Goal: Task Accomplishment & Management: Complete application form

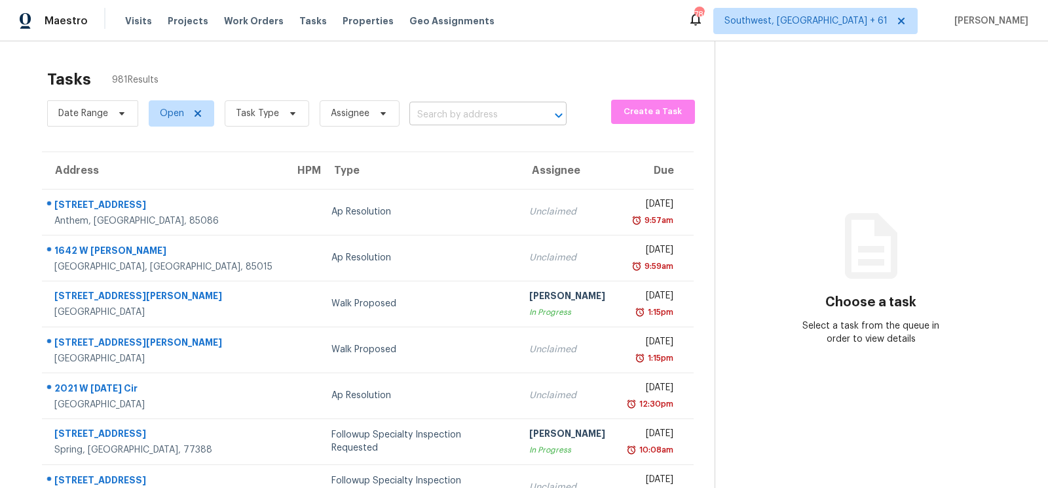
click at [456, 105] on input "text" at bounding box center [470, 115] width 121 height 20
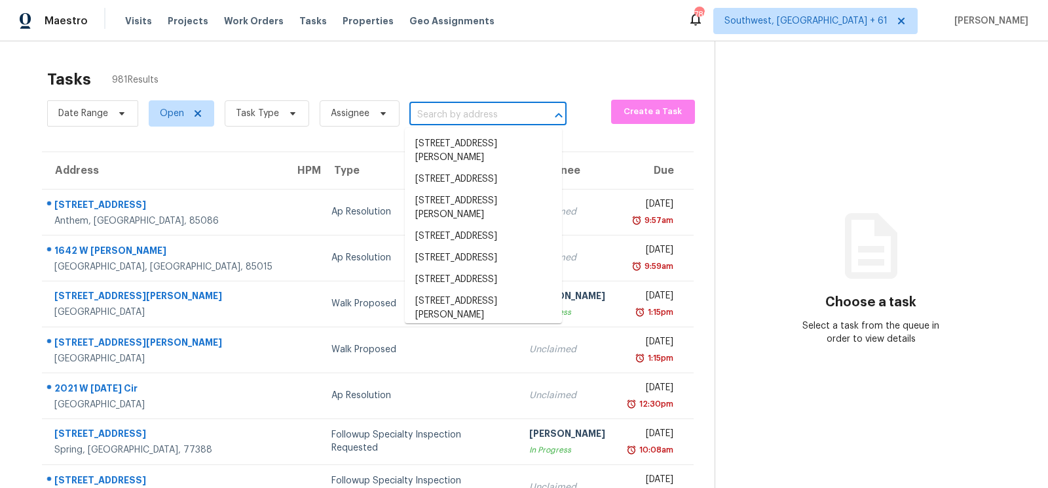
paste input "[STREET_ADDRESS][PERSON_NAME]"
type input "[STREET_ADDRESS][PERSON_NAME]"
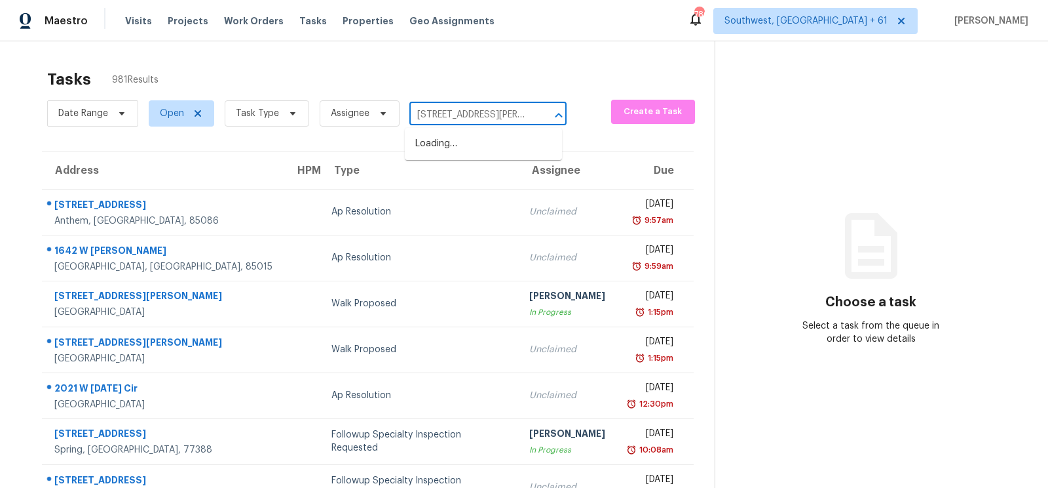
scroll to position [0, 60]
click at [462, 159] on li "[STREET_ADDRESS][PERSON_NAME]" at bounding box center [483, 150] width 157 height 35
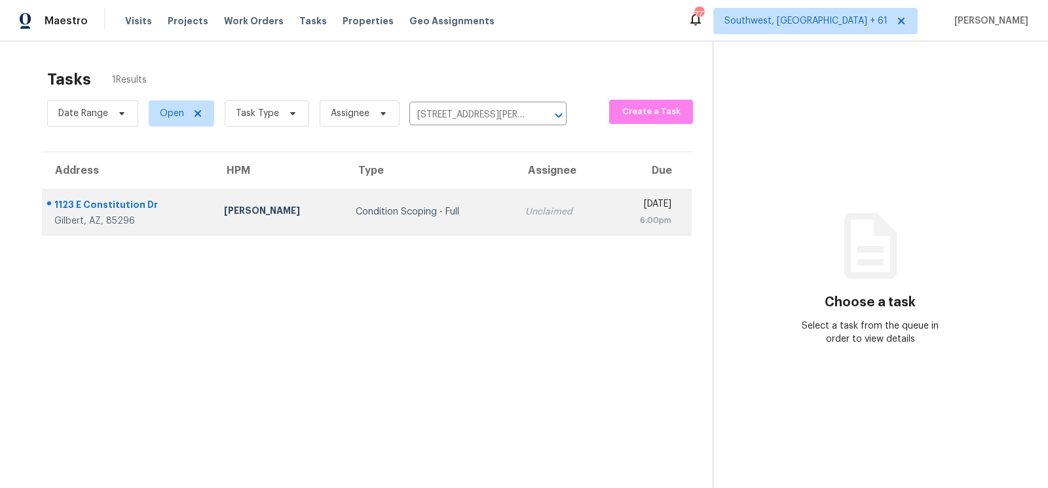
click at [526, 206] on div "Unclaimed" at bounding box center [561, 211] width 71 height 13
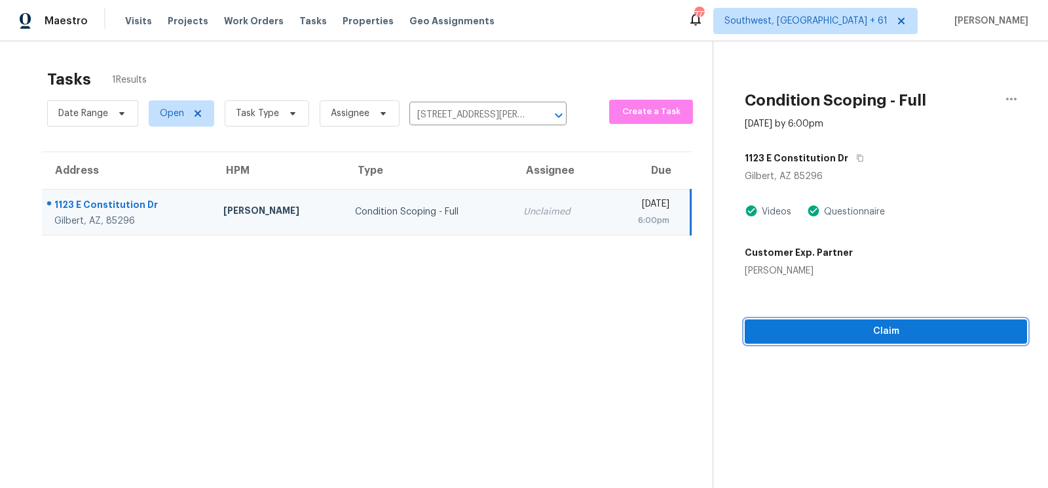
click at [847, 332] on span "Claim" at bounding box center [886, 331] width 261 height 16
click at [924, 323] on span "Start Assessment" at bounding box center [886, 331] width 261 height 16
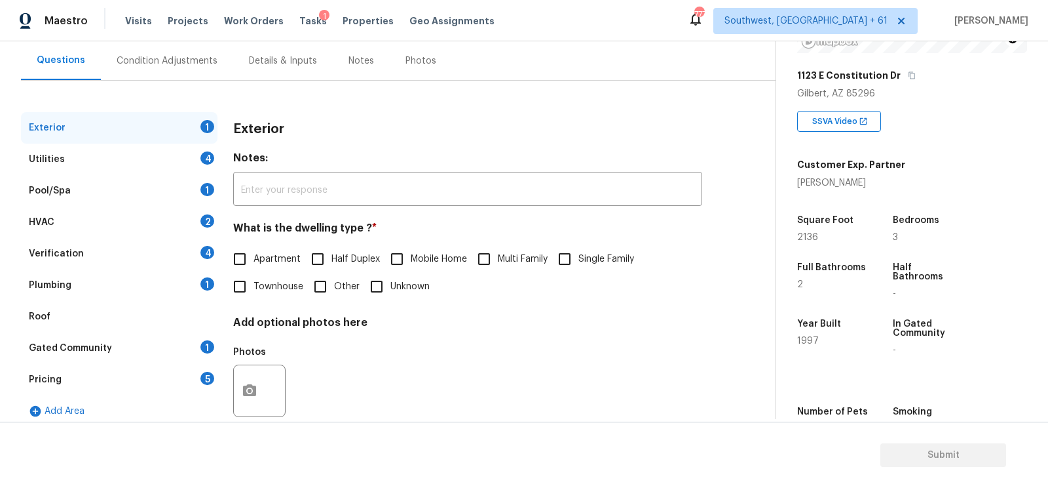
scroll to position [142, 0]
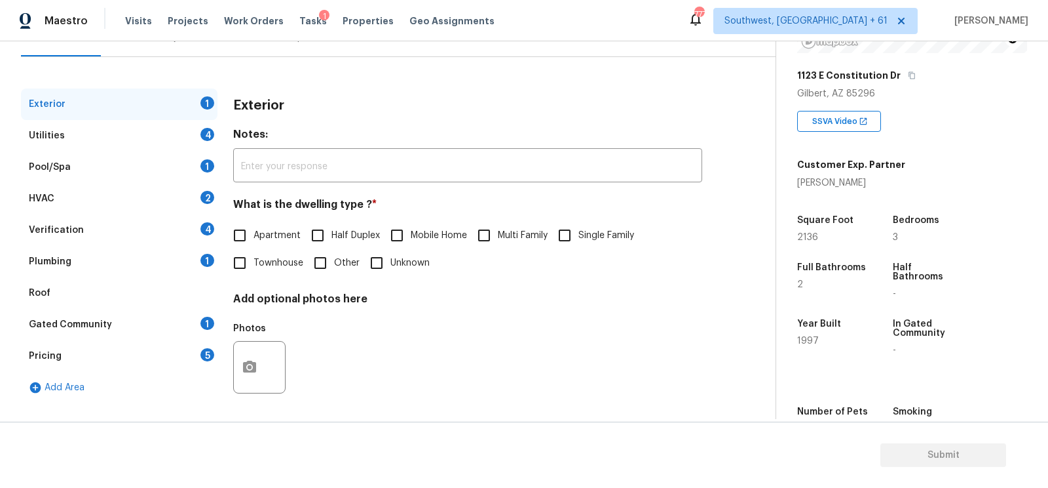
click at [583, 233] on span "Single Family" at bounding box center [607, 236] width 56 height 14
click at [579, 233] on input "Single Family" at bounding box center [565, 235] width 28 height 28
checkbox input "true"
click at [197, 132] on div "Utilities 4" at bounding box center [119, 135] width 197 height 31
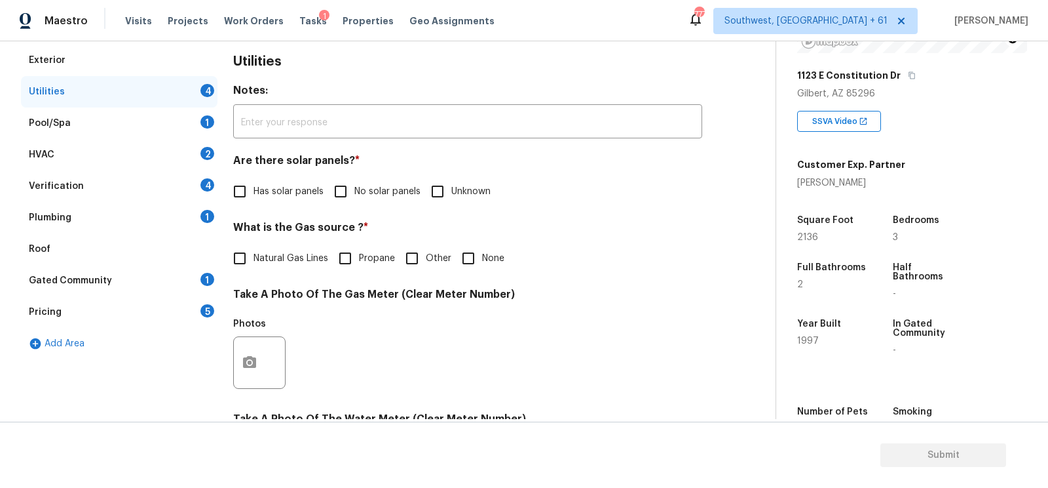
scroll to position [164, 0]
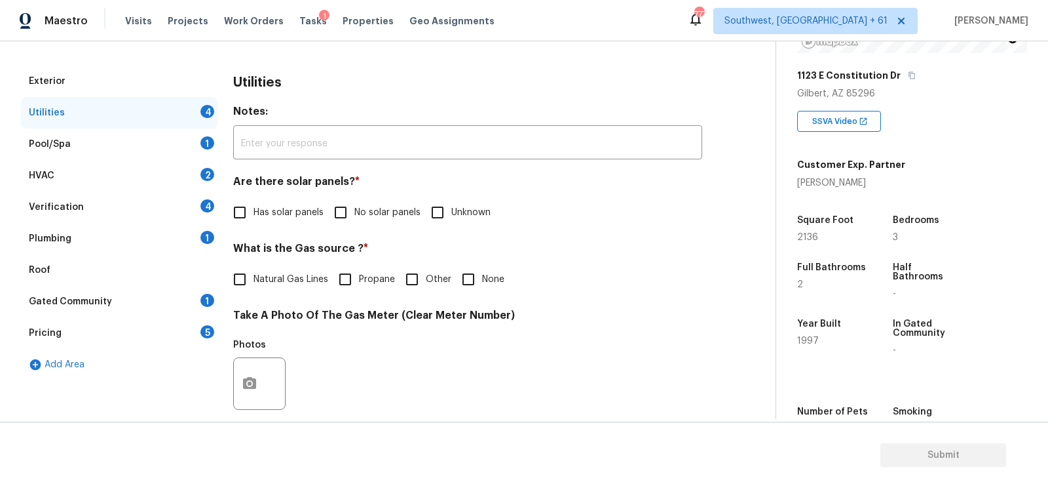
click at [344, 195] on div "Are there solar panels? * Has solar panels No solar panels Unknown" at bounding box center [467, 200] width 469 height 51
click at [344, 208] on input "No solar panels" at bounding box center [341, 213] width 28 height 28
checkbox input "true"
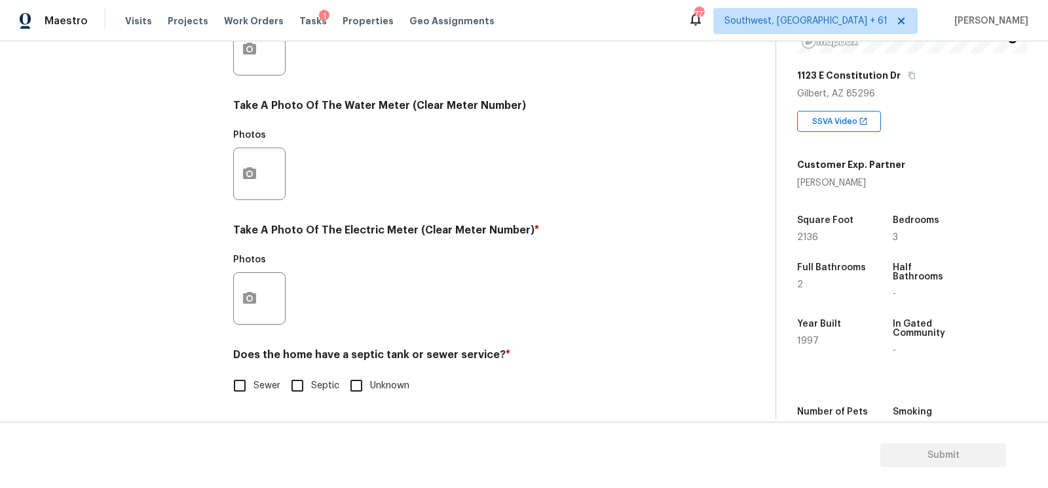
click at [263, 398] on label "Sewer" at bounding box center [253, 386] width 54 height 28
click at [254, 398] on input "Sewer" at bounding box center [240, 386] width 28 height 28
checkbox input "true"
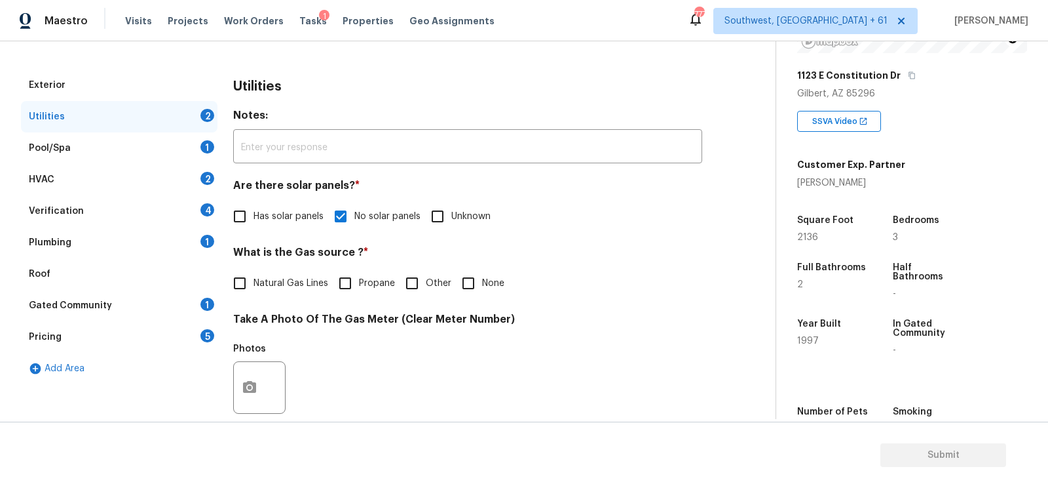
scroll to position [142, 0]
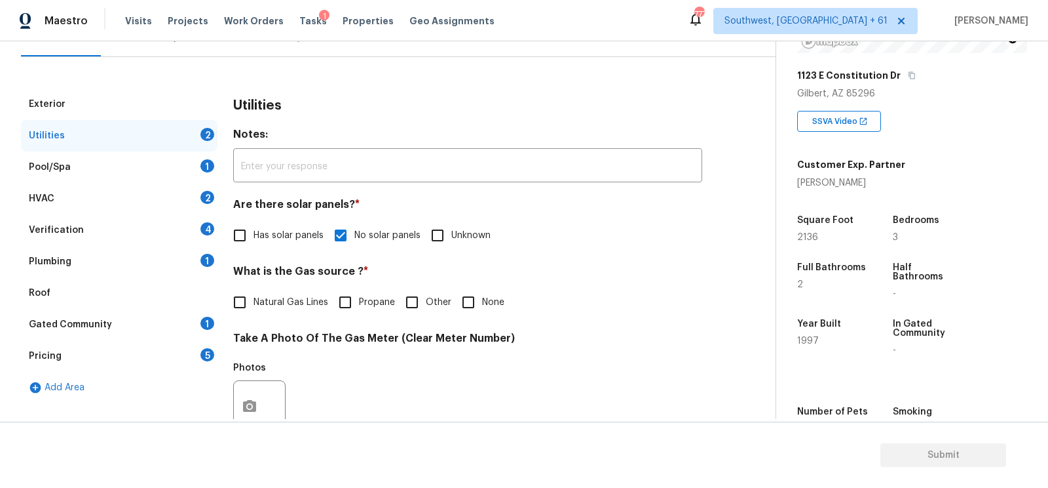
click at [179, 198] on div "HVAC 2" at bounding box center [119, 198] width 197 height 31
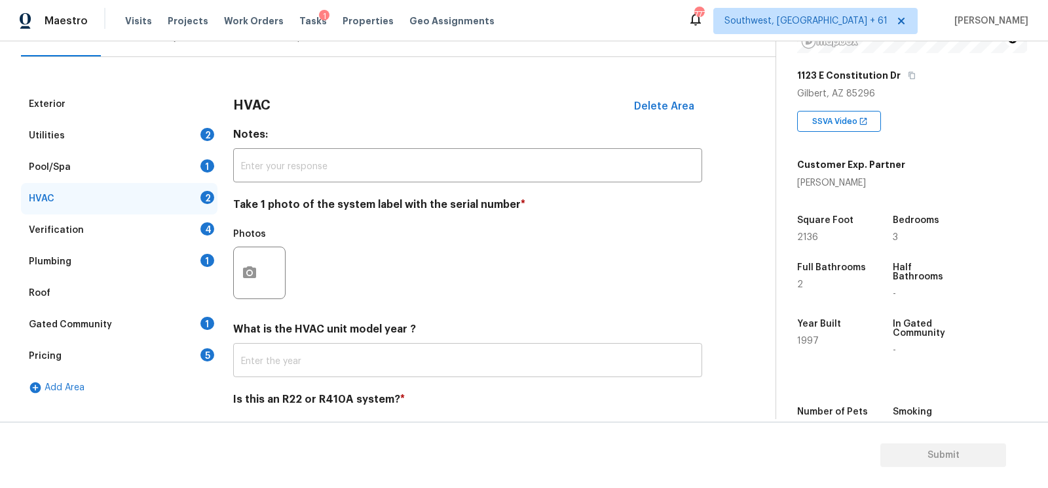
click at [305, 356] on input "text" at bounding box center [467, 361] width 469 height 31
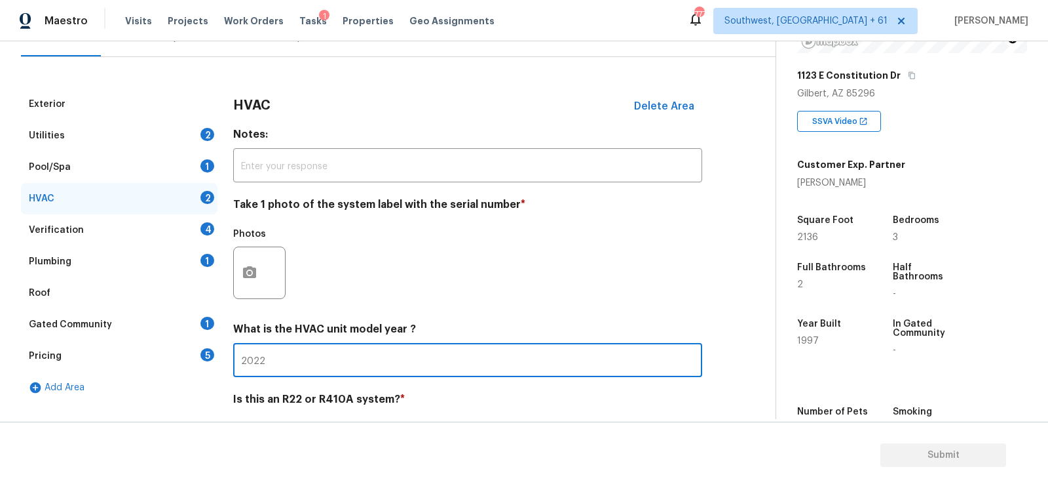
scroll to position [187, 0]
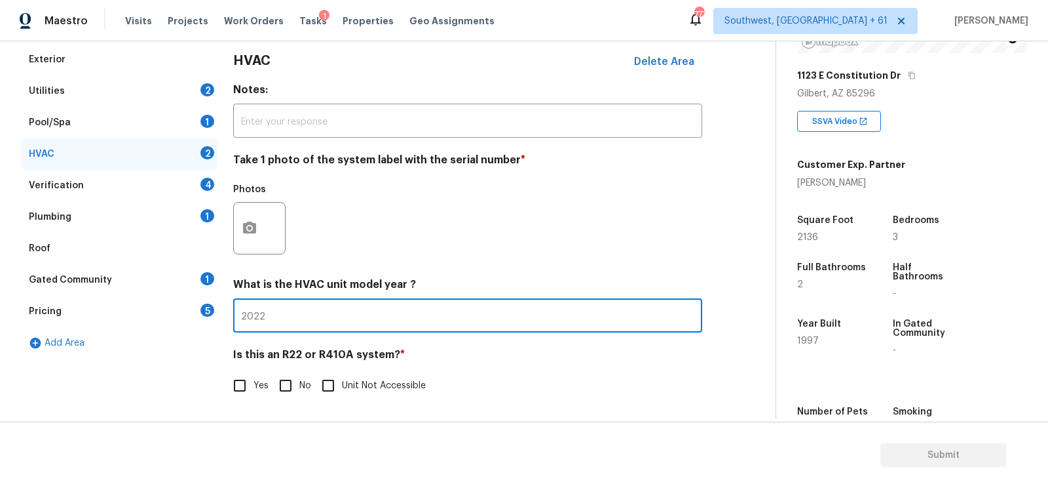
type input "2022"
click at [285, 378] on input "No" at bounding box center [286, 386] width 28 height 28
checkbox input "true"
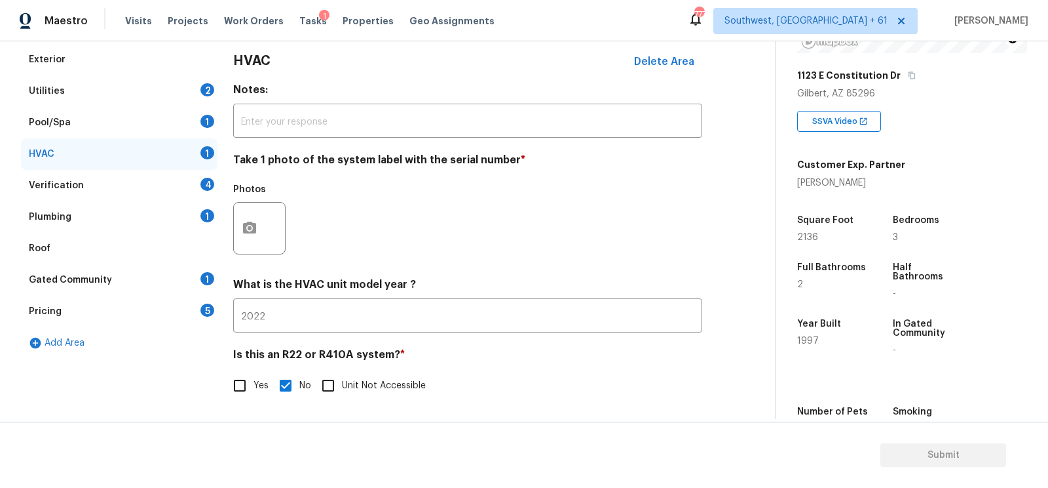
click at [199, 188] on div "Verification 4" at bounding box center [119, 185] width 197 height 31
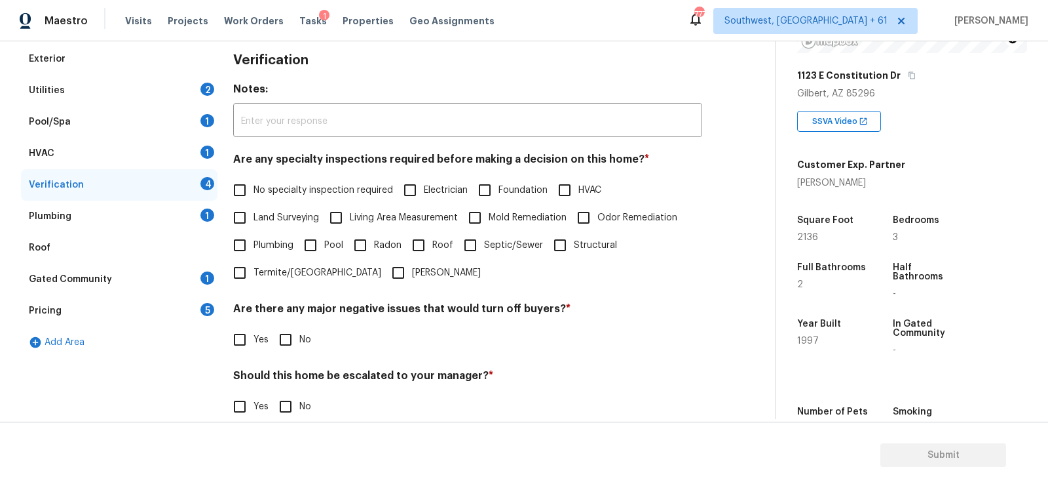
click at [296, 186] on span "No specialty inspection required" at bounding box center [324, 190] width 140 height 14
click at [254, 186] on input "No specialty inspection required" at bounding box center [240, 190] width 28 height 28
checkbox input "true"
click at [288, 334] on input "No" at bounding box center [286, 340] width 28 height 28
checkbox input "true"
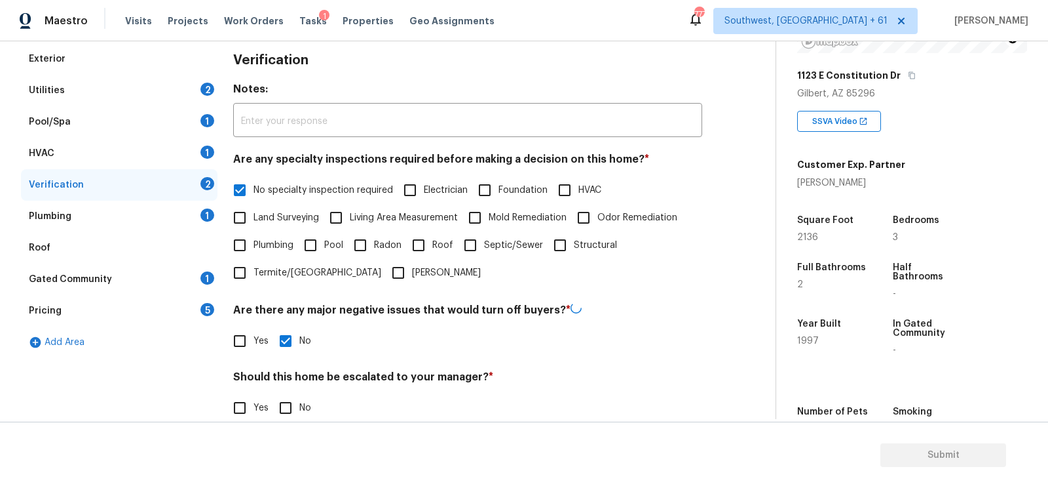
click at [291, 399] on input "No" at bounding box center [286, 408] width 28 height 28
checkbox input "true"
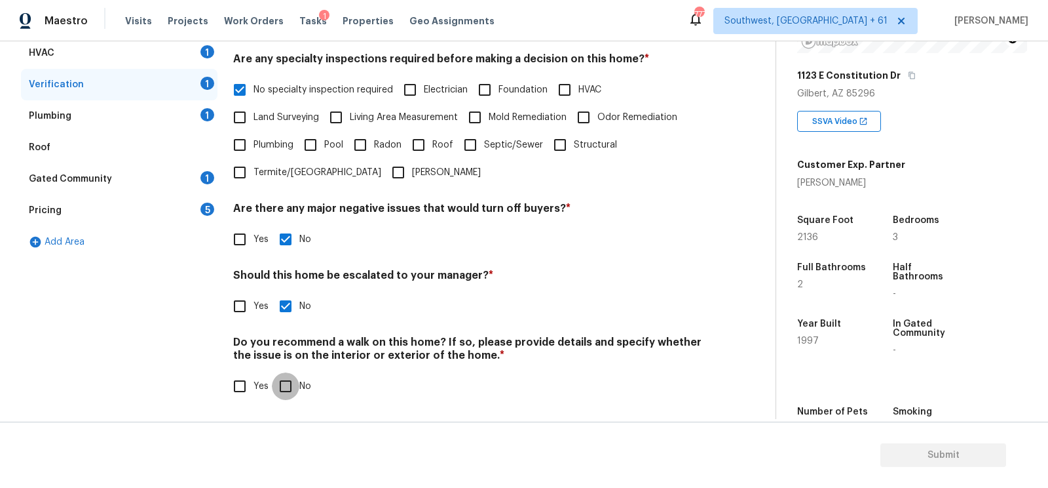
click at [285, 385] on input "No" at bounding box center [286, 386] width 28 height 28
checkbox input "true"
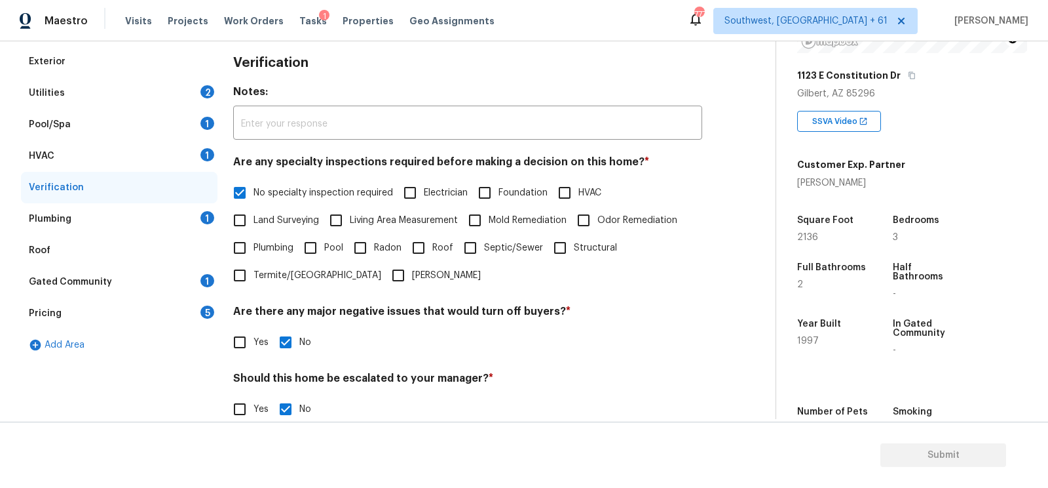
click at [183, 217] on div "Plumbing 1" at bounding box center [119, 218] width 197 height 31
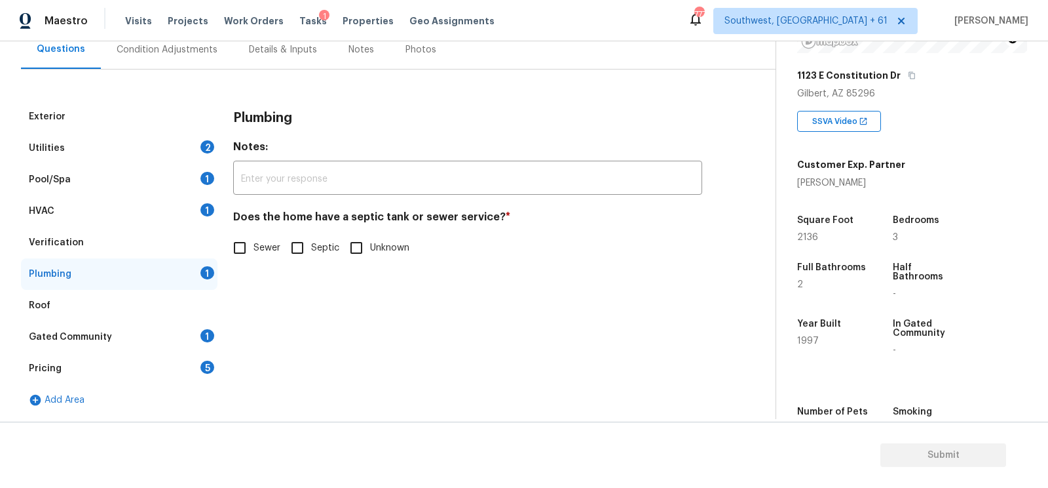
click at [264, 237] on label "Sewer" at bounding box center [253, 248] width 54 height 28
click at [254, 237] on input "Sewer" at bounding box center [240, 248] width 28 height 28
checkbox input "true"
click at [194, 337] on div "Gated Community 1" at bounding box center [119, 336] width 197 height 31
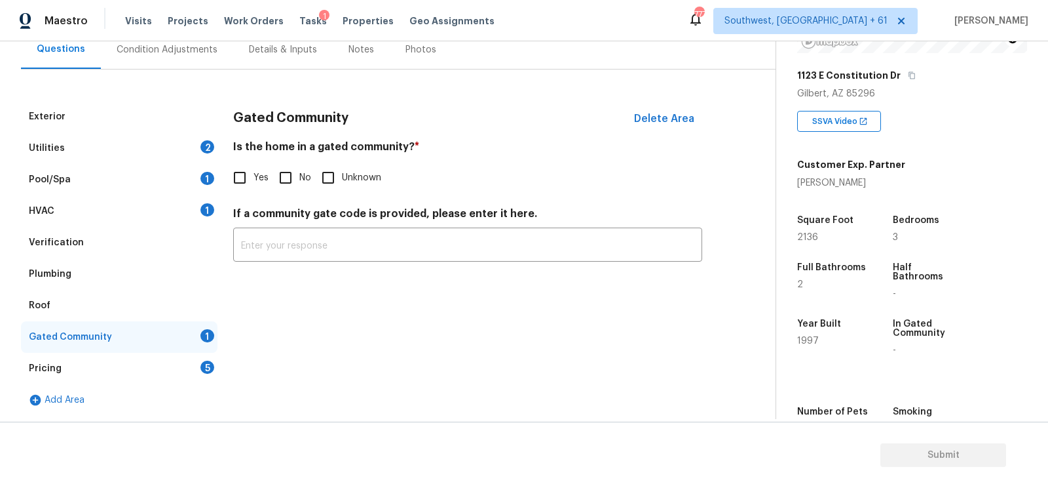
click at [290, 181] on input "No" at bounding box center [286, 178] width 28 height 28
checkbox input "true"
click at [206, 344] on div "Gated Community" at bounding box center [119, 336] width 197 height 31
click at [200, 361] on div "Pricing 5" at bounding box center [119, 368] width 197 height 31
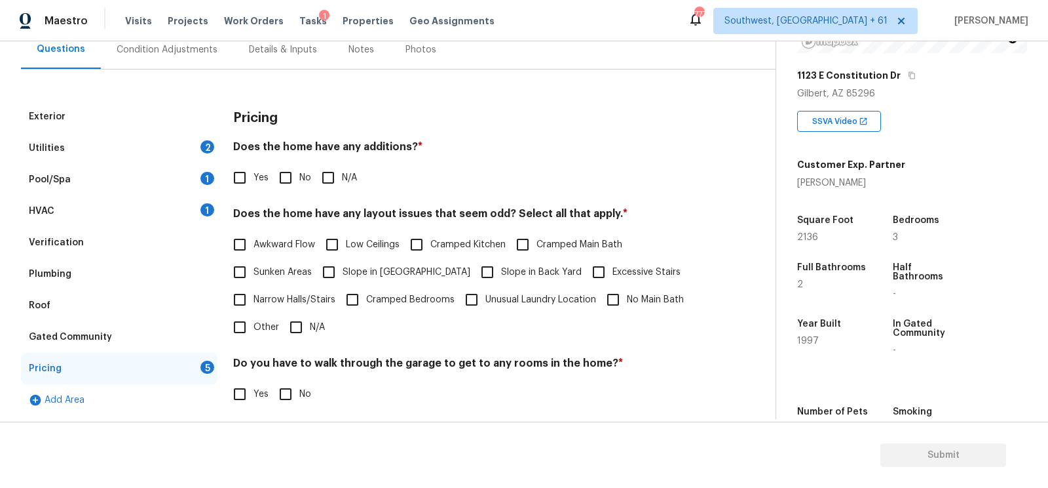
click at [297, 184] on input "No" at bounding box center [286, 178] width 28 height 28
checkbox input "true"
click at [297, 306] on label "Narrow Halls/Stairs" at bounding box center [280, 300] width 109 height 28
click at [254, 306] on input "Narrow Halls/Stairs" at bounding box center [240, 300] width 28 height 28
checkbox input "true"
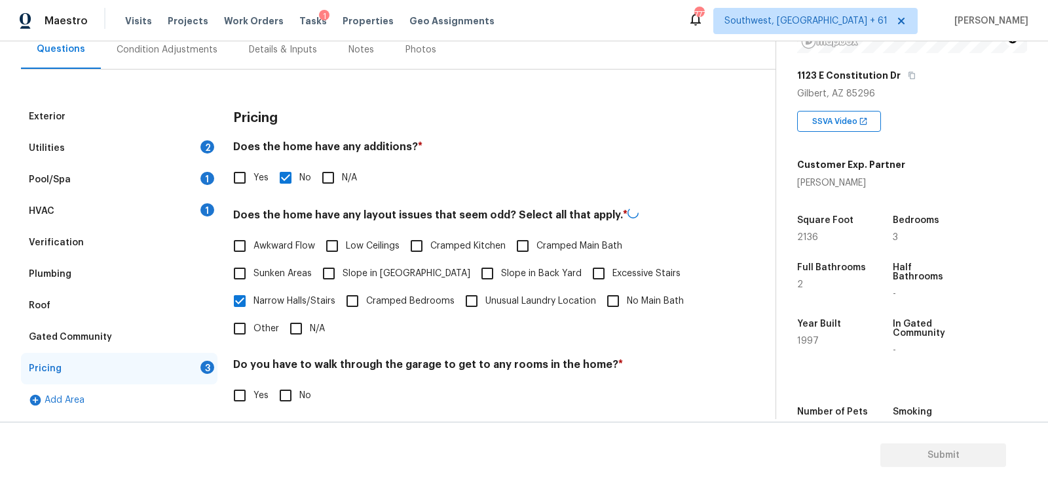
click at [299, 321] on input "N/A" at bounding box center [296, 329] width 28 height 28
checkbox input "true"
click at [299, 301] on span "Narrow Halls/Stairs" at bounding box center [295, 300] width 82 height 14
click at [254, 301] on input "Narrow Halls/Stairs" at bounding box center [240, 300] width 28 height 28
checkbox input "false"
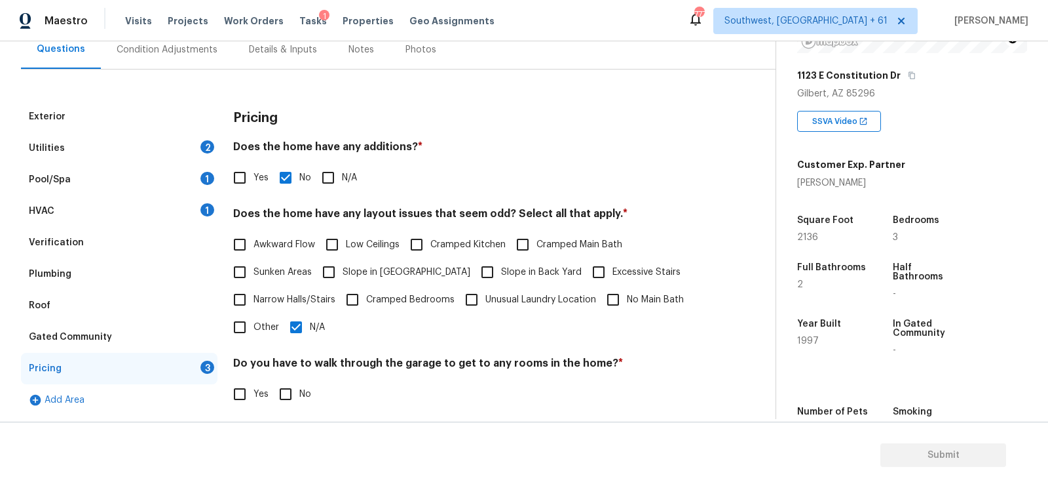
scroll to position [270, 0]
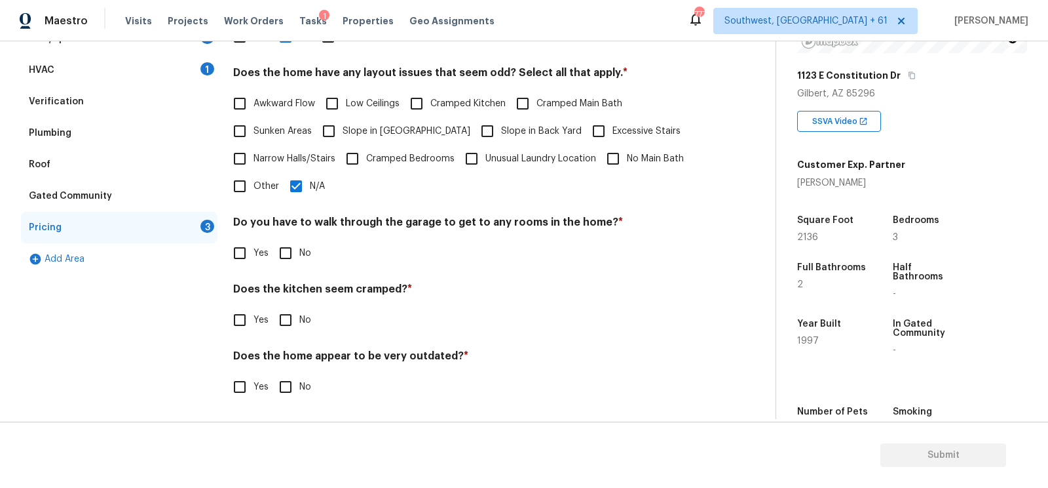
click at [300, 254] on span "No" at bounding box center [305, 253] width 12 height 14
click at [299, 254] on input "No" at bounding box center [286, 253] width 28 height 28
checkbox input "true"
click at [289, 313] on input "No" at bounding box center [286, 321] width 28 height 28
checkbox input "true"
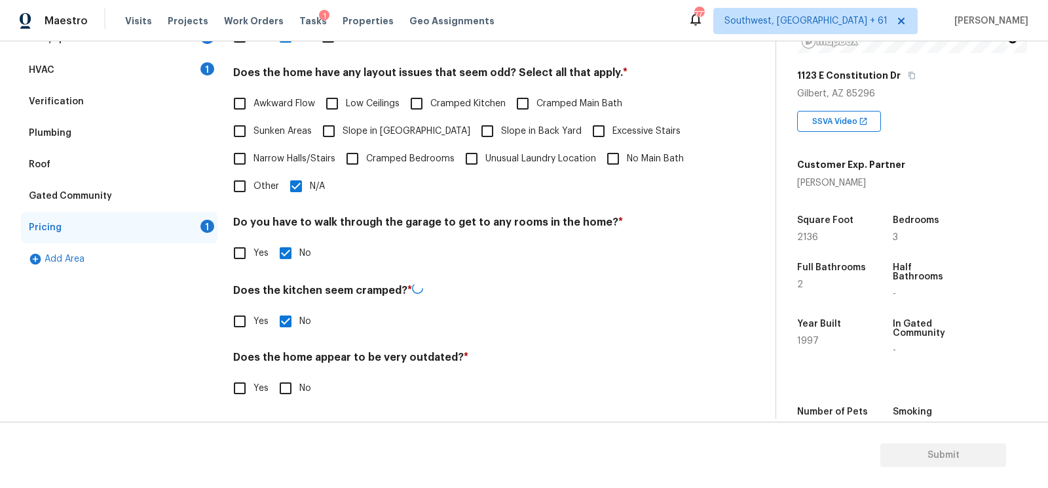
click at [291, 384] on input "No" at bounding box center [286, 388] width 28 height 28
checkbox input "true"
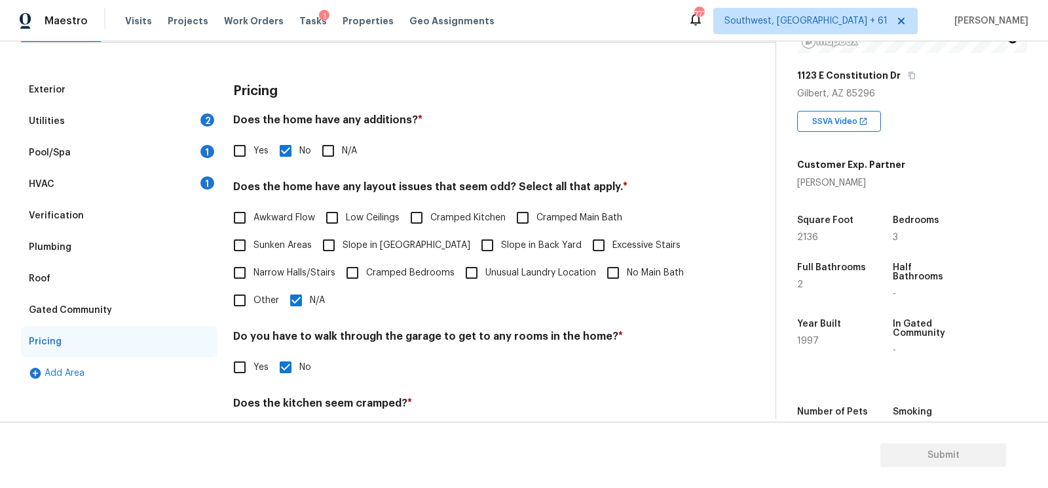
scroll to position [0, 0]
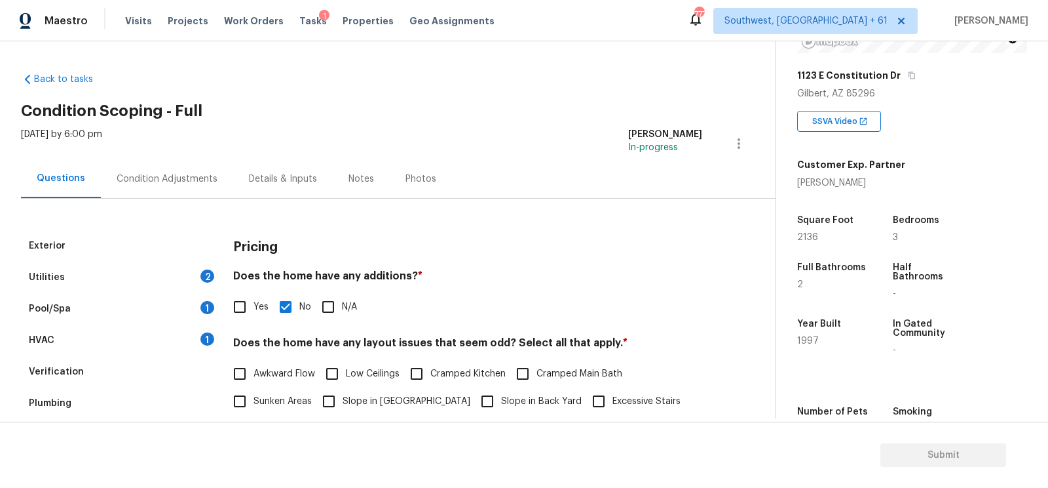
click at [187, 183] on div "Condition Adjustments" at bounding box center [167, 178] width 101 height 13
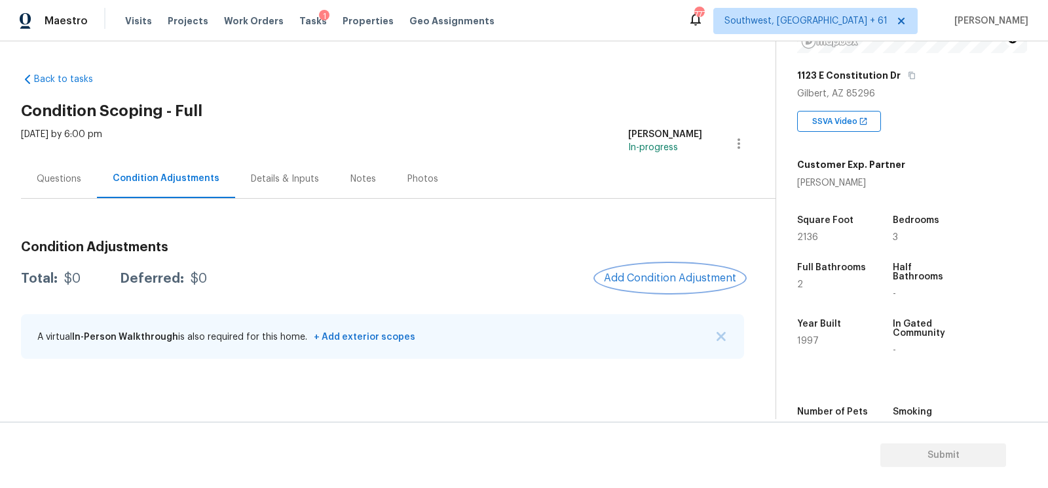
click at [658, 272] on span "Add Condition Adjustment" at bounding box center [670, 278] width 132 height 12
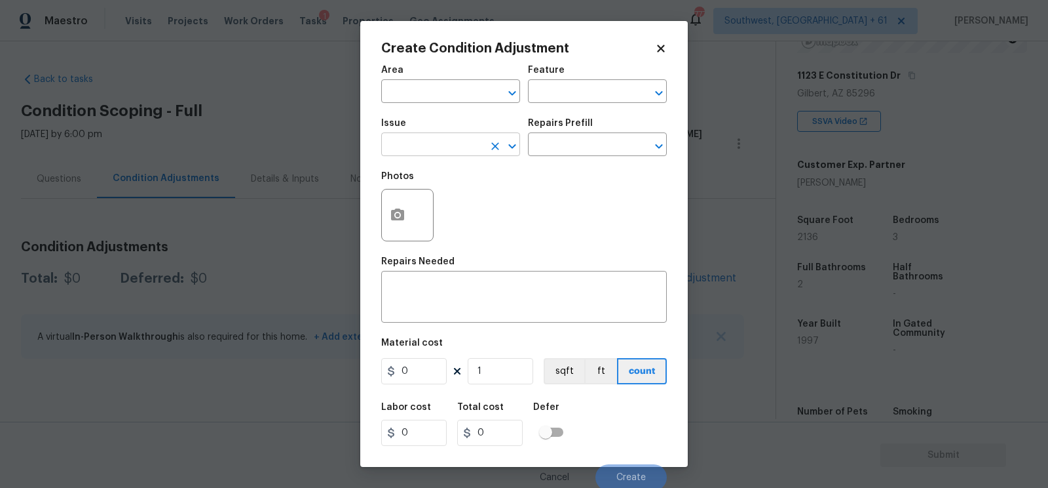
click at [423, 142] on input "text" at bounding box center [432, 146] width 102 height 20
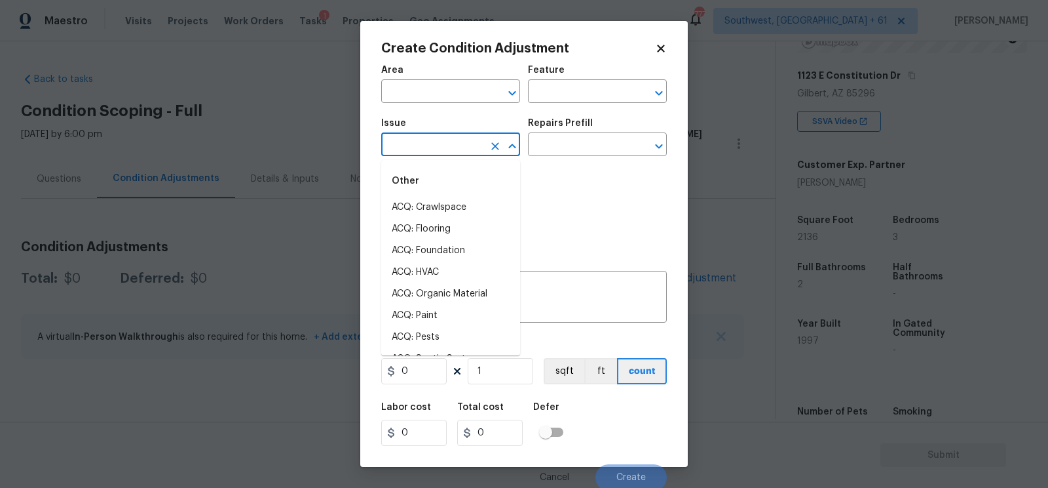
type input "L"
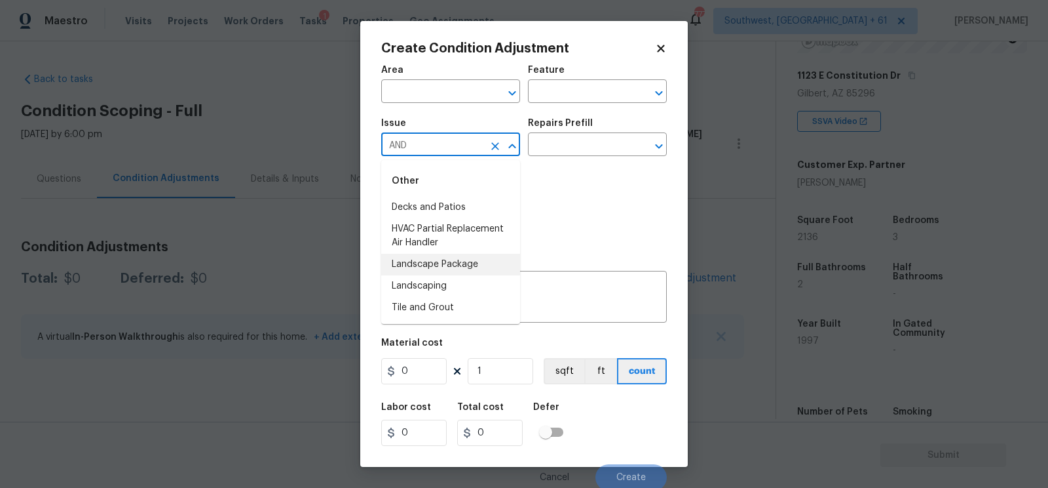
click at [442, 267] on li "Landscape Package" at bounding box center [450, 265] width 139 height 22
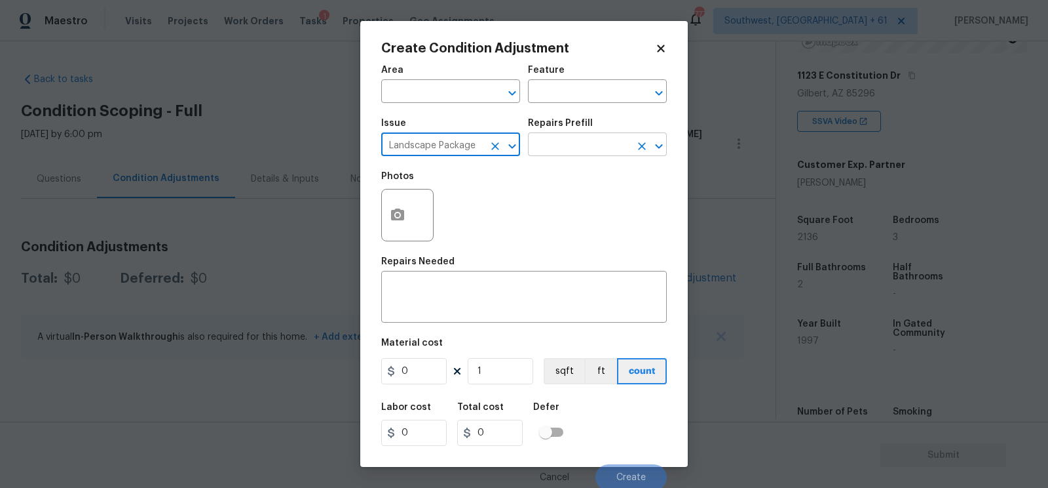
type input "Landscape Package"
click at [561, 145] on input "text" at bounding box center [579, 146] width 102 height 20
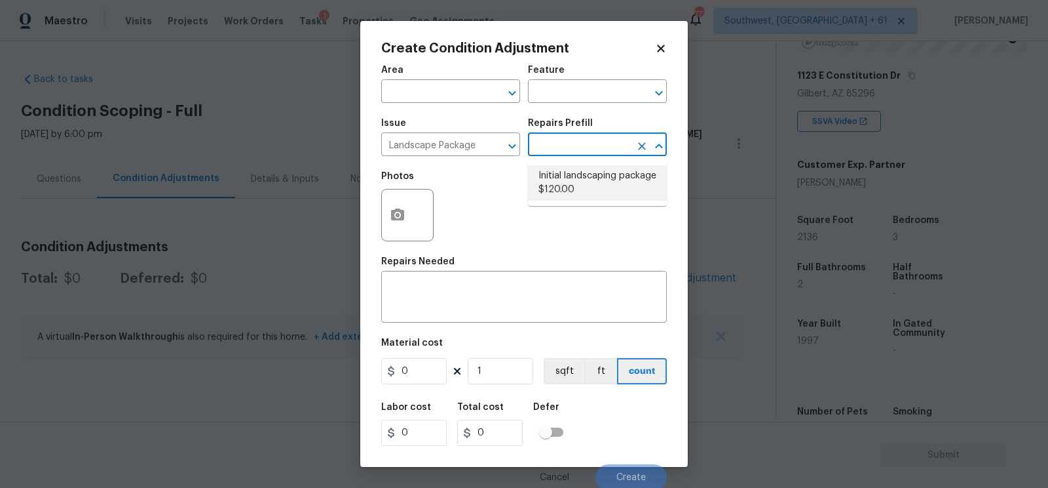
click at [568, 181] on li "Initial landscaping package $120.00" at bounding box center [597, 182] width 139 height 35
type input "Home Readiness Packages"
type textarea "Mowing of grass up to 6" in height. Mow, edge along driveways & sidewalks, trim…"
type input "120"
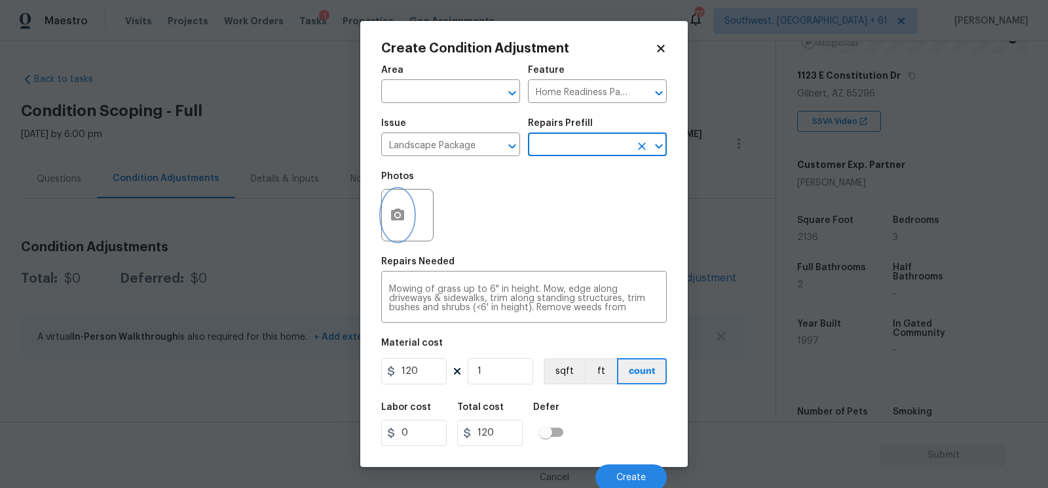
click at [407, 210] on button "button" at bounding box center [397, 214] width 31 height 51
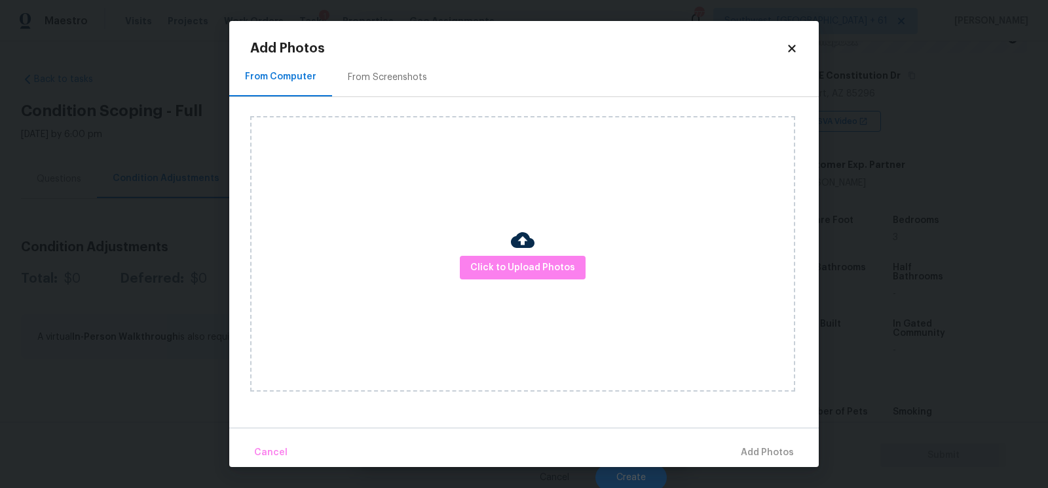
click at [409, 56] on div "Add Photos From Computer From Screenshots Click to Upload Photos Cancel Add Pho…" at bounding box center [524, 254] width 548 height 425
click at [407, 78] on div "From Screenshots" at bounding box center [387, 77] width 79 height 13
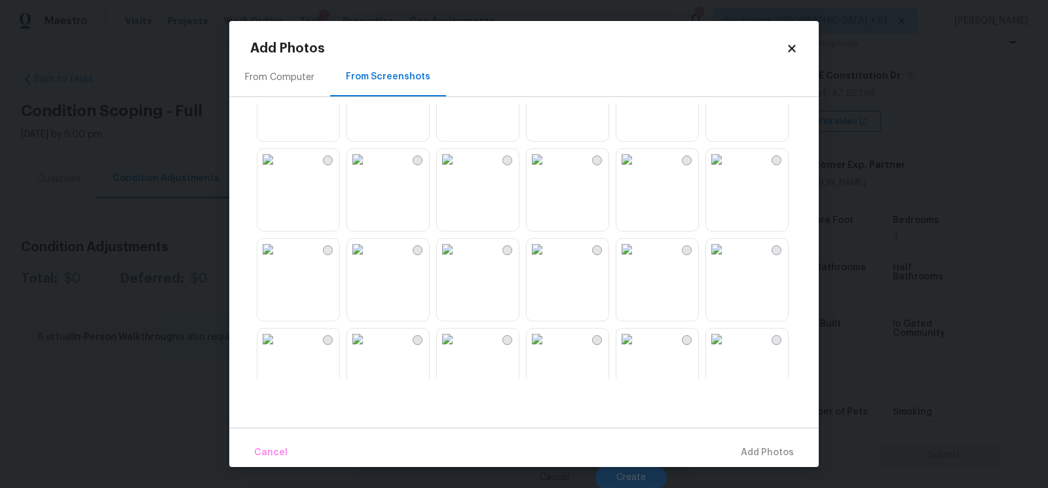
scroll to position [505, 0]
click at [458, 256] on img at bounding box center [447, 245] width 21 height 21
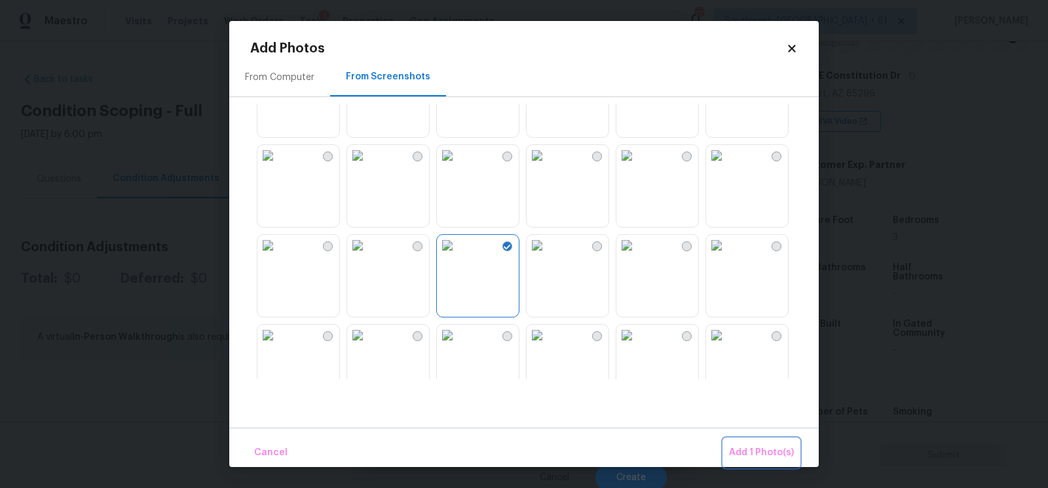
click at [761, 450] on span "Add 1 Photo(s)" at bounding box center [761, 452] width 65 height 16
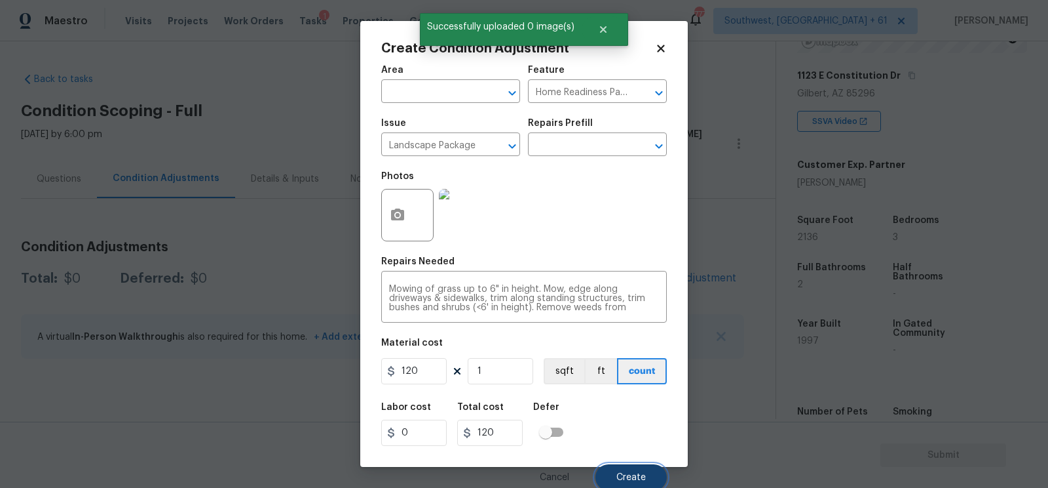
click at [630, 471] on button "Create" at bounding box center [631, 477] width 71 height 26
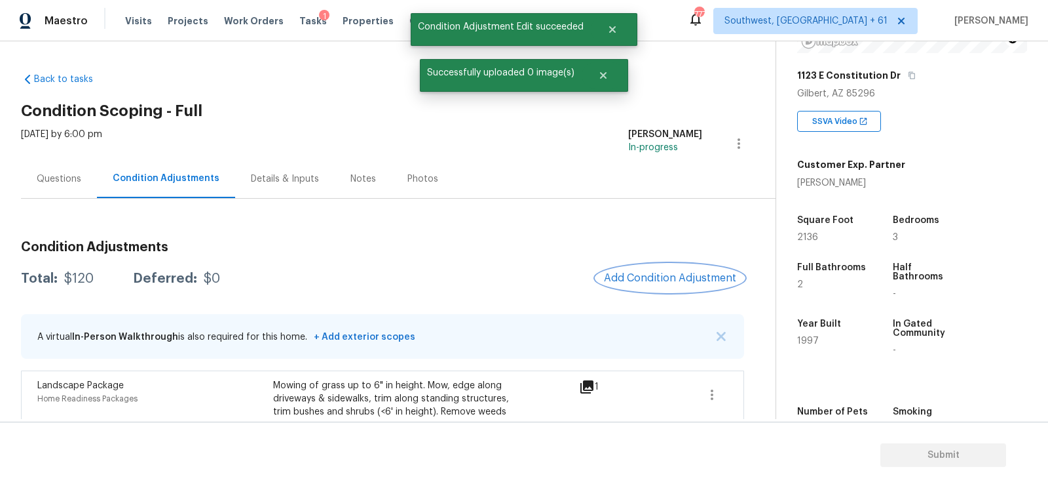
scroll to position [76, 0]
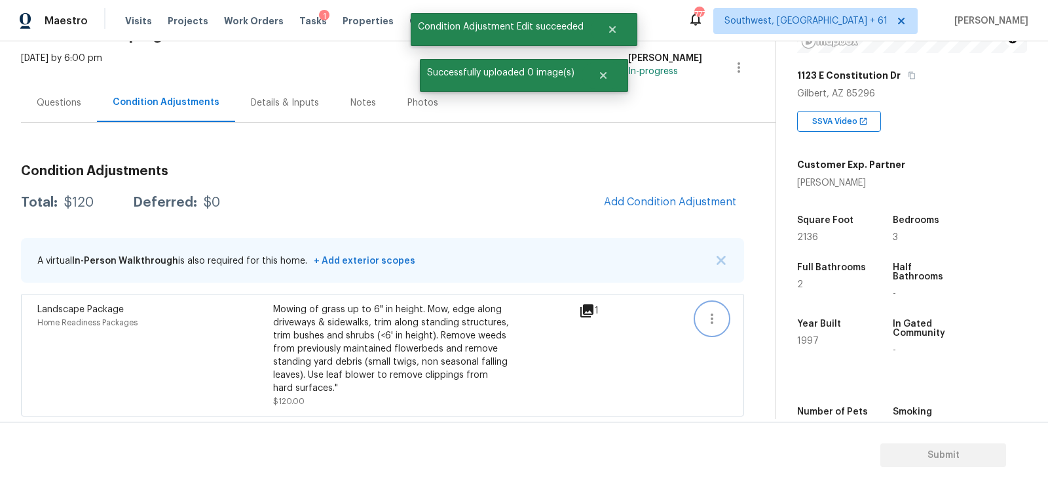
click at [706, 319] on icon "button" at bounding box center [712, 319] width 16 height 16
click at [750, 311] on div "Edit" at bounding box center [787, 314] width 102 height 13
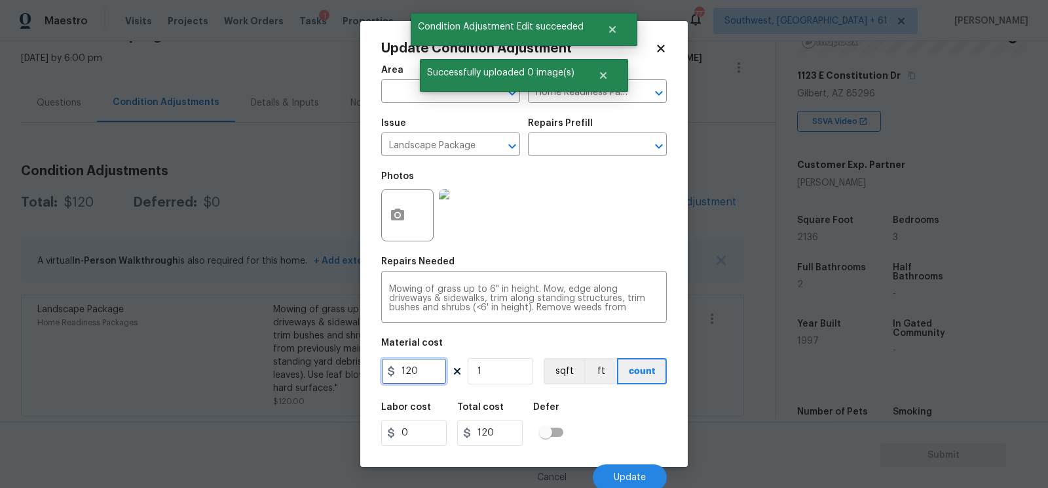
click at [431, 370] on input "120" at bounding box center [414, 371] width 66 height 26
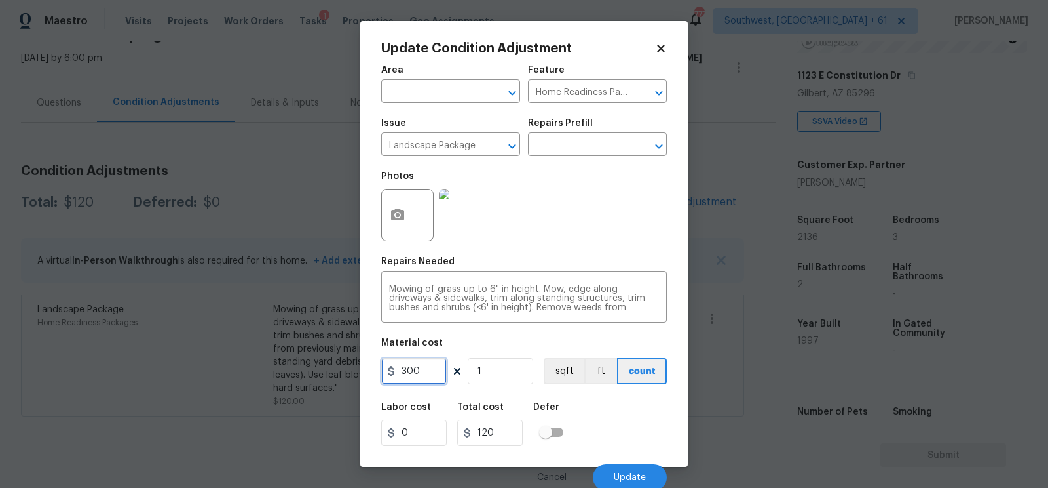
type input "300"
click at [508, 432] on input "300" at bounding box center [490, 432] width 66 height 26
click at [642, 468] on button "Update" at bounding box center [630, 477] width 74 height 26
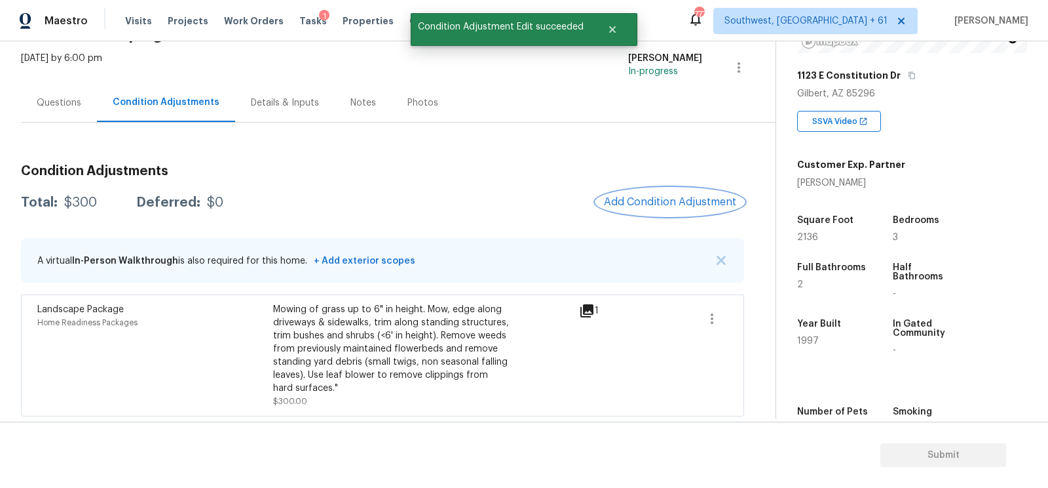
click at [689, 189] on button "Add Condition Adjustment" at bounding box center [670, 202] width 148 height 28
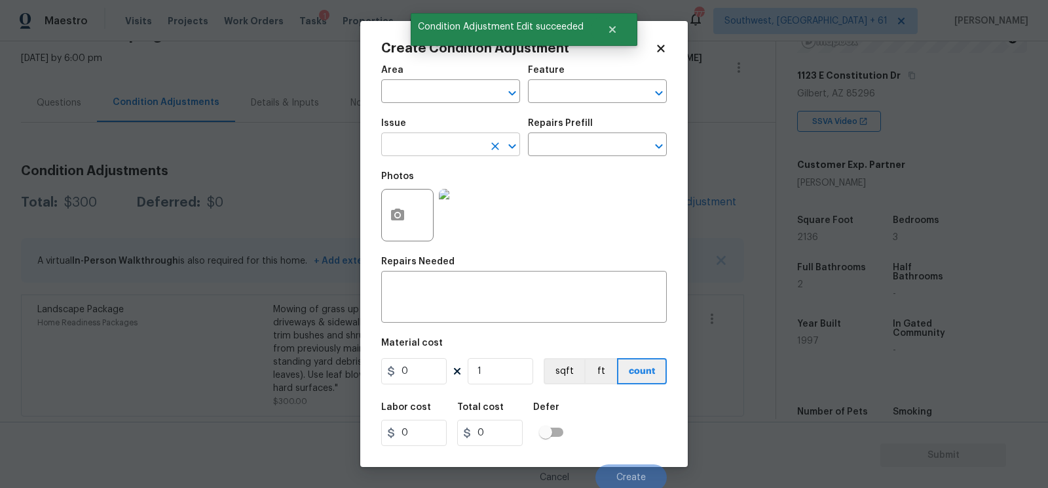
click at [465, 144] on input "text" at bounding box center [432, 146] width 102 height 20
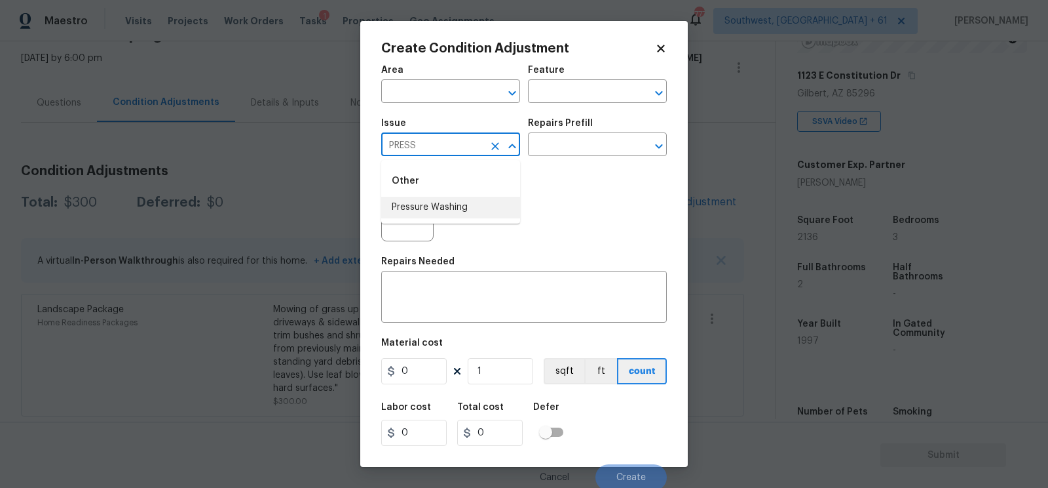
click at [465, 202] on li "Pressure Washing" at bounding box center [450, 208] width 139 height 22
type input "Pressure Washing"
click at [599, 132] on div "Repairs Prefill" at bounding box center [597, 127] width 139 height 17
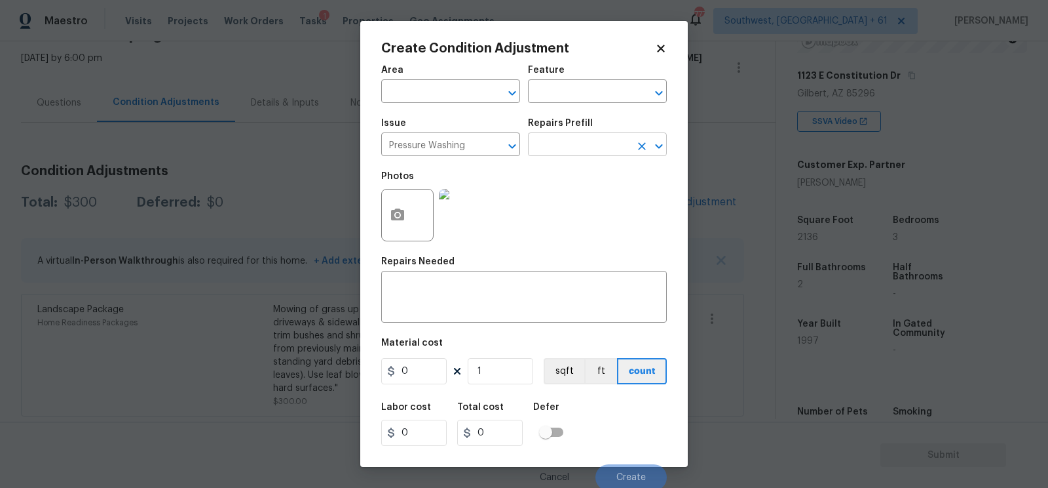
click at [596, 143] on input "text" at bounding box center [579, 146] width 102 height 20
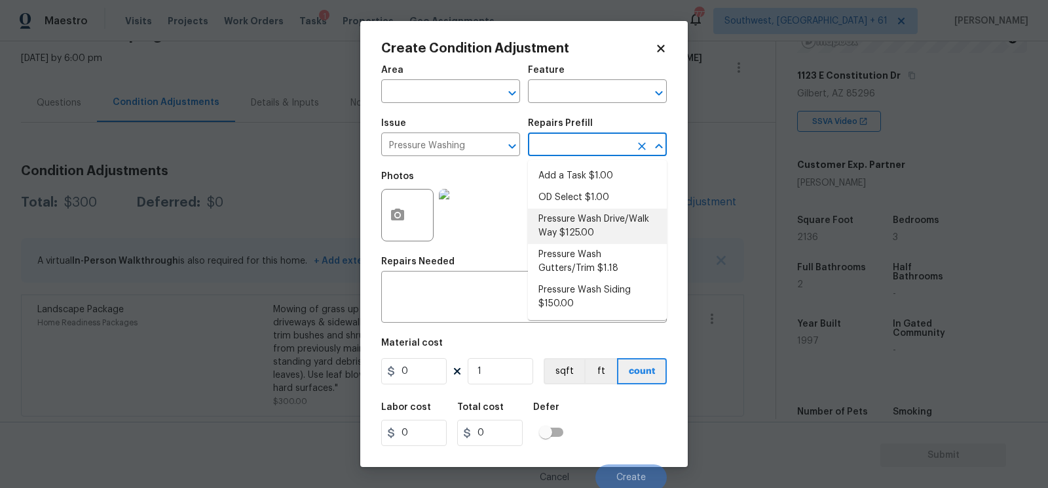
click at [586, 212] on li "Pressure Wash Drive/Walk Way $125.00" at bounding box center [597, 225] width 139 height 35
type input "Siding"
type textarea "Pressure wash the driveways/walkways as directed by the PM. Ensure that all deb…"
type input "125"
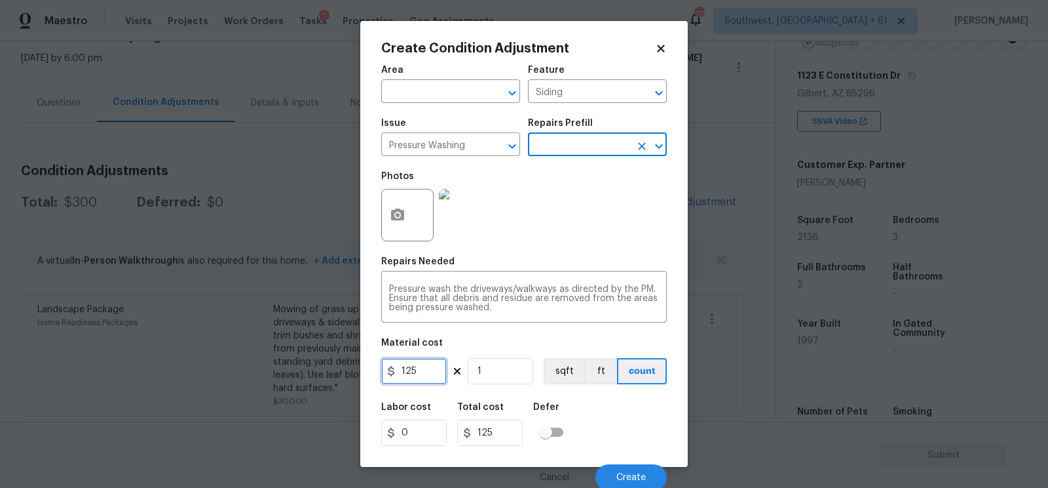
click at [434, 358] on input "125" at bounding box center [414, 371] width 66 height 26
click at [428, 376] on input "125" at bounding box center [414, 371] width 66 height 26
type input "200"
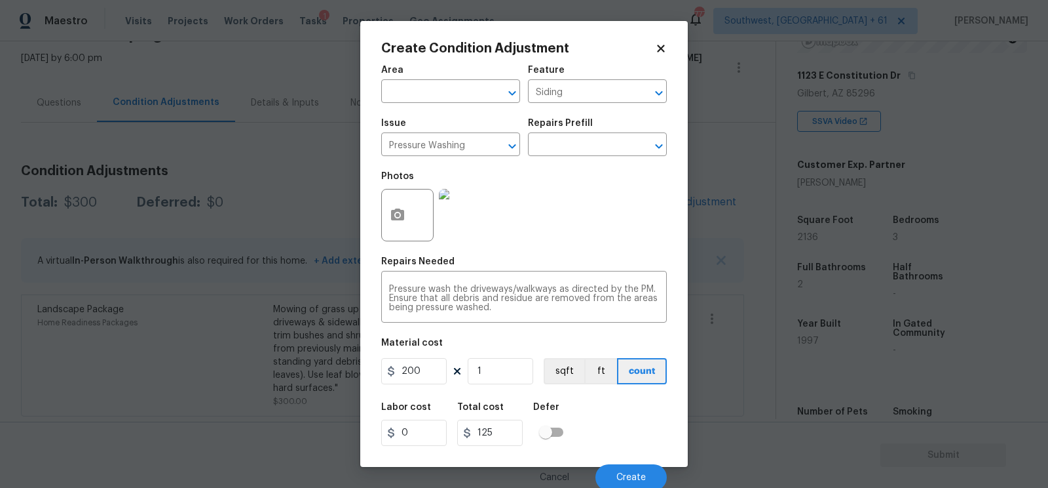
type input "200"
click at [537, 431] on input "checkbox" at bounding box center [545, 431] width 75 height 25
click at [507, 436] on input "200" at bounding box center [490, 432] width 66 height 26
click at [552, 436] on input "checkbox" at bounding box center [559, 431] width 75 height 25
checkbox input "false"
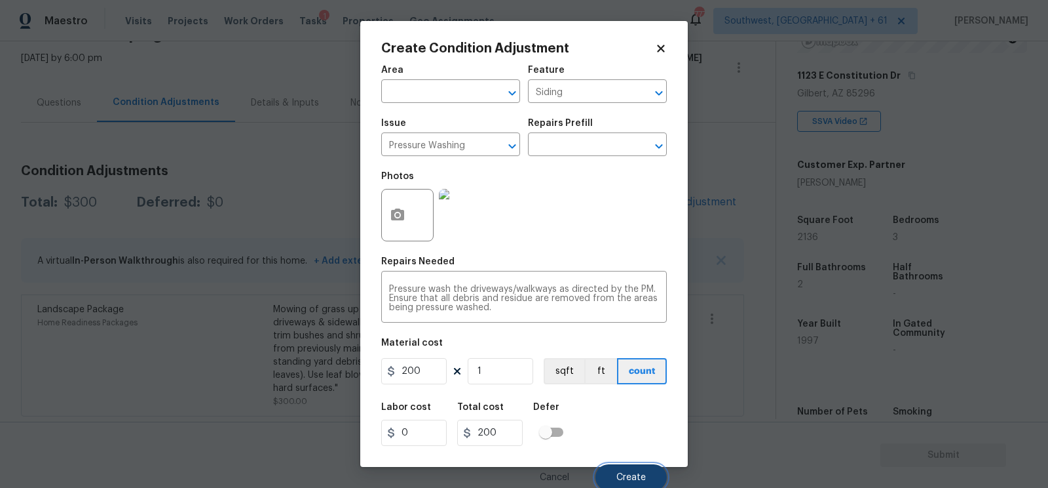
click at [621, 470] on button "Create" at bounding box center [631, 477] width 71 height 26
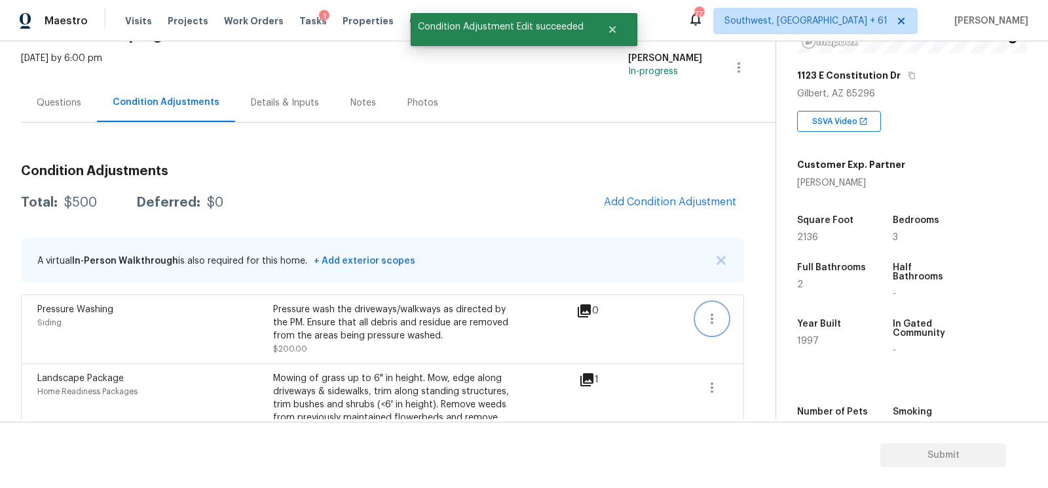
click at [712, 321] on icon "button" at bounding box center [712, 318] width 3 height 10
click at [752, 313] on div "Edit" at bounding box center [787, 314] width 102 height 13
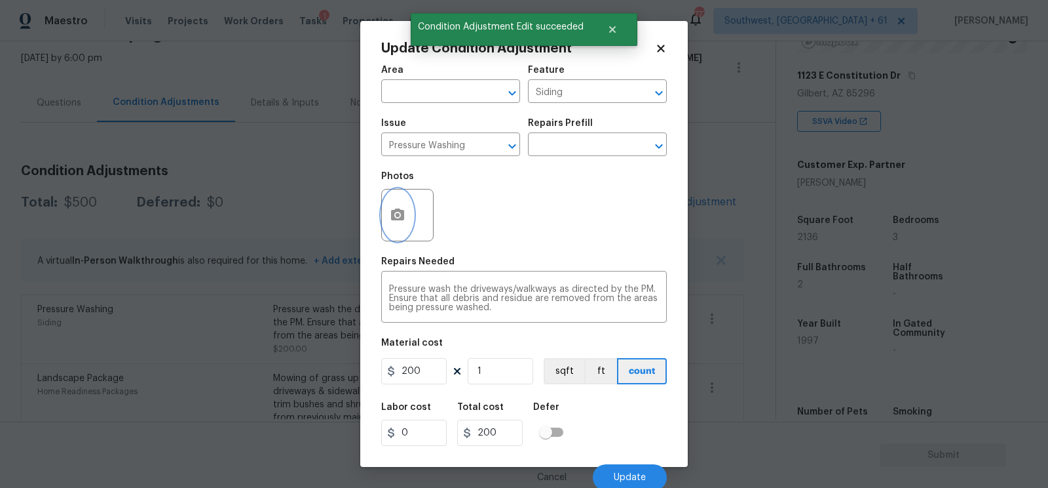
click at [390, 209] on icon "button" at bounding box center [398, 215] width 16 height 16
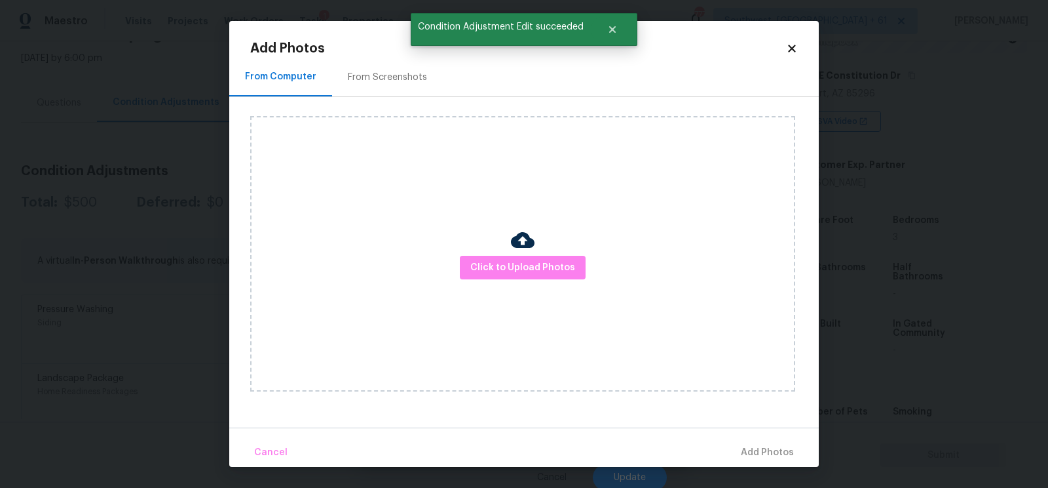
click at [410, 79] on div "From Screenshots" at bounding box center [387, 77] width 79 height 13
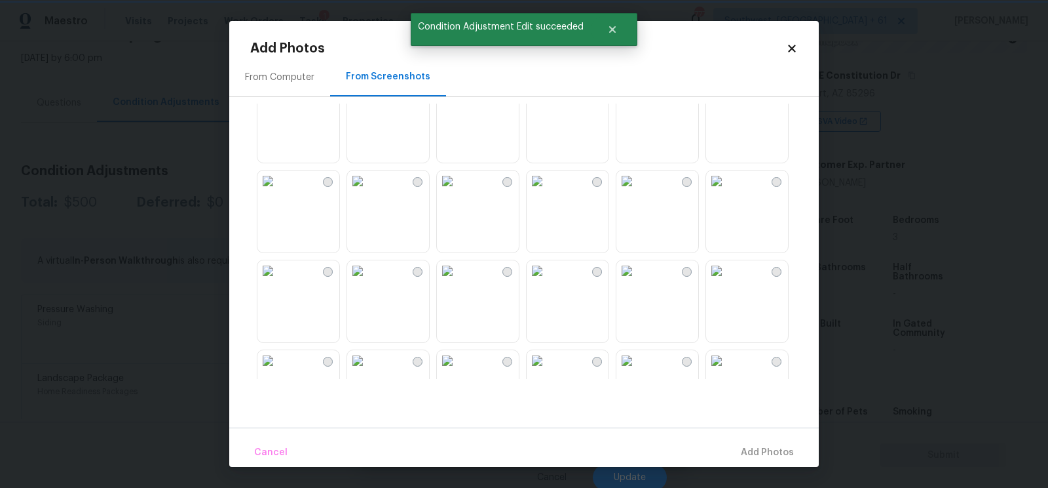
scroll to position [122, 0]
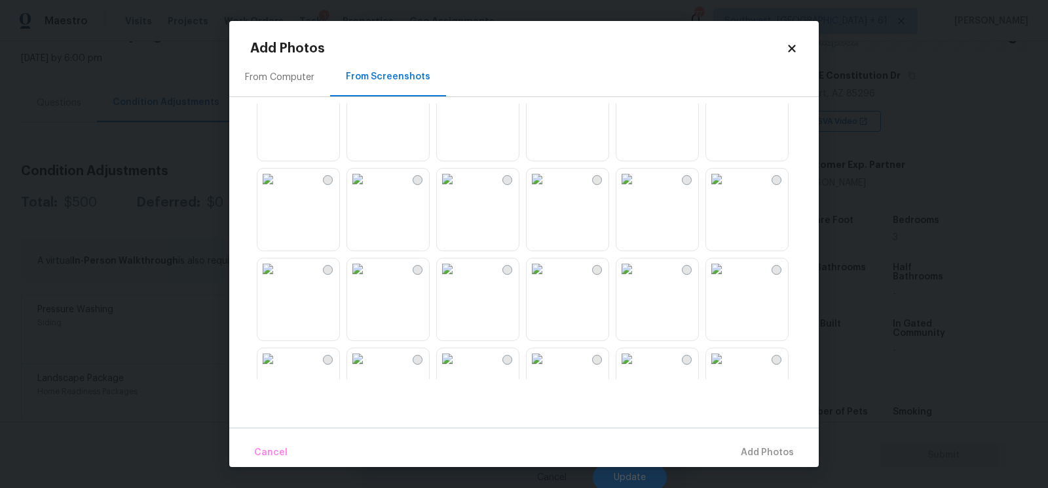
click at [458, 189] on img at bounding box center [447, 178] width 21 height 21
click at [753, 451] on span "Add 1 Photo(s)" at bounding box center [761, 452] width 65 height 16
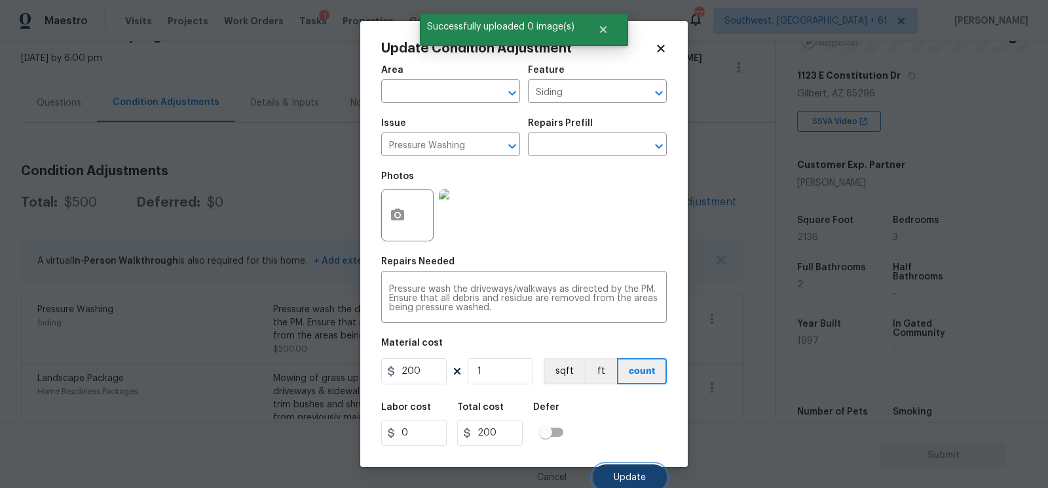
click at [624, 471] on button "Update" at bounding box center [630, 477] width 74 height 26
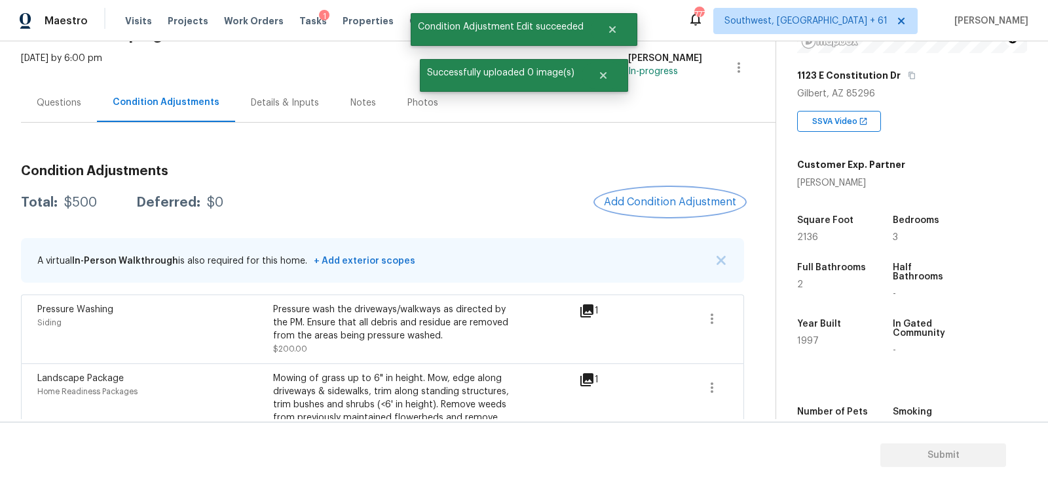
click at [669, 199] on span "Add Condition Adjustment" at bounding box center [670, 202] width 132 height 12
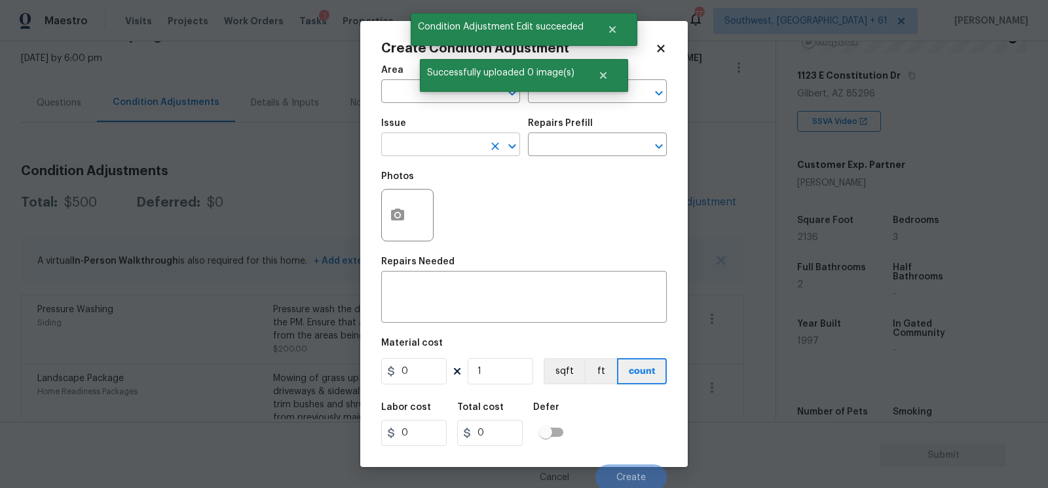
click at [450, 149] on input "text" at bounding box center [432, 146] width 102 height 20
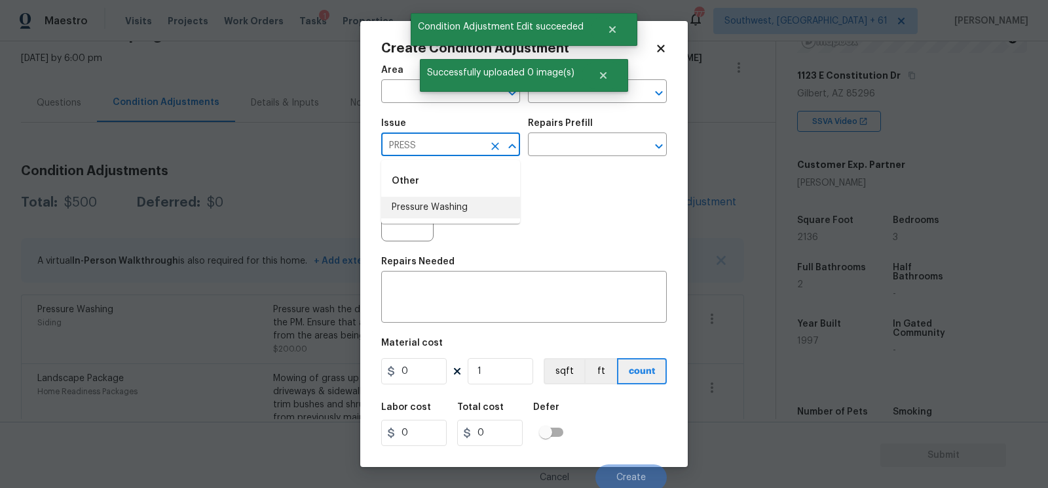
click at [446, 202] on li "Pressure Washing" at bounding box center [450, 208] width 139 height 22
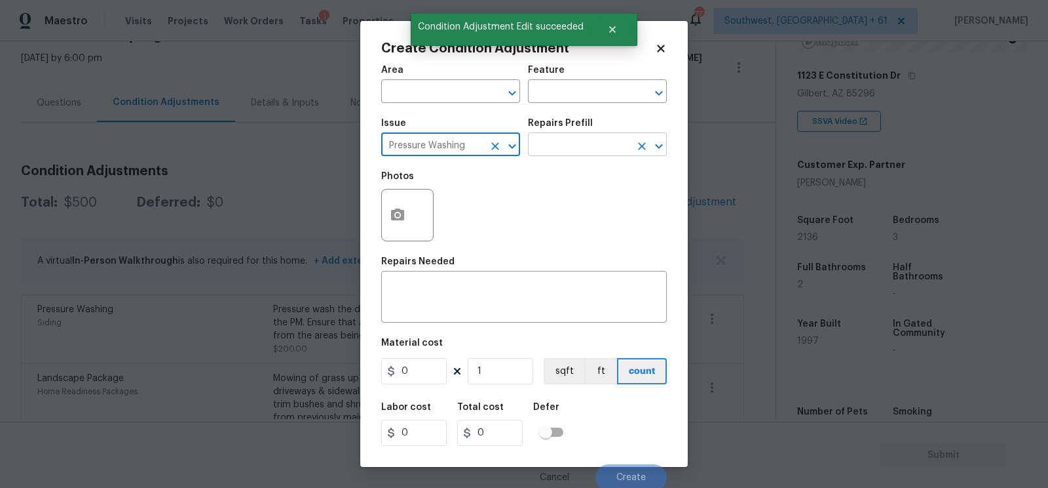
type input "Pressure Washing"
click at [549, 143] on input "text" at bounding box center [579, 146] width 102 height 20
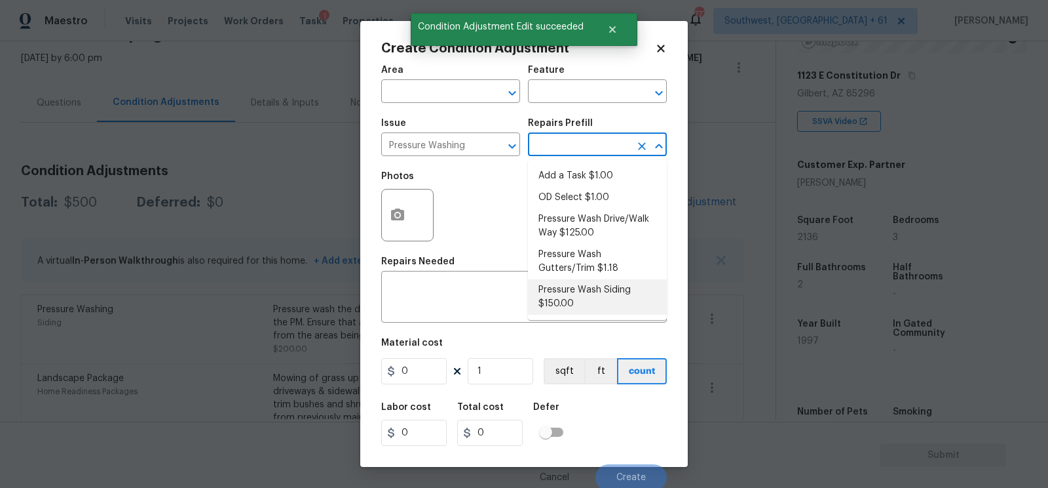
click at [581, 294] on li "Pressure Wash Siding $150.00" at bounding box center [597, 296] width 139 height 35
type input "Siding"
type textarea "Protect areas as needed for pressure washing. Pressure wash the siding on the h…"
type input "150"
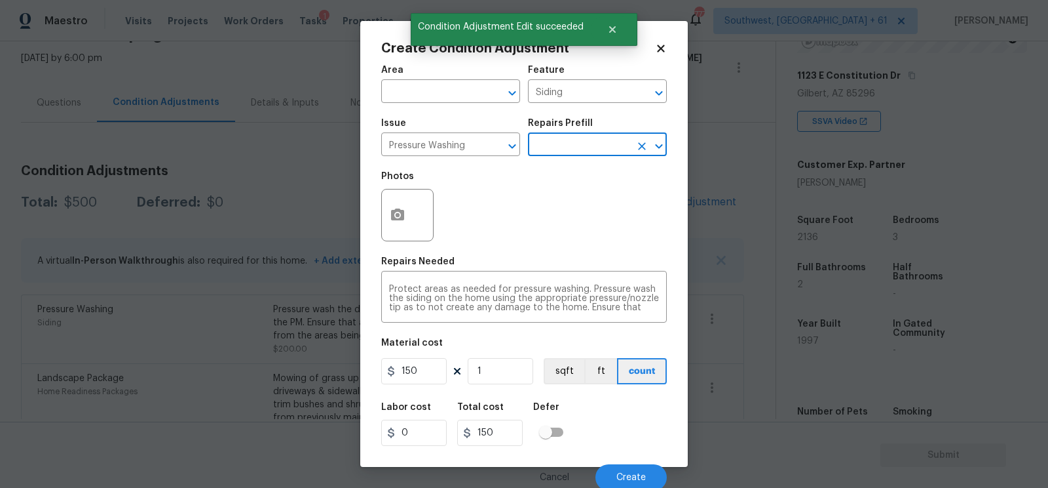
click at [424, 393] on div "Area ​ Feature Siding ​ Issue Pressure Washing ​ Repairs Prefill ​ Photos Repai…" at bounding box center [524, 274] width 286 height 432
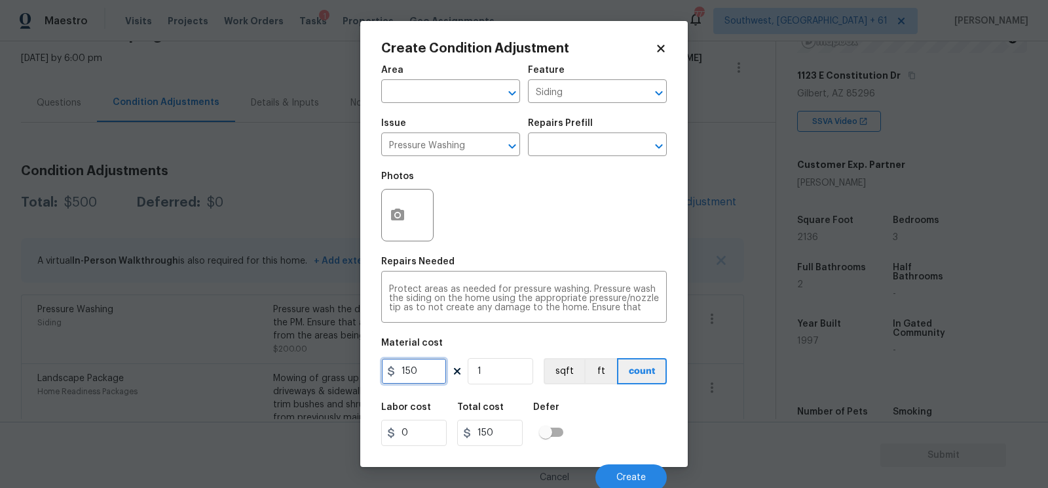
click at [429, 373] on input "150" at bounding box center [414, 371] width 66 height 26
type input "200"
click at [512, 432] on input "150" at bounding box center [490, 432] width 66 height 26
type input "200"
click at [424, 217] on div at bounding box center [407, 215] width 52 height 52
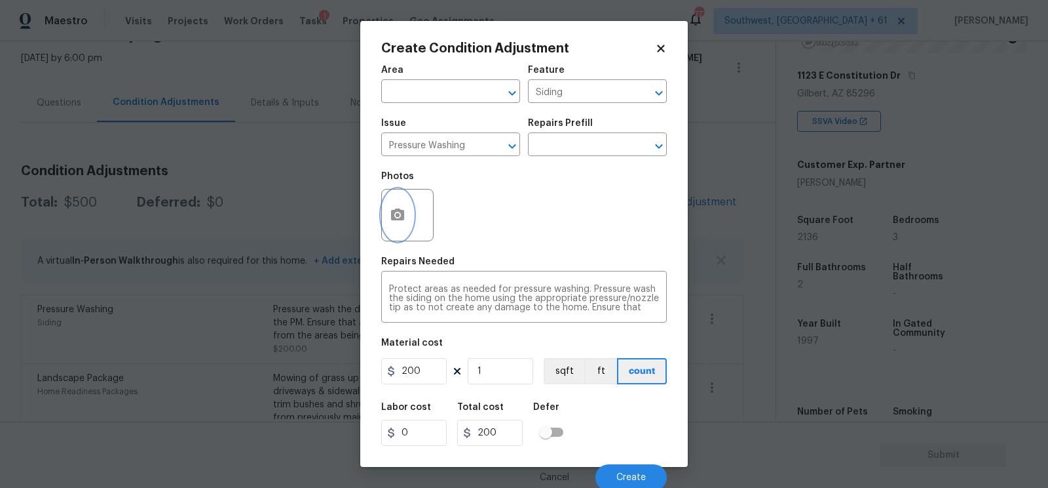
click at [408, 218] on button "button" at bounding box center [397, 214] width 31 height 51
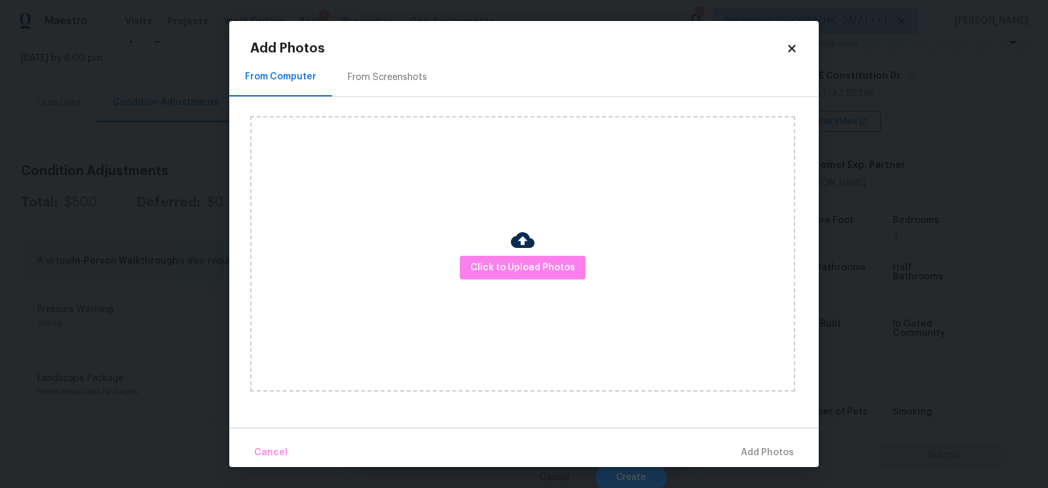
click at [406, 104] on div "Click to Upload Photos" at bounding box center [534, 253] width 569 height 313
click at [407, 90] on div "From Screenshots" at bounding box center [387, 77] width 111 height 39
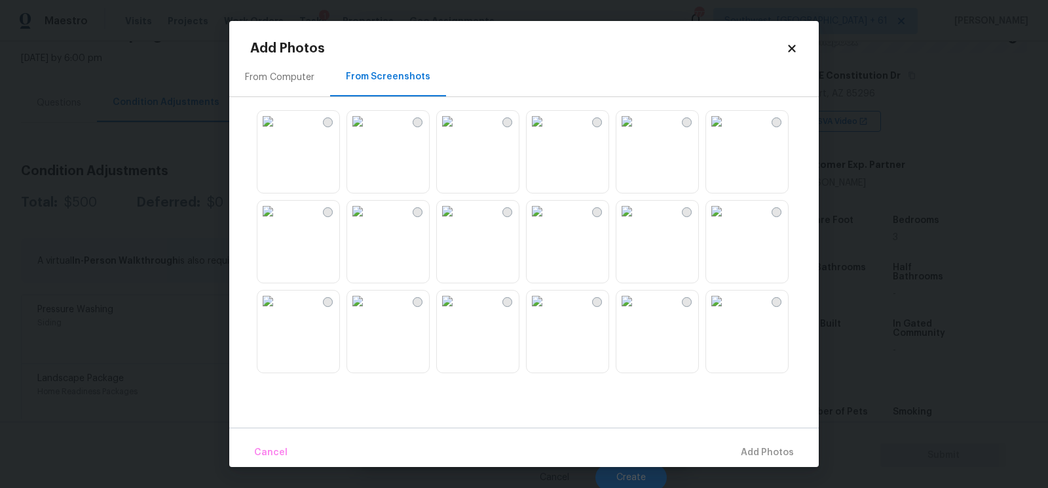
scroll to position [63, 0]
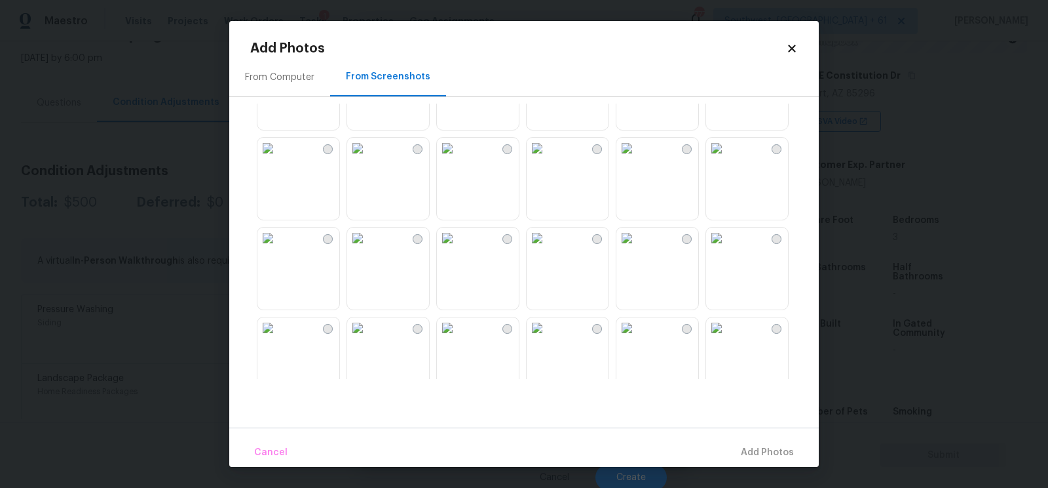
click at [458, 248] on img at bounding box center [447, 237] width 21 height 21
click at [757, 441] on button "Add 1 Photo(s)" at bounding box center [761, 452] width 75 height 28
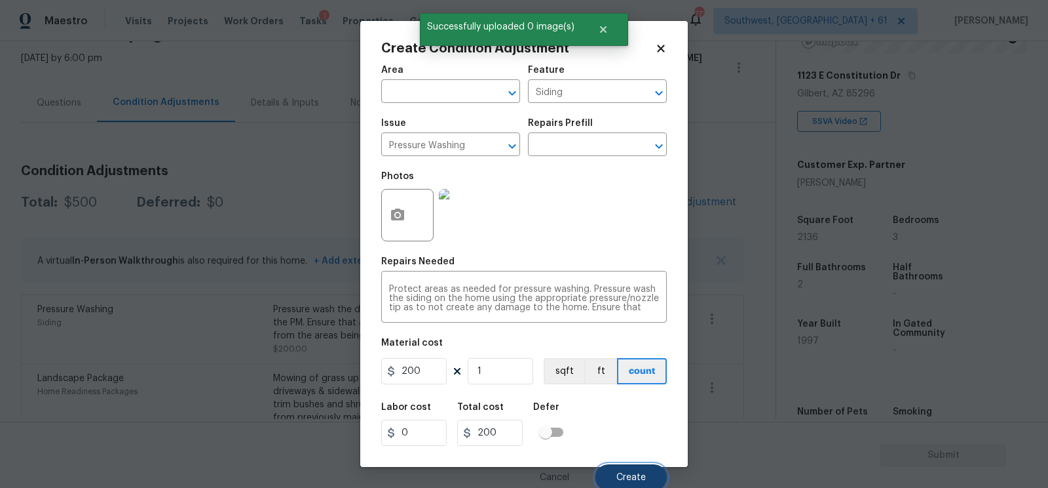
click at [644, 469] on button "Create" at bounding box center [631, 477] width 71 height 26
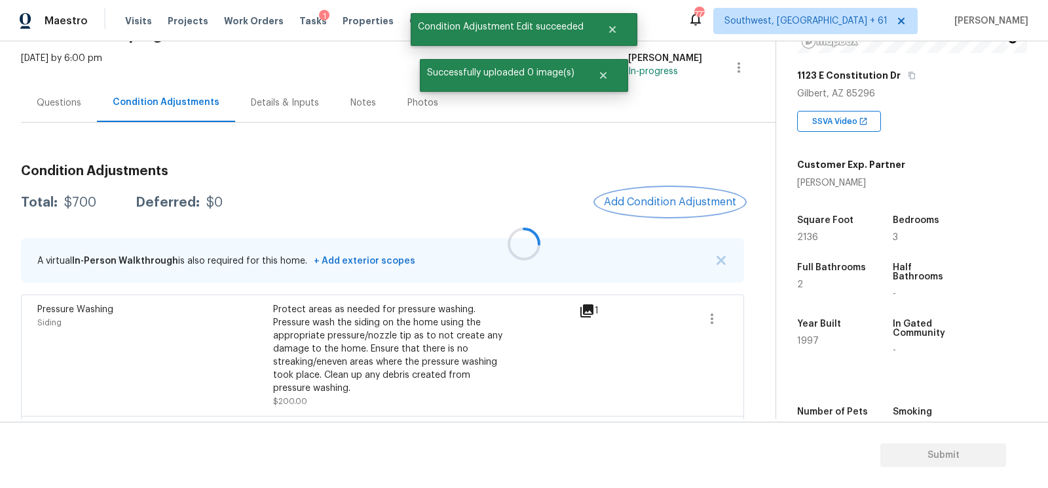
click at [717, 199] on span "Add Condition Adjustment" at bounding box center [670, 202] width 132 height 12
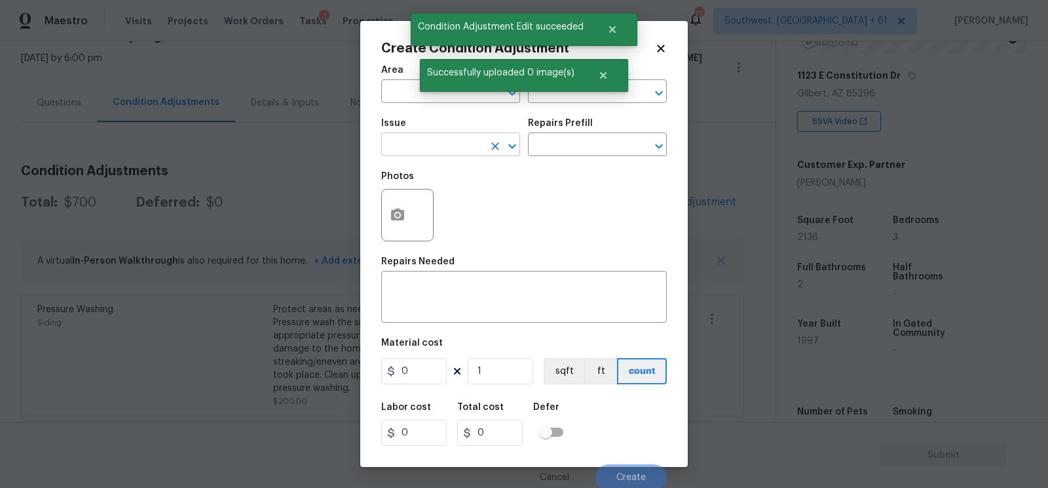
click at [412, 144] on input "text" at bounding box center [432, 146] width 102 height 20
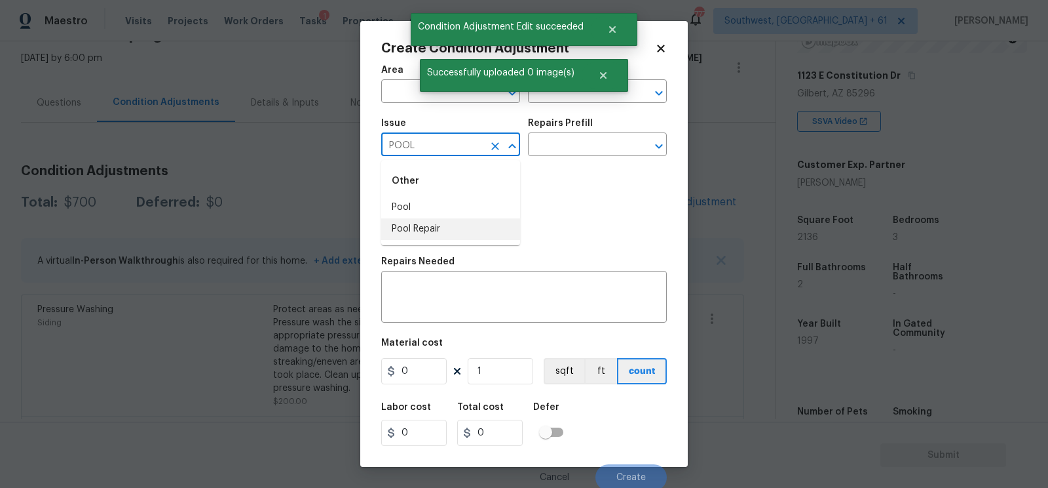
click at [448, 231] on li "Pool Repair" at bounding box center [450, 229] width 139 height 22
type input "Pool Repair"
click at [559, 141] on input "text" at bounding box center [579, 146] width 102 height 20
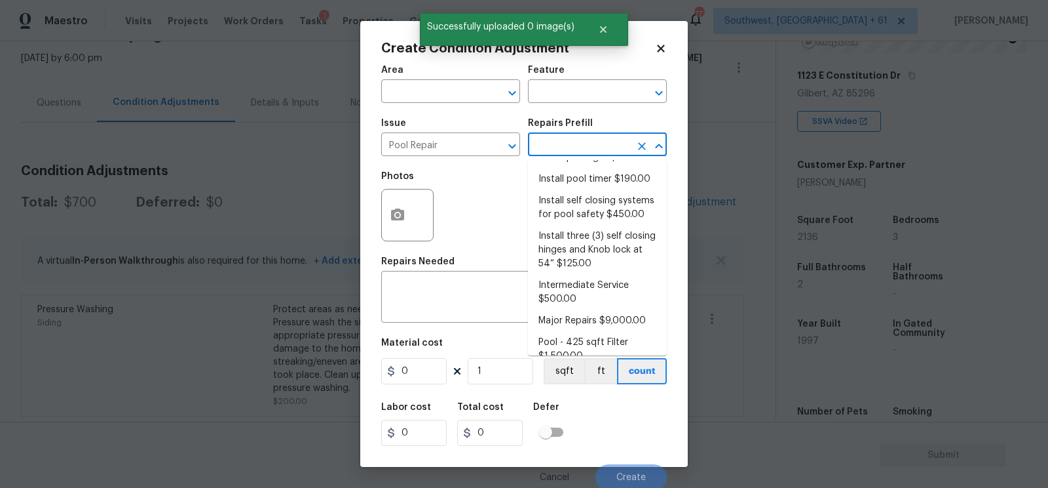
scroll to position [0, 0]
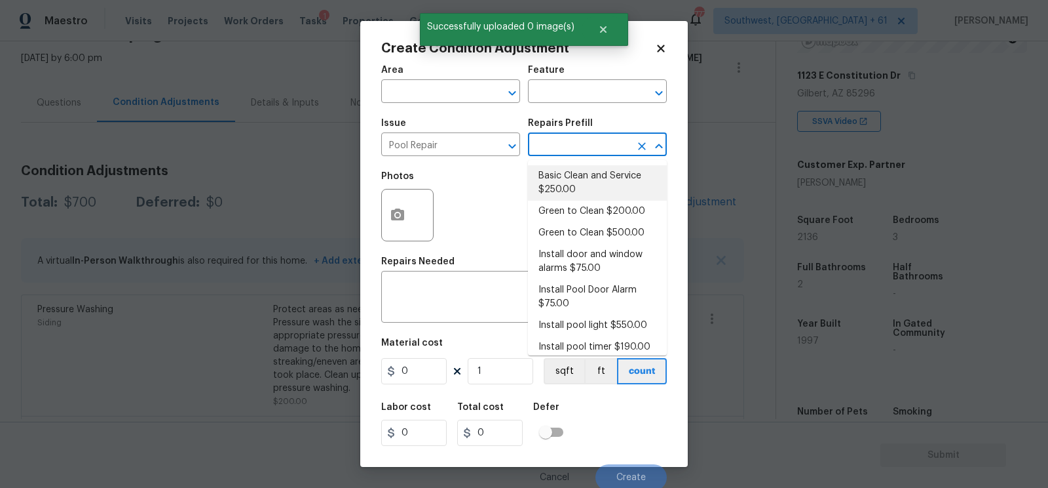
click at [583, 182] on li "Basic Clean and Service $250.00" at bounding box center [597, 182] width 139 height 35
type input "Pool"
type textarea "basic clean and service, balance chems, repair minor leaks at equipment, etc"
type input "250"
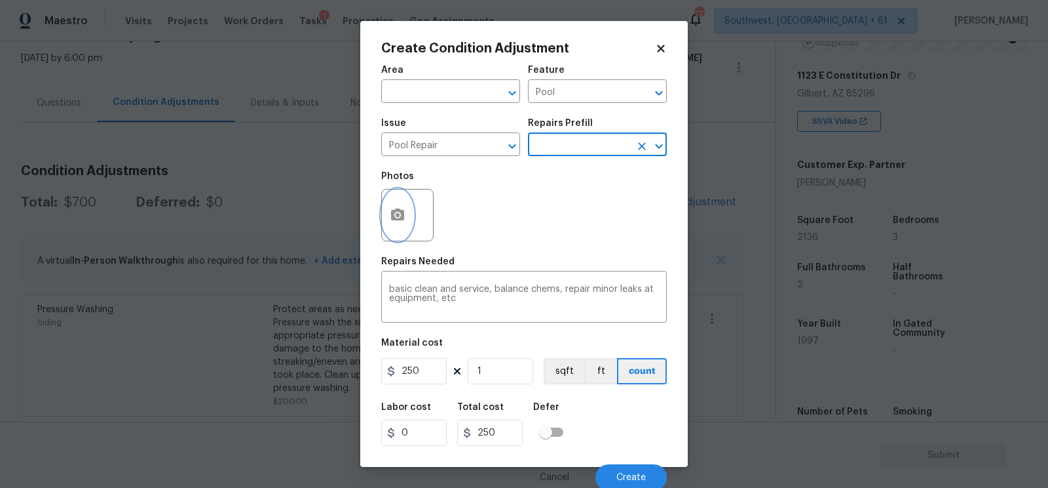
click at [394, 219] on icon "button" at bounding box center [397, 214] width 13 height 12
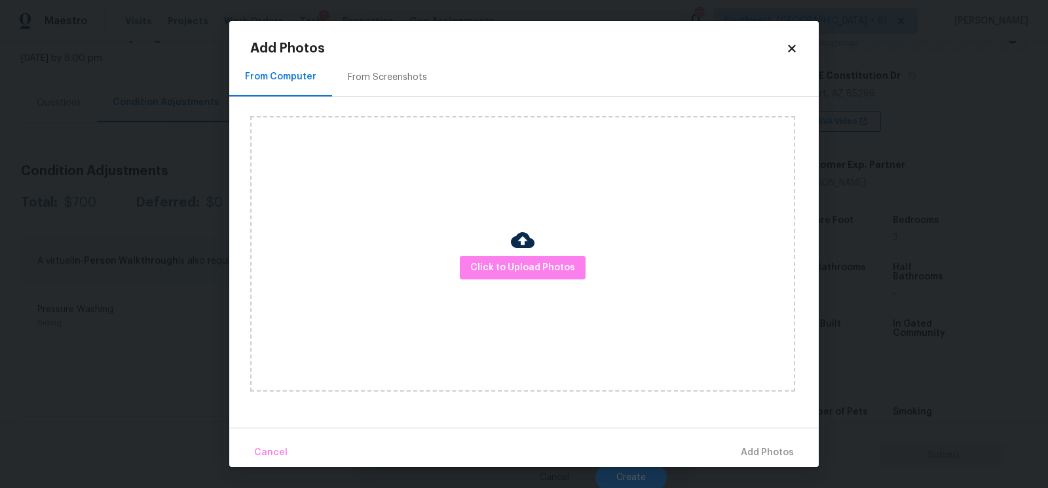
click at [427, 97] on div "Click to Upload Photos" at bounding box center [534, 253] width 569 height 313
click at [415, 75] on div "From Screenshots" at bounding box center [387, 77] width 79 height 13
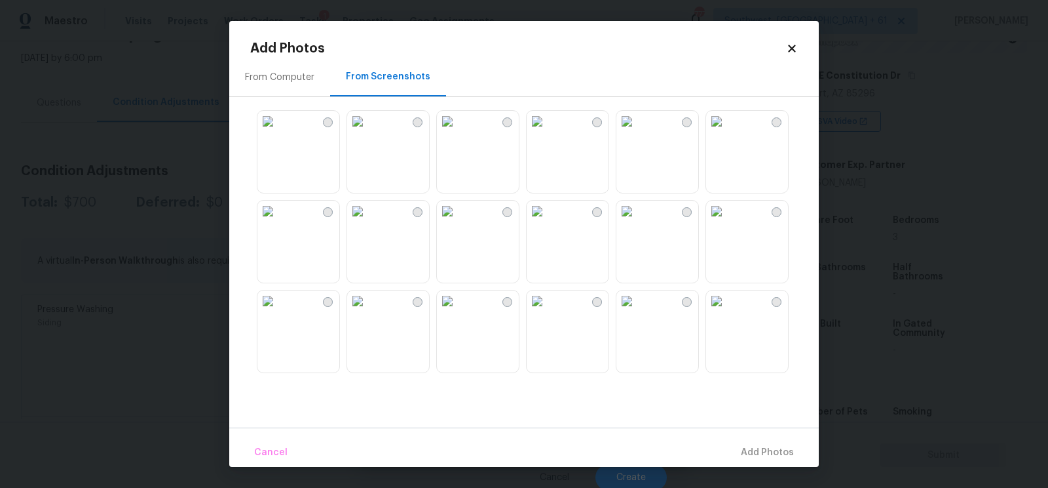
click at [547, 311] on img at bounding box center [537, 300] width 21 height 21
click at [764, 446] on span "Add 1 Photo(s)" at bounding box center [761, 452] width 65 height 16
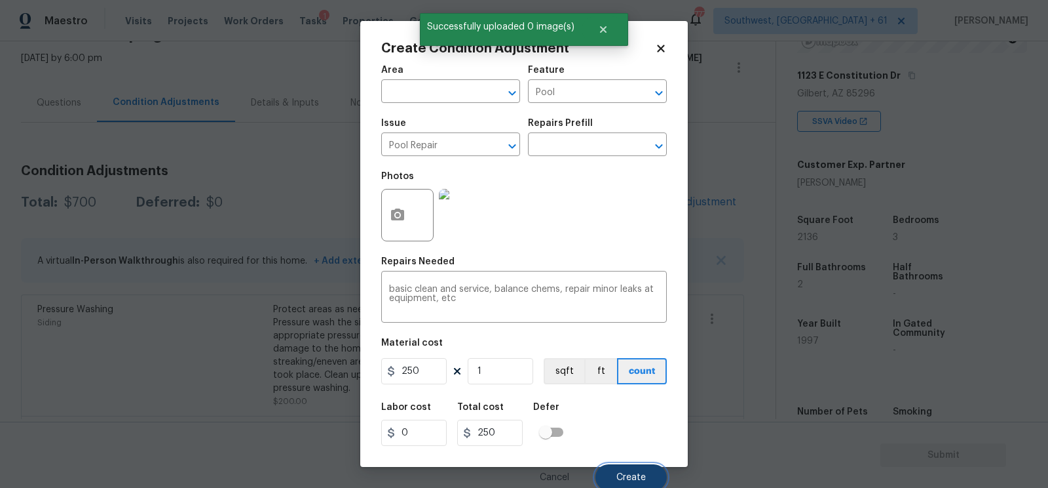
click at [626, 472] on button "Create" at bounding box center [631, 477] width 71 height 26
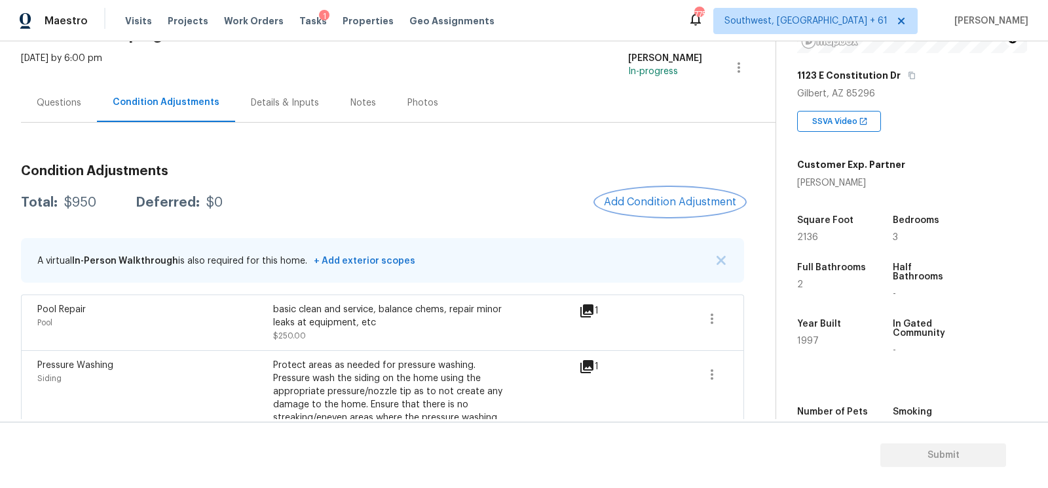
scroll to position [129, 0]
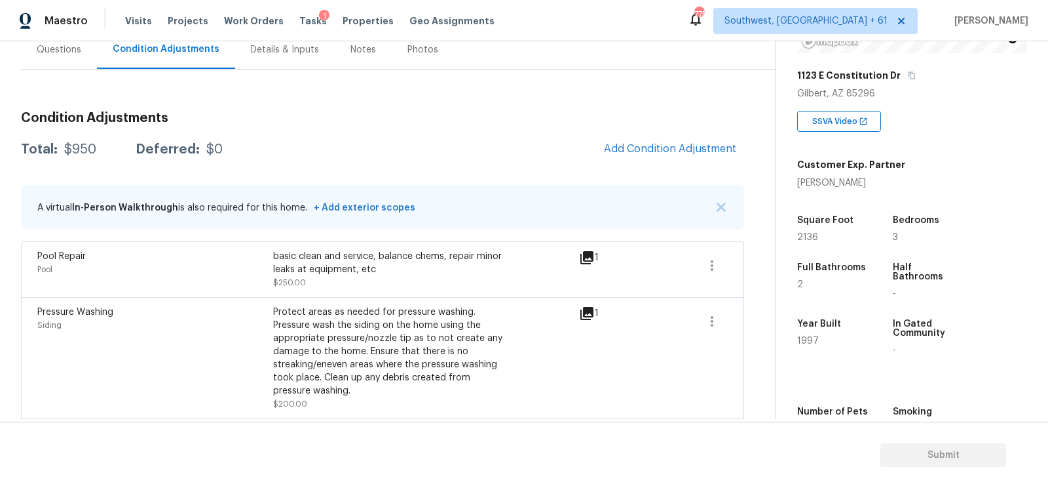
click at [678, 123] on div "Condition Adjustments Total: $950 Deferred: $0 Add Condition Adjustment A virtu…" at bounding box center [382, 355] width 723 height 508
click at [670, 149] on span "Add Condition Adjustment" at bounding box center [670, 149] width 132 height 12
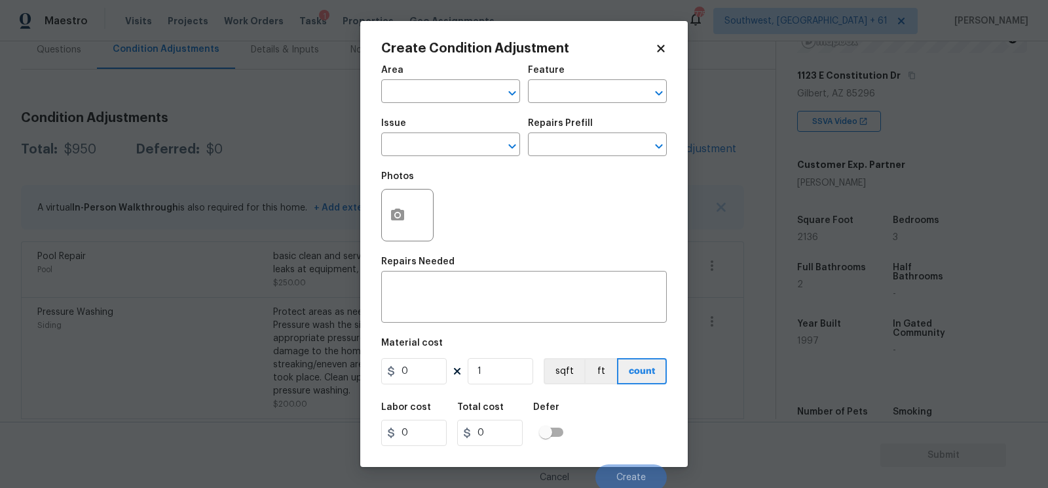
click at [335, 129] on body "Maestro Visits Projects Work Orders Tasks 1 Properties Geo Assignments [GEOGRAP…" at bounding box center [524, 244] width 1048 height 488
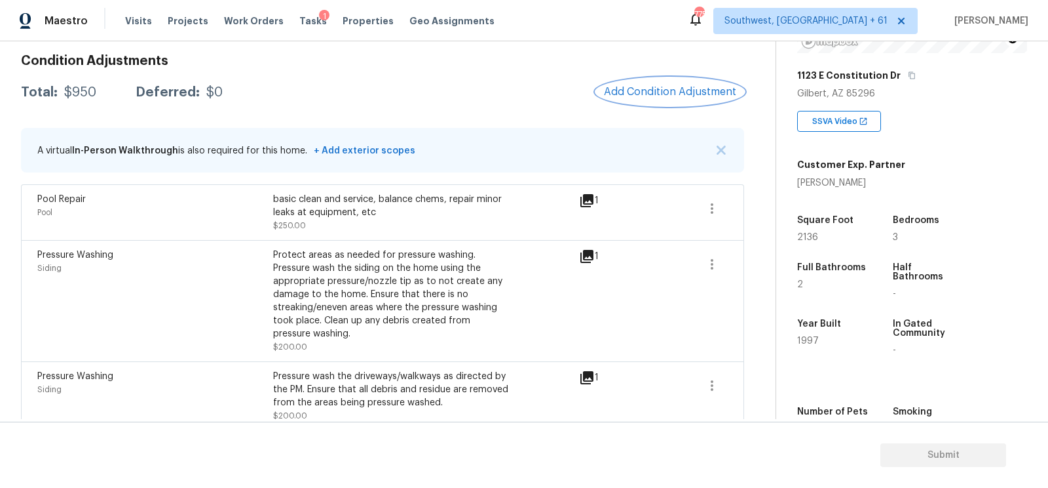
scroll to position [144, 0]
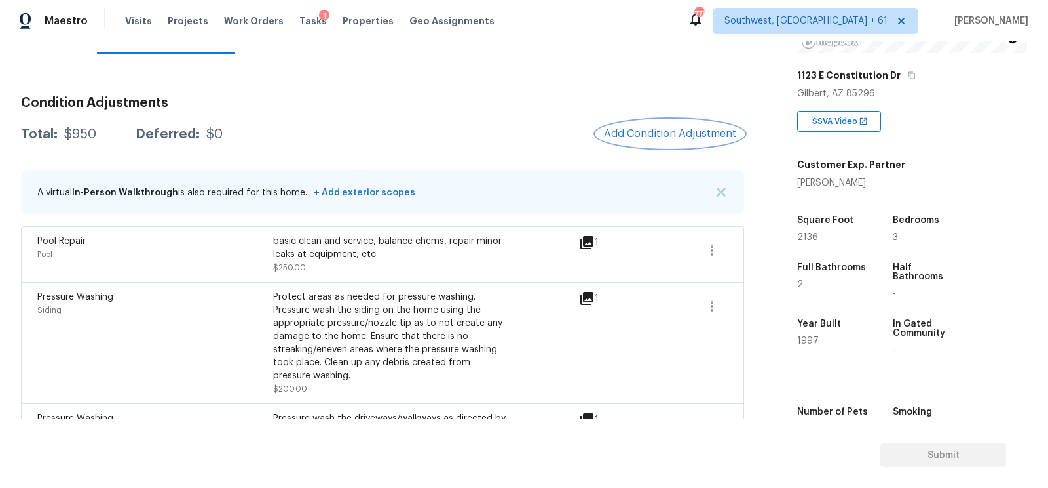
click at [653, 136] on span "Add Condition Adjustment" at bounding box center [670, 134] width 132 height 12
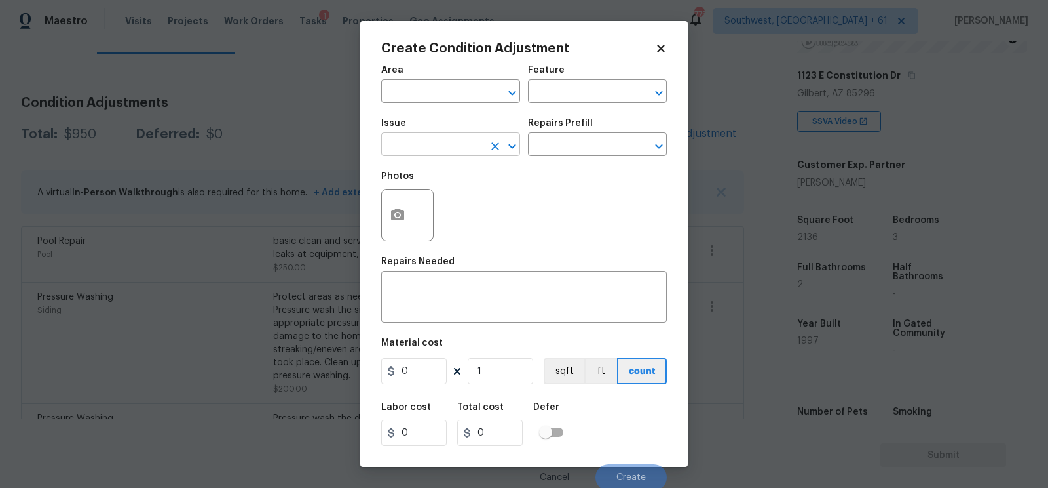
click at [459, 146] on input "text" at bounding box center [432, 146] width 102 height 20
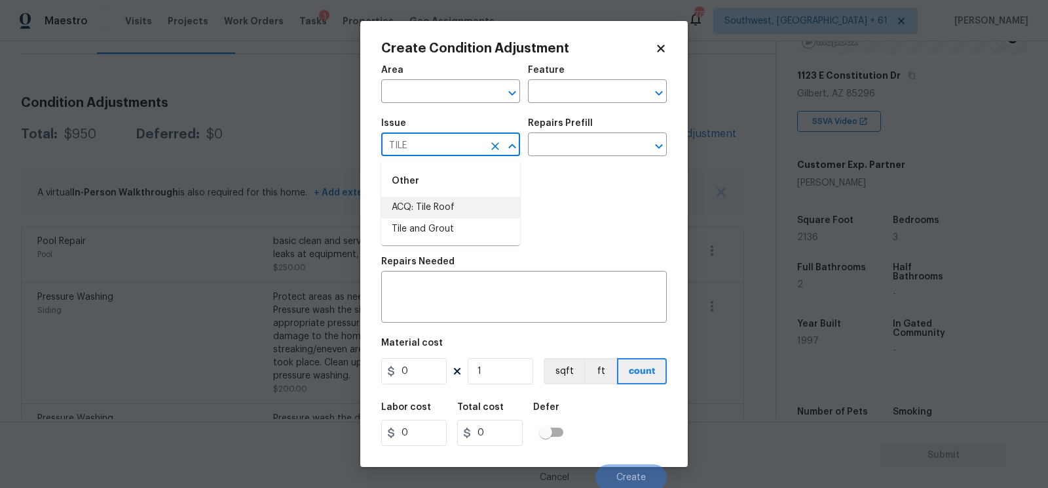
click at [454, 208] on li "ACQ: Tile Roof" at bounding box center [450, 208] width 139 height 22
type input "ACQ: Tile Roof"
click at [562, 151] on input "text" at bounding box center [579, 146] width 102 height 20
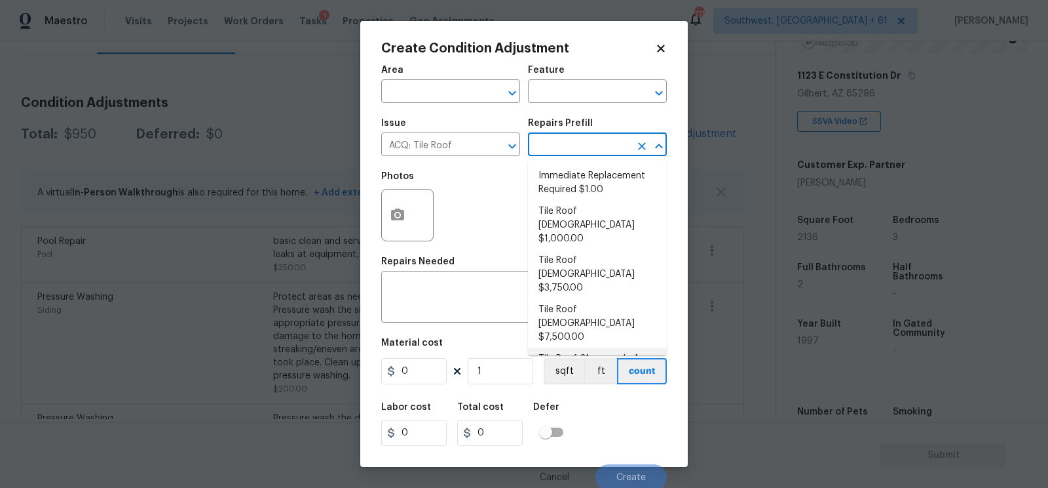
click at [579, 348] on li "Tile Roof 21+ years In Age Or Replacement Required $12,500.00" at bounding box center [597, 372] width 139 height 49
type input "Acquisition"
type textarea "Acquisition Scope: Tile Roof 21+ years in age or replacement required"
type input "12500"
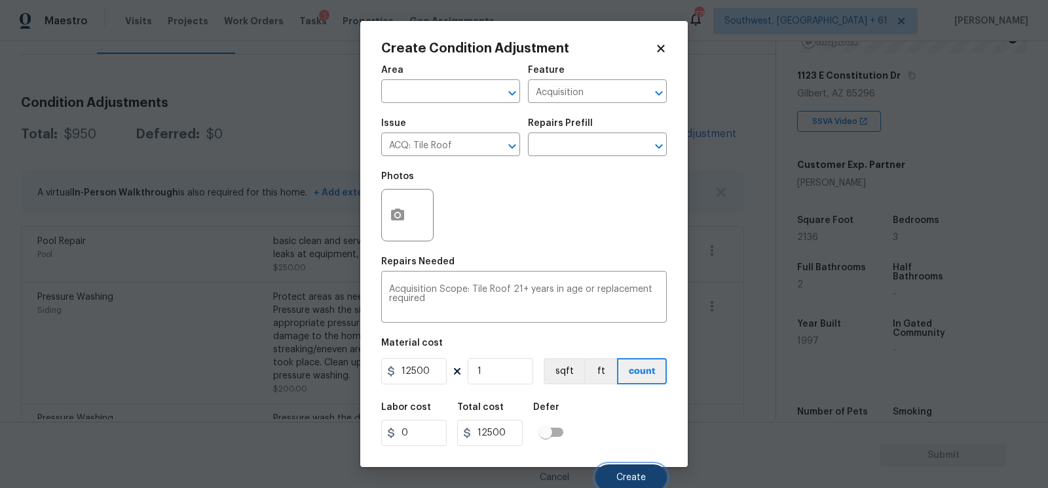
click at [630, 476] on span "Create" at bounding box center [631, 477] width 29 height 10
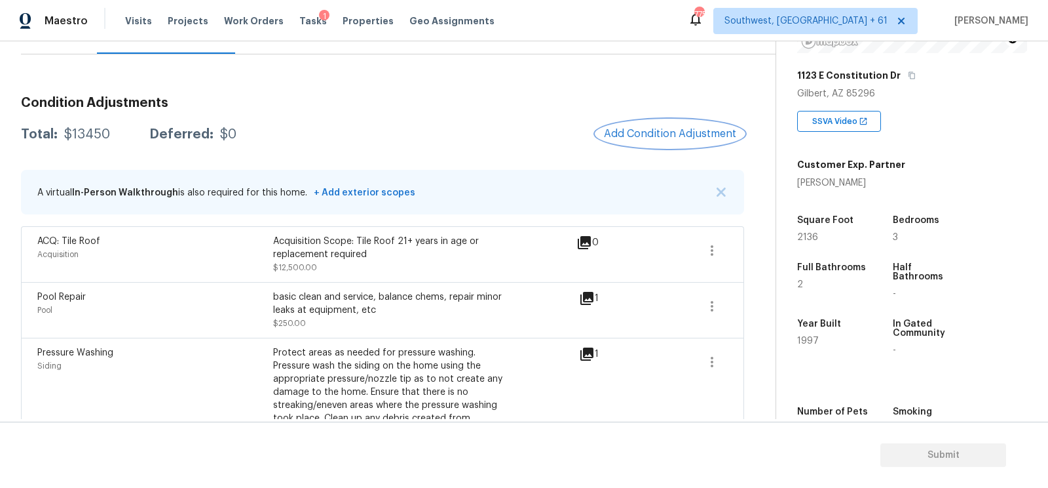
click at [626, 128] on span "Add Condition Adjustment" at bounding box center [670, 134] width 132 height 12
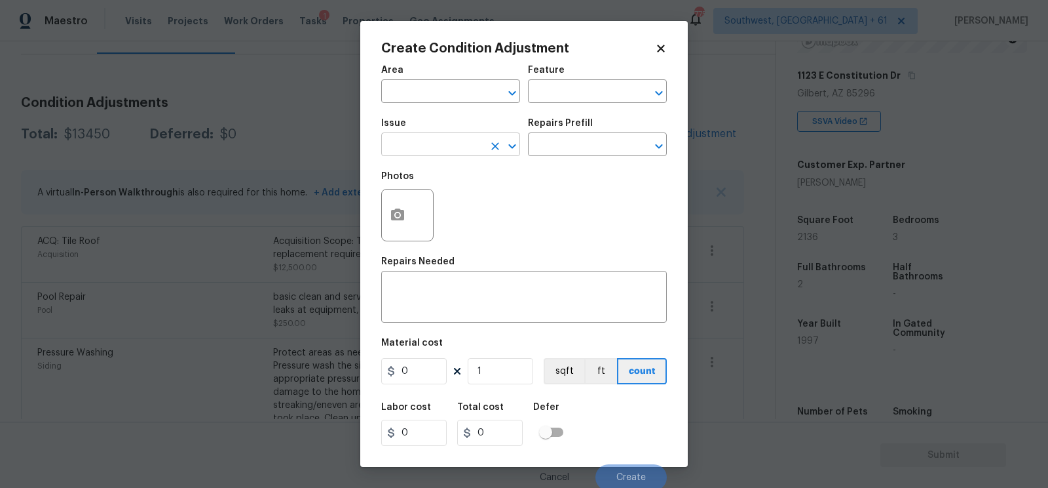
click at [469, 143] on input "text" at bounding box center [432, 146] width 102 height 20
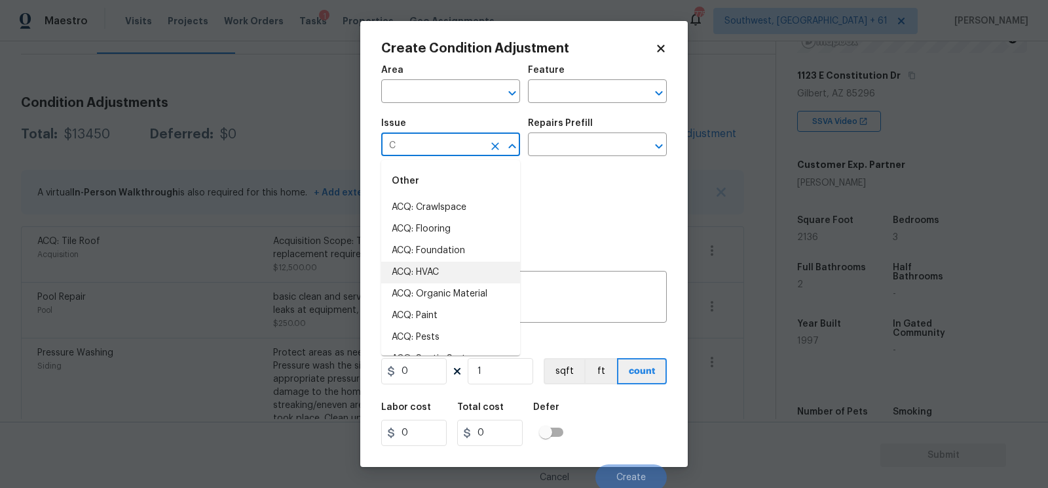
click at [442, 265] on li "ACQ: HVAC" at bounding box center [450, 272] width 139 height 22
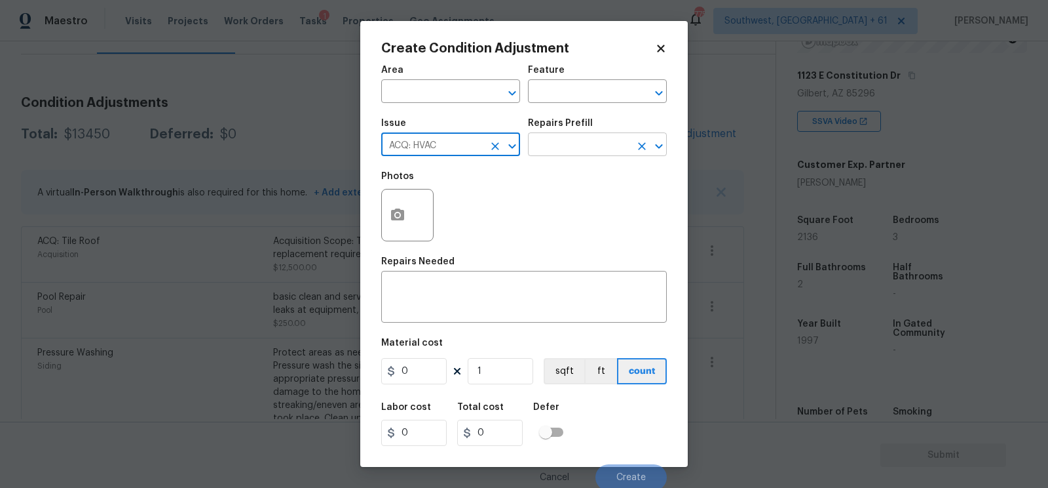
type input "ACQ: HVAC"
click at [575, 155] on input "text" at bounding box center [579, 146] width 102 height 20
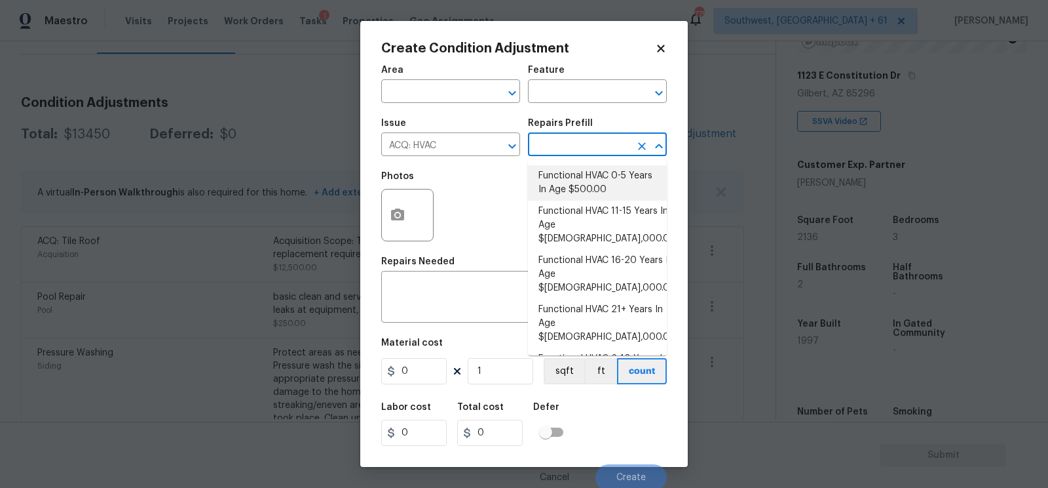
click at [578, 176] on li "Functional HVAC 0-5 Years In Age $500.00" at bounding box center [597, 182] width 139 height 35
type input "Acquisition"
type textarea "Acquisition Scope: Functional HVAC 0-5 years"
type input "500"
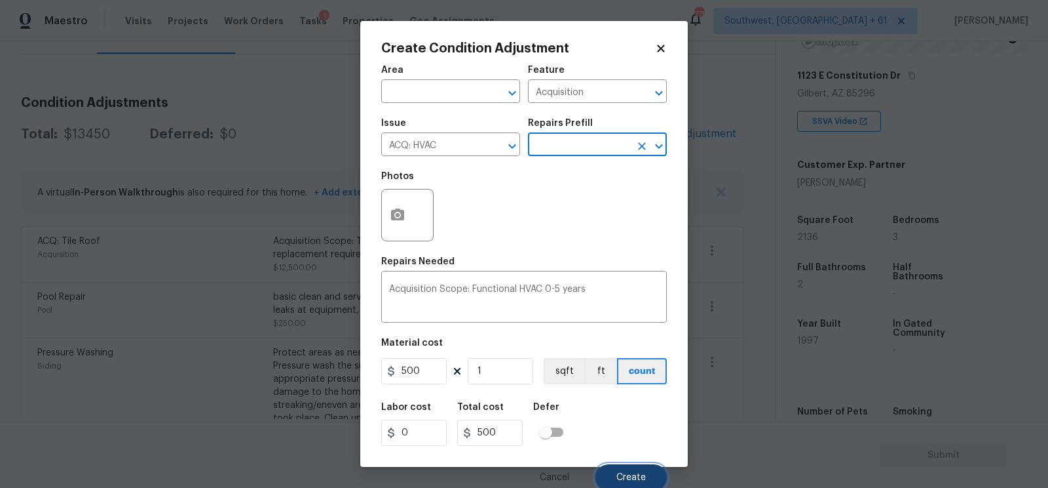
click at [632, 474] on span "Create" at bounding box center [631, 477] width 29 height 10
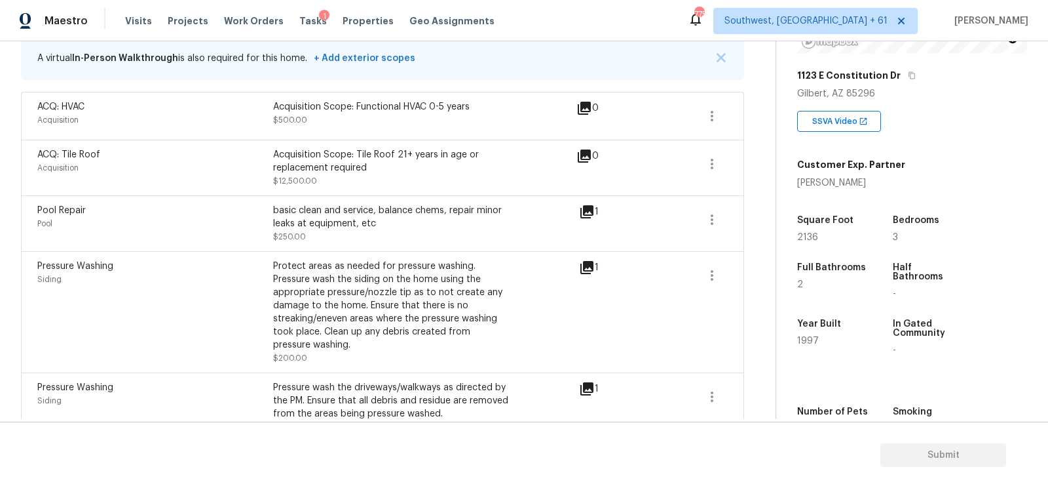
scroll to position [223, 0]
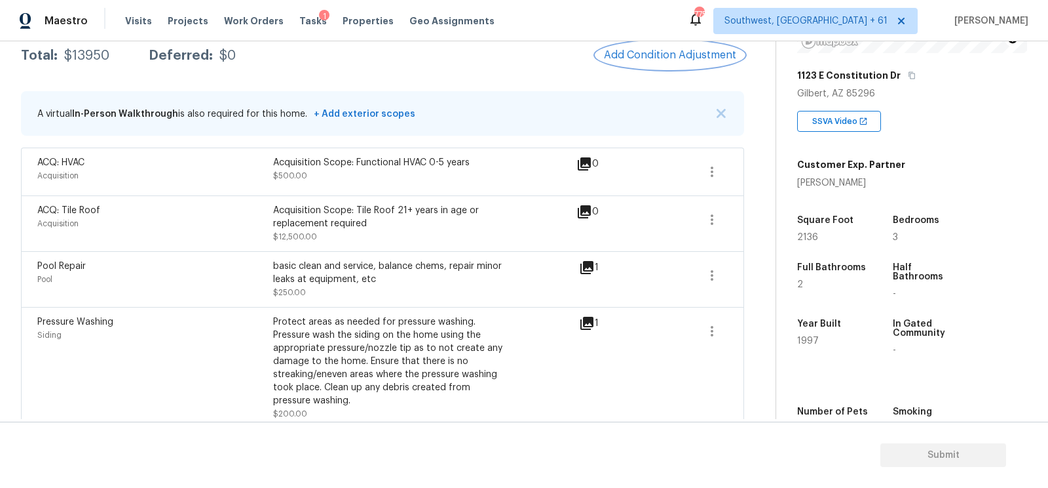
click at [680, 54] on span "Add Condition Adjustment" at bounding box center [670, 55] width 132 height 12
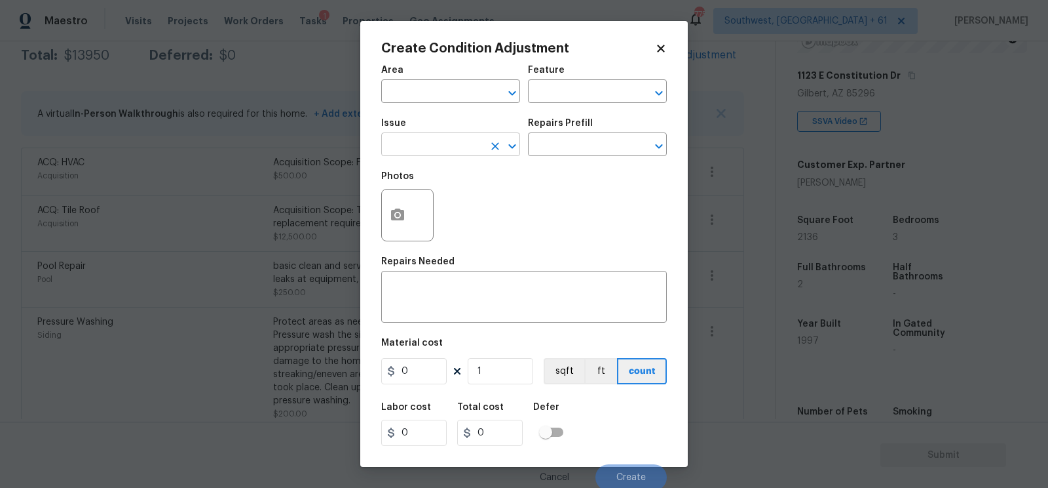
click at [420, 153] on input "text" at bounding box center [432, 146] width 102 height 20
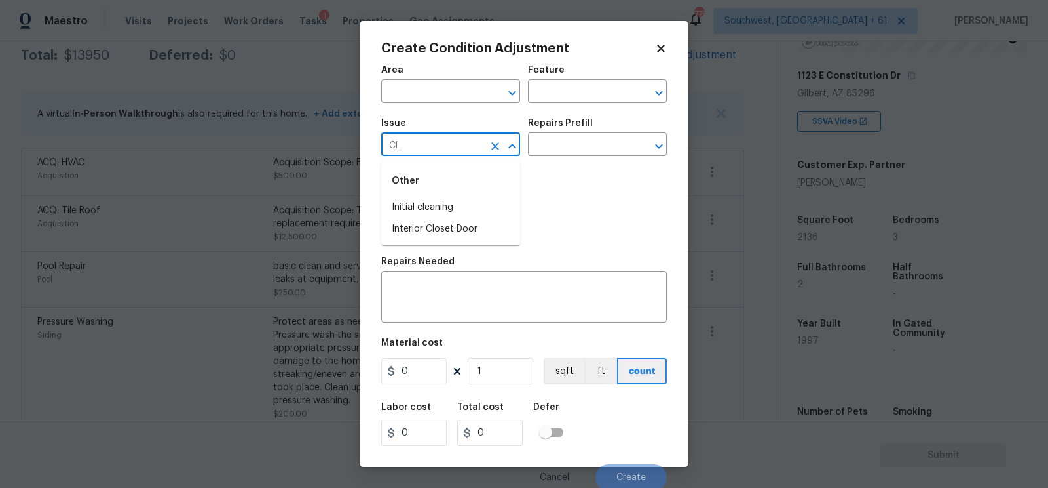
click at [431, 201] on li "Initial cleaning" at bounding box center [450, 208] width 139 height 22
type input "Initial cleaning"
click at [552, 148] on input "text" at bounding box center [579, 146] width 102 height 20
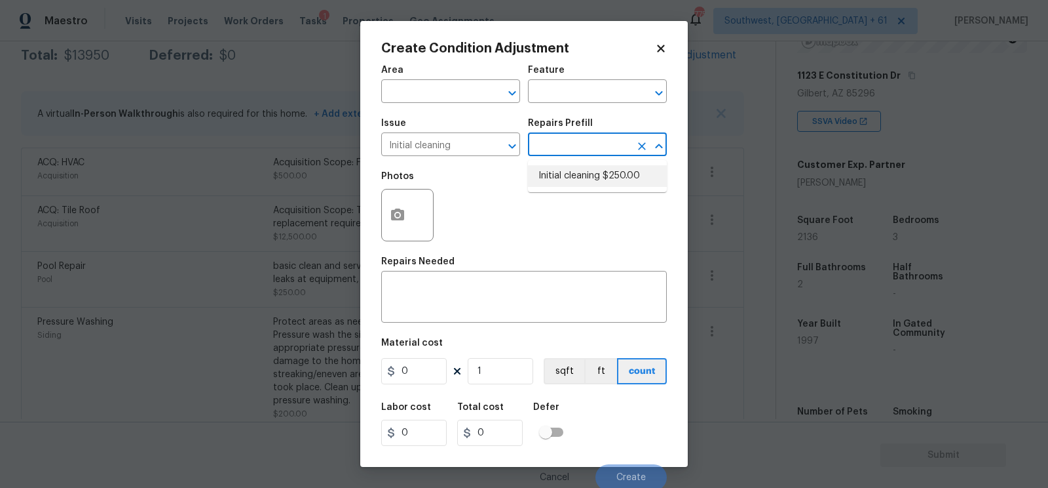
click at [568, 182] on li "Initial cleaning $250.00" at bounding box center [597, 176] width 139 height 22
type input "Home Readiness Packages"
type textarea "1. Wipe down exterior doors and trim. 2. Clean out all exterior light fixtures …"
type input "250"
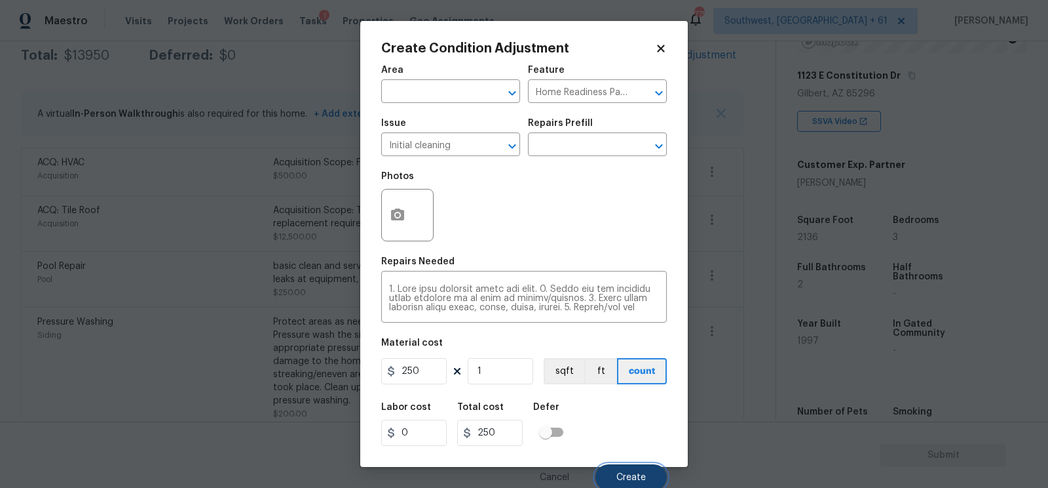
click at [621, 474] on span "Create" at bounding box center [631, 477] width 29 height 10
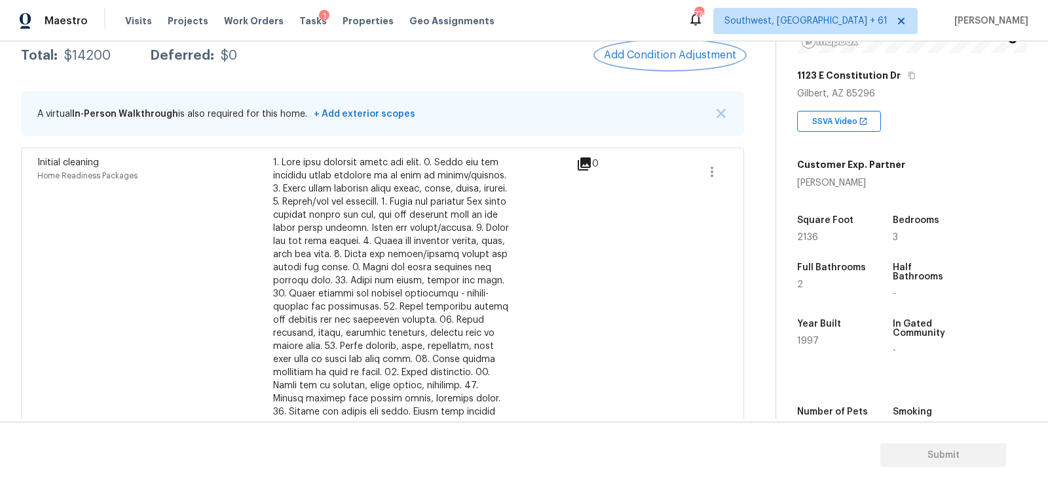
click at [640, 47] on button "Add Condition Adjustment" at bounding box center [670, 55] width 148 height 28
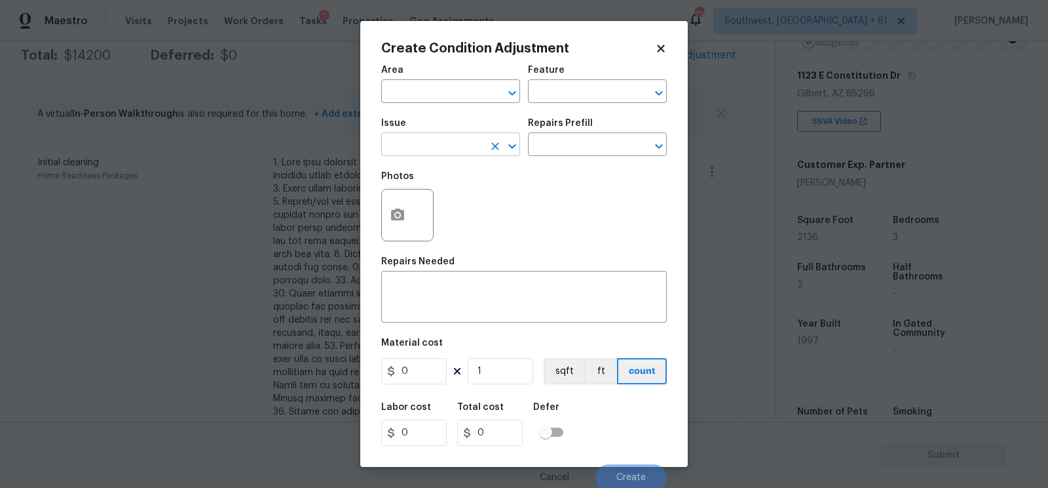
click at [458, 154] on input "text" at bounding box center [432, 146] width 102 height 20
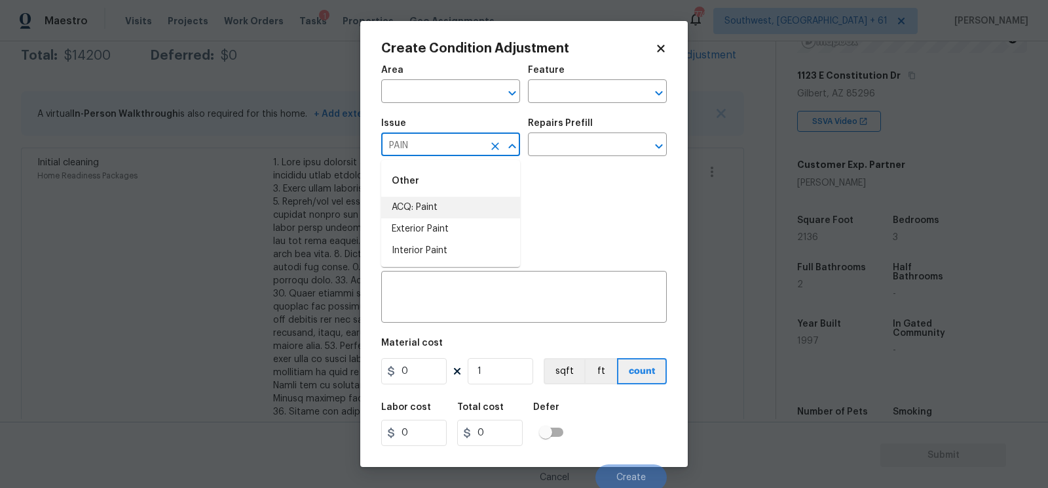
click at [458, 208] on li "ACQ: Paint" at bounding box center [450, 208] width 139 height 22
type input "ACQ: Paint"
click at [545, 151] on input "text" at bounding box center [579, 146] width 102 height 20
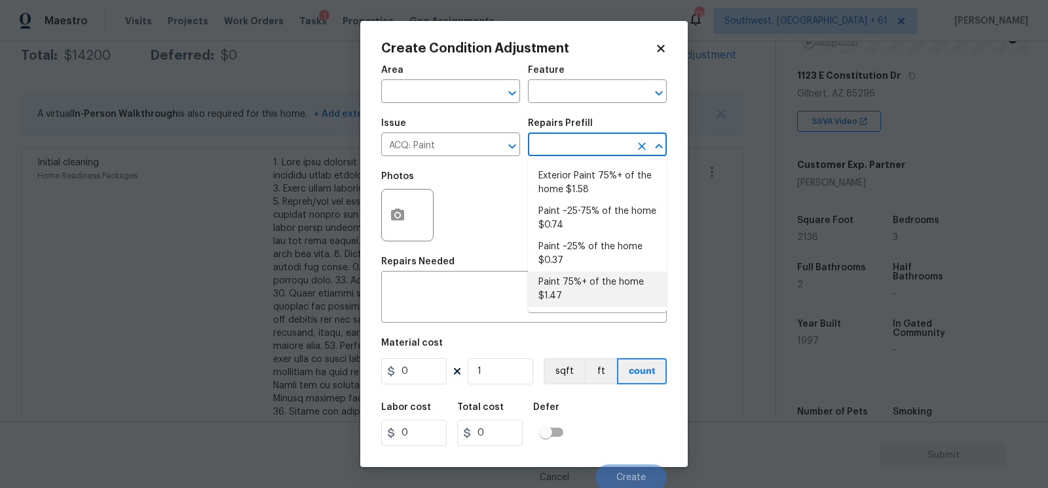
click at [568, 261] on li "Paint ~25% of the home $0.37" at bounding box center [597, 253] width 139 height 35
type input "Acquisition"
type textarea "Acquisition Scope: ~25% of the home needs interior paint"
type input "0.37"
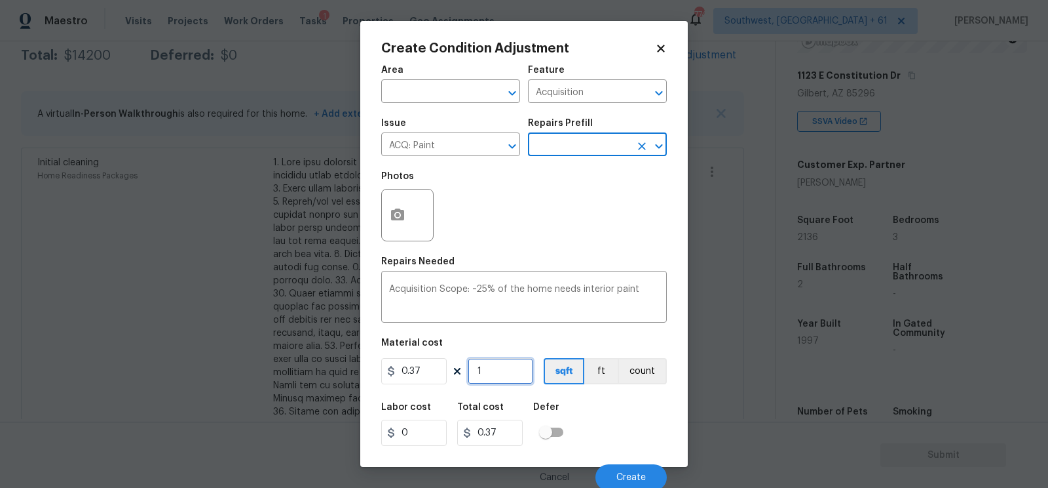
click at [488, 371] on input "1" at bounding box center [501, 371] width 66 height 26
type input "0"
type input "2"
type input "0.74"
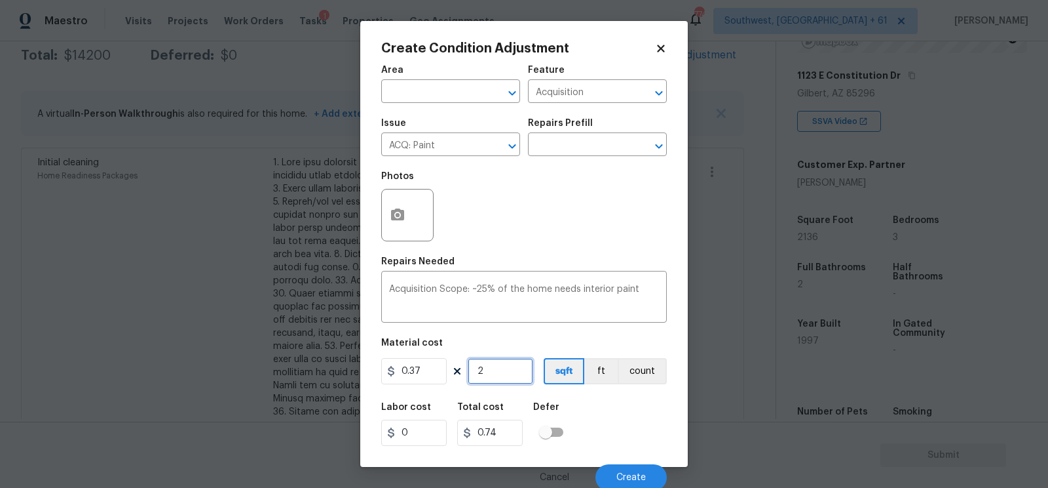
type input "21"
type input "7.77"
type input "2"
type input "0.74"
type input "0"
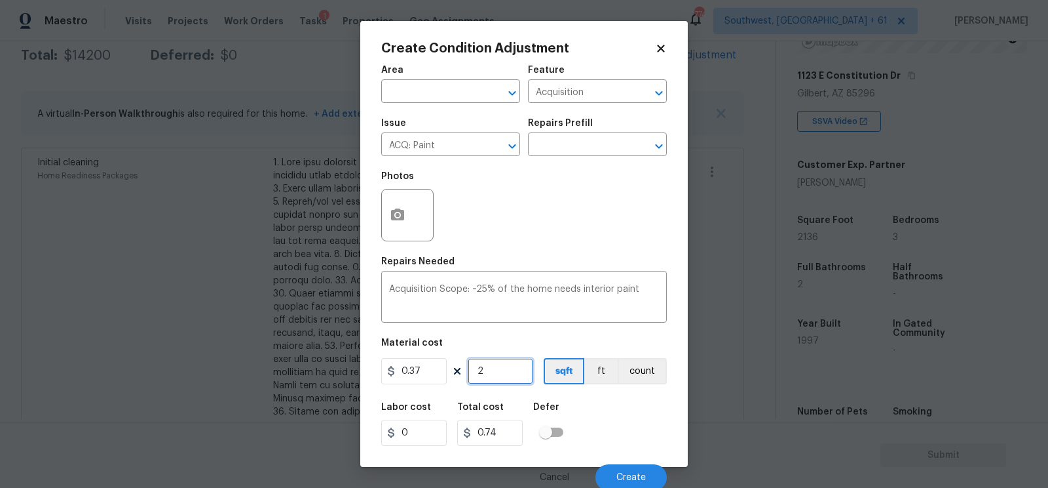
type input "0"
type input "2"
type input "0.74"
type input "21"
type input "7.77"
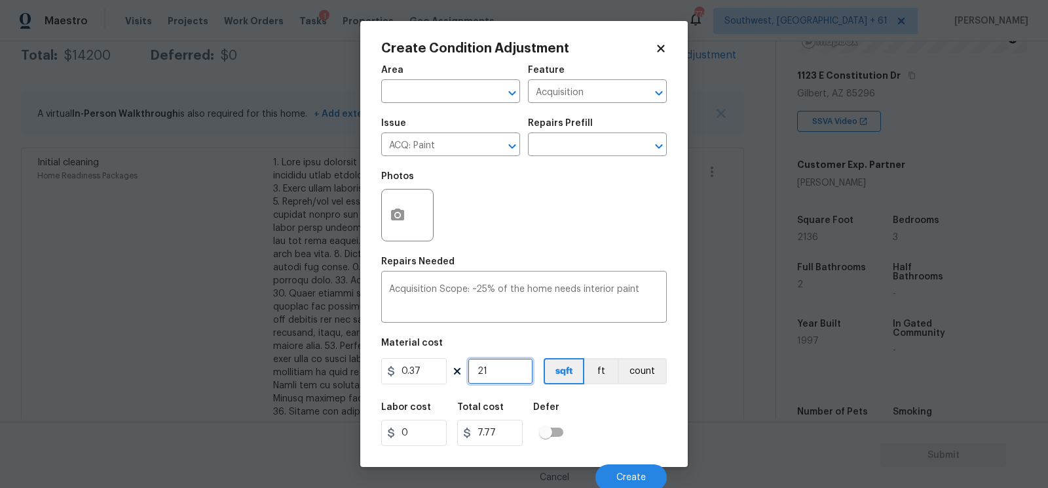
type input "213"
type input "78.81"
type input "2136"
type input "790.32"
type input "2136"
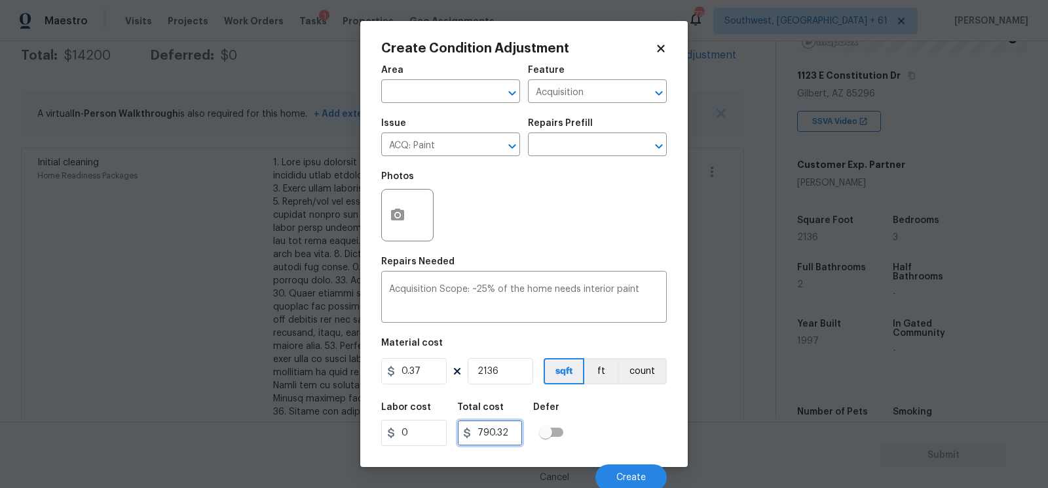
click at [514, 429] on input "790.32" at bounding box center [490, 432] width 66 height 26
click at [634, 470] on button "Create" at bounding box center [631, 477] width 71 height 26
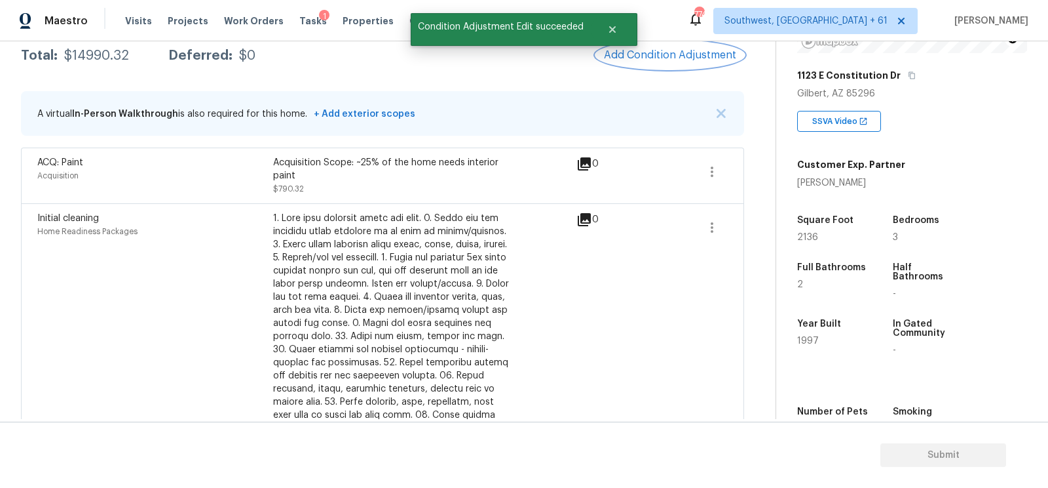
click at [701, 62] on button "Add Condition Adjustment" at bounding box center [670, 55] width 148 height 28
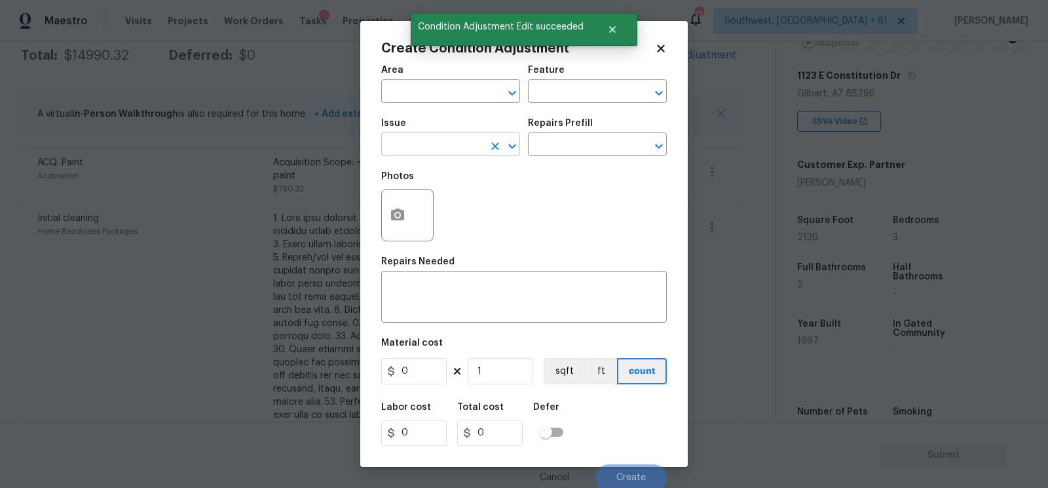
click at [463, 157] on body "Maestro Visits Projects Work Orders Tasks 1 Properties Geo Assignments [GEOGRAP…" at bounding box center [524, 244] width 1048 height 488
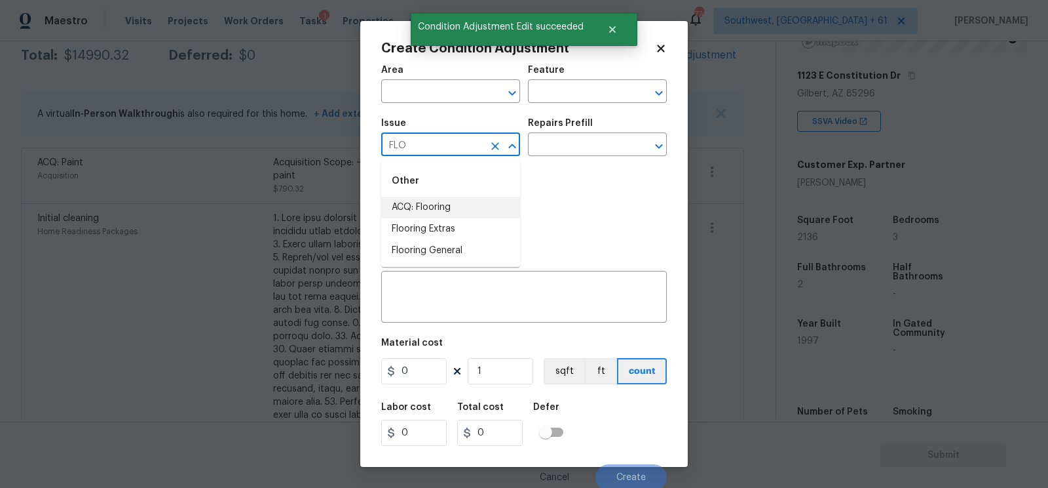
click at [453, 211] on li "ACQ: Flooring" at bounding box center [450, 208] width 139 height 22
type input "ACQ: Flooring"
click at [579, 147] on input "text" at bounding box center [579, 146] width 102 height 20
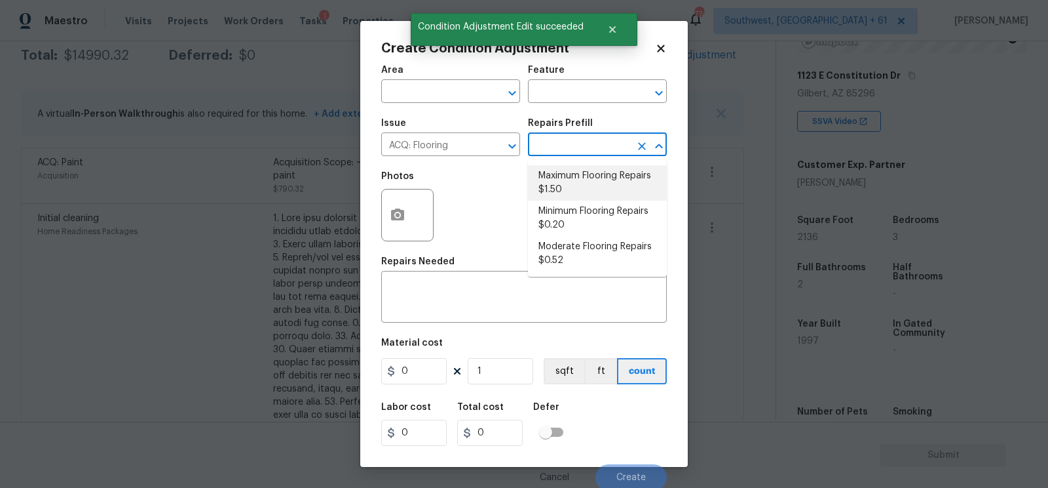
click at [573, 183] on li "Maximum Flooring Repairs $1.50" at bounding box center [597, 182] width 139 height 35
type input "Acquisition"
type textarea "Acquisition Scope: Maximum flooring repairs"
type input "1.5"
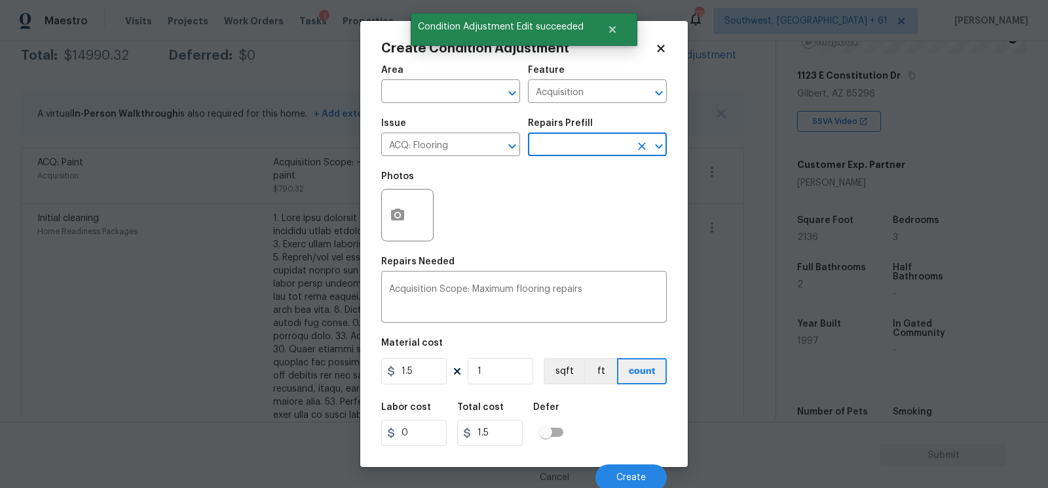
click at [518, 354] on div "Material cost" at bounding box center [524, 346] width 286 height 17
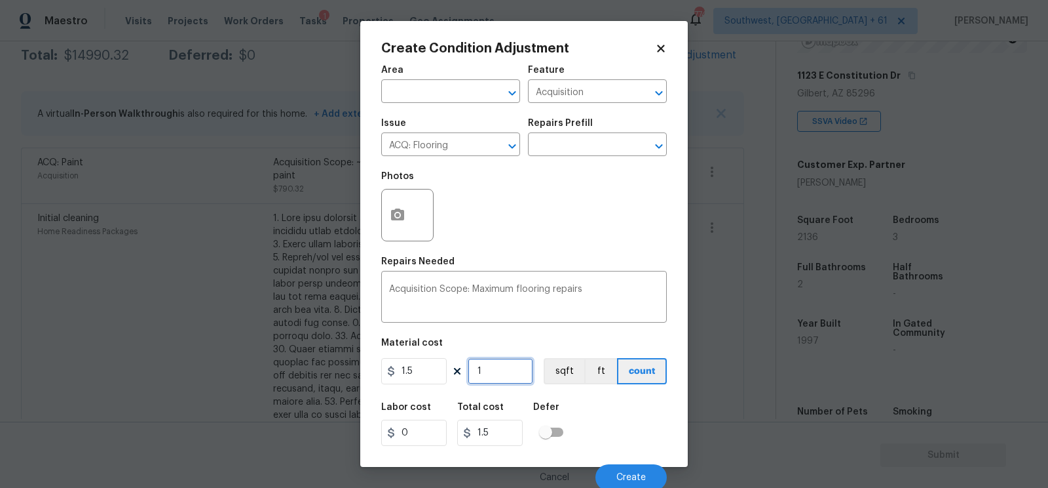
click at [497, 375] on input "1" at bounding box center [501, 371] width 66 height 26
type input "0"
type input "2"
type input "3"
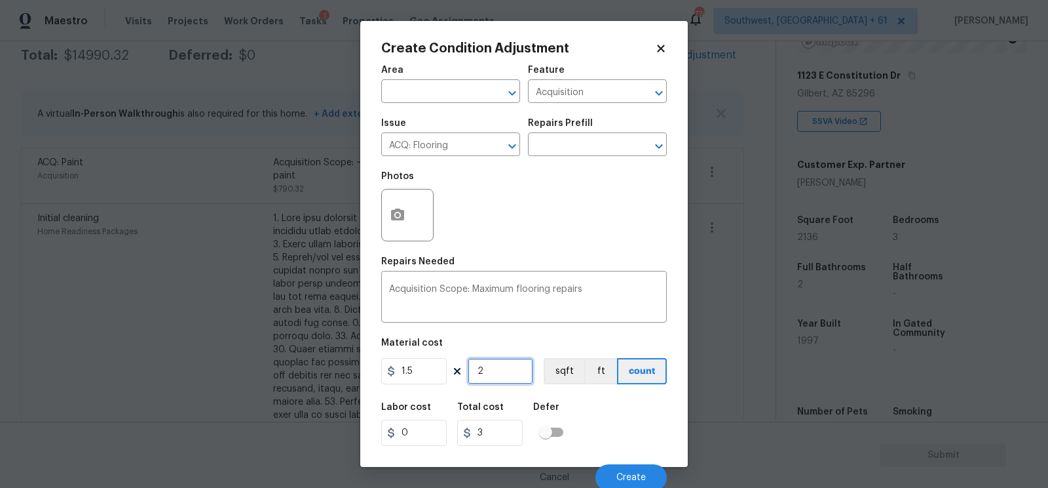
type input "21"
type input "31.5"
type input "213"
type input "319.5"
type input "2136"
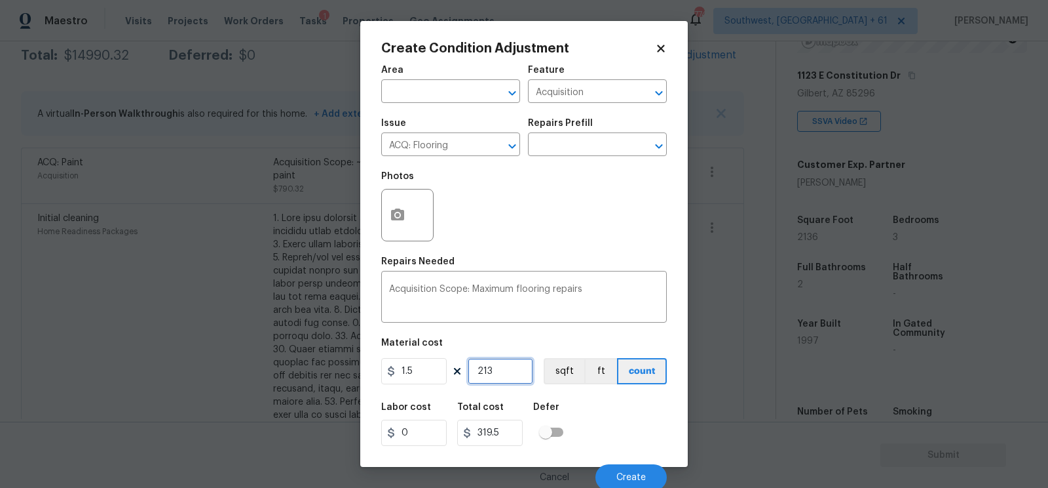
type input "3204"
type input "2136"
click at [465, 155] on input "ACQ: Flooring" at bounding box center [432, 146] width 102 height 20
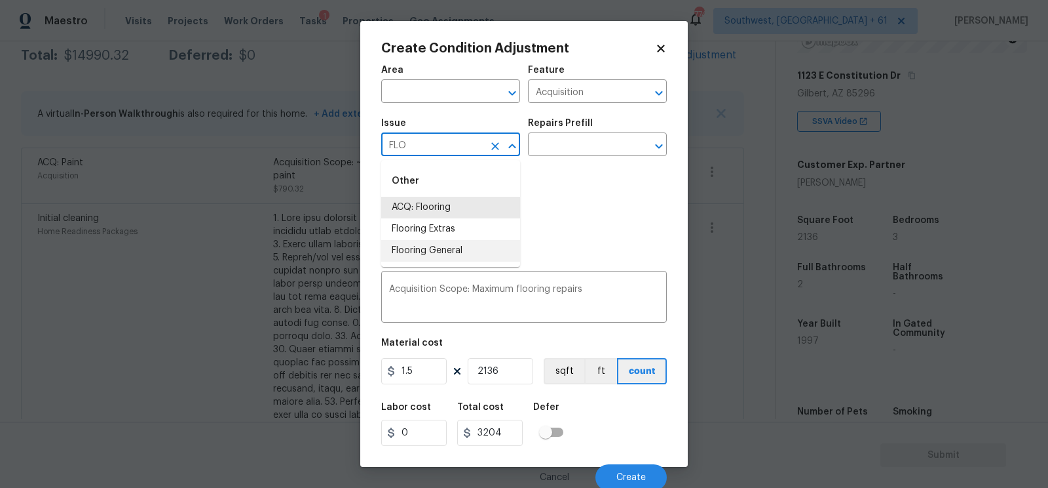
click at [451, 246] on li "Flooring General" at bounding box center [450, 251] width 139 height 22
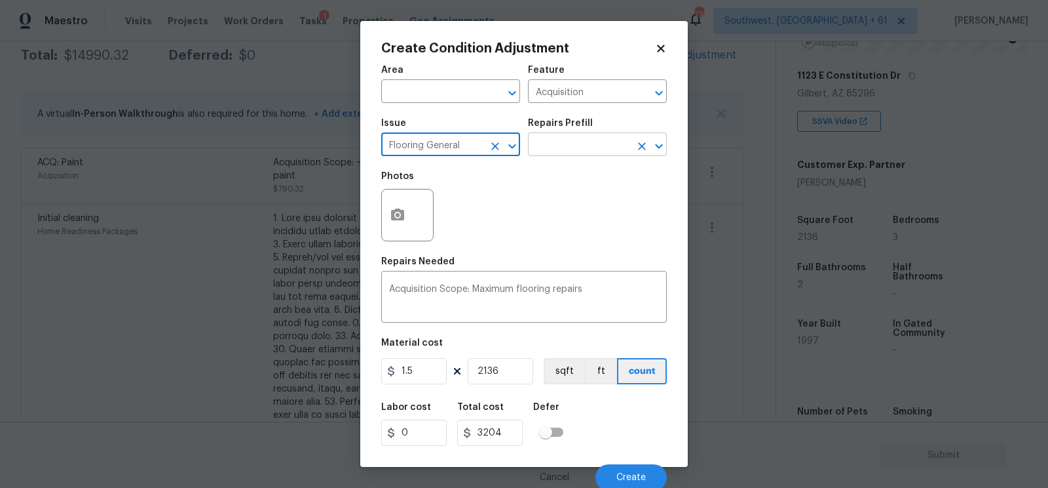
type input "Flooring General"
click at [606, 153] on input "text" at bounding box center [579, 146] width 102 height 20
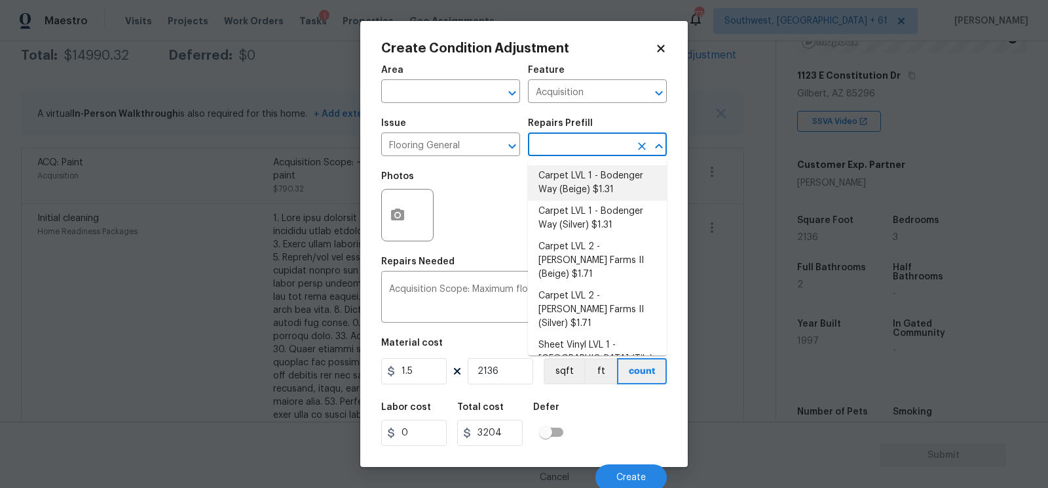
click at [598, 185] on li "Carpet LVL 1 - Bodenger Way (Beige) $1.31" at bounding box center [597, 182] width 139 height 35
type input "Overall Flooring"
type textarea "Install new carpet. (Bodenger Way 749 Bird Bath, Beige) at all previously carpe…"
type input "1.31"
type input "2798.16"
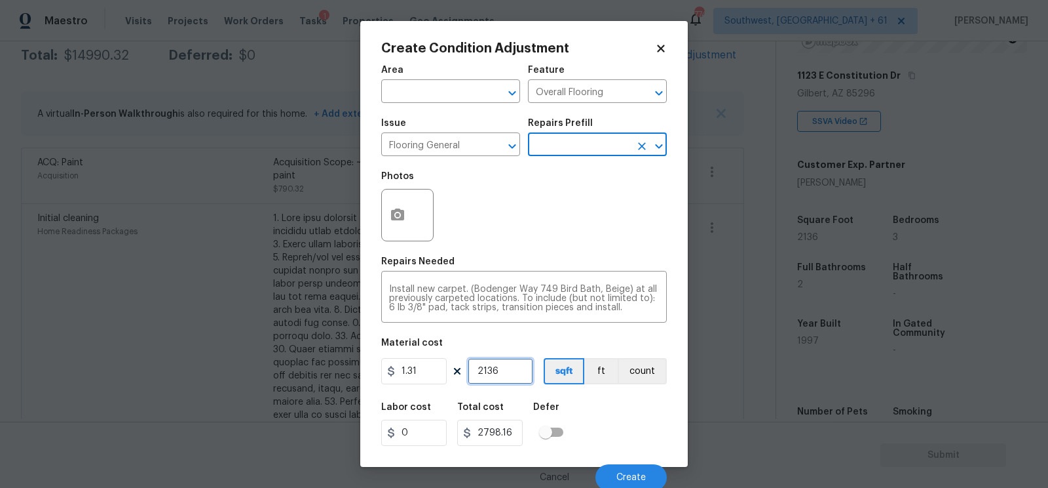
click at [502, 373] on input "2136" at bounding box center [501, 371] width 66 height 26
type input "213"
type input "279.03"
type input "21"
type input "27.51"
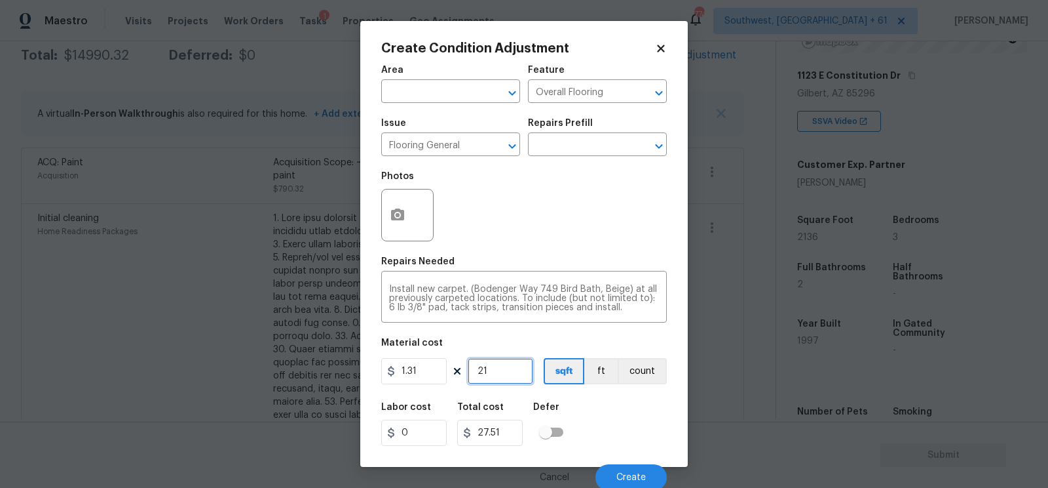
type input "2"
type input "2.62"
type input "0"
type input "9"
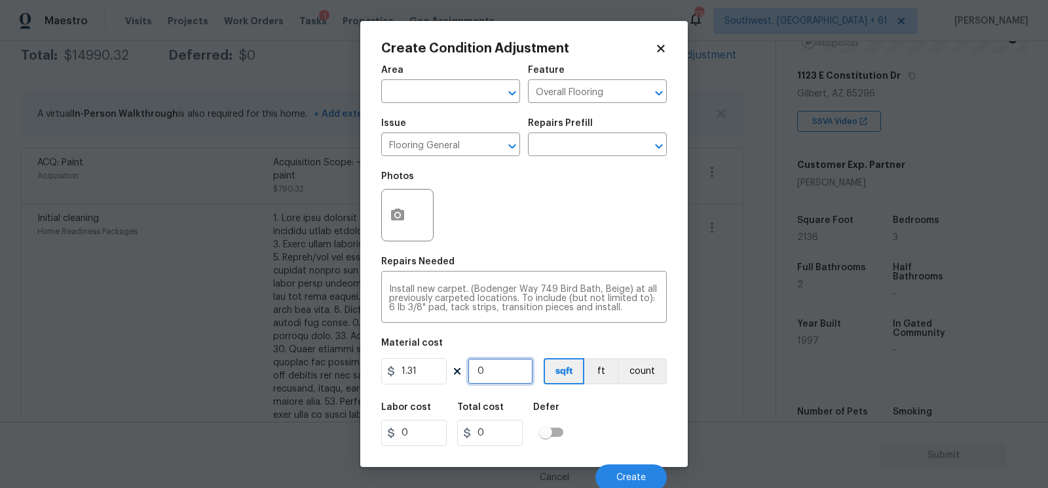
type input "11.79"
type input "90"
type input "117.9"
type input "900"
type input "1179"
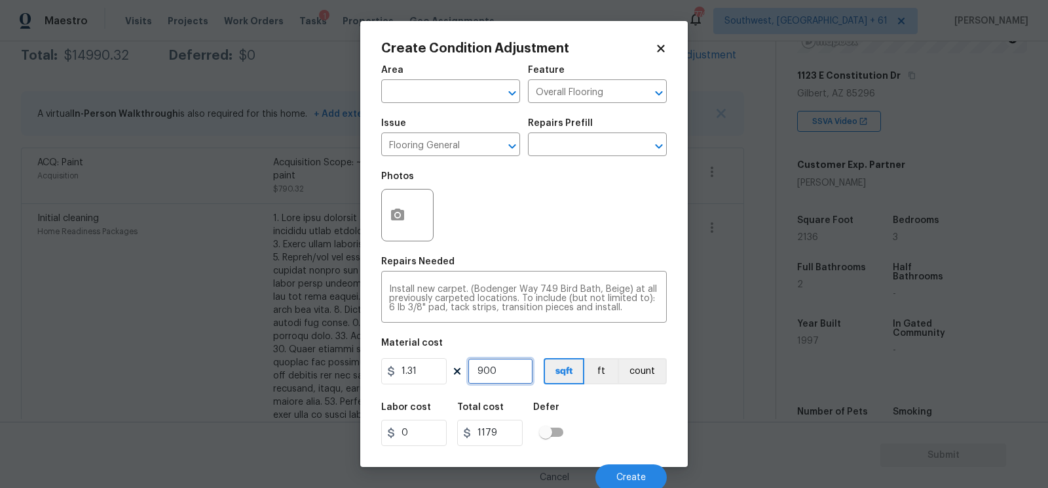
click at [507, 372] on input "900" at bounding box center [501, 371] width 66 height 26
type input "0"
type input "1"
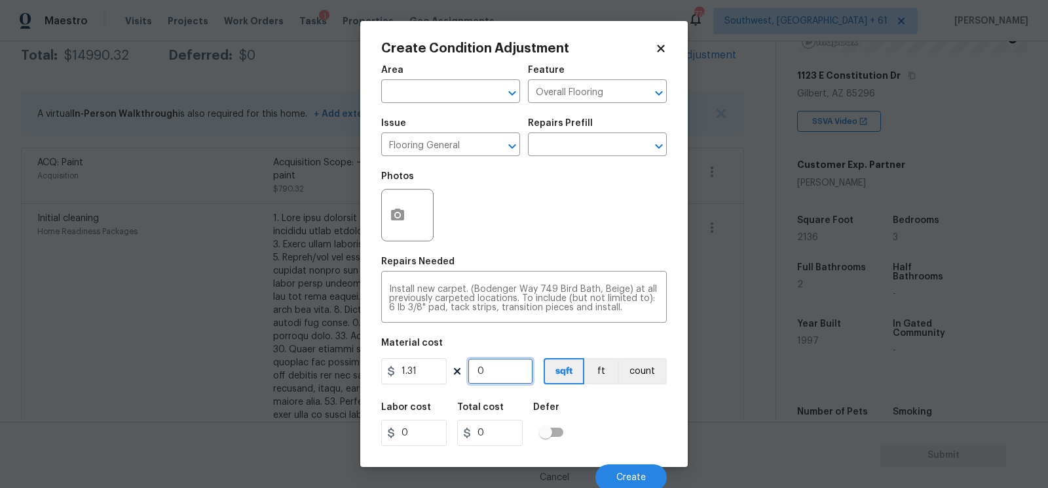
type input "1.31"
type input "10"
type input "13.1"
type input "100"
type input "131"
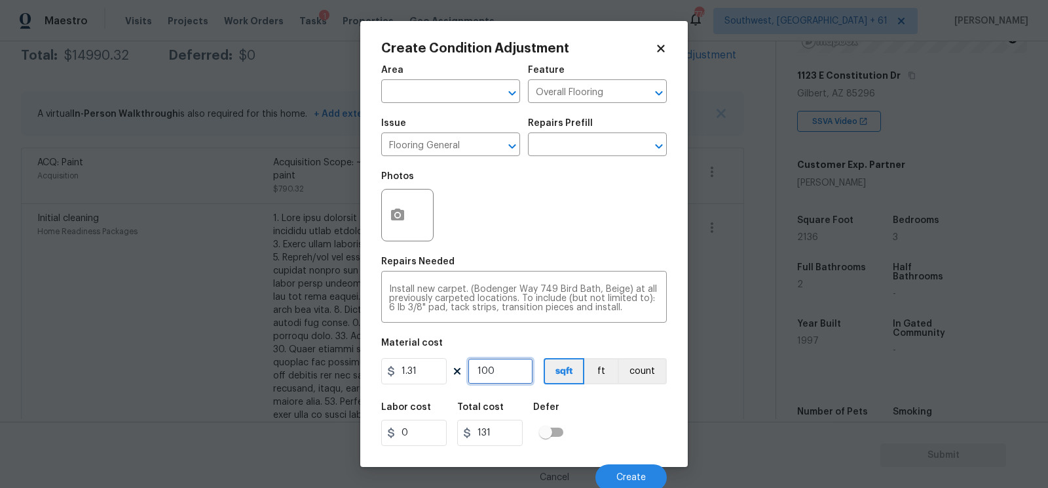
type input "1000"
type input "1310"
click at [406, 231] on button "button" at bounding box center [397, 214] width 31 height 51
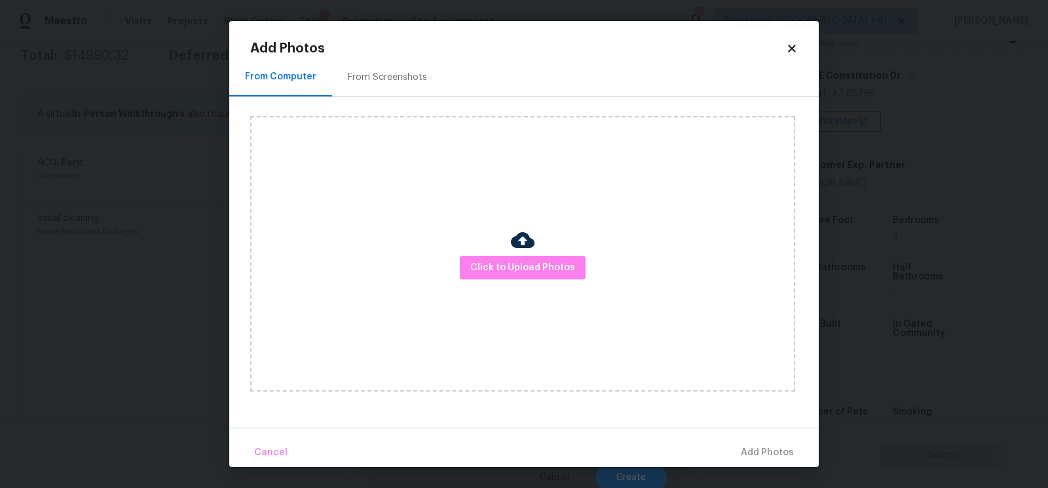
click at [411, 88] on div "From Screenshots" at bounding box center [387, 77] width 111 height 39
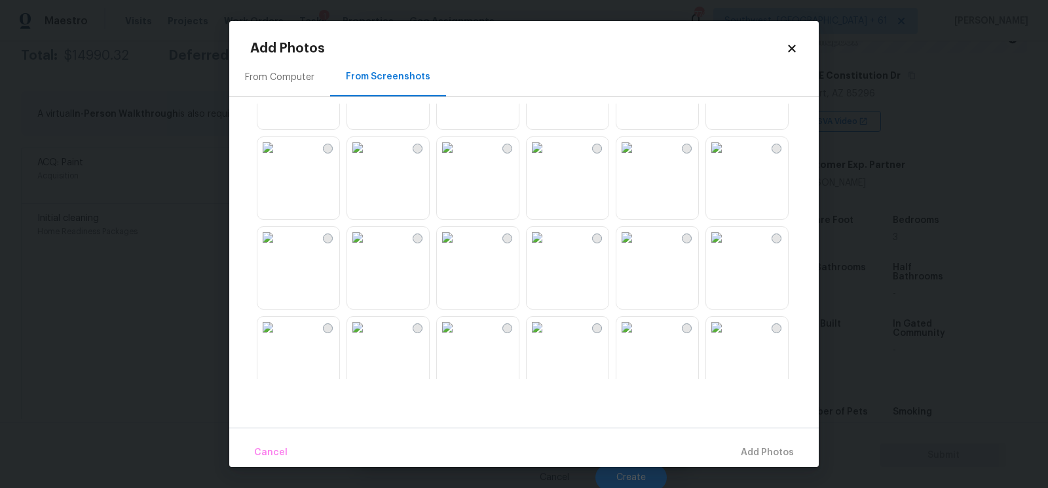
scroll to position [257, 0]
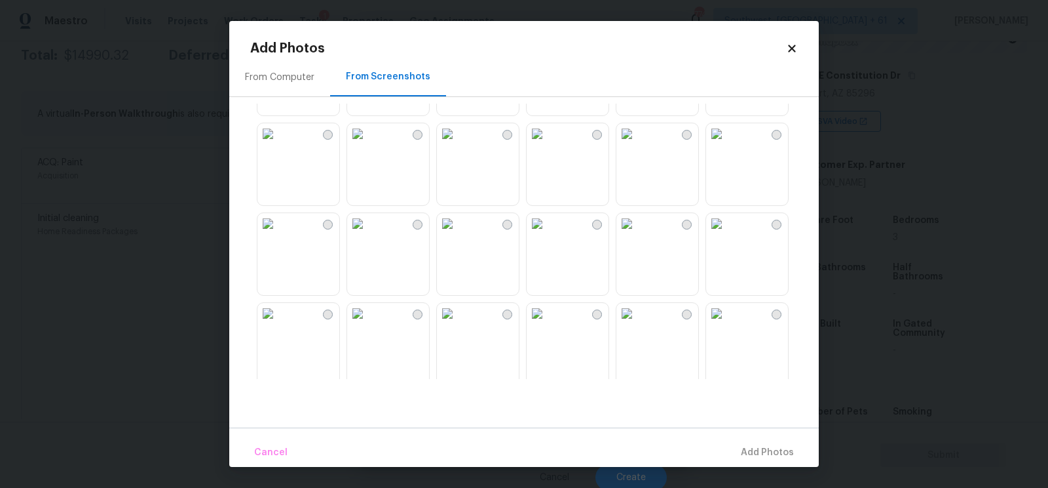
click at [368, 234] on img at bounding box center [357, 223] width 21 height 21
click at [278, 234] on img at bounding box center [268, 223] width 21 height 21
click at [771, 449] on span "Add 2 Photo(s)" at bounding box center [760, 452] width 67 height 16
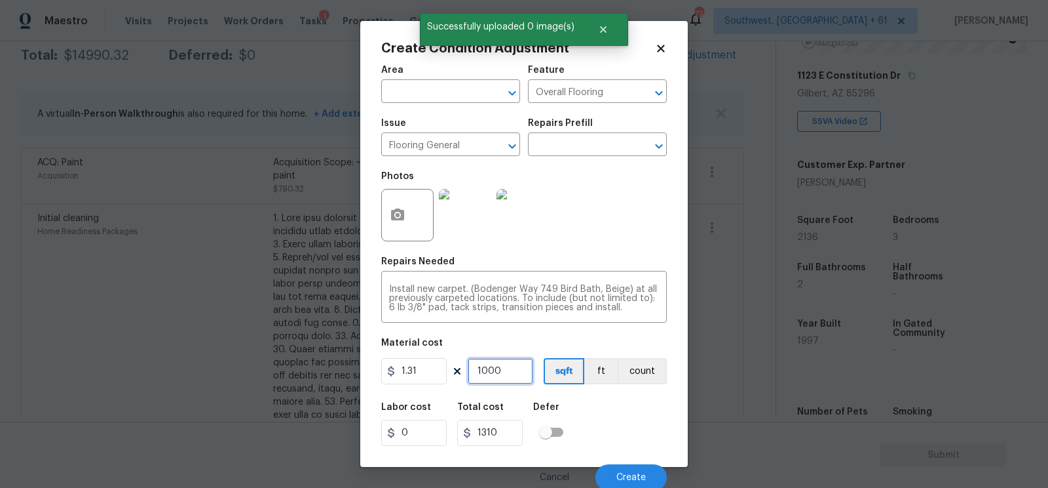
click at [505, 374] on input "1000" at bounding box center [501, 371] width 66 height 26
type input "0"
type input "9"
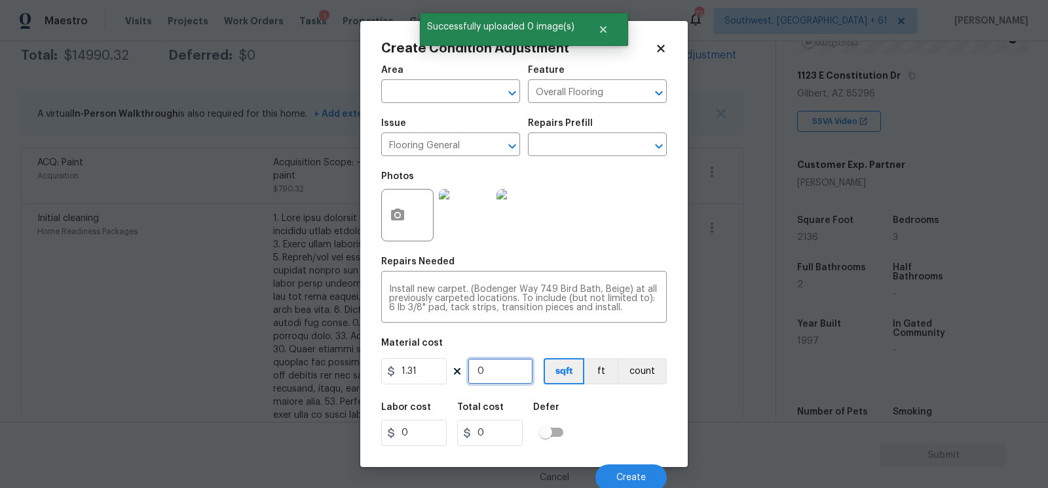
type input "11.79"
type input "90"
type input "117.9"
type input "900"
type input "1179"
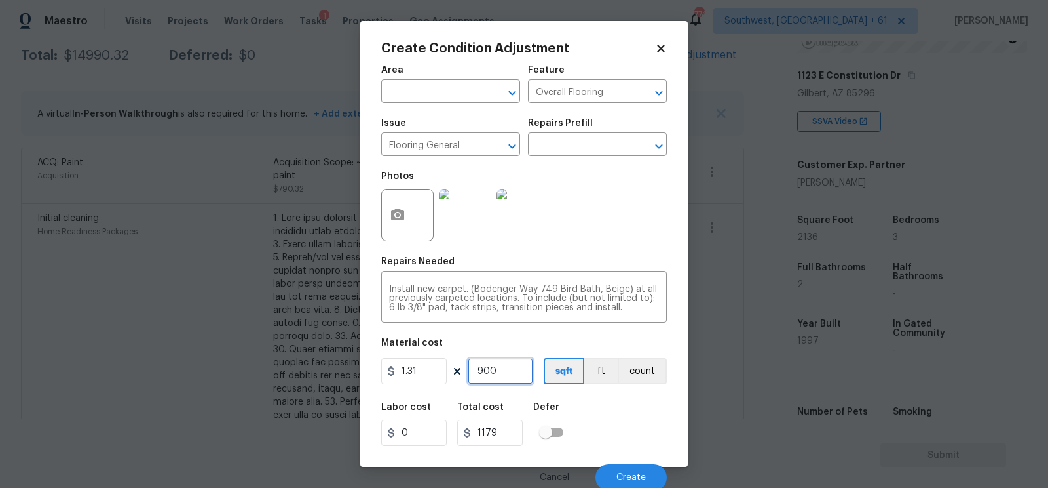
type input "900"
click at [512, 436] on input "1179" at bounding box center [490, 432] width 66 height 26
click at [643, 472] on button "Create" at bounding box center [631, 477] width 71 height 26
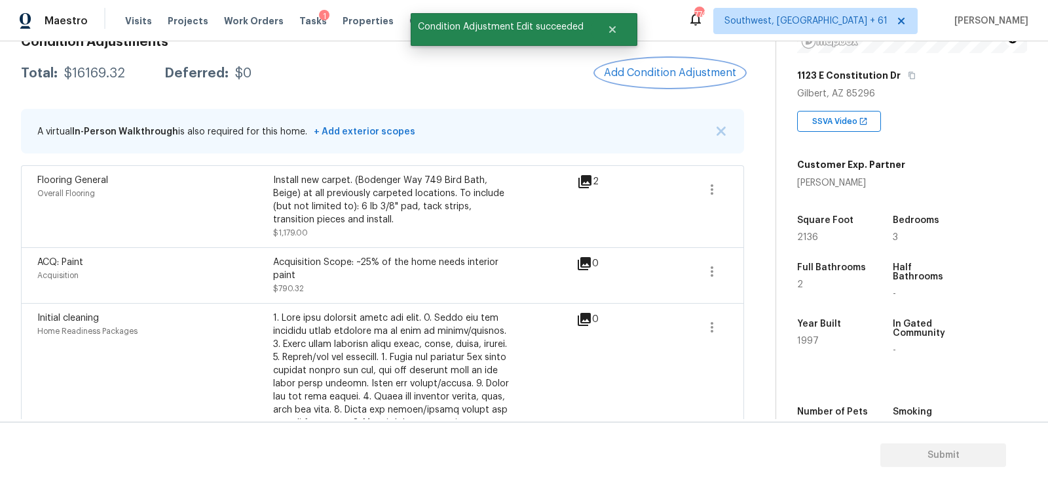
scroll to position [186, 0]
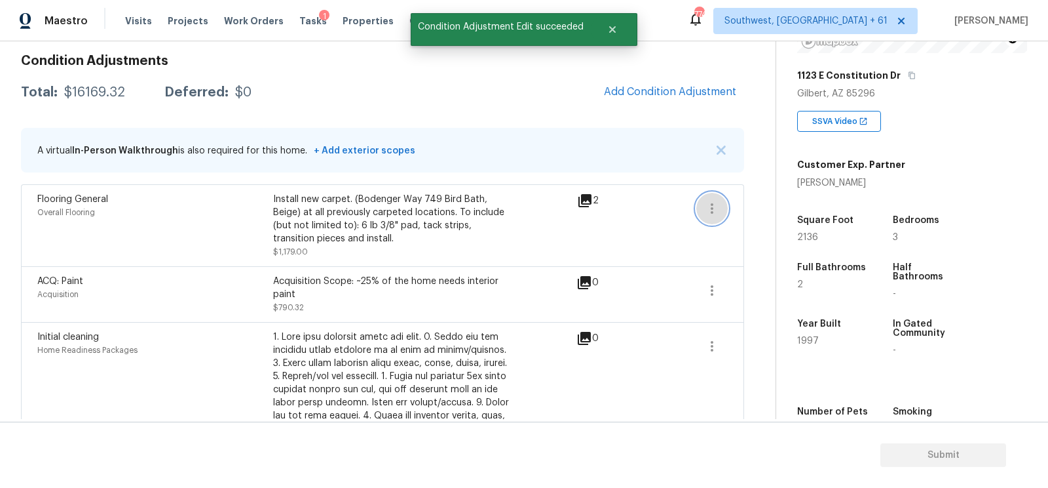
click at [718, 206] on icon "button" at bounding box center [712, 209] width 16 height 16
click at [752, 201] on div "Edit" at bounding box center [787, 205] width 102 height 13
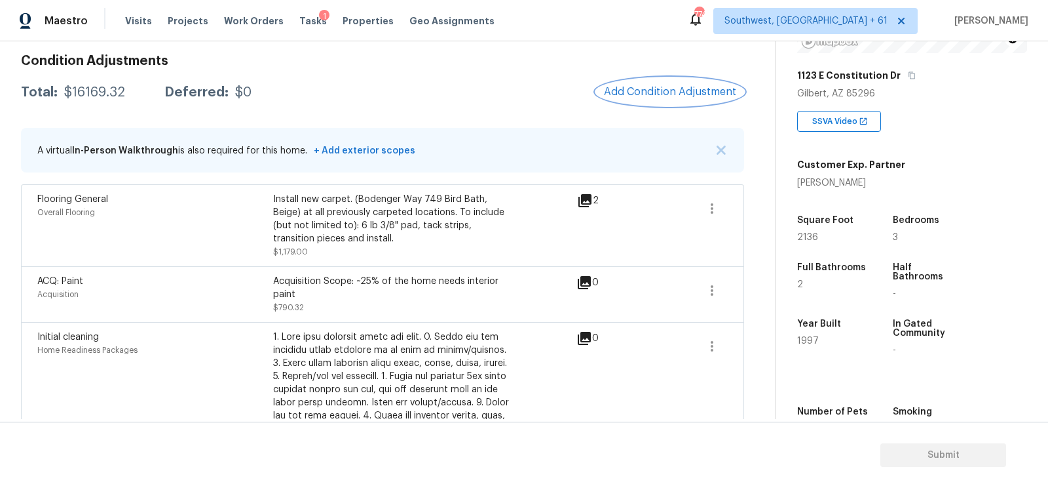
click at [663, 94] on span "Add Condition Adjustment" at bounding box center [670, 92] width 132 height 12
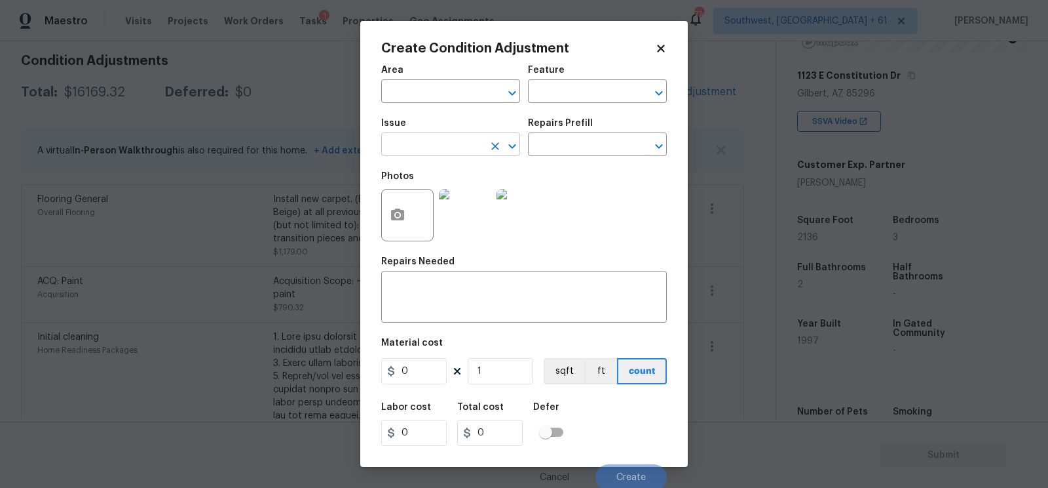
click at [434, 146] on input "text" at bounding box center [432, 146] width 102 height 20
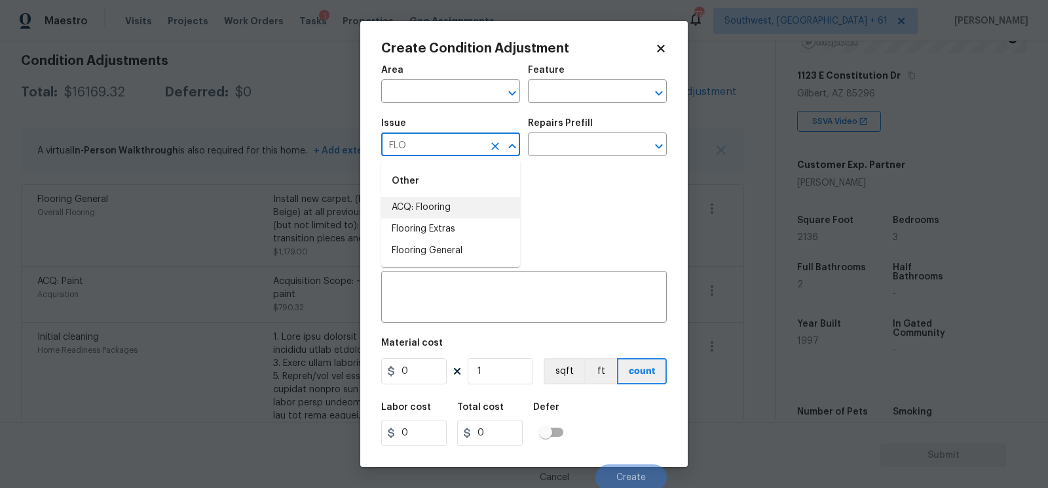
click at [433, 207] on li "ACQ: Flooring" at bounding box center [450, 208] width 139 height 22
type input "ACQ: Flooring"
click at [574, 148] on input "text" at bounding box center [579, 146] width 102 height 20
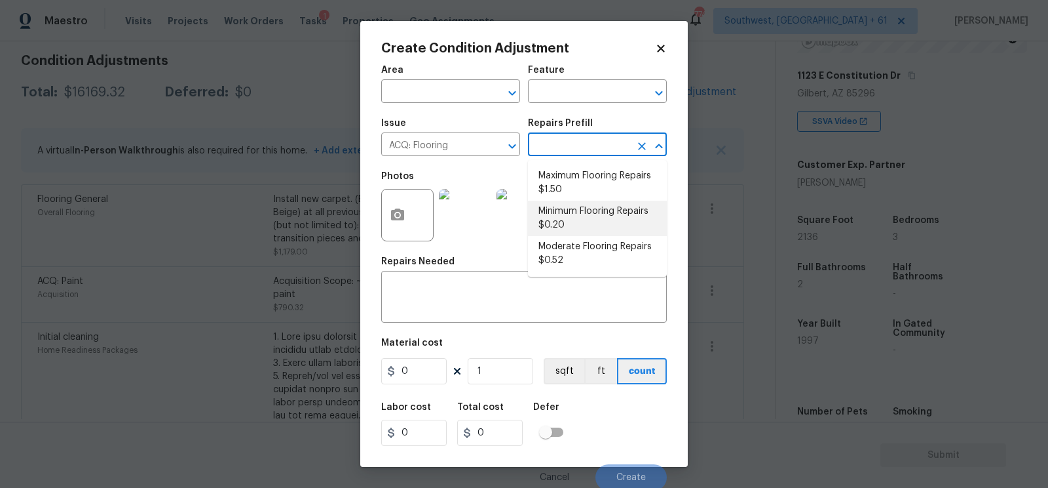
click at [565, 225] on li "Minimum Flooring Repairs $0.20" at bounding box center [597, 218] width 139 height 35
type input "Acquisition"
type textarea "Acquisition Scope: Minimum flooring repairs"
type input "0.2"
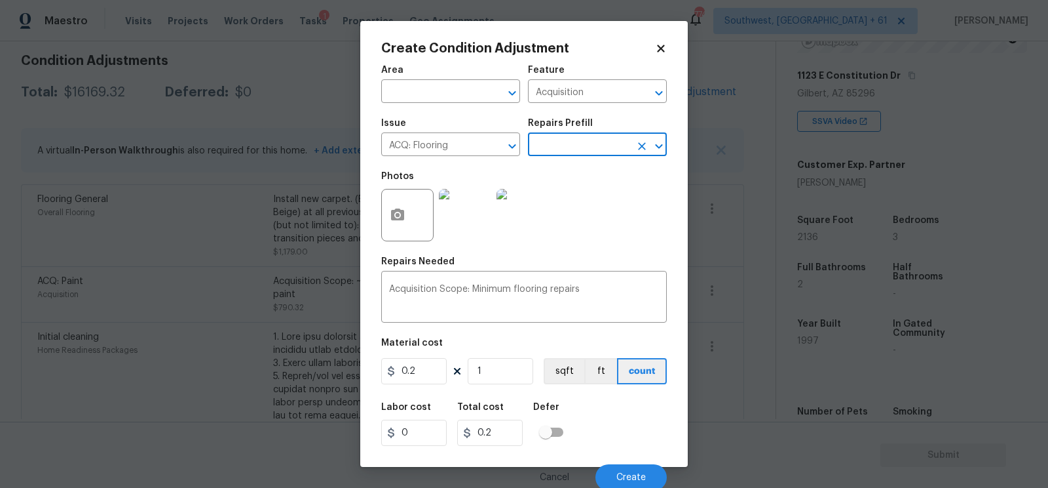
click at [516, 355] on div "Material cost" at bounding box center [524, 346] width 286 height 17
click at [505, 371] on input "1" at bounding box center [501, 371] width 66 height 26
type input "12"
type input "2.4"
type input "123"
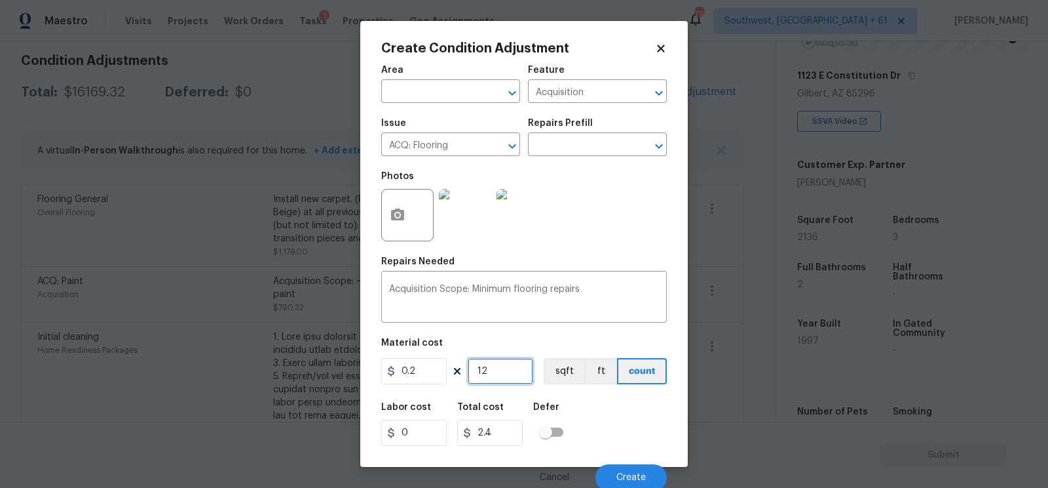
type input "24.6"
type input "1236"
type input "247.2"
type input "1236"
click at [505, 432] on input "247.2" at bounding box center [490, 432] width 66 height 26
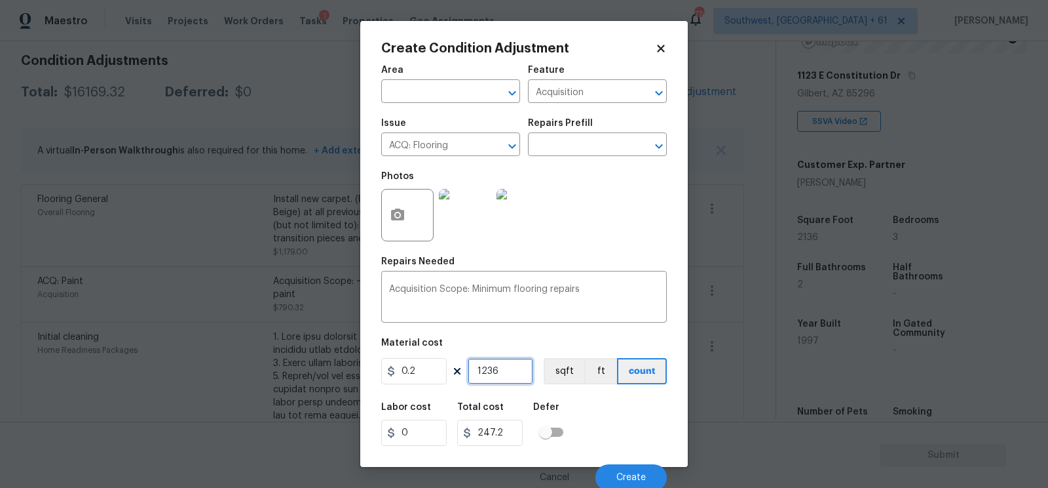
click at [511, 378] on input "1236" at bounding box center [501, 371] width 66 height 26
click at [505, 439] on input "247.2" at bounding box center [490, 432] width 66 height 26
click at [641, 473] on button "Create" at bounding box center [631, 477] width 71 height 26
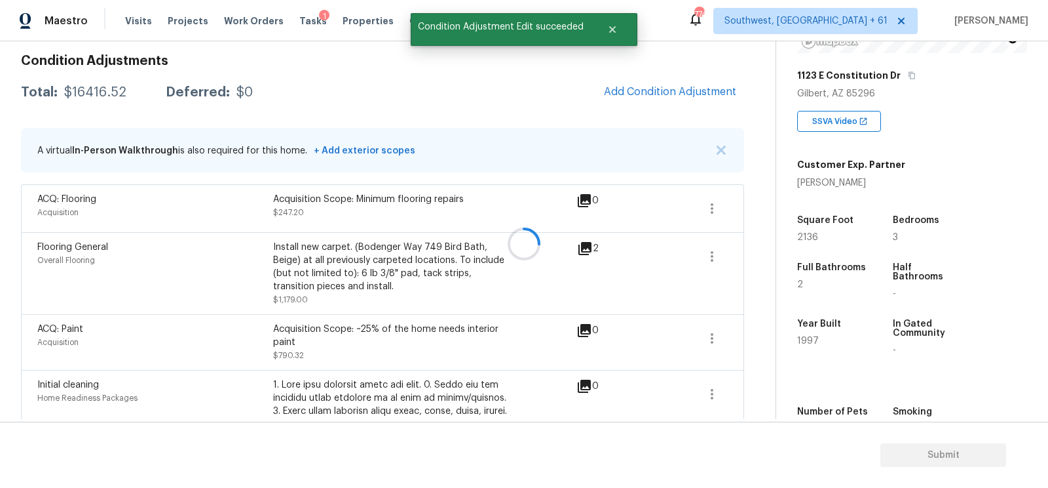
click at [689, 92] on div at bounding box center [524, 244] width 1048 height 488
click at [663, 87] on span "Add Condition Adjustment" at bounding box center [670, 92] width 132 height 12
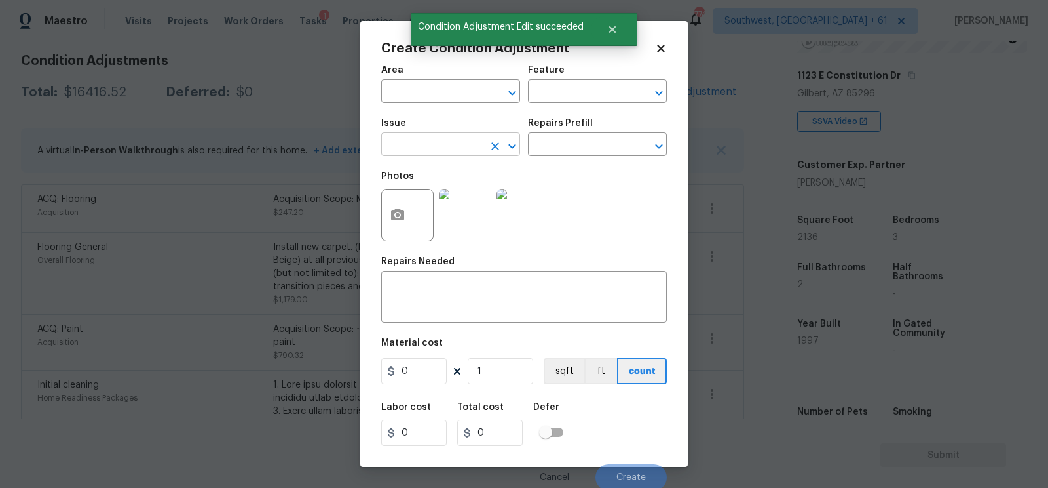
click at [419, 155] on input "text" at bounding box center [432, 146] width 102 height 20
click at [432, 196] on div "Other" at bounding box center [450, 180] width 139 height 31
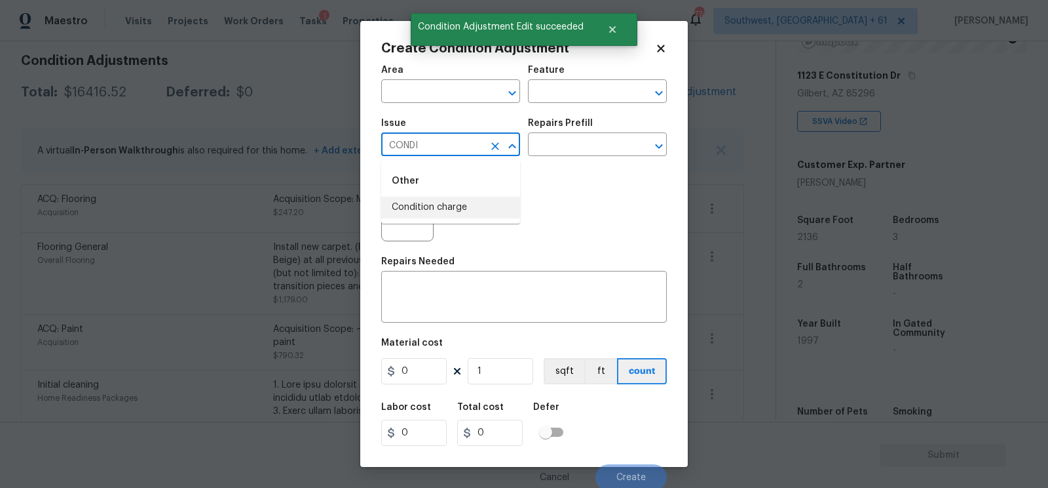
click at [467, 202] on li "Condition charge" at bounding box center [450, 208] width 139 height 22
type input "Condition charge"
click at [607, 145] on input "text" at bounding box center [579, 146] width 102 height 20
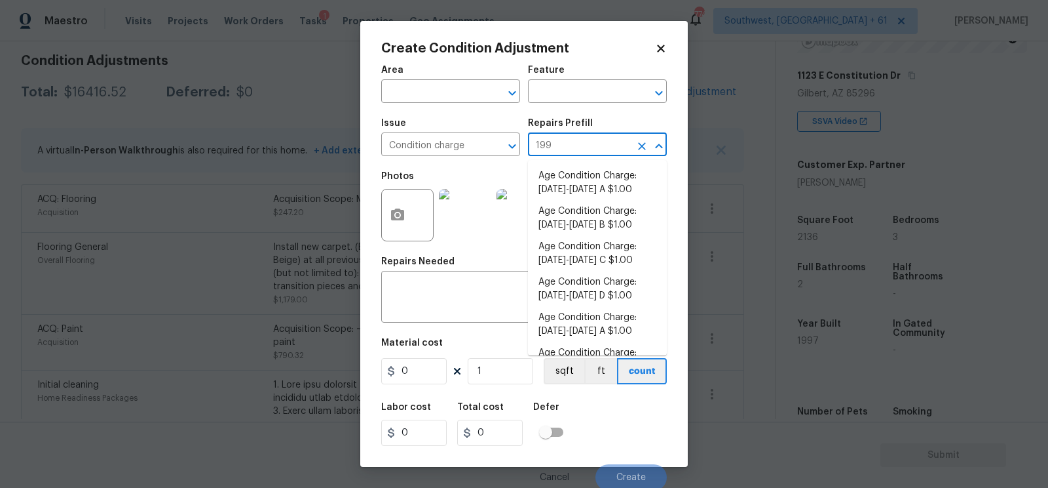
type input "1993"
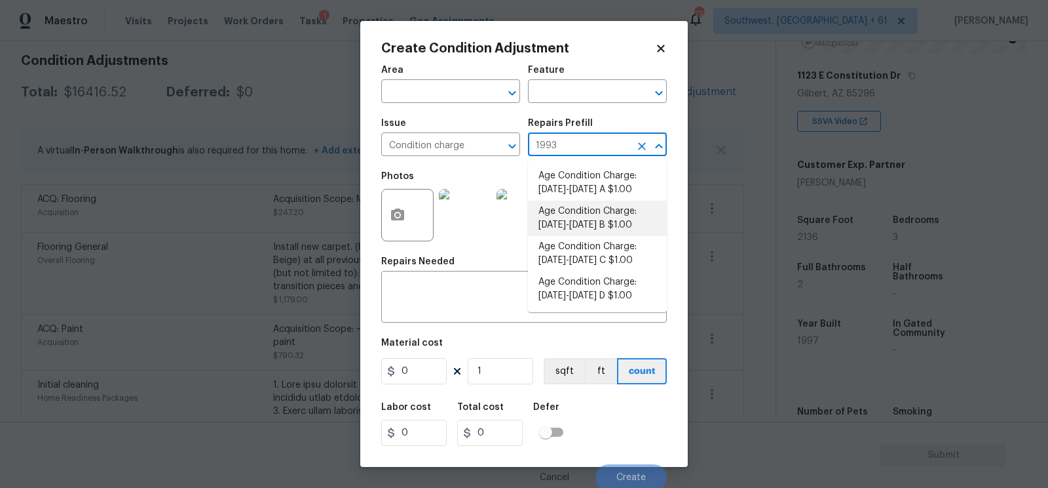
click at [598, 227] on li "Age Condition Charge: [DATE]-[DATE] B $1.00" at bounding box center [597, 218] width 139 height 35
type input "Home Readiness Packages"
type textarea "Age Condition Charge: [DATE]-[DATE] B"
type input "1"
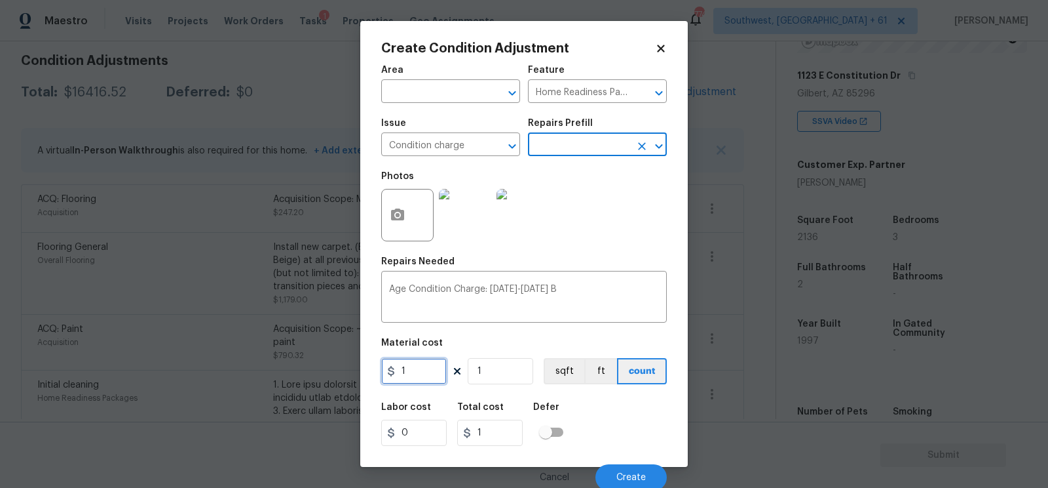
click at [424, 376] on input "1" at bounding box center [414, 371] width 66 height 26
type input "2000"
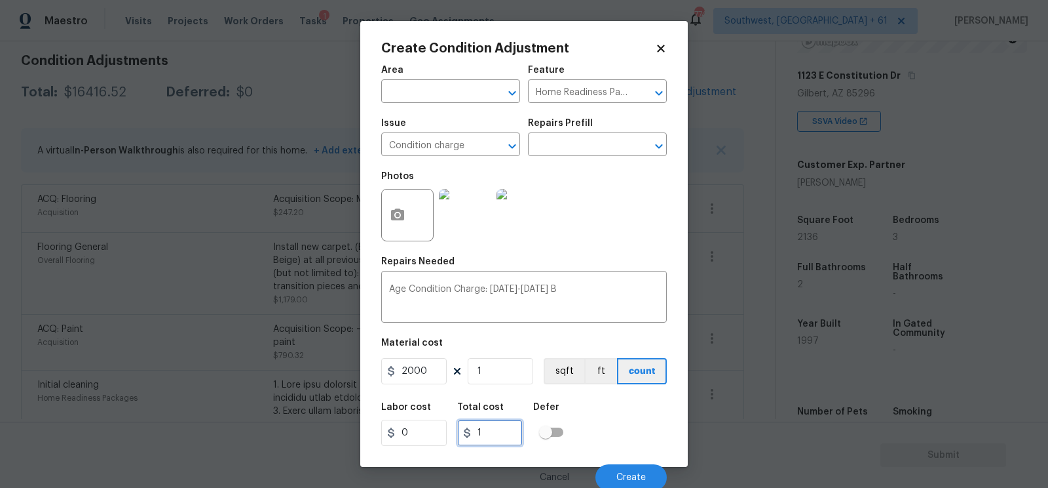
type input "2000"
click at [505, 429] on input "2000" at bounding box center [490, 432] width 66 height 26
click at [649, 481] on button "Create" at bounding box center [631, 477] width 71 height 26
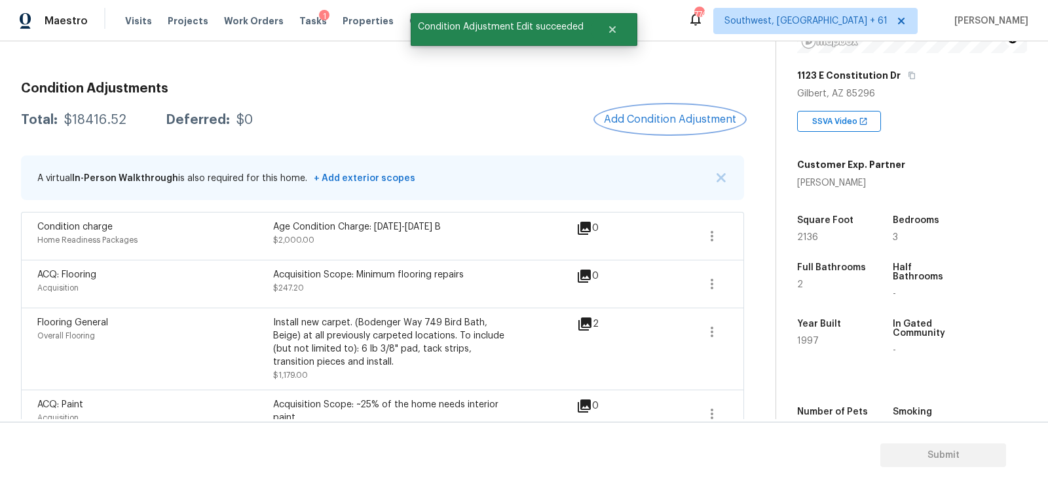
scroll to position [123, 0]
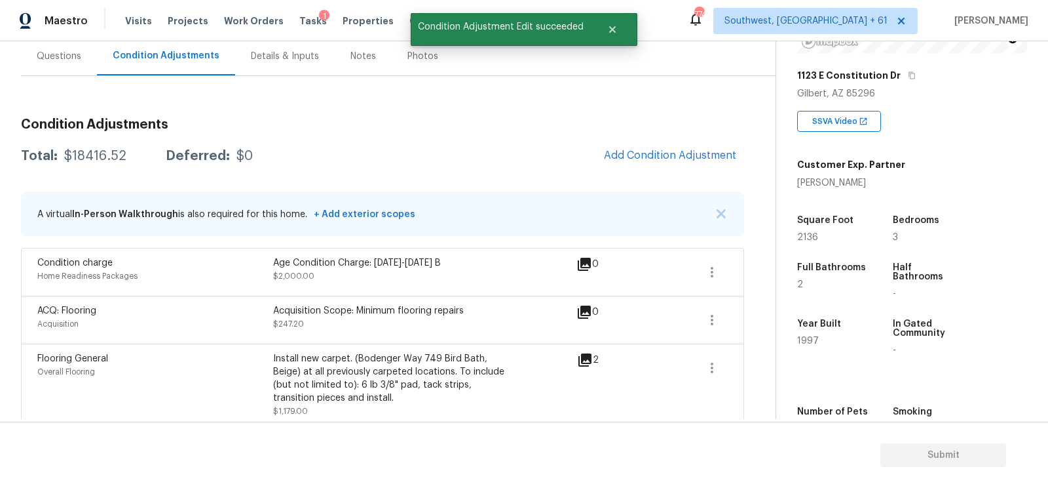
click at [104, 158] on div "$18416.52" at bounding box center [95, 155] width 62 height 13
copy div "$18416.52"
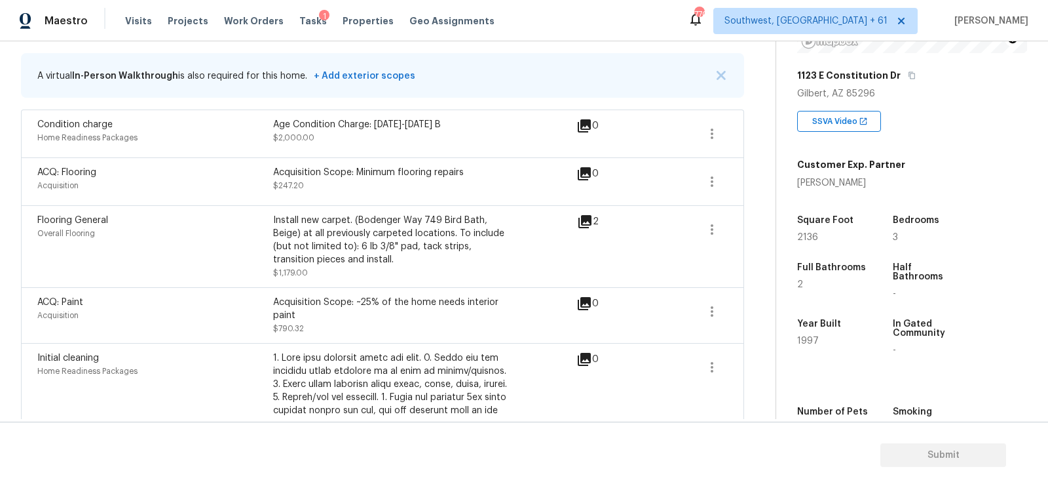
scroll to position [260, 0]
click at [706, 224] on icon "button" at bounding box center [712, 230] width 16 height 16
click at [748, 221] on div "Edit" at bounding box center [787, 225] width 102 height 13
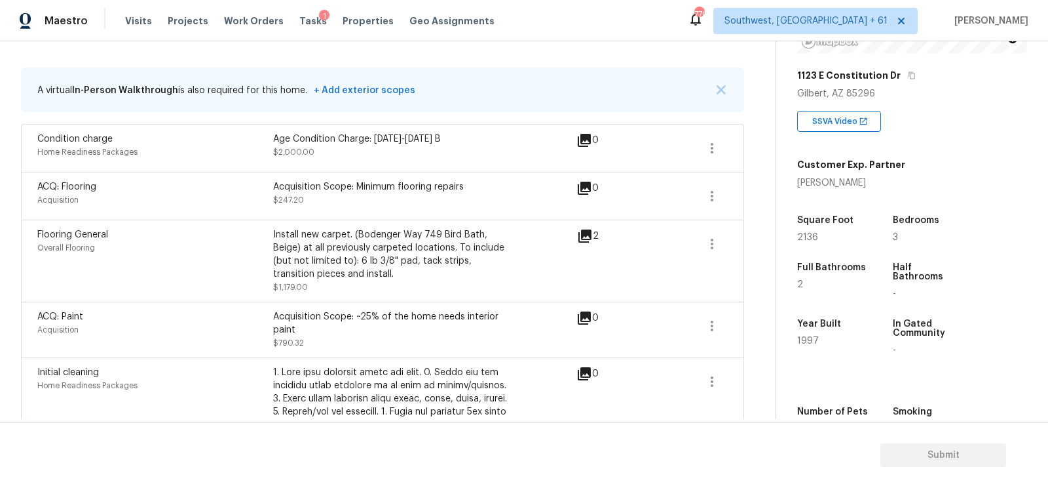
scroll to position [246, 0]
click at [704, 198] on button "button" at bounding box center [712, 196] width 31 height 31
click at [754, 184] on link "Edit" at bounding box center [786, 193] width 111 height 20
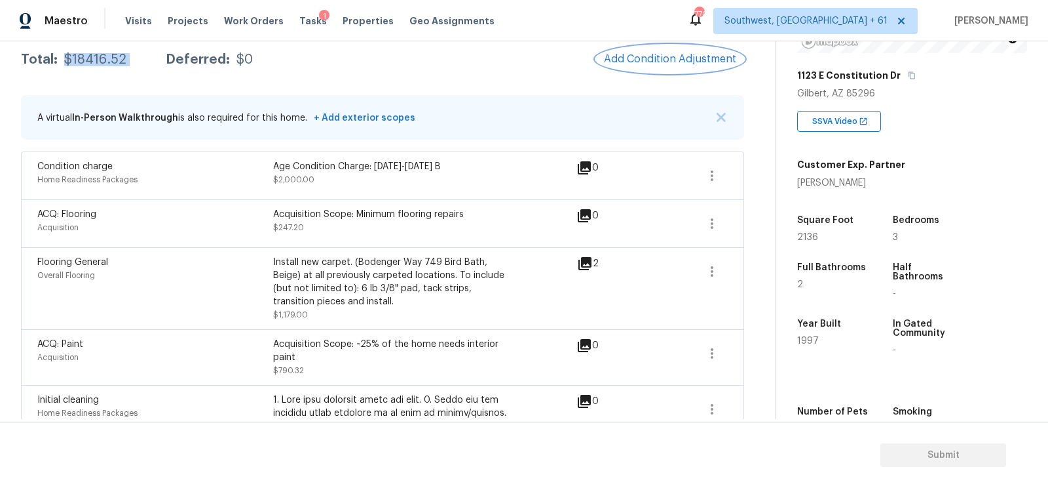
click at [678, 61] on span "Add Condition Adjustment" at bounding box center [670, 59] width 132 height 12
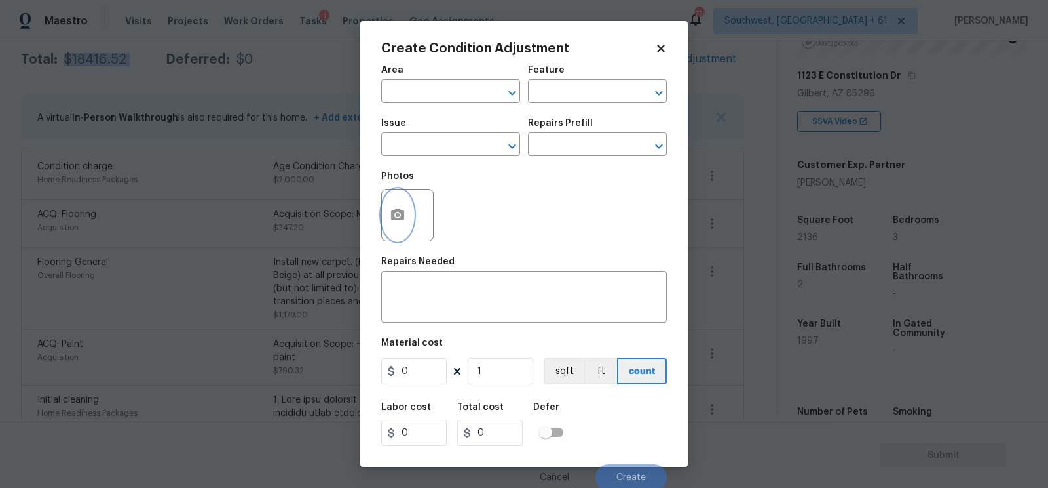
click at [401, 220] on icon "button" at bounding box center [397, 214] width 13 height 12
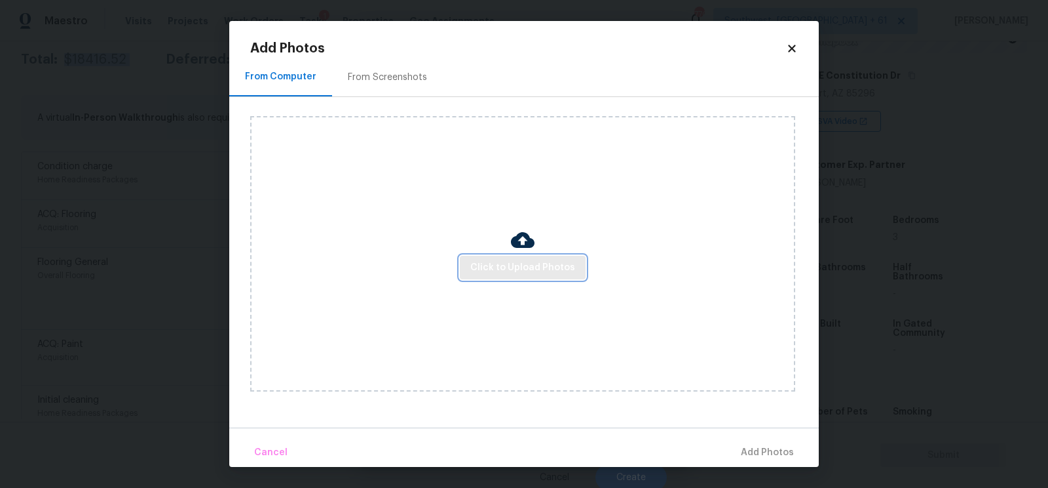
click at [517, 262] on span "Click to Upload Photos" at bounding box center [522, 267] width 105 height 16
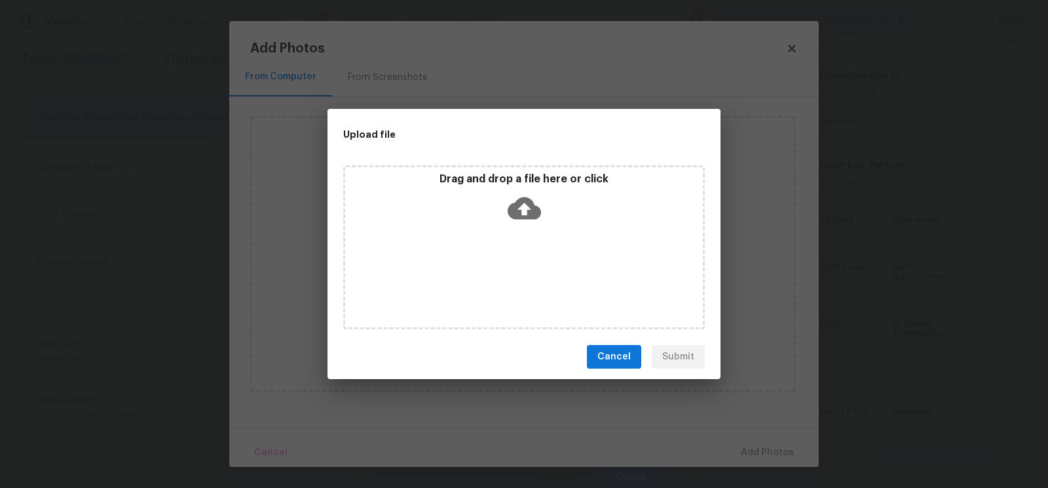
click at [529, 207] on icon at bounding box center [524, 207] width 33 height 33
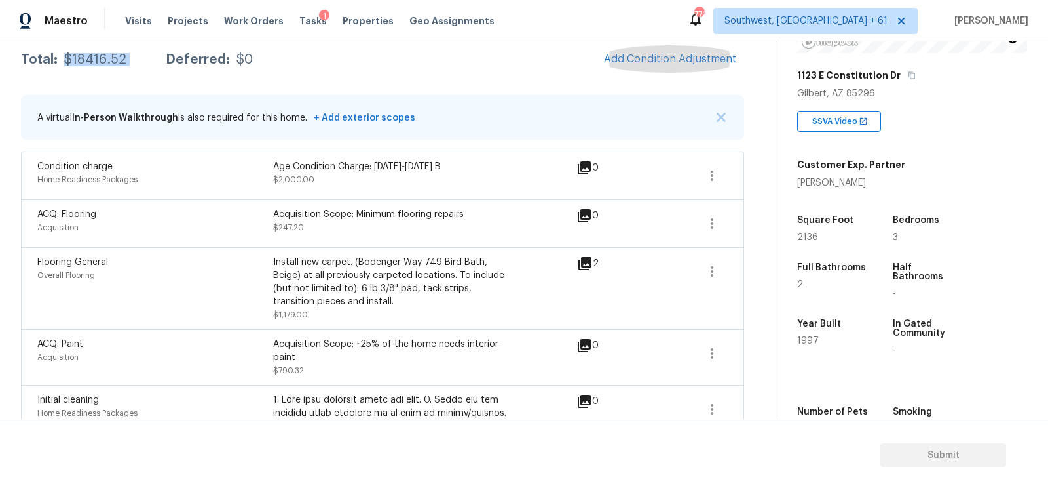
click at [508, 71] on div "Total: $18416.52 Deferred: $0 Add Condition Adjustment" at bounding box center [382, 59] width 723 height 29
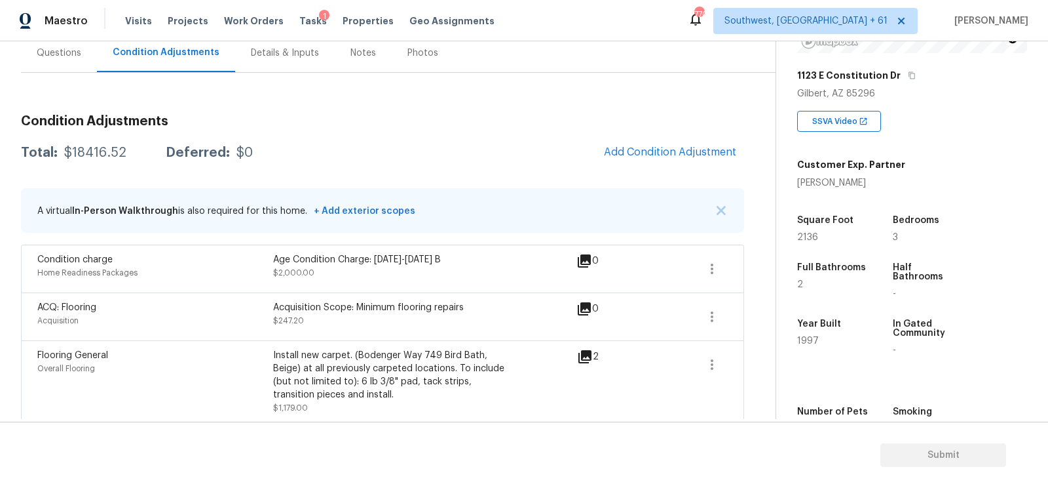
click at [76, 62] on div "Questions" at bounding box center [59, 52] width 76 height 39
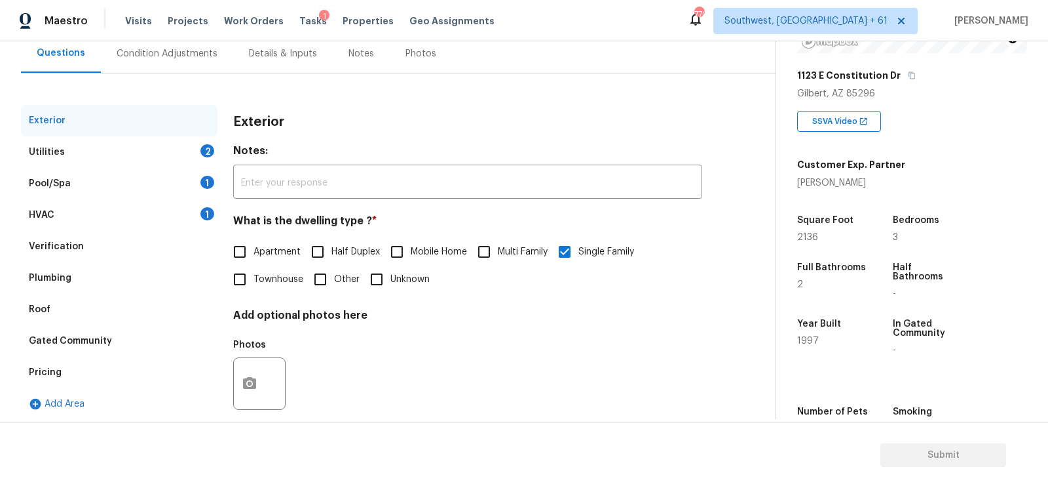
click at [166, 214] on div "HVAC 1" at bounding box center [119, 214] width 197 height 31
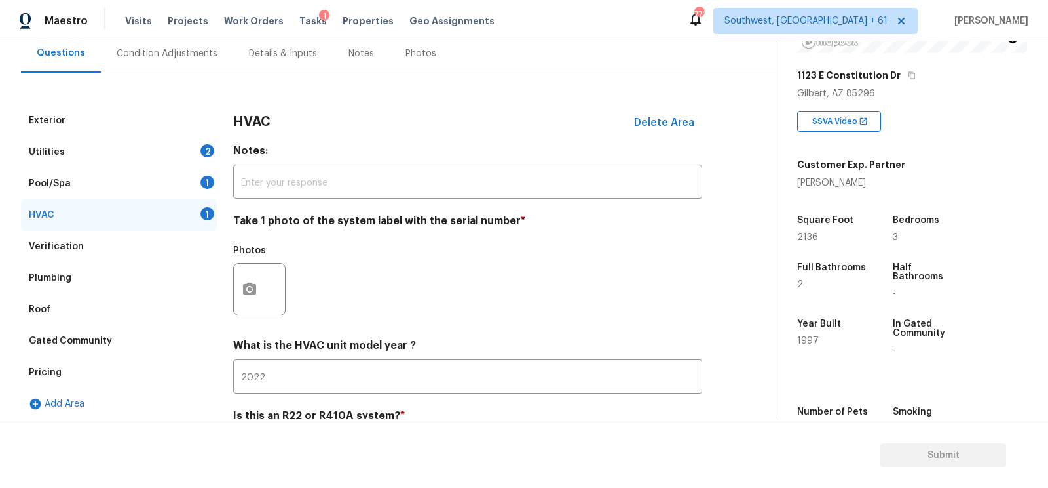
scroll to position [187, 0]
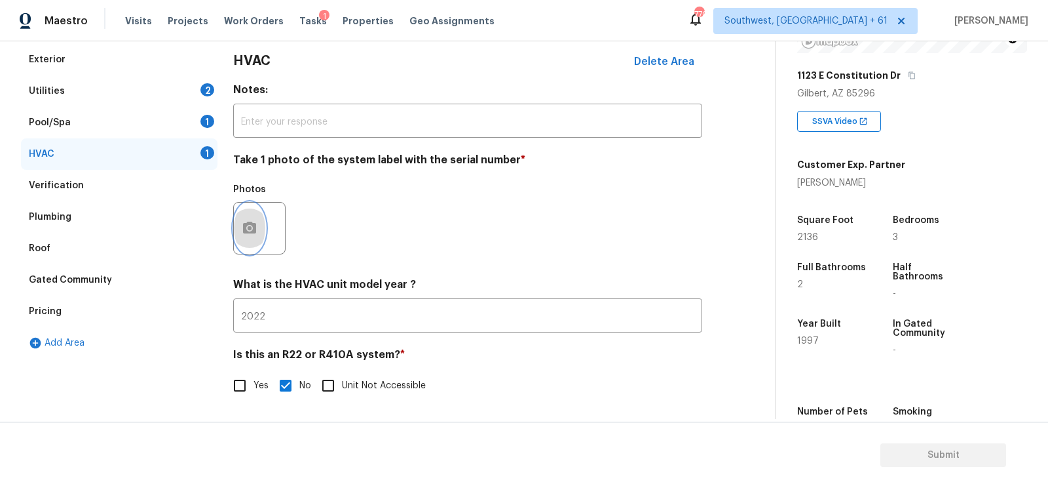
click at [249, 227] on circle "button" at bounding box center [250, 228] width 4 height 4
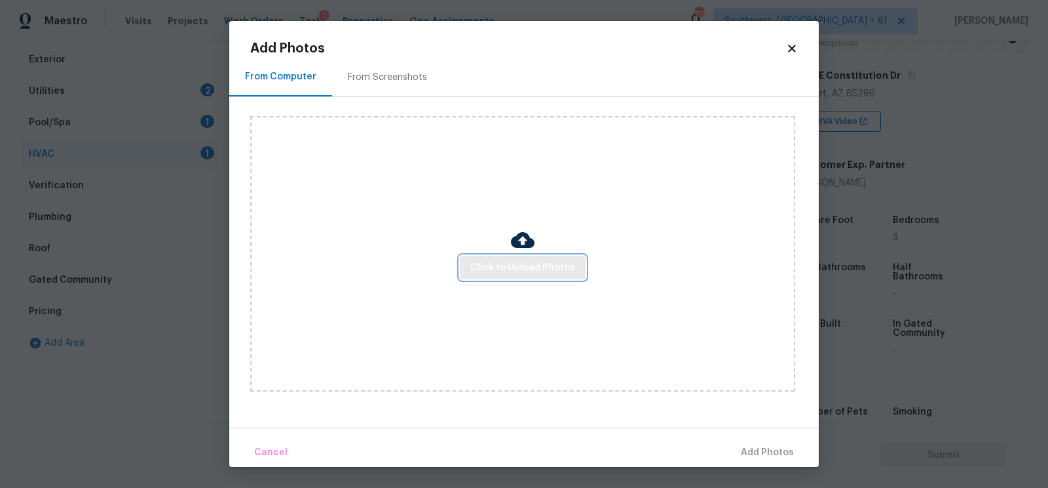
click at [498, 263] on span "Click to Upload Photos" at bounding box center [522, 267] width 105 height 16
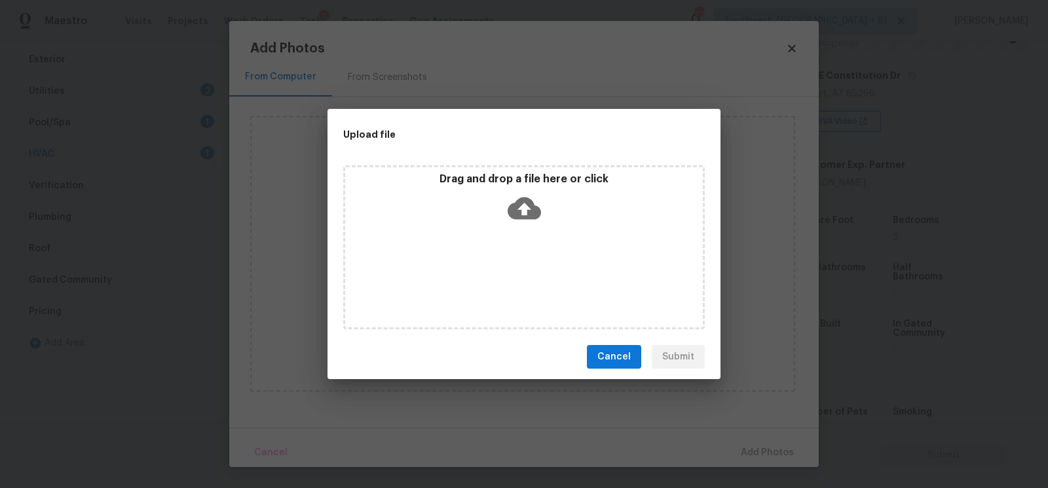
click at [522, 223] on icon at bounding box center [524, 207] width 33 height 33
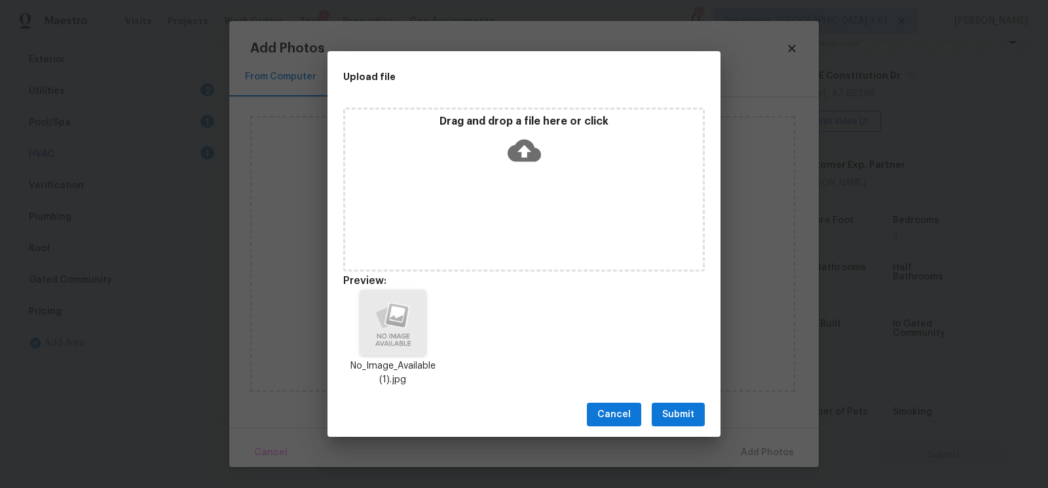
click at [679, 413] on span "Submit" at bounding box center [678, 414] width 32 height 16
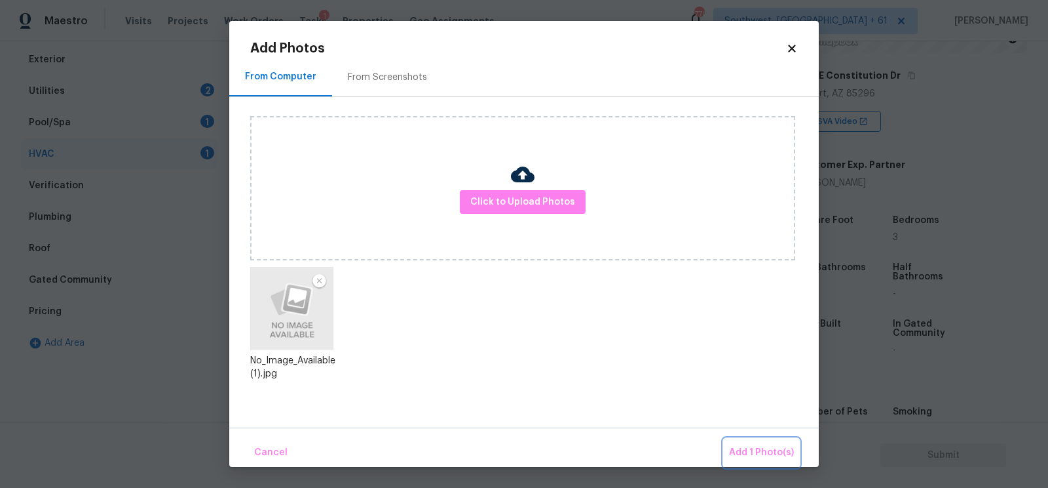
click at [775, 454] on span "Add 1 Photo(s)" at bounding box center [761, 452] width 65 height 16
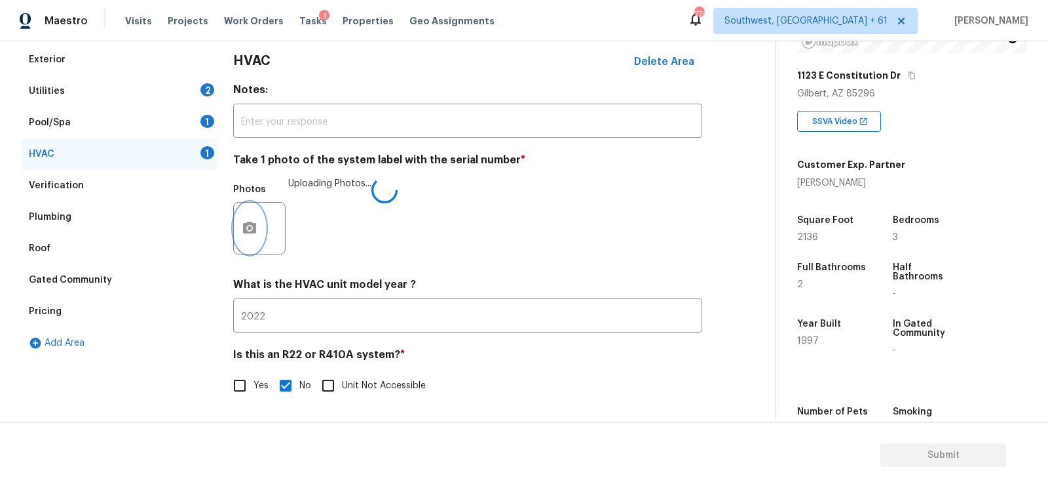
scroll to position [161, 0]
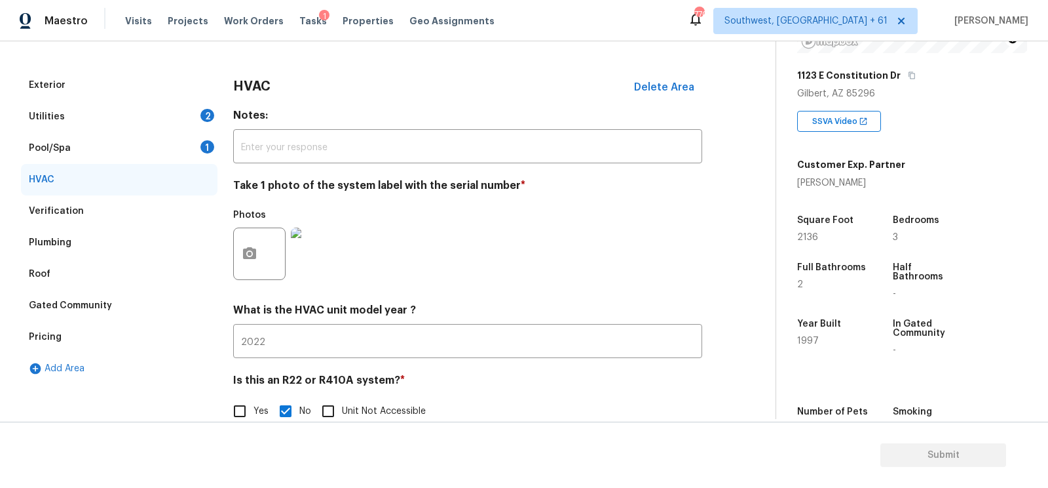
click at [193, 144] on div "Pool/Spa 1" at bounding box center [119, 147] width 197 height 31
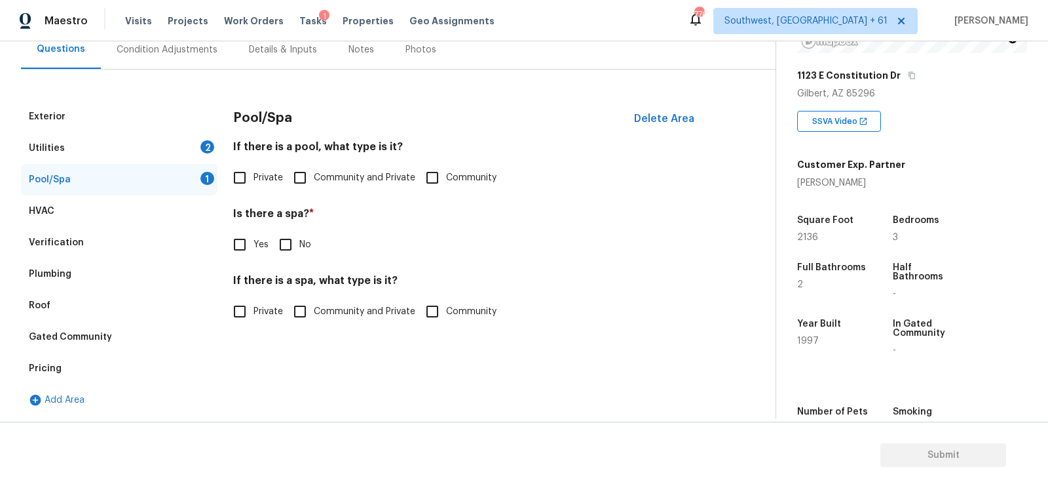
click at [267, 181] on span "Private" at bounding box center [268, 178] width 29 height 14
click at [254, 181] on input "Private" at bounding box center [240, 178] width 28 height 28
checkbox input "true"
click at [280, 235] on input "No" at bounding box center [286, 245] width 28 height 28
checkbox input "true"
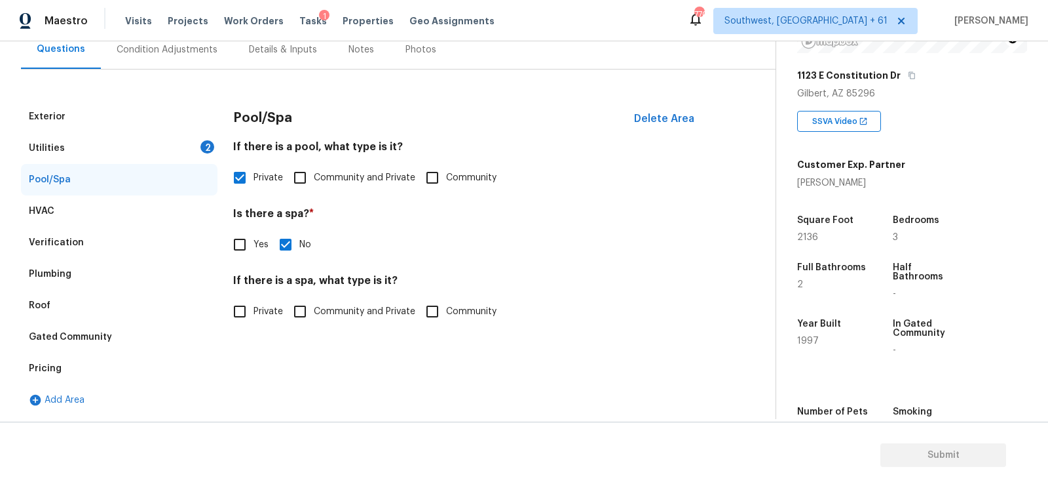
click at [247, 312] on input "Private" at bounding box center [240, 311] width 28 height 28
click at [268, 309] on span "Private" at bounding box center [268, 312] width 29 height 14
click at [254, 309] on input "Private" at bounding box center [240, 311] width 28 height 28
checkbox input "false"
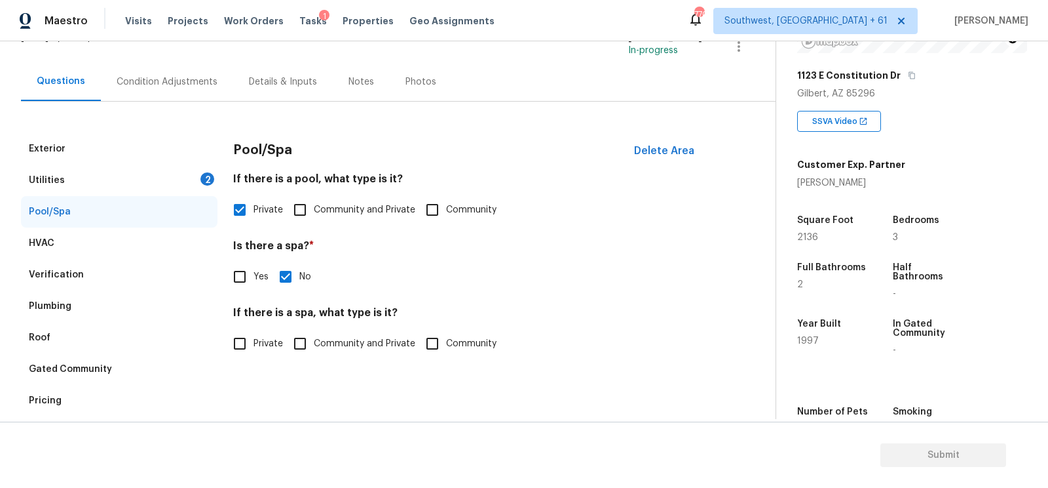
click at [202, 164] on div "Utilities 2" at bounding box center [119, 179] width 197 height 31
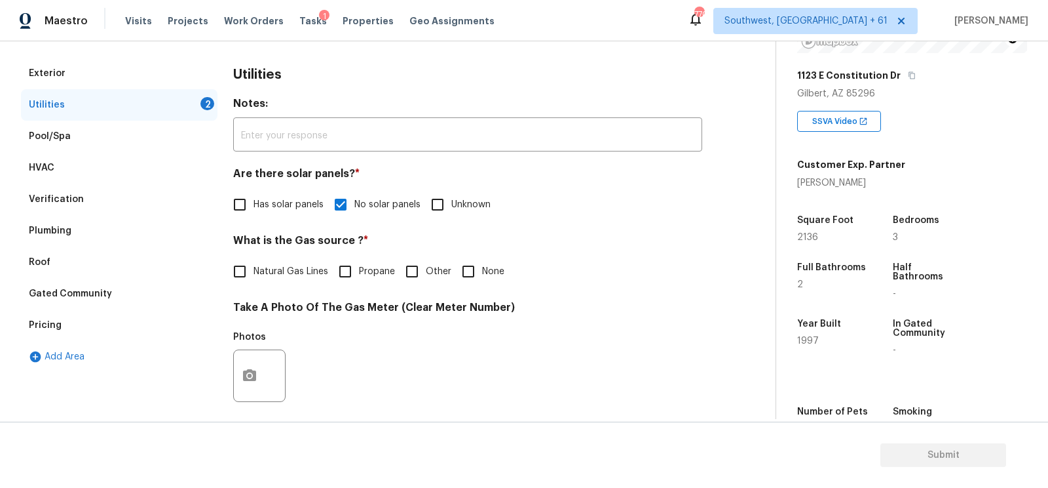
scroll to position [184, 0]
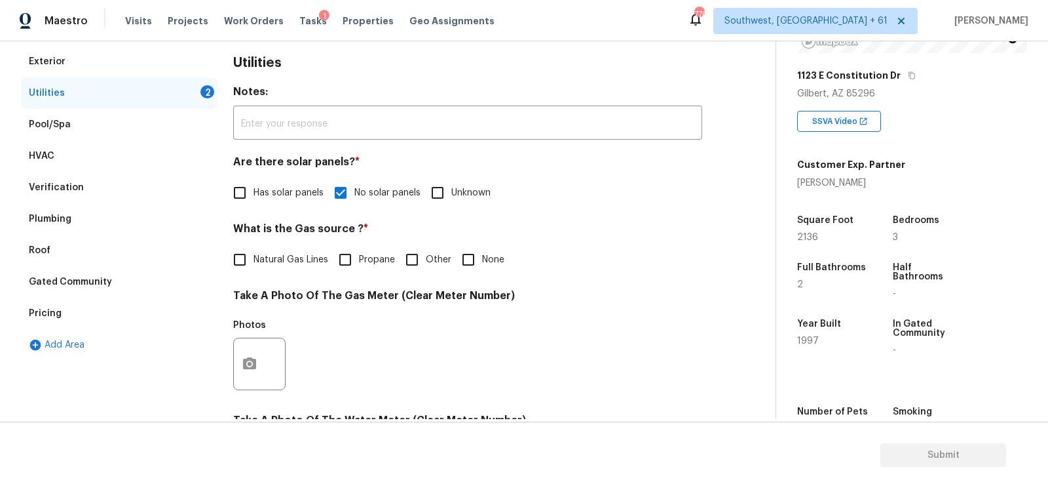
click at [476, 270] on input "None" at bounding box center [469, 260] width 28 height 28
checkbox input "true"
click at [304, 265] on span "Natural Gas Lines" at bounding box center [291, 260] width 75 height 14
click at [254, 265] on input "Natural Gas Lines" at bounding box center [240, 260] width 28 height 28
checkbox input "true"
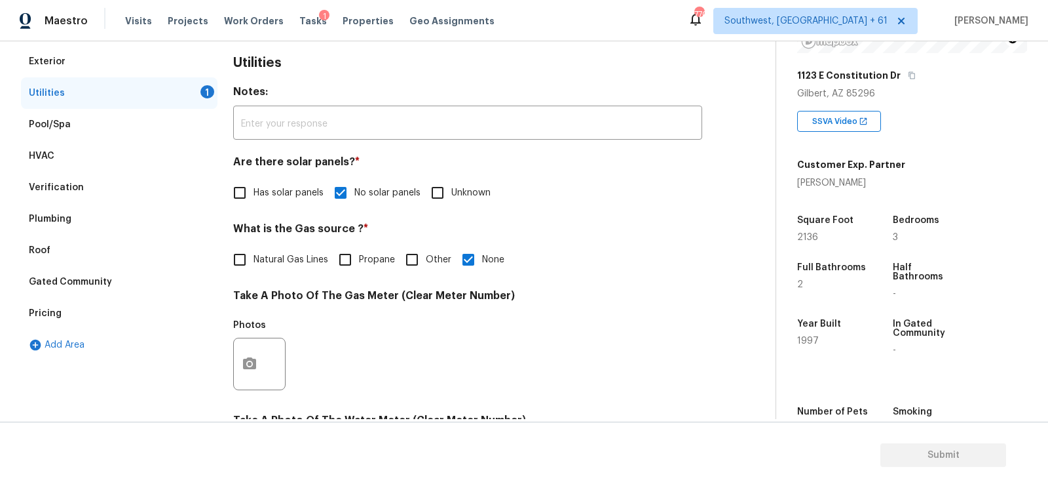
checkbox input "false"
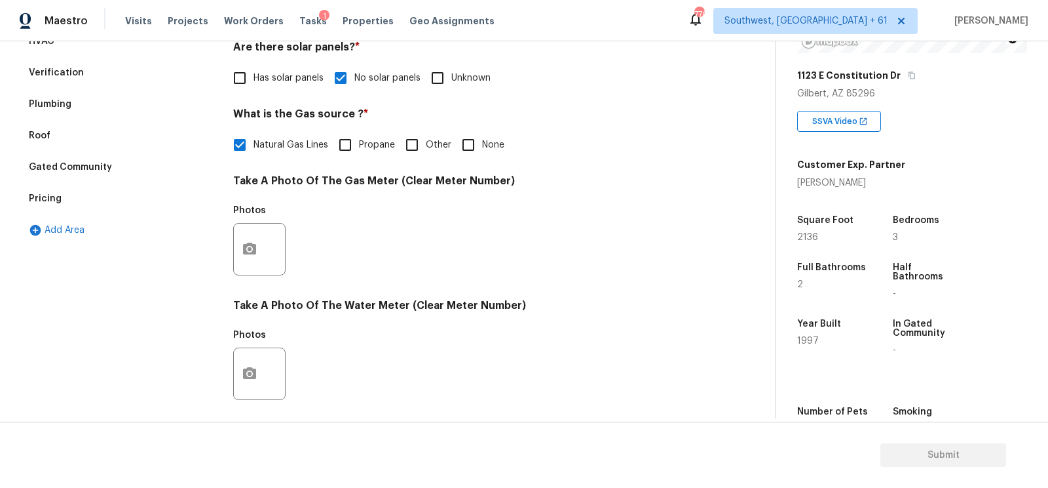
scroll to position [321, 0]
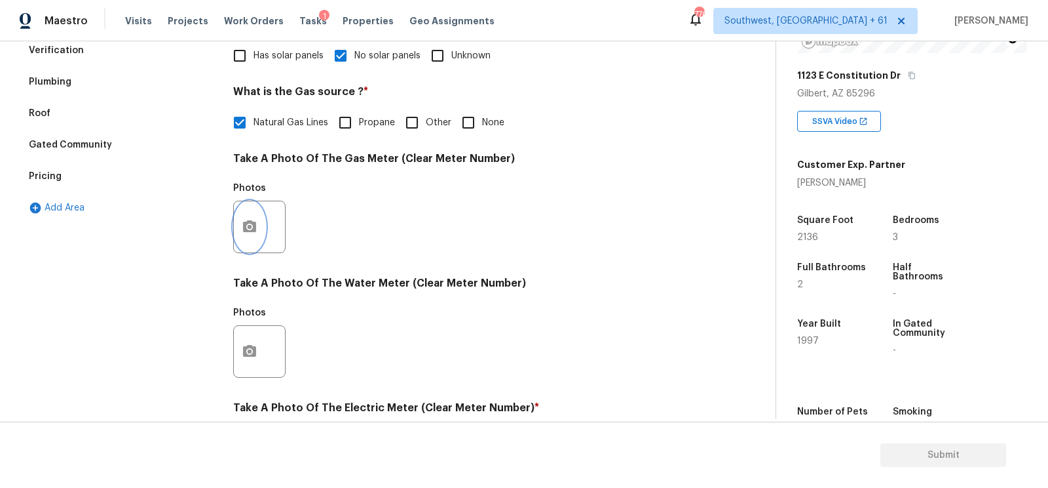
click at [251, 222] on icon "button" at bounding box center [249, 226] width 13 height 12
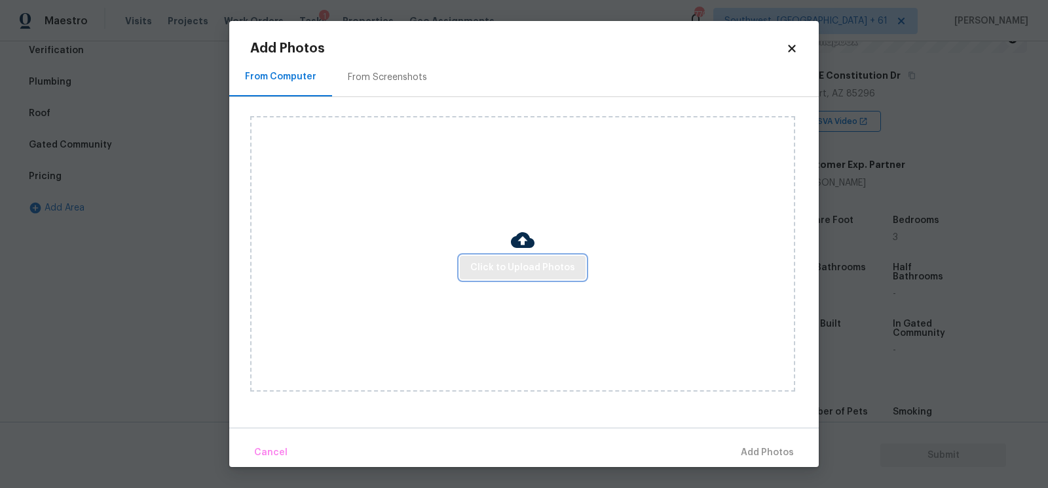
click at [510, 265] on span "Click to Upload Photos" at bounding box center [522, 267] width 105 height 16
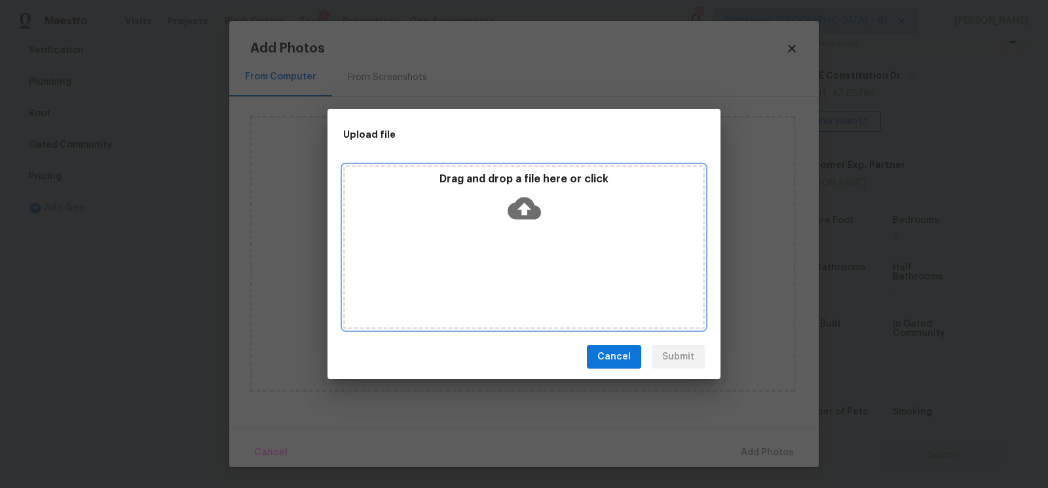
click at [525, 206] on icon at bounding box center [524, 207] width 33 height 33
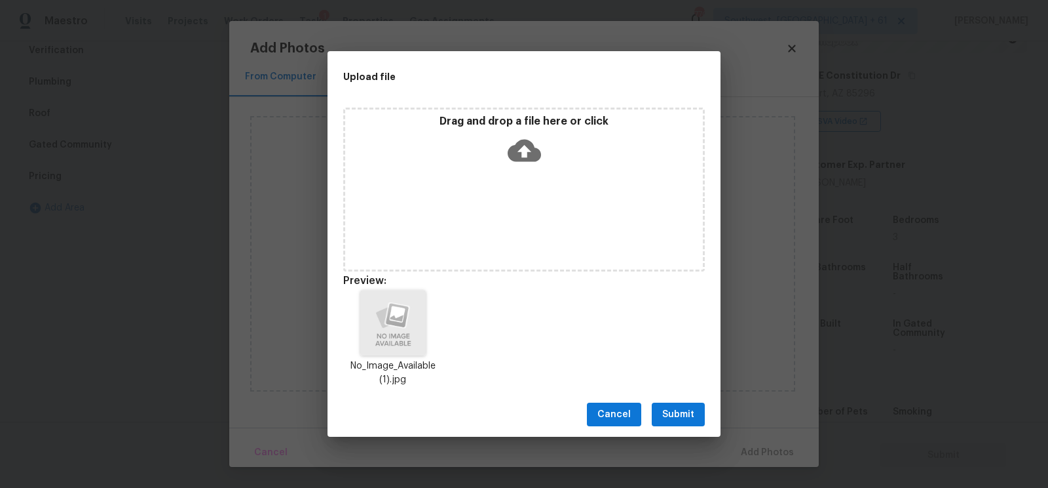
click at [683, 409] on span "Submit" at bounding box center [678, 414] width 32 height 16
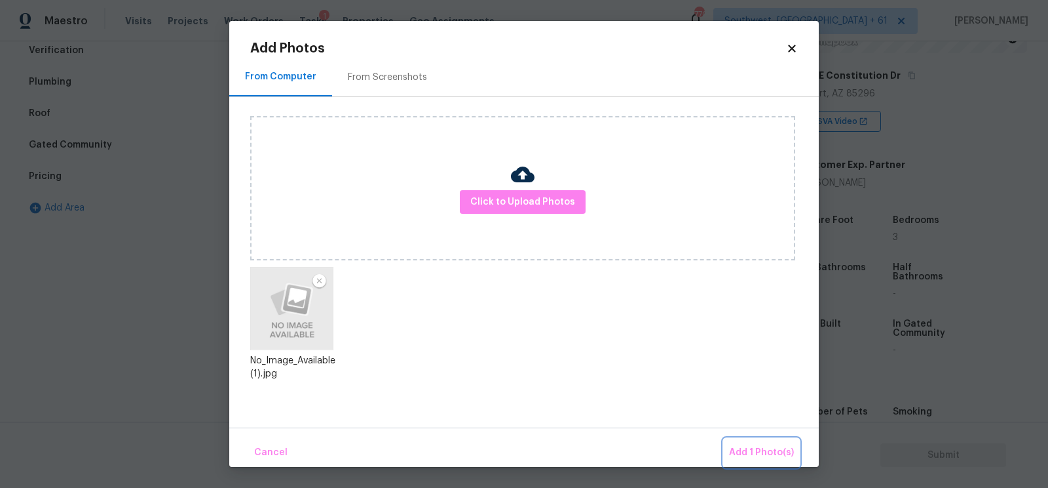
click at [763, 453] on span "Add 1 Photo(s)" at bounding box center [761, 452] width 65 height 16
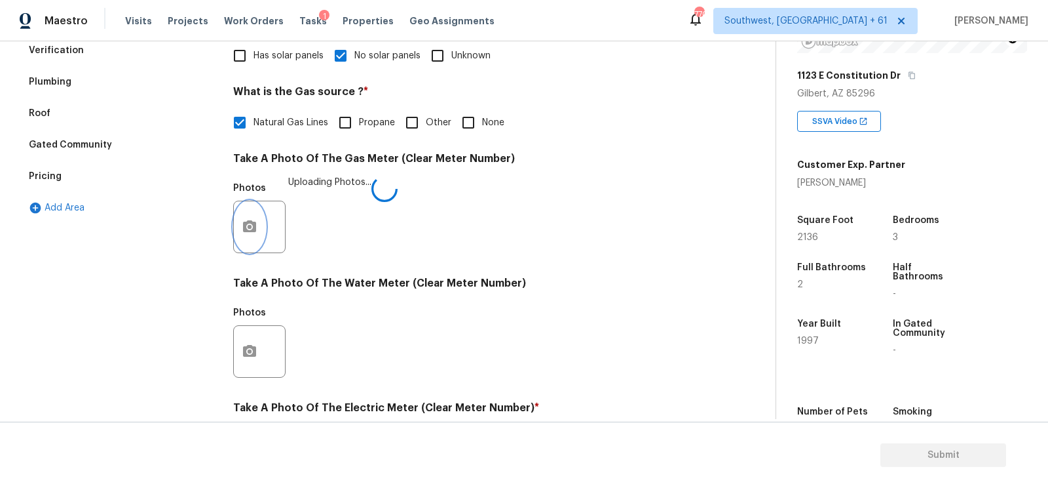
scroll to position [499, 0]
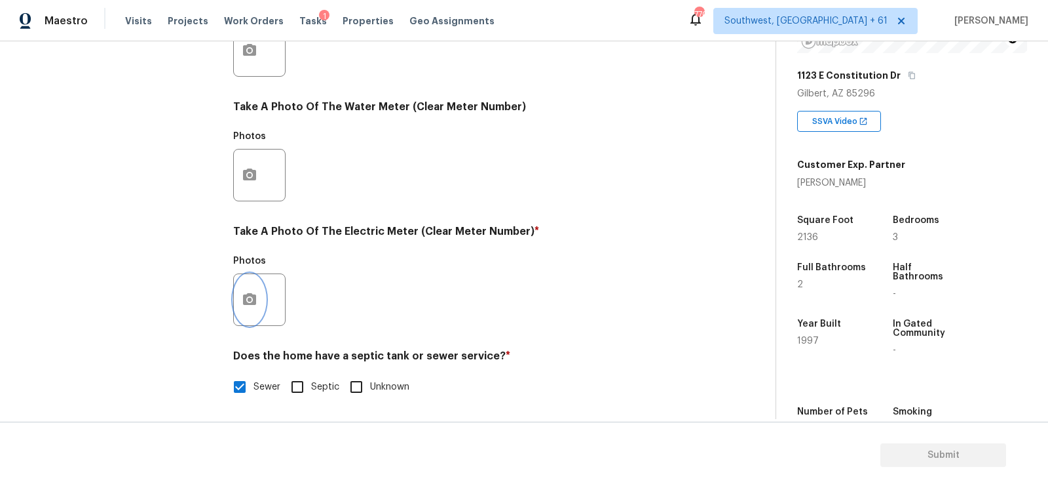
click at [252, 305] on icon "button" at bounding box center [250, 300] width 16 height 16
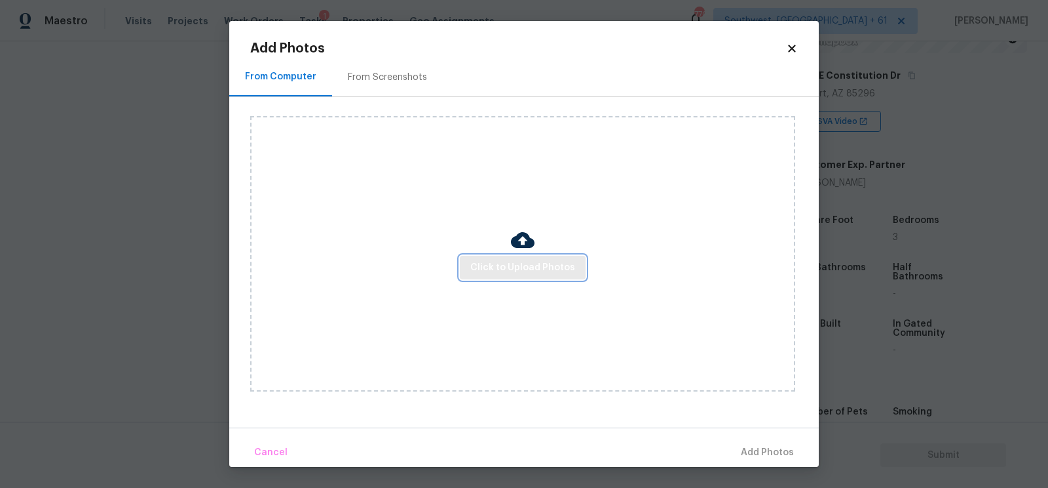
click at [510, 271] on span "Click to Upload Photos" at bounding box center [522, 267] width 105 height 16
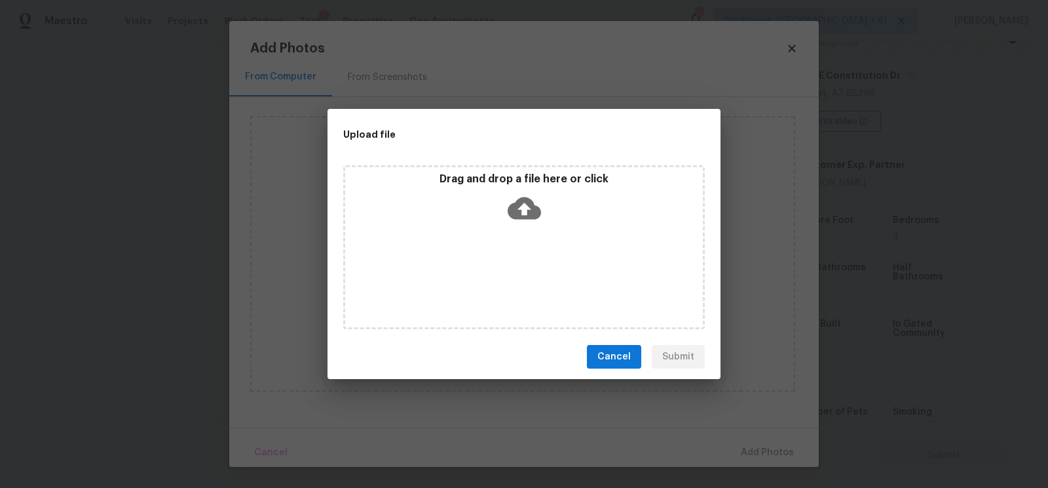
click at [520, 220] on icon at bounding box center [524, 207] width 33 height 33
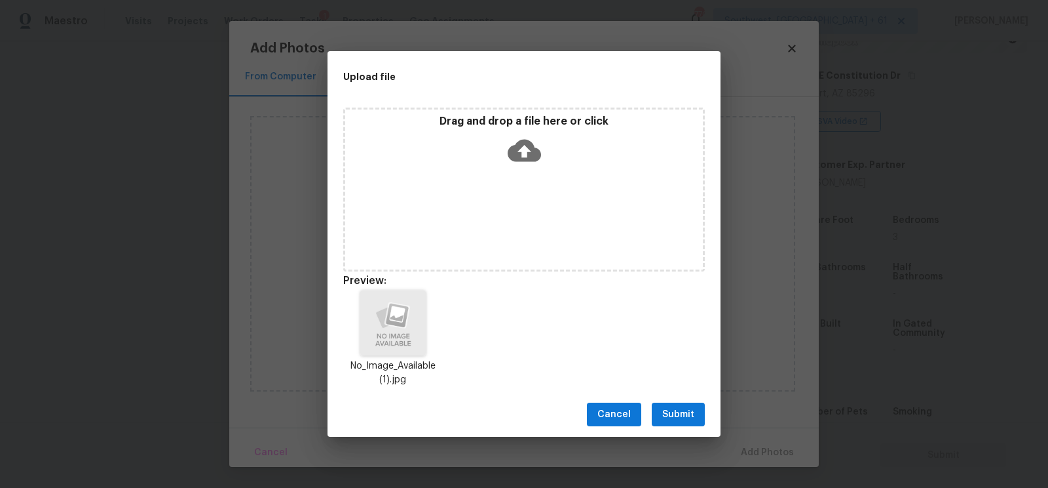
click at [675, 414] on span "Submit" at bounding box center [678, 414] width 32 height 16
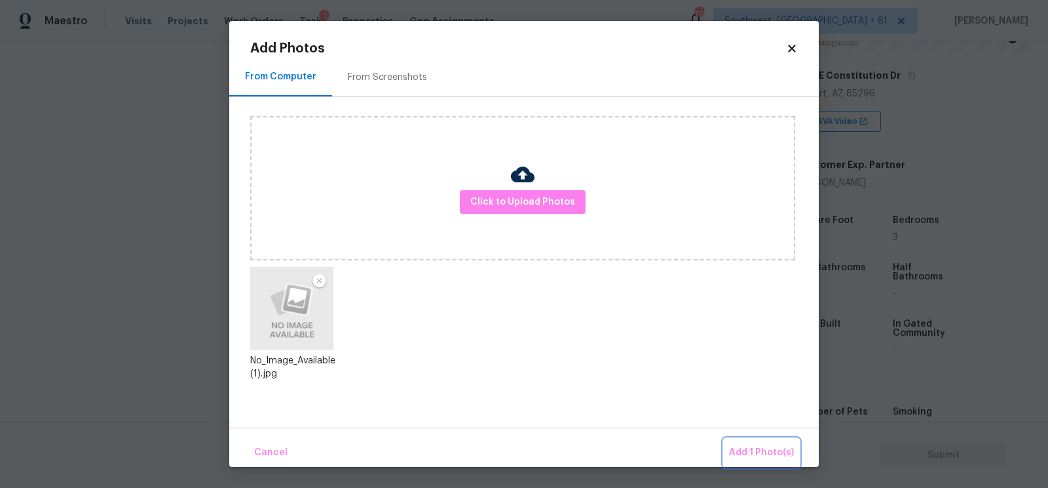
click at [768, 455] on span "Add 1 Photo(s)" at bounding box center [761, 452] width 65 height 16
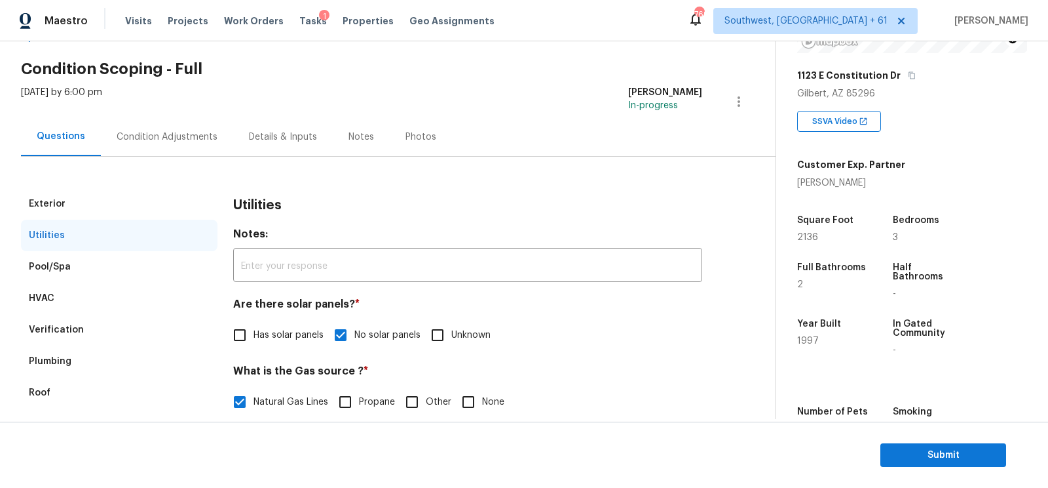
scroll to position [0, 0]
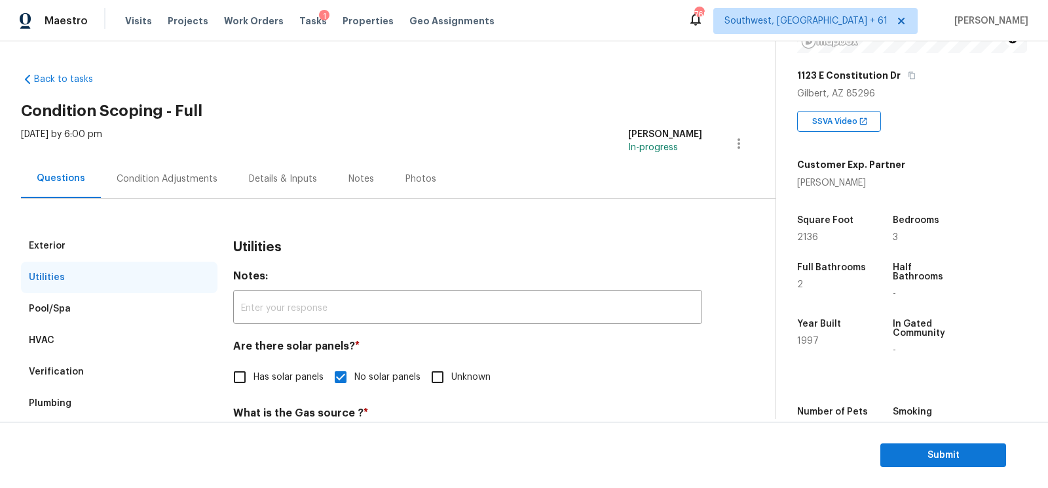
click at [173, 165] on div "Condition Adjustments" at bounding box center [167, 178] width 132 height 39
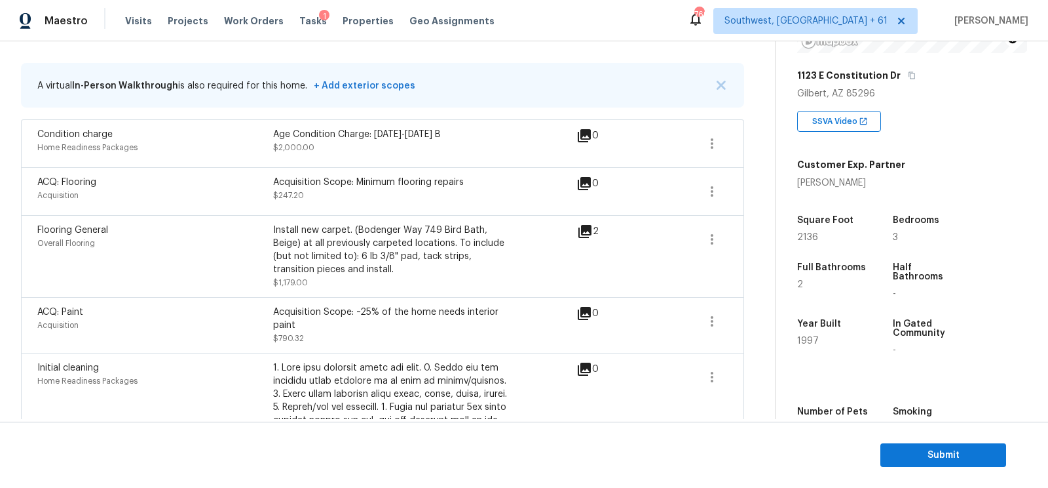
scroll to position [240, 0]
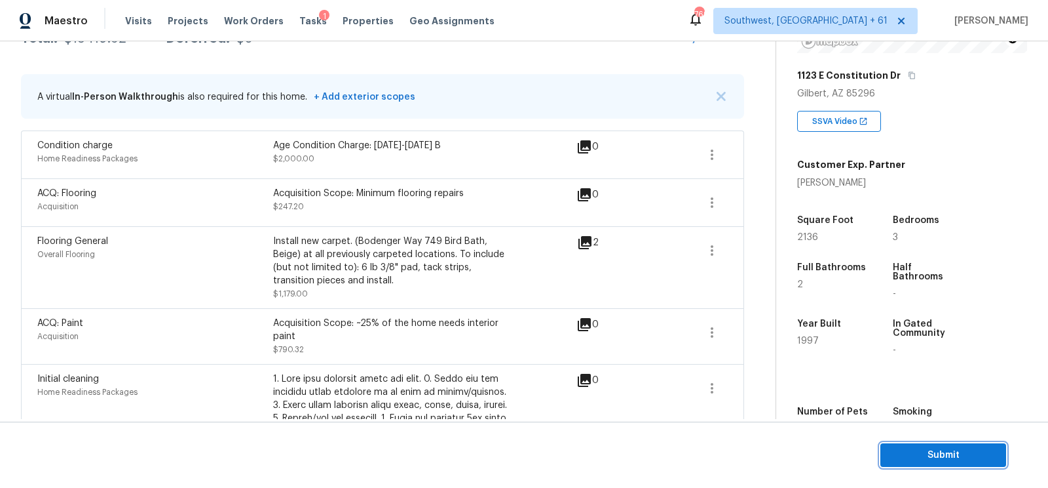
click at [922, 451] on span "Submit" at bounding box center [943, 455] width 105 height 16
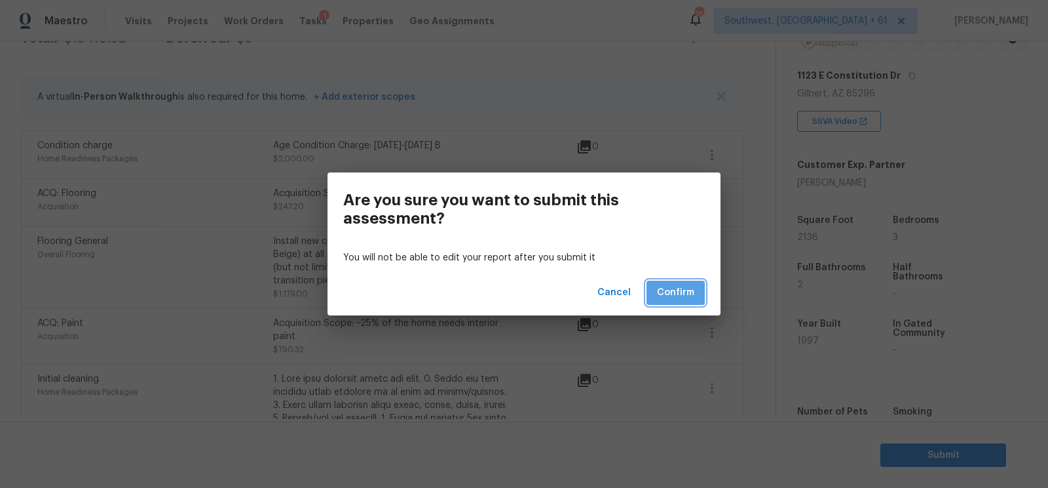
click at [691, 291] on span "Confirm" at bounding box center [675, 292] width 37 height 16
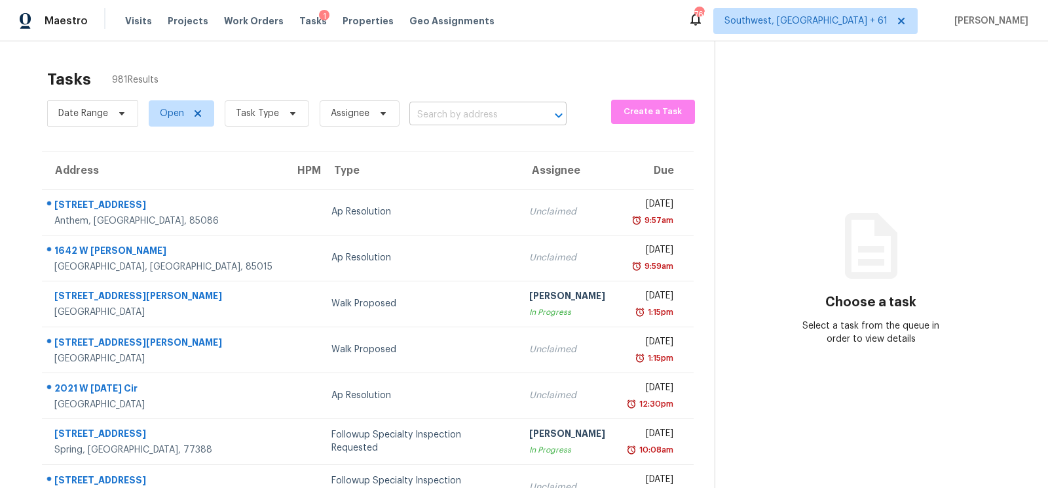
click at [447, 113] on input "text" at bounding box center [470, 115] width 121 height 20
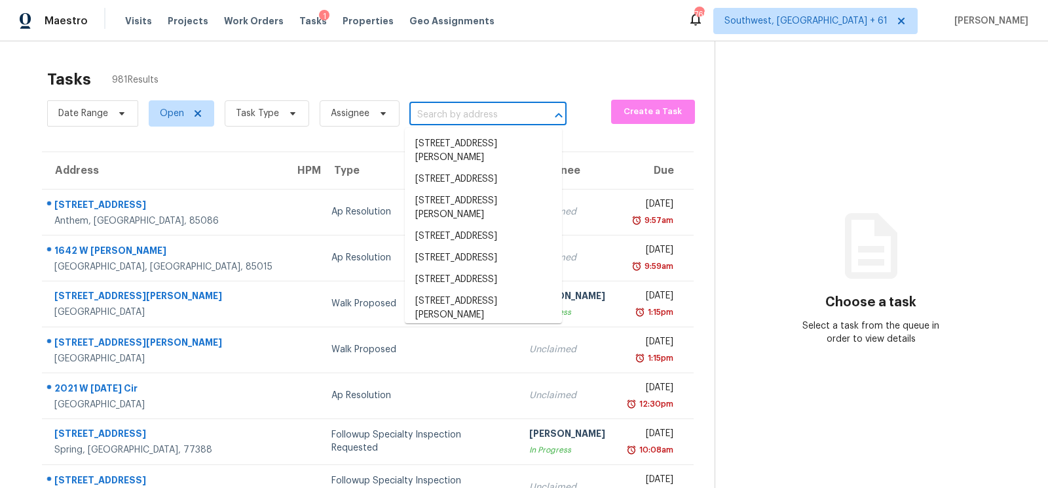
paste input "[STREET_ADDRESS]"
type input "[STREET_ADDRESS]"
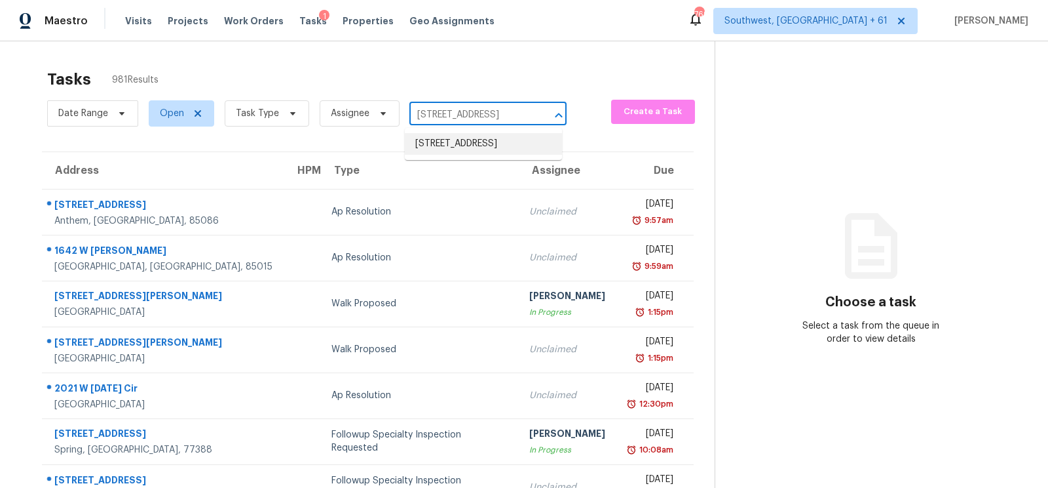
click at [464, 144] on li "[STREET_ADDRESS]" at bounding box center [483, 144] width 157 height 22
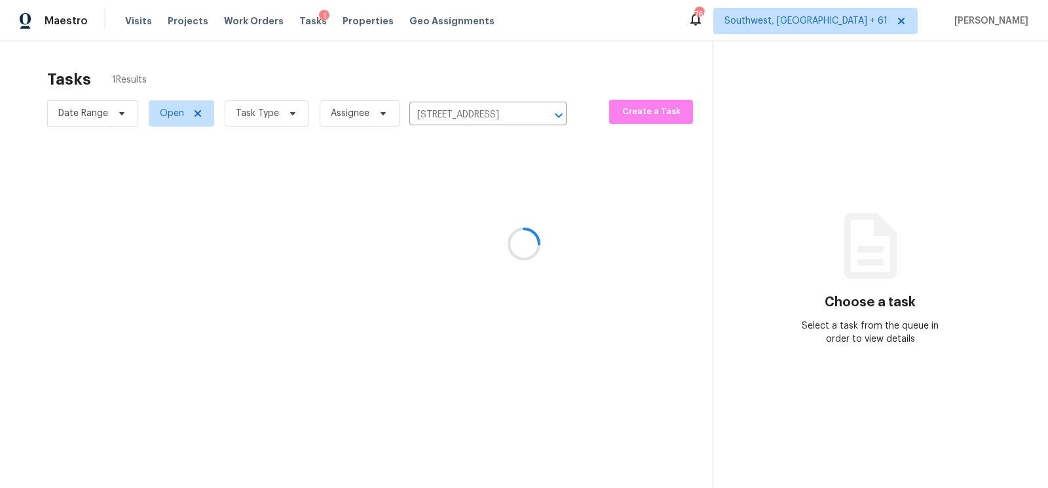
click at [474, 208] on div at bounding box center [524, 244] width 1048 height 488
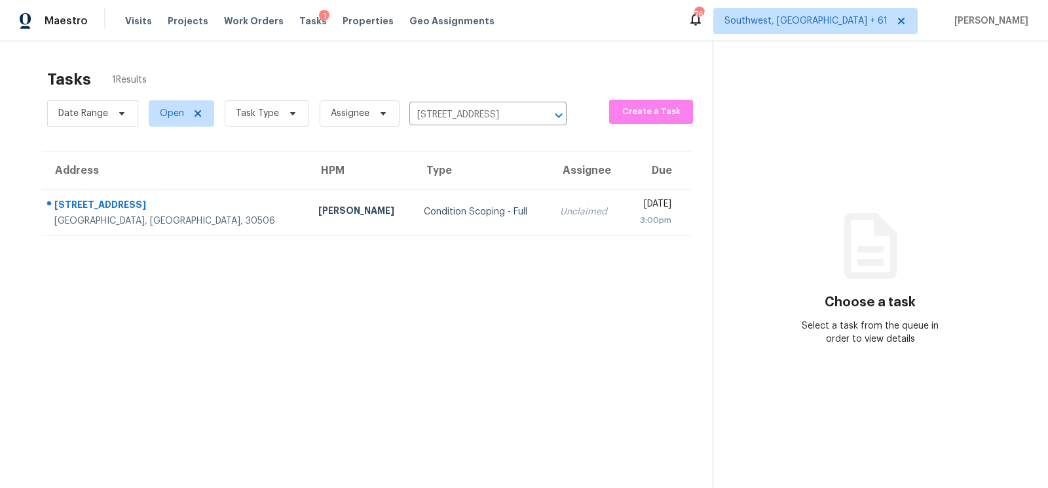
click at [550, 208] on td "Unclaimed" at bounding box center [587, 212] width 74 height 46
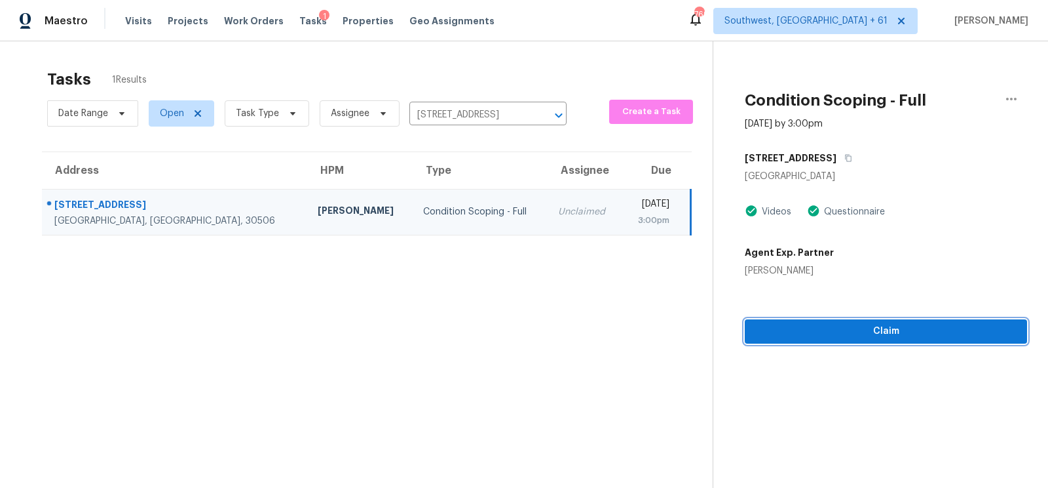
click at [882, 327] on span "Claim" at bounding box center [886, 331] width 261 height 16
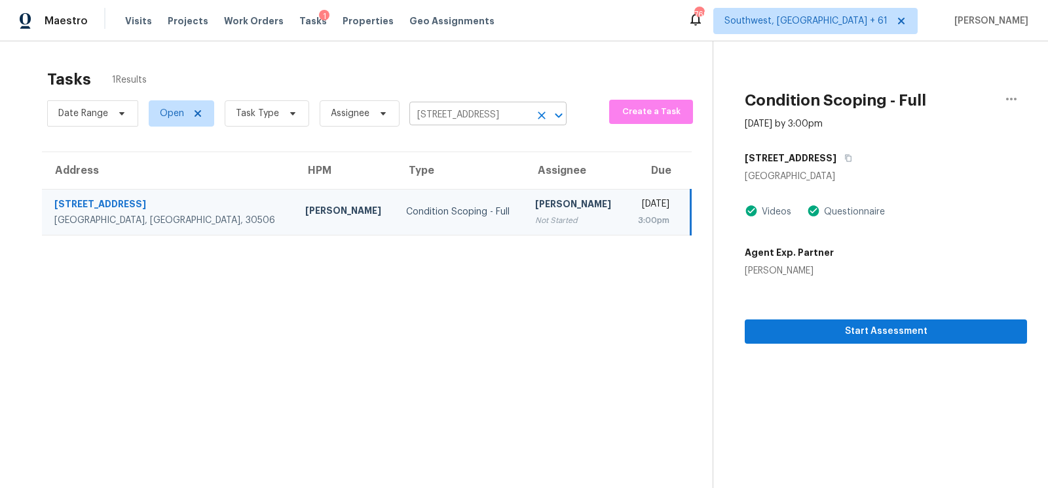
click at [476, 111] on input "[STREET_ADDRESS]" at bounding box center [470, 115] width 121 height 20
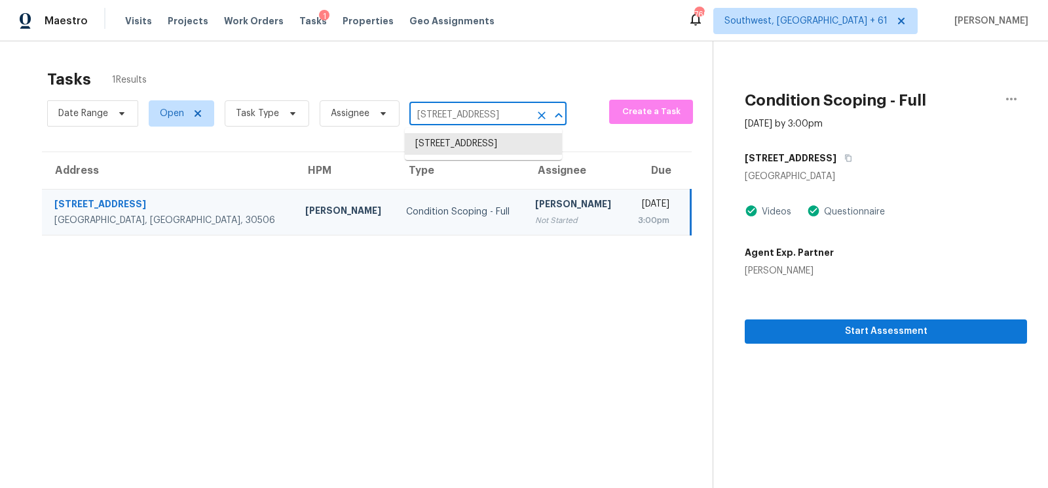
paste input "[STREET_ADDRESS][PERSON_NAME]"
type input "[STREET_ADDRESS][PERSON_NAME]"
click at [464, 151] on li "[STREET_ADDRESS][PERSON_NAME]" at bounding box center [483, 150] width 157 height 35
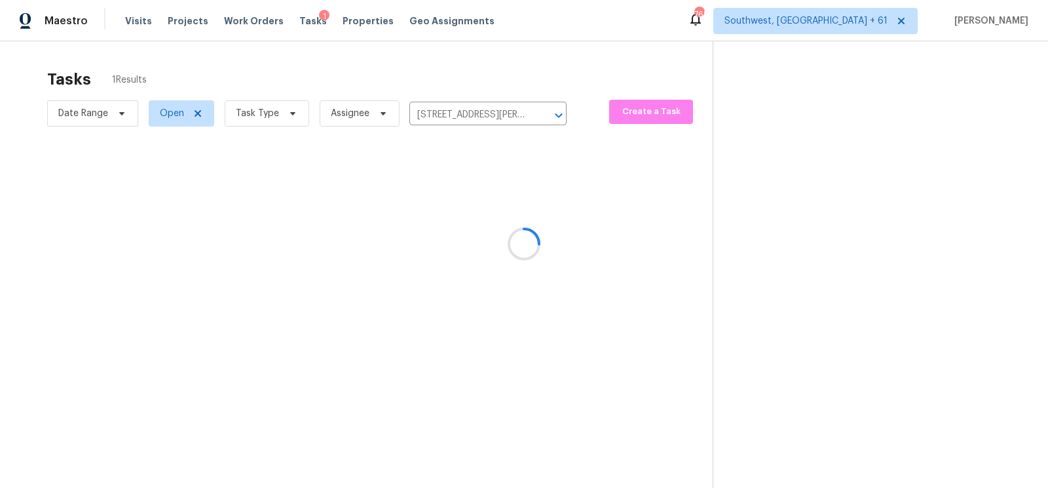
click at [473, 207] on div at bounding box center [524, 244] width 1048 height 488
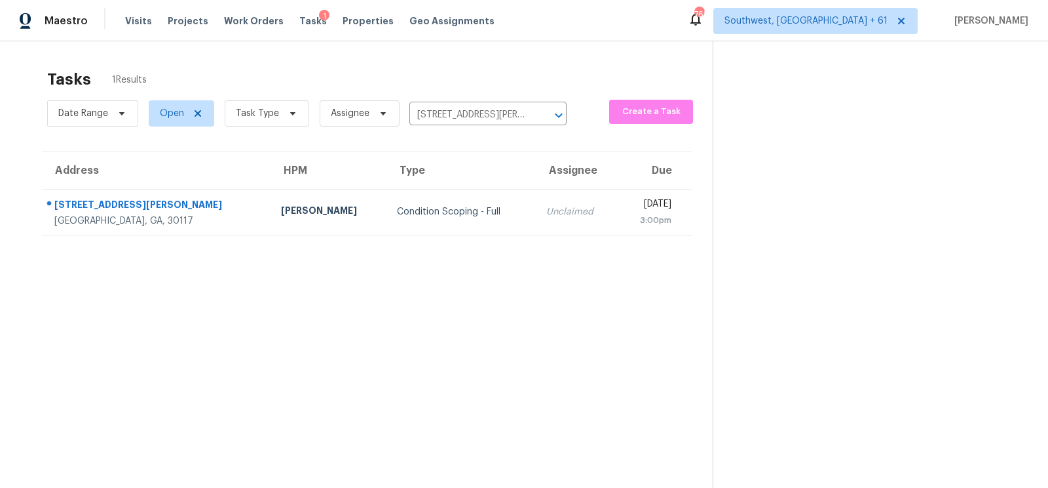
click at [536, 207] on td "Unclaimed" at bounding box center [577, 212] width 82 height 46
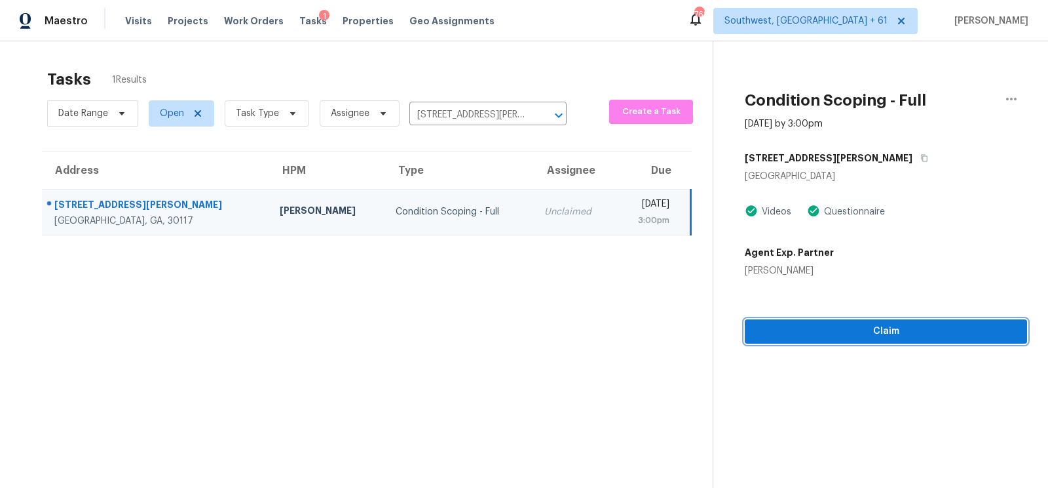
click at [866, 334] on span "Claim" at bounding box center [886, 331] width 261 height 16
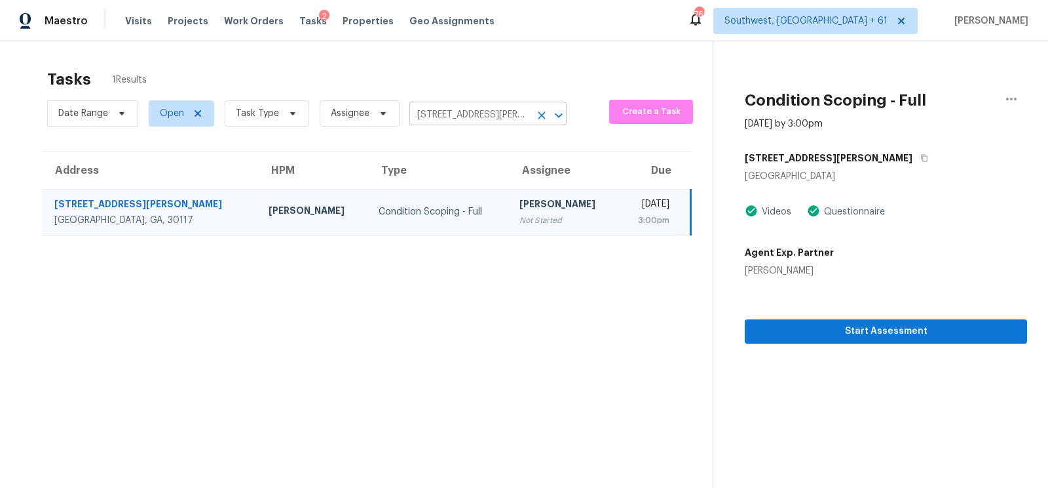
click at [493, 107] on input "[STREET_ADDRESS][PERSON_NAME]" at bounding box center [470, 115] width 121 height 20
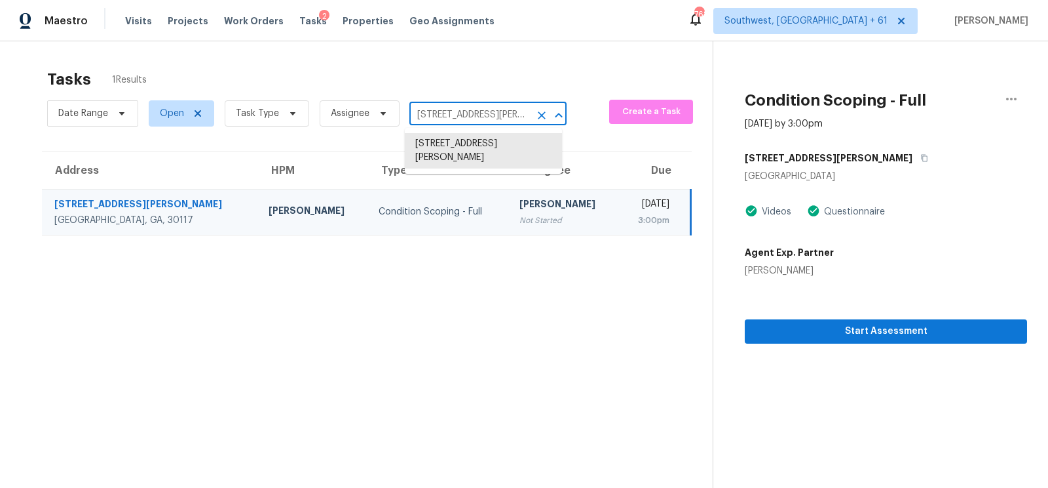
paste input "[STREET_ADDRESS][PERSON_NAME]"
type input "[STREET_ADDRESS][PERSON_NAME]"
click at [476, 144] on li "[STREET_ADDRESS][PERSON_NAME]" at bounding box center [483, 150] width 157 height 35
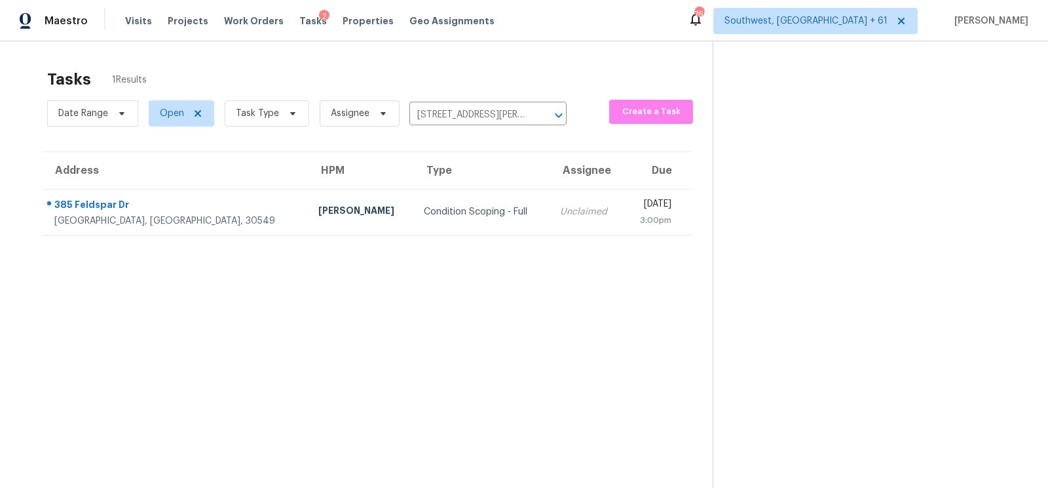
click at [496, 234] on section "Tasks 1 Results Date Range Open Task Type Assignee [STREET_ADDRESS] ​ Create a …" at bounding box center [367, 295] width 692 height 467
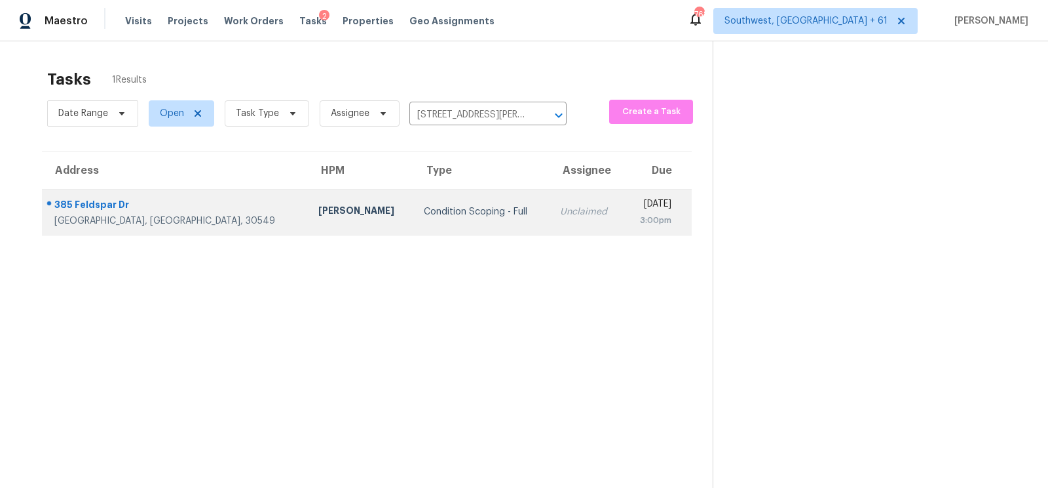
click at [560, 212] on div "Unclaimed" at bounding box center [586, 211] width 53 height 13
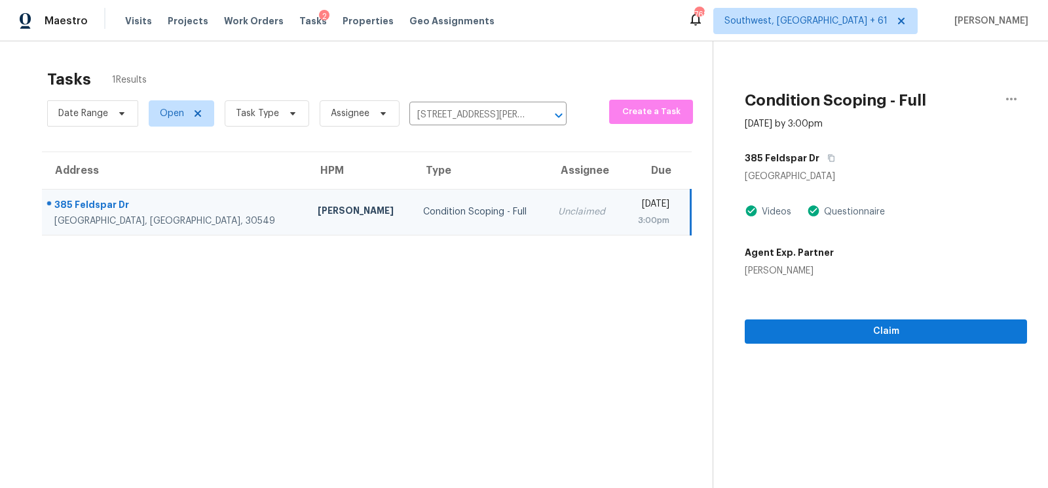
click at [885, 316] on div "Claim" at bounding box center [886, 310] width 282 height 66
click at [887, 334] on span "Claim" at bounding box center [886, 331] width 261 height 16
click at [490, 119] on input "[STREET_ADDRESS][PERSON_NAME]" at bounding box center [470, 115] width 121 height 20
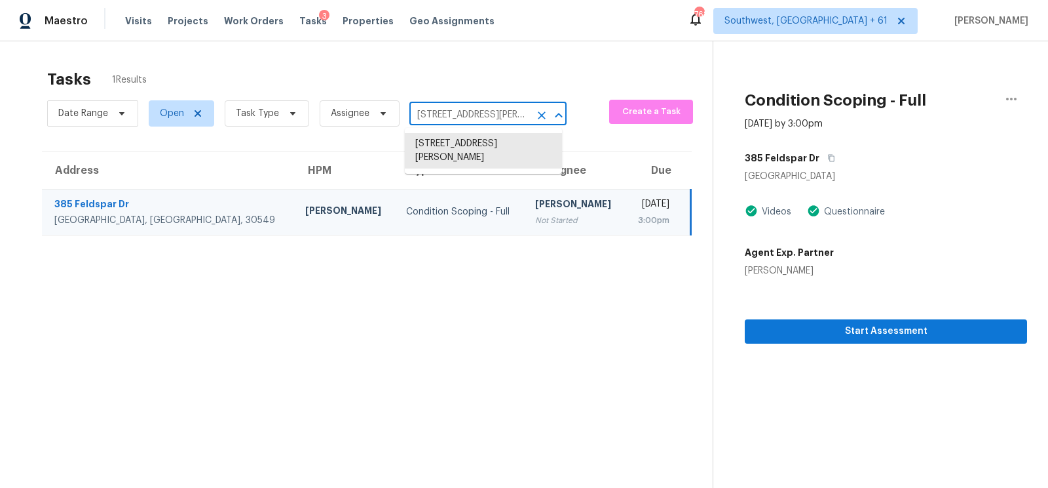
paste input "[STREET_ADDRESS]"
type input "[STREET_ADDRESS]"
click at [478, 135] on li "[STREET_ADDRESS]" at bounding box center [483, 144] width 157 height 22
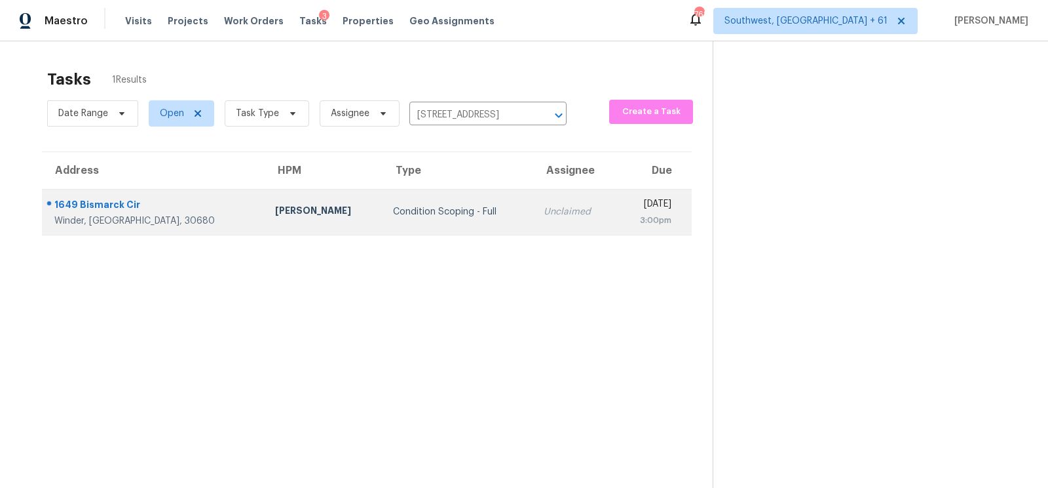
click at [533, 202] on td "Unclaimed" at bounding box center [574, 212] width 83 height 46
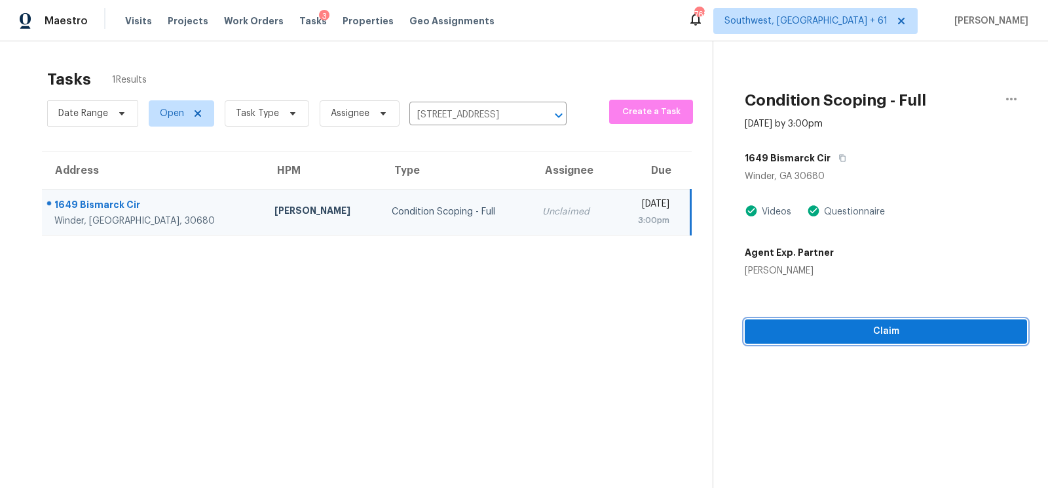
click at [837, 330] on span "Claim" at bounding box center [886, 331] width 261 height 16
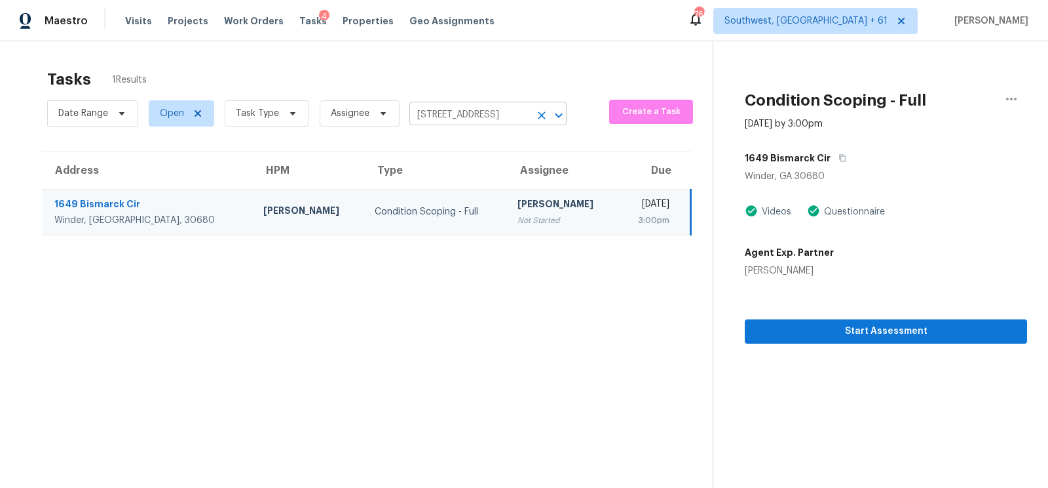
click at [492, 109] on input "[STREET_ADDRESS]" at bounding box center [470, 115] width 121 height 20
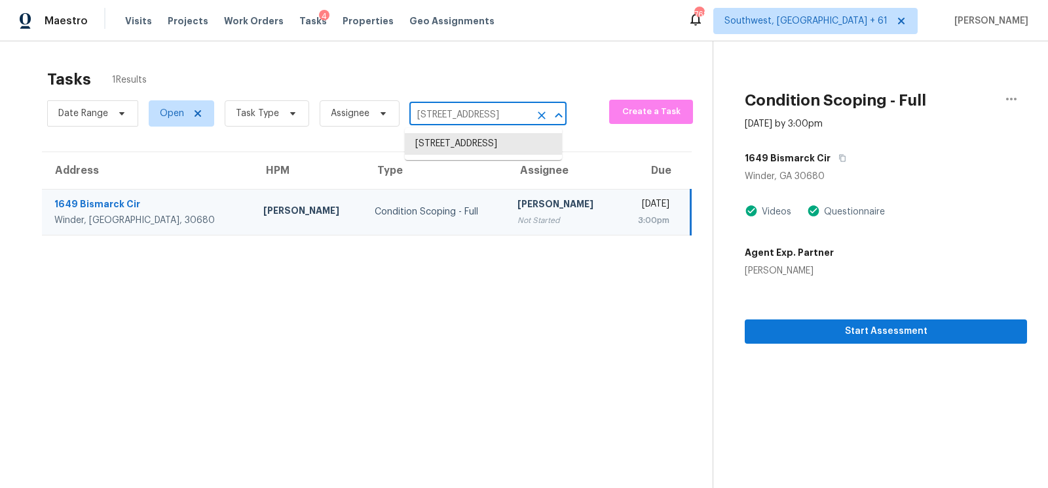
paste input "[STREET_ADDRESS]"
type input "[STREET_ADDRESS]"
click at [469, 143] on li "[STREET_ADDRESS]" at bounding box center [483, 144] width 157 height 22
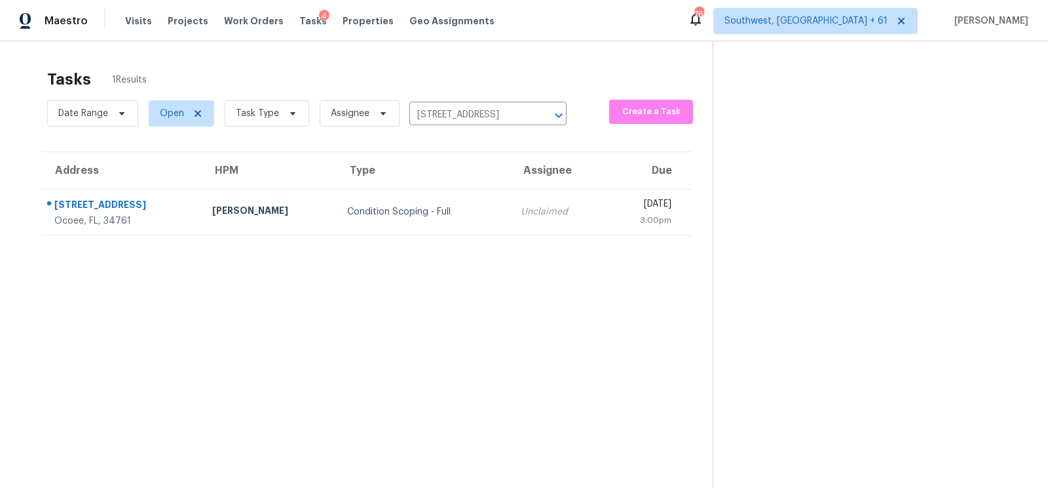
click at [510, 226] on td "Unclaimed" at bounding box center [557, 212] width 95 height 46
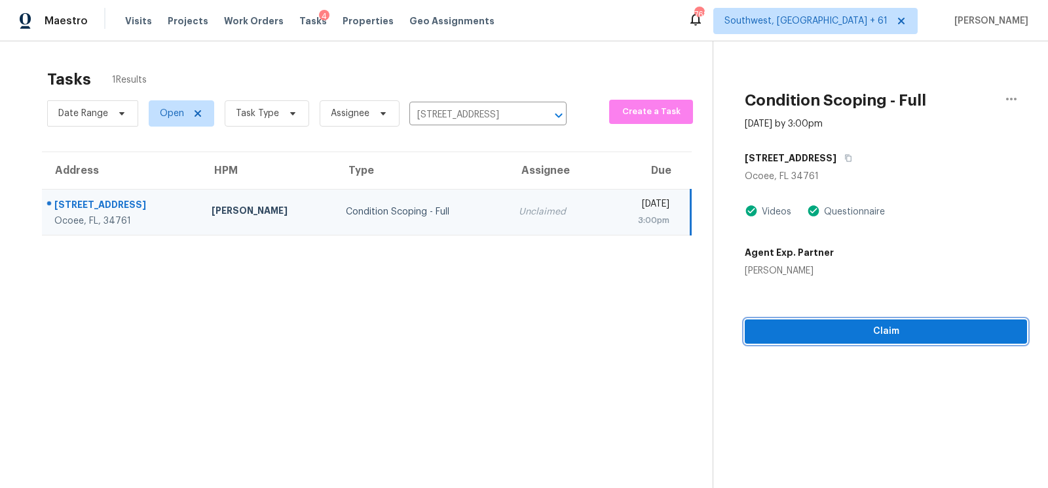
click at [898, 322] on button "Claim" at bounding box center [886, 331] width 282 height 24
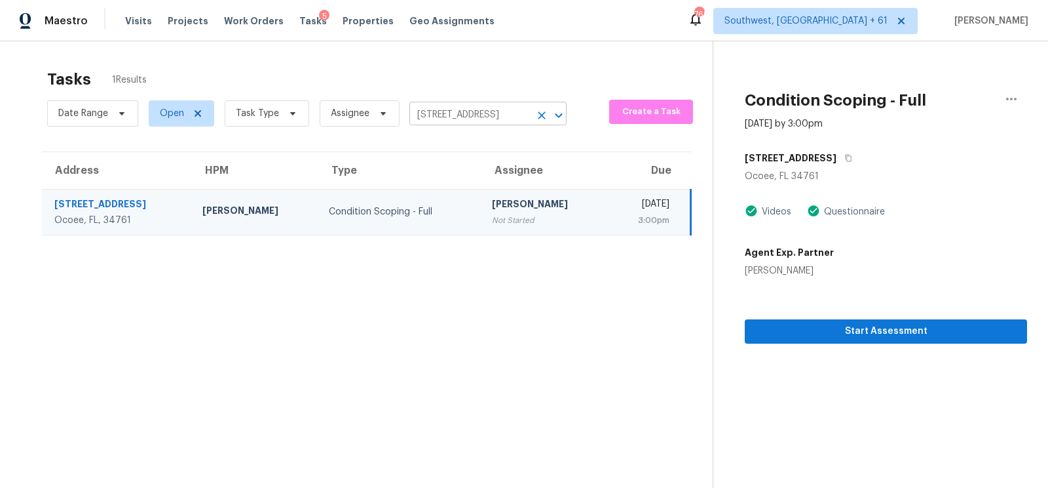
click at [493, 109] on input "[STREET_ADDRESS]" at bounding box center [470, 115] width 121 height 20
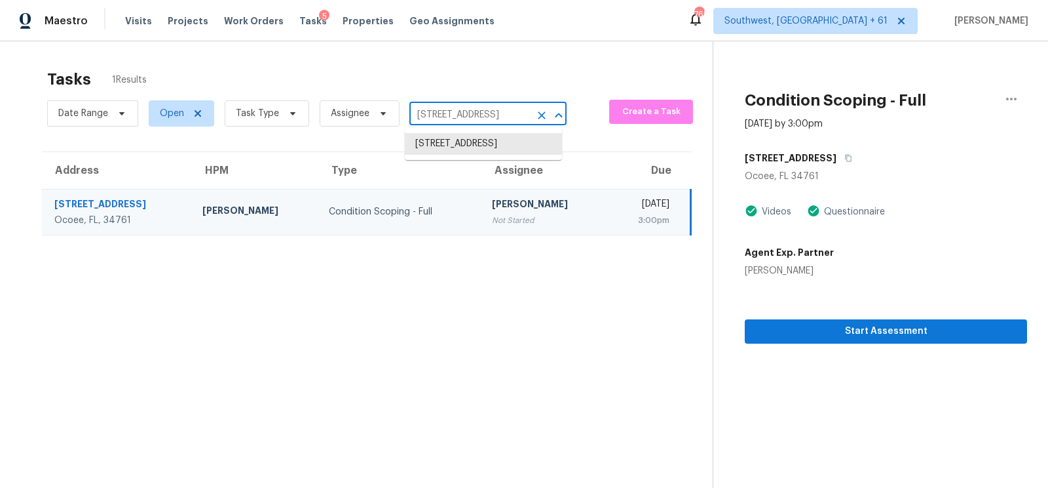
paste input "[STREET_ADDRESS]"
type input "[STREET_ADDRESS]"
click at [484, 155] on li "[STREET_ADDRESS]" at bounding box center [483, 144] width 157 height 22
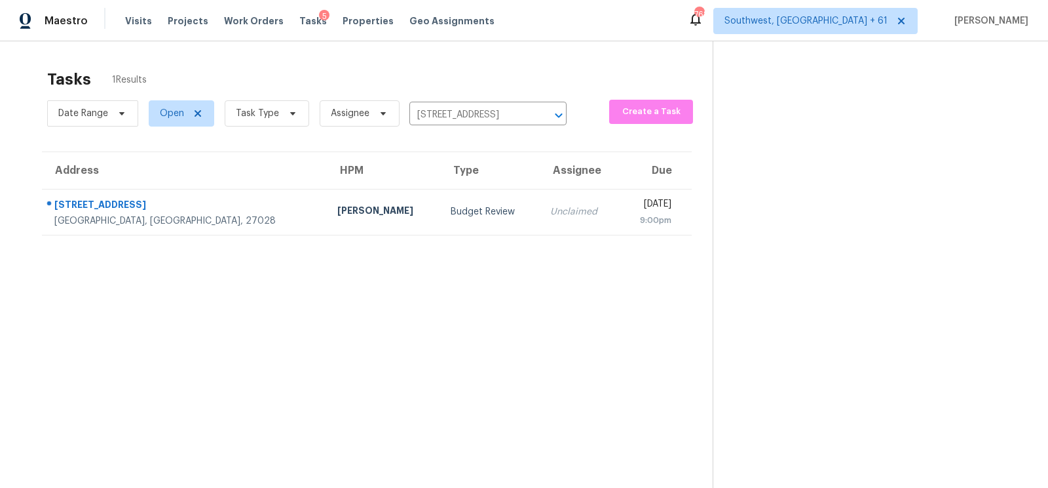
click at [550, 206] on div "Unclaimed" at bounding box center [579, 211] width 58 height 13
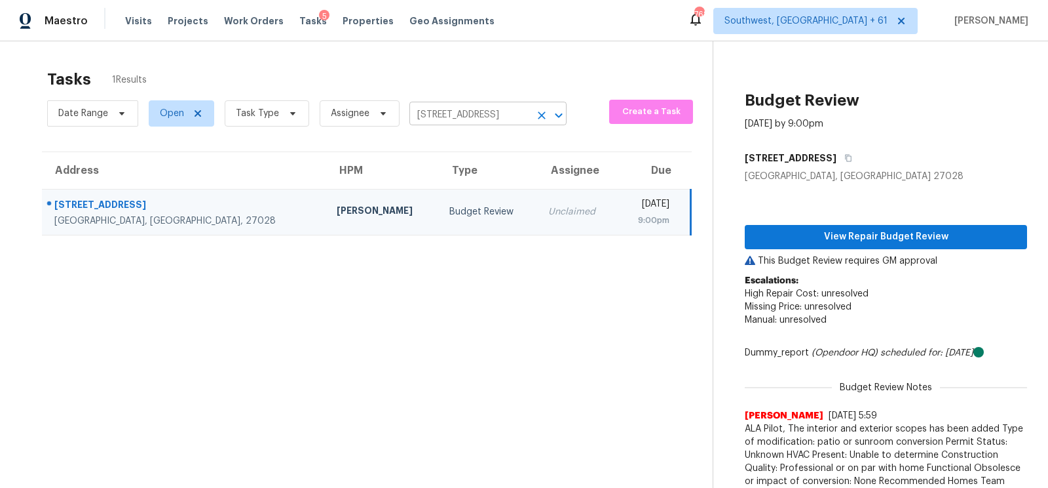
click at [508, 115] on input "[STREET_ADDRESS]" at bounding box center [470, 115] width 121 height 20
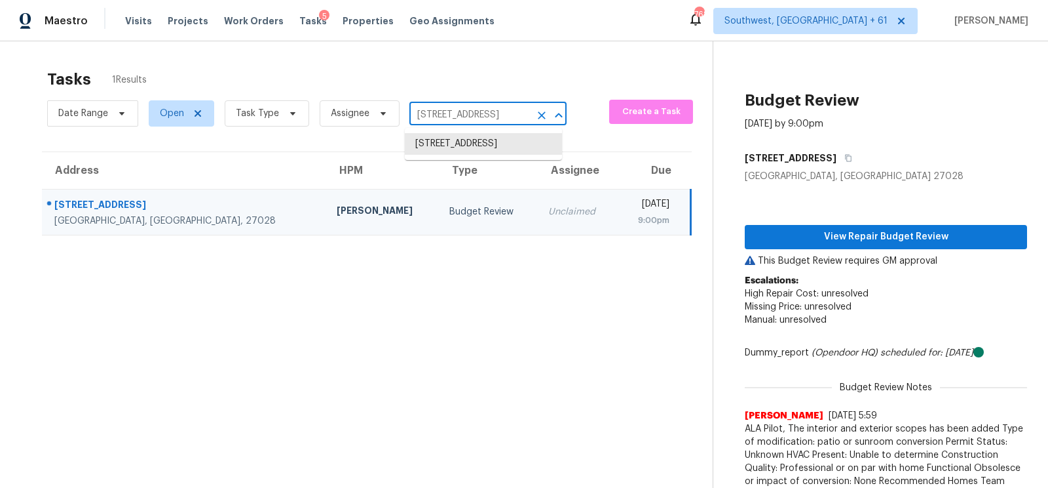
click at [508, 115] on input "[STREET_ADDRESS]" at bounding box center [470, 115] width 121 height 20
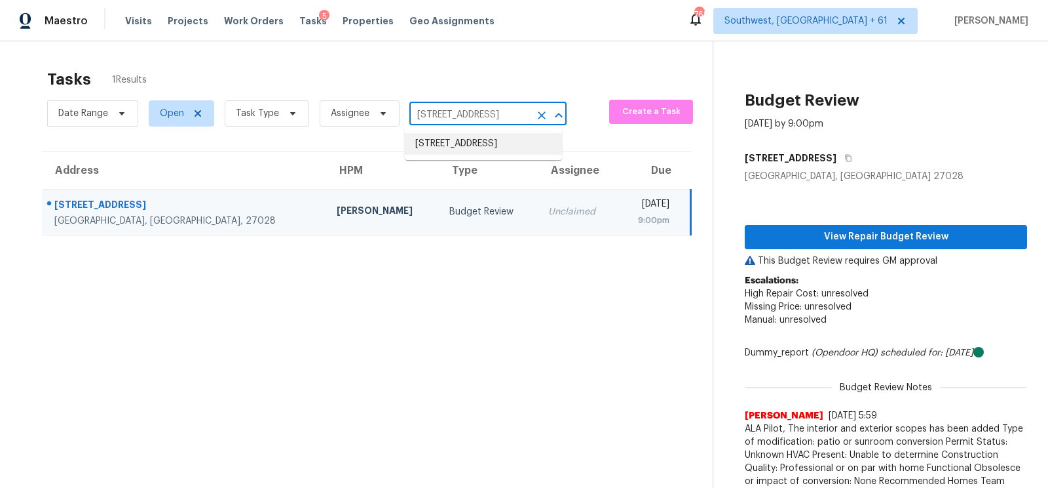
click at [476, 119] on input "[STREET_ADDRESS]" at bounding box center [470, 115] width 121 height 20
click at [437, 113] on input "[STREET_ADDRESS]" at bounding box center [470, 115] width 121 height 20
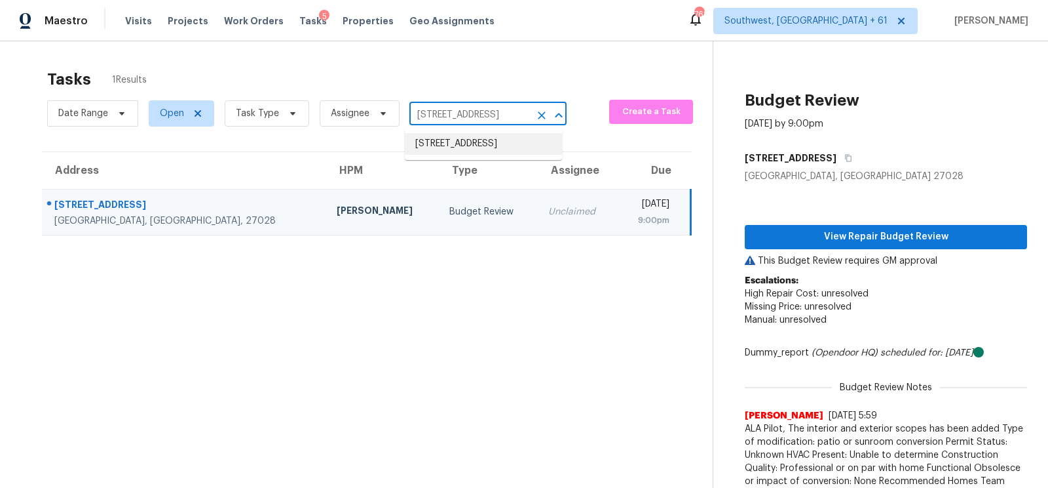
click at [437, 113] on input "[STREET_ADDRESS]" at bounding box center [470, 115] width 121 height 20
paste input "[STREET_ADDRESS]"
type input "[STREET_ADDRESS]"
click at [471, 146] on li "[STREET_ADDRESS]" at bounding box center [483, 144] width 157 height 22
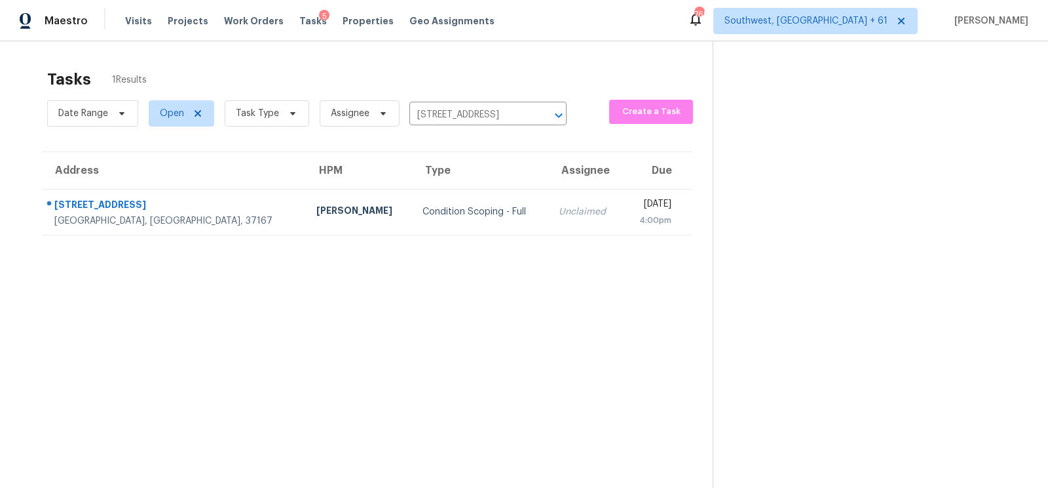
click at [548, 215] on td "Unclaimed" at bounding box center [585, 212] width 75 height 46
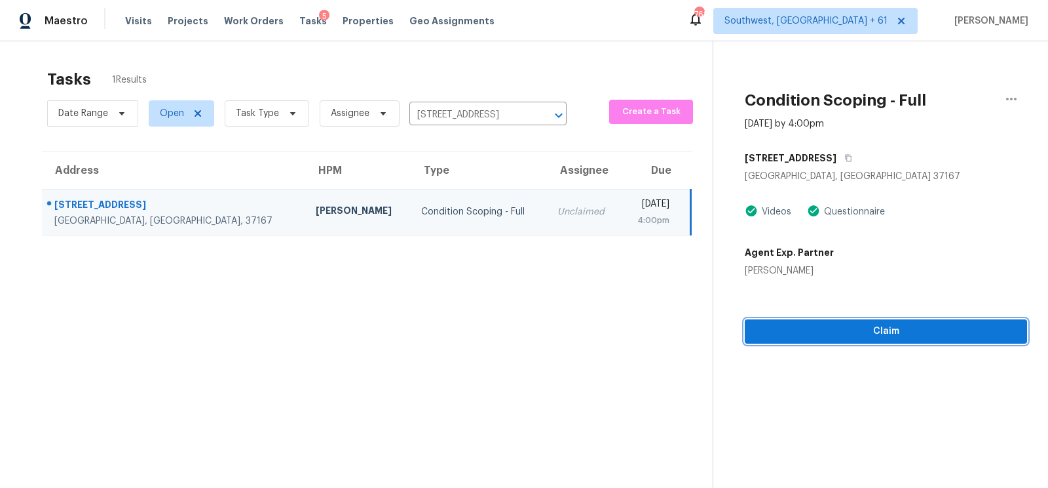
click at [907, 332] on span "Claim" at bounding box center [886, 331] width 261 height 16
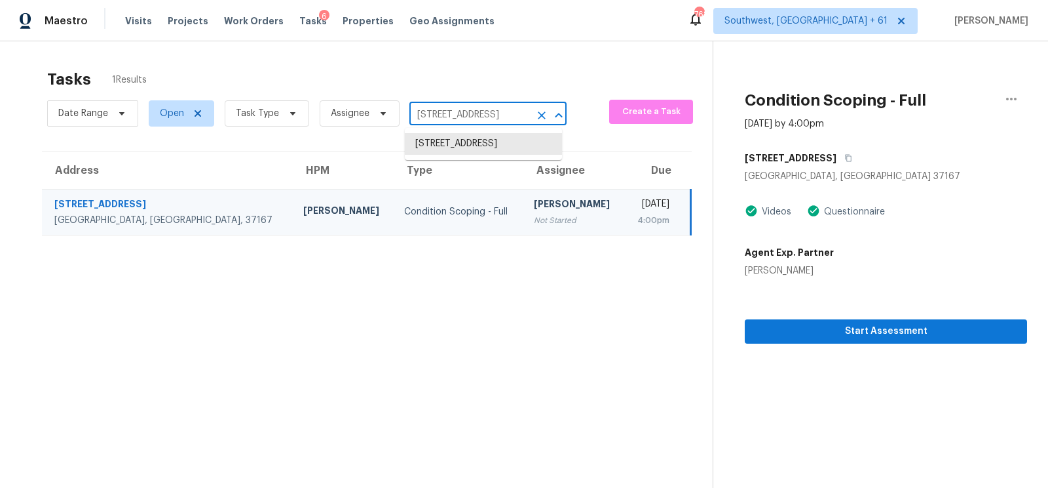
click at [463, 106] on input "[STREET_ADDRESS]" at bounding box center [470, 115] width 121 height 20
paste input "[STREET_ADDRESS]"
type input "[STREET_ADDRESS]"
click at [458, 149] on li "[STREET_ADDRESS]" at bounding box center [483, 144] width 157 height 22
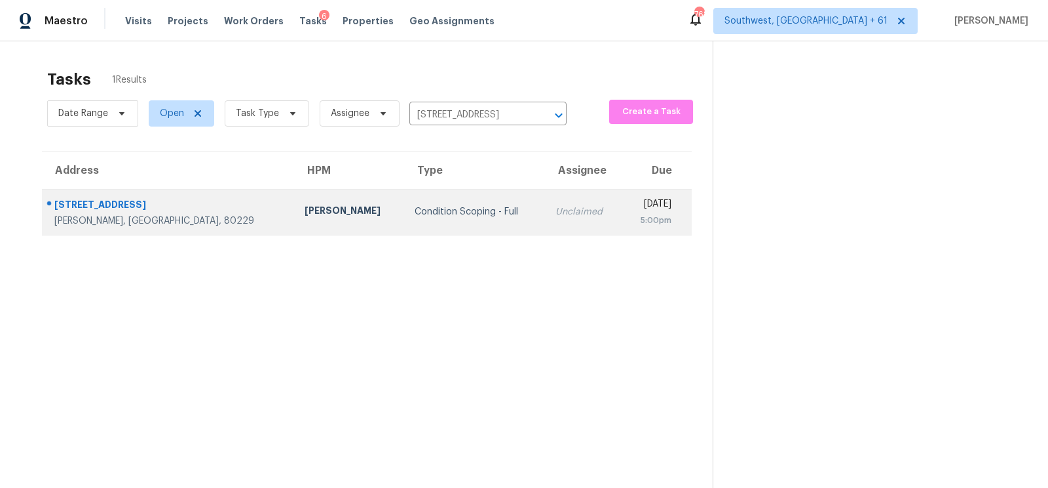
click at [556, 208] on div "Unclaimed" at bounding box center [584, 211] width 56 height 13
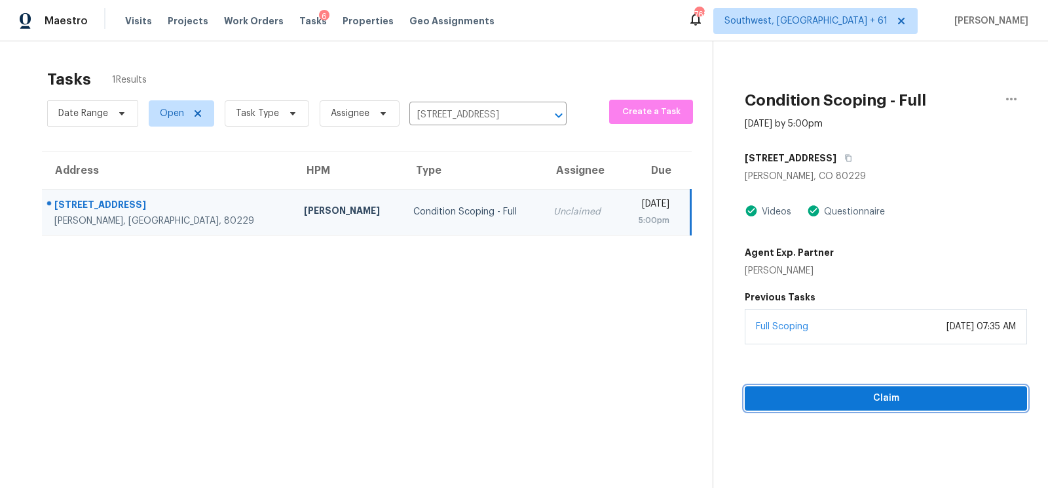
click at [878, 403] on span "Claim" at bounding box center [886, 398] width 261 height 16
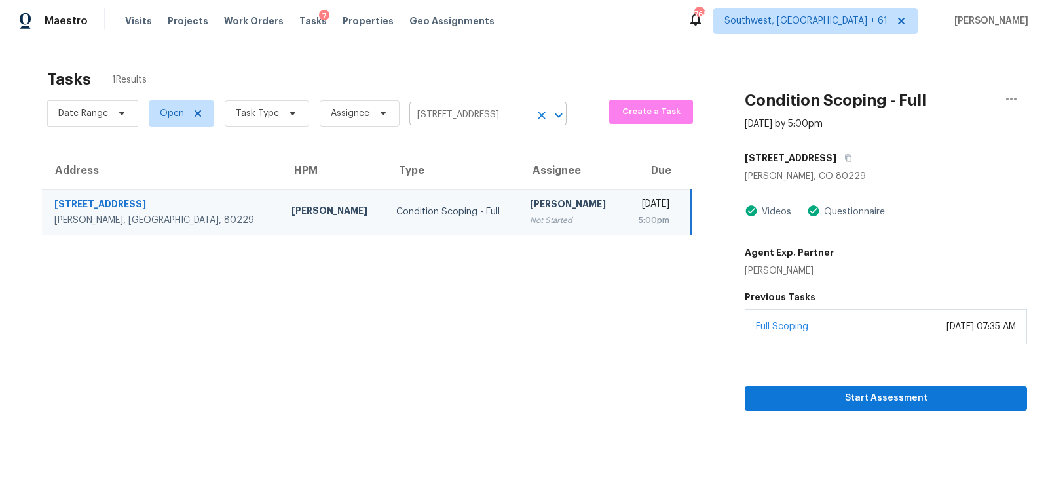
click at [461, 115] on input "[STREET_ADDRESS]" at bounding box center [470, 115] width 121 height 20
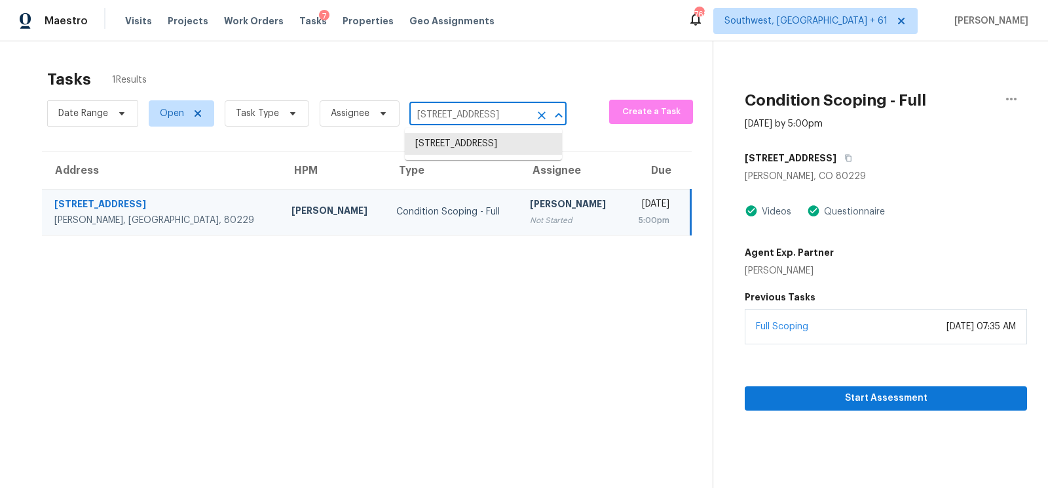
paste input "[STREET_ADDRESS]"
type input "[STREET_ADDRESS]"
click at [461, 155] on li "[STREET_ADDRESS]" at bounding box center [483, 144] width 157 height 22
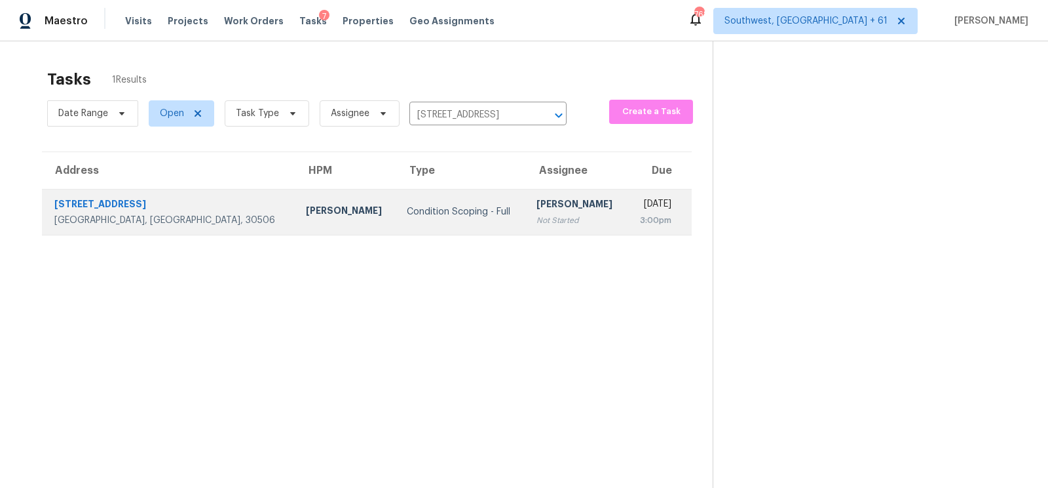
click at [537, 214] on div "Not Started" at bounding box center [577, 220] width 80 height 13
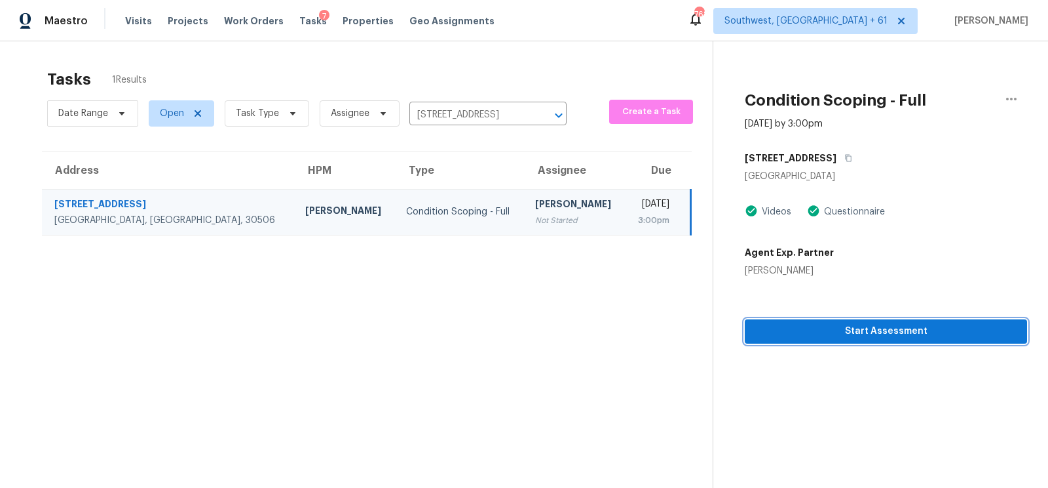
click at [903, 329] on span "Start Assessment" at bounding box center [886, 331] width 261 height 16
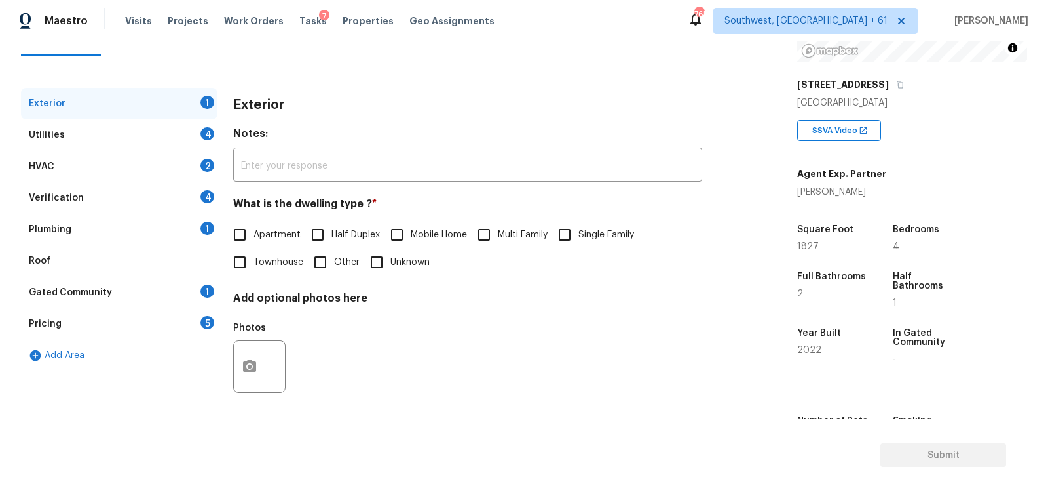
scroll to position [143, 0]
click at [579, 233] on input "Single Family" at bounding box center [565, 234] width 28 height 28
checkbox input "true"
click at [185, 138] on div "Utilities 4" at bounding box center [119, 134] width 197 height 31
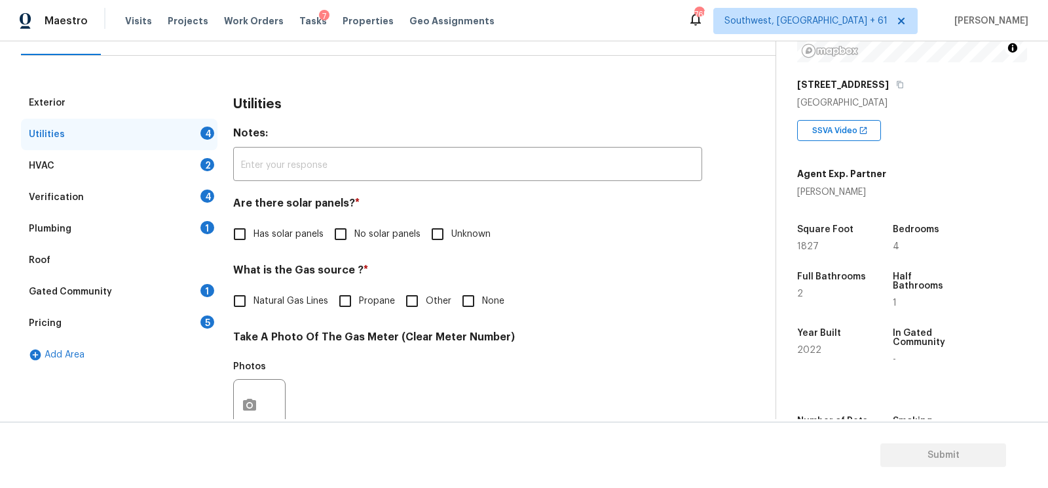
click at [319, 209] on h4 "Are there solar panels? *" at bounding box center [467, 206] width 469 height 18
click at [357, 231] on span "No solar panels" at bounding box center [387, 234] width 66 height 14
click at [354, 231] on input "No solar panels" at bounding box center [341, 234] width 28 height 28
checkbox input "true"
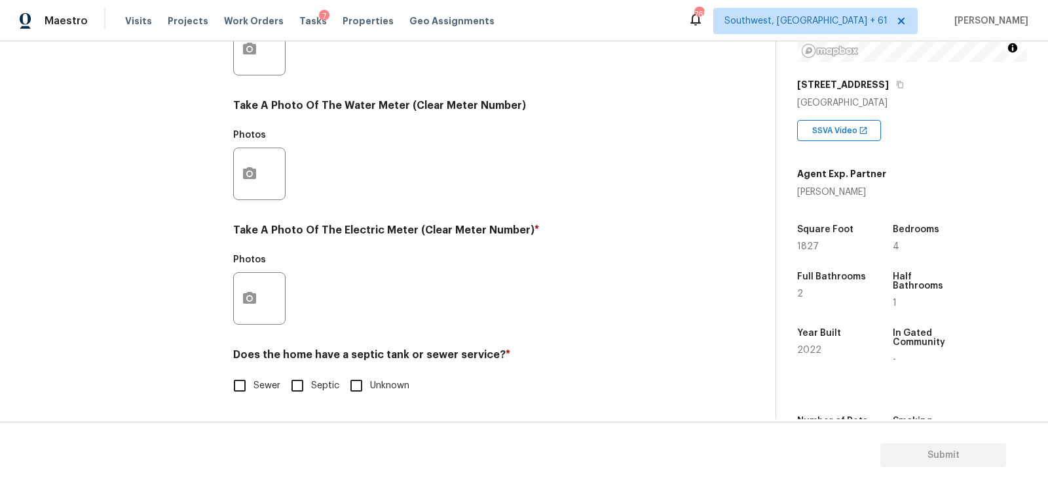
click at [256, 371] on div "Does the home have a septic tank or sewer service? * Sewer Septic Unknown" at bounding box center [467, 373] width 469 height 51
click at [307, 385] on input "Septic" at bounding box center [298, 386] width 28 height 28
checkbox input "true"
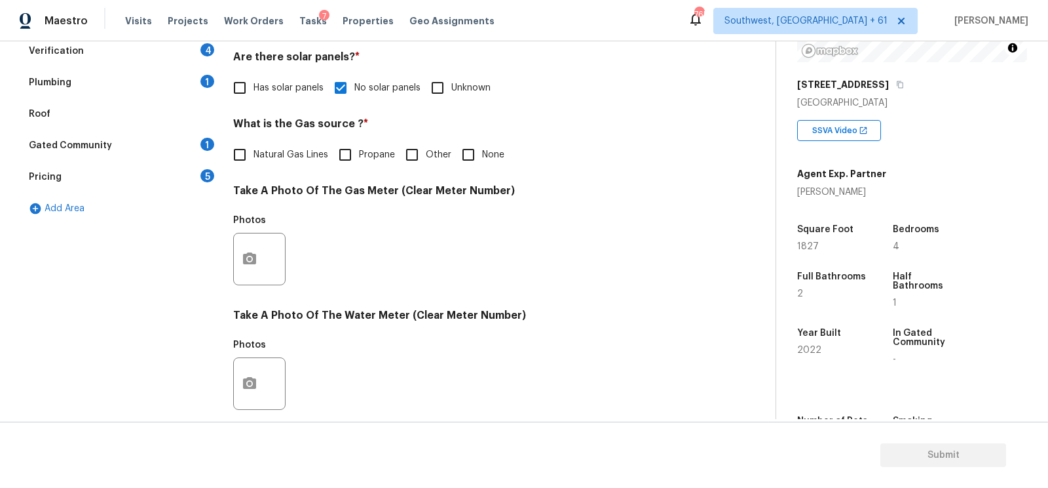
scroll to position [0, 0]
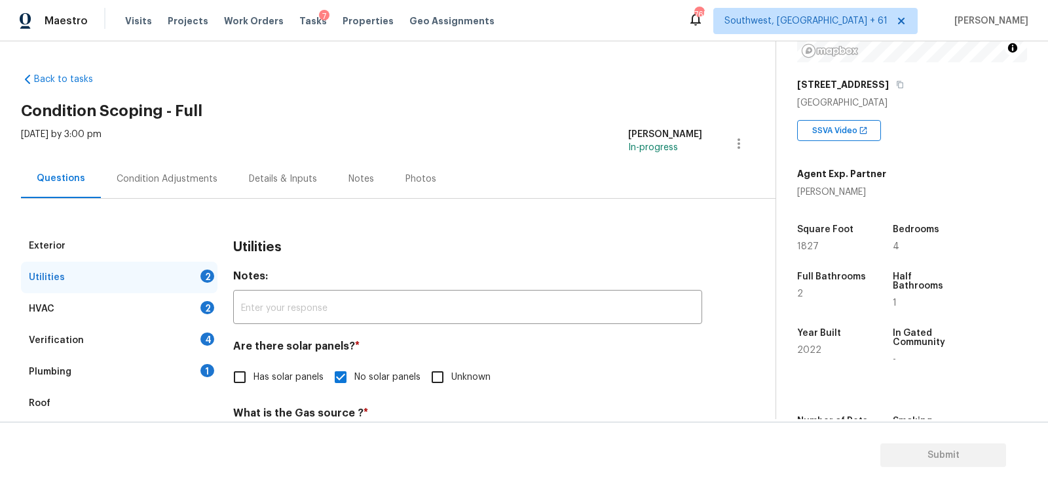
click at [180, 309] on div "HVAC 2" at bounding box center [119, 308] width 197 height 31
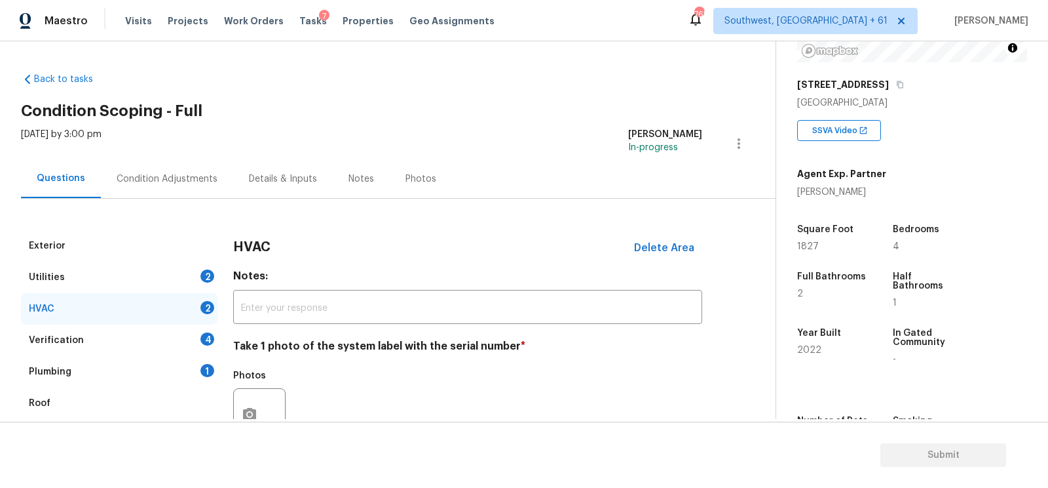
scroll to position [187, 0]
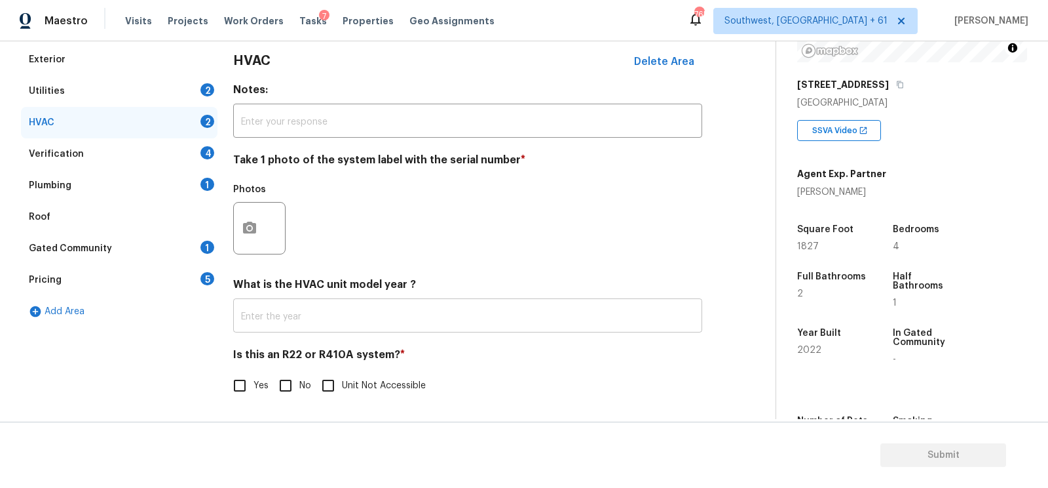
click at [290, 315] on input "text" at bounding box center [467, 316] width 469 height 31
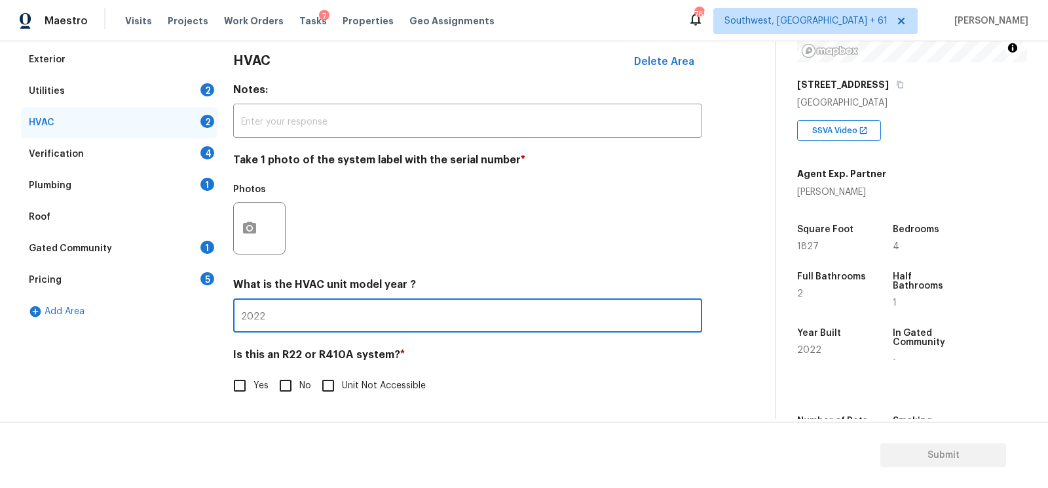
type input "2022"
click at [283, 386] on input "No" at bounding box center [286, 386] width 28 height 28
checkbox input "true"
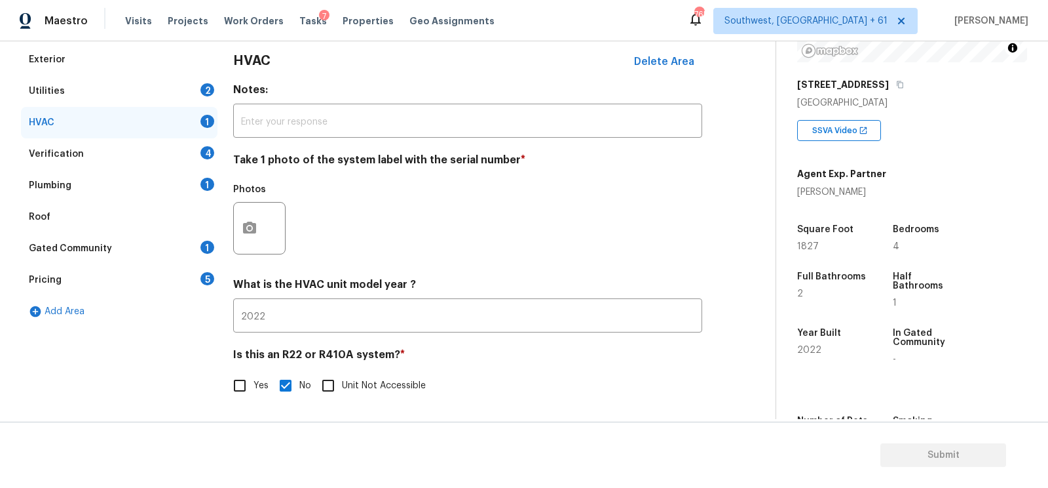
click at [194, 147] on div "Verification 4" at bounding box center [119, 153] width 197 height 31
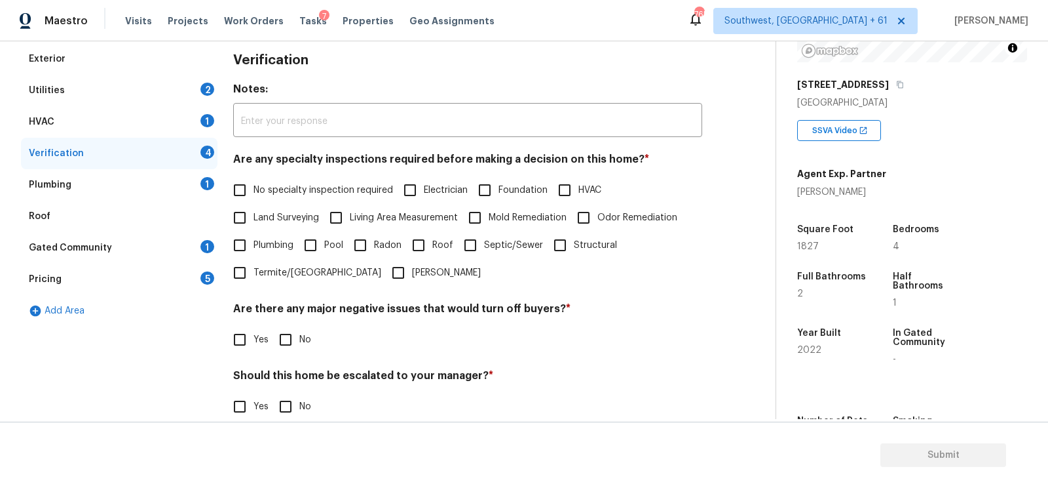
click at [326, 196] on span "No specialty inspection required" at bounding box center [324, 190] width 140 height 14
click at [254, 196] on input "No specialty inspection required" at bounding box center [240, 190] width 28 height 28
checkbox input "true"
click at [296, 344] on input "No" at bounding box center [286, 341] width 28 height 28
checkbox input "true"
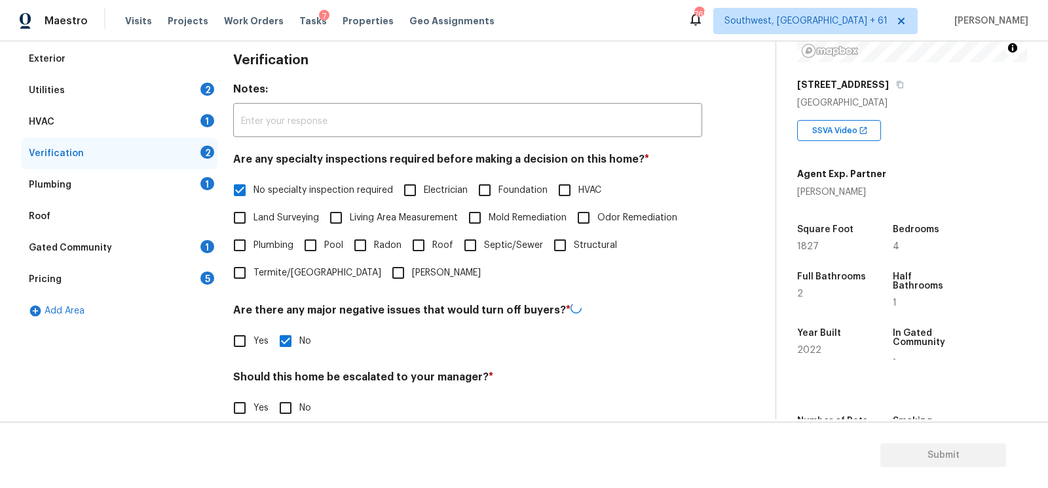
click at [294, 422] on section "Submit" at bounding box center [524, 454] width 1048 height 67
click at [286, 399] on input "No" at bounding box center [286, 406] width 28 height 28
checkbox input "true"
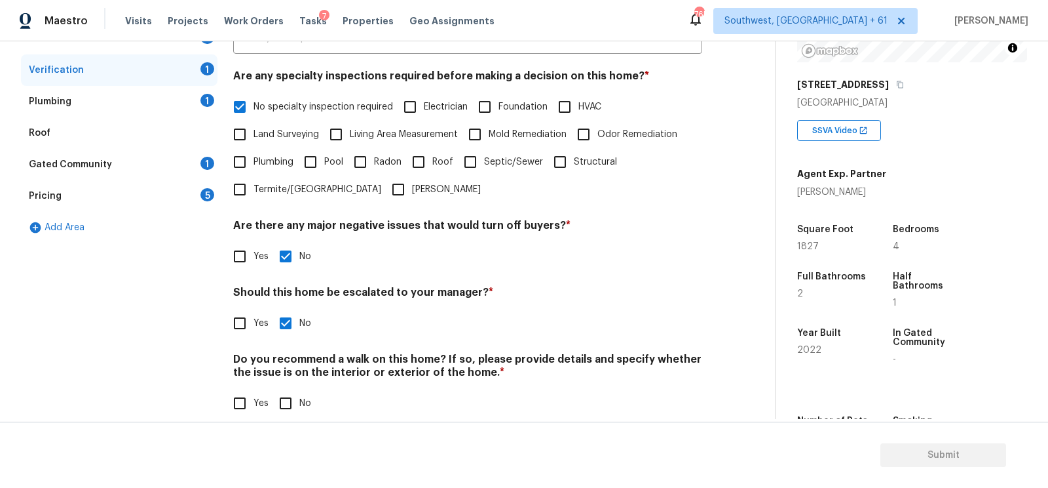
click at [286, 399] on input "No" at bounding box center [286, 403] width 28 height 28
checkbox input "true"
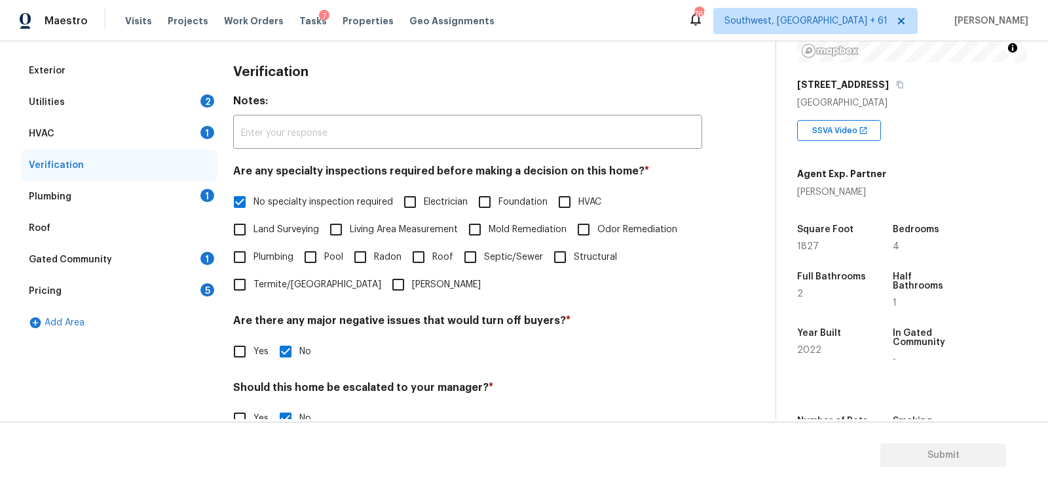
click at [183, 194] on div "Plumbing 1" at bounding box center [119, 196] width 197 height 31
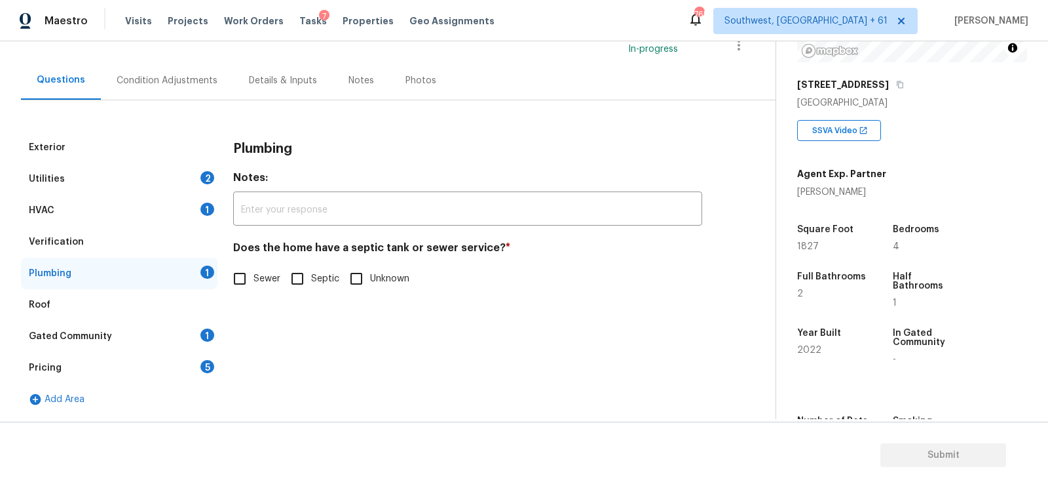
scroll to position [98, 0]
click at [261, 286] on label "Sewer" at bounding box center [253, 279] width 54 height 28
click at [254, 286] on input "Sewer" at bounding box center [240, 279] width 28 height 28
checkbox input "true"
click at [156, 332] on div "Gated Community 1" at bounding box center [119, 336] width 197 height 31
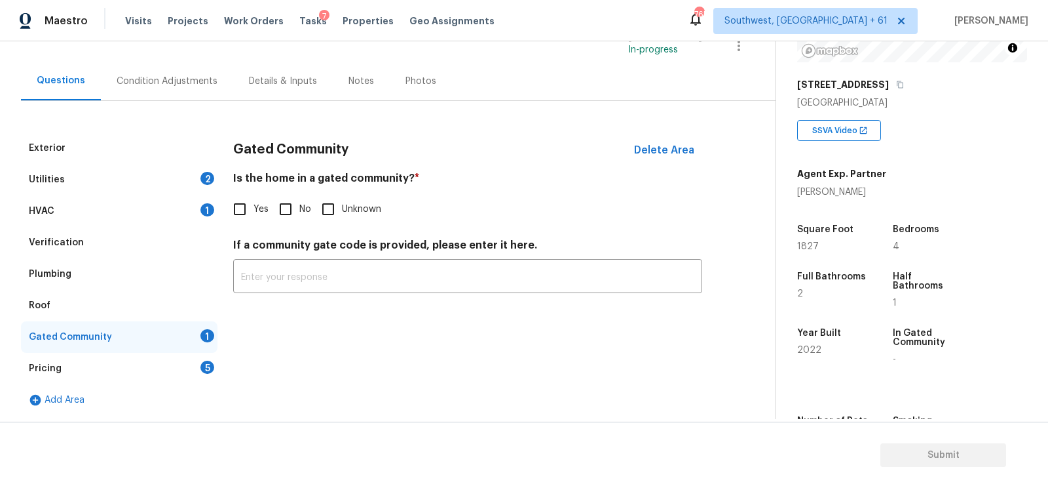
click at [281, 210] on input "No" at bounding box center [286, 209] width 28 height 28
checkbox input "true"
click at [187, 364] on div "Pricing 5" at bounding box center [119, 368] width 197 height 31
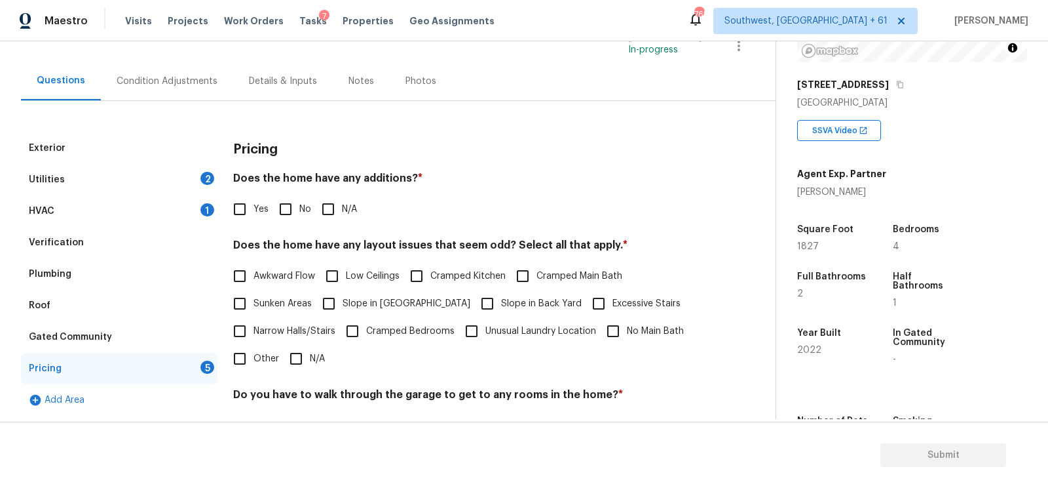
click at [280, 220] on input "No" at bounding box center [286, 209] width 28 height 28
click at [287, 378] on div "Pricing Does the home have any additions? * Yes No N/A Does the home have any l…" at bounding box center [467, 360] width 469 height 456
click at [310, 350] on label "N/A" at bounding box center [303, 359] width 43 height 28
click at [310, 350] on input "N/A" at bounding box center [296, 359] width 28 height 28
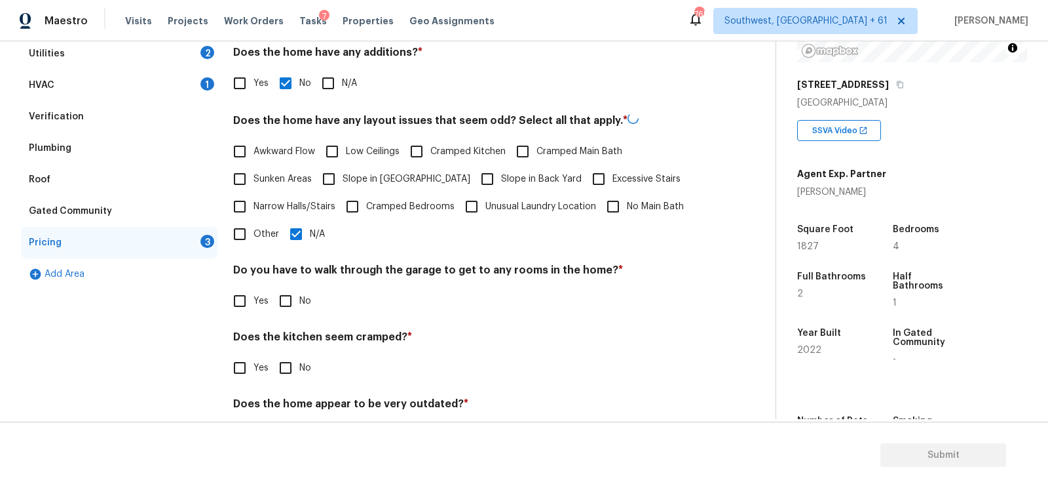
scroll to position [270, 0]
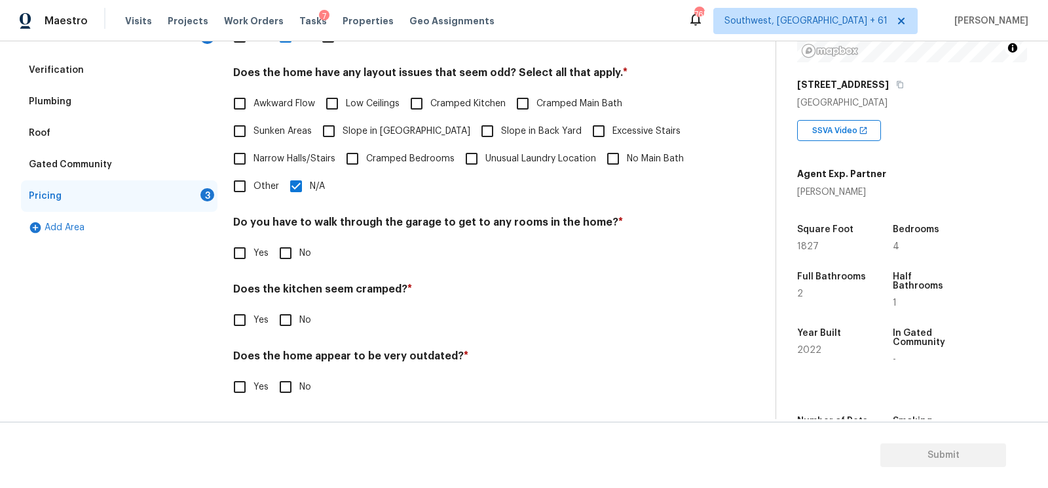
click at [294, 260] on input "No" at bounding box center [286, 253] width 28 height 28
click at [286, 315] on input "No" at bounding box center [286, 321] width 28 height 28
click at [286, 383] on input "No" at bounding box center [286, 388] width 28 height 28
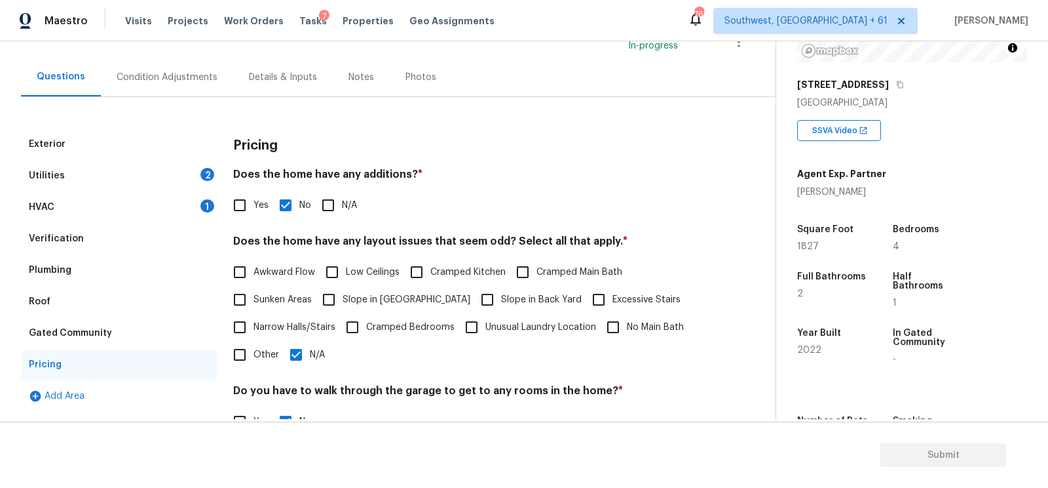
scroll to position [24, 0]
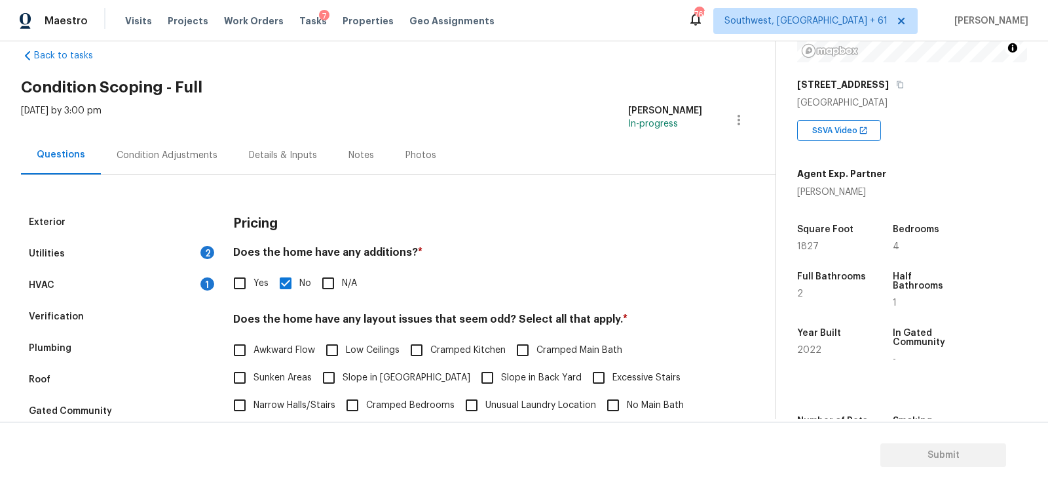
click at [170, 155] on div "Condition Adjustments" at bounding box center [167, 155] width 101 height 13
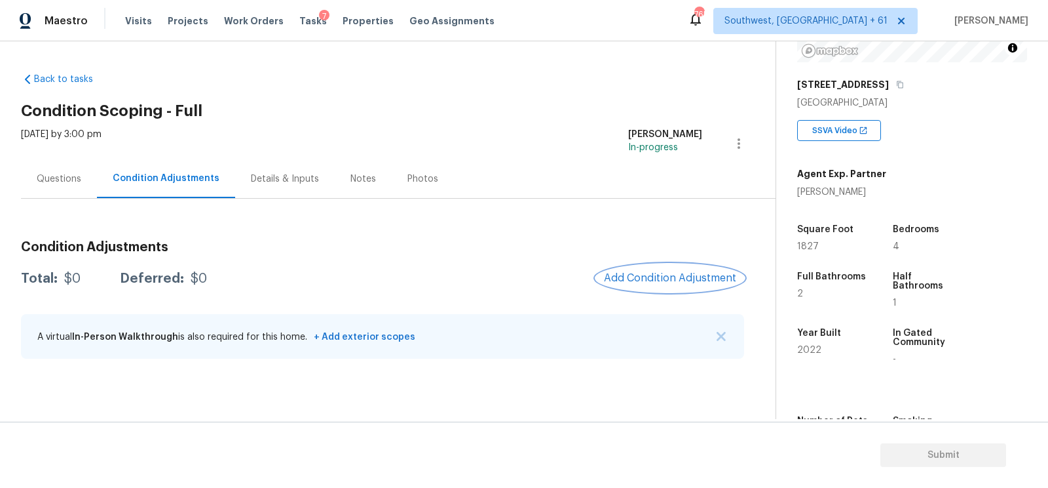
click at [662, 266] on button "Add Condition Adjustment" at bounding box center [670, 278] width 148 height 28
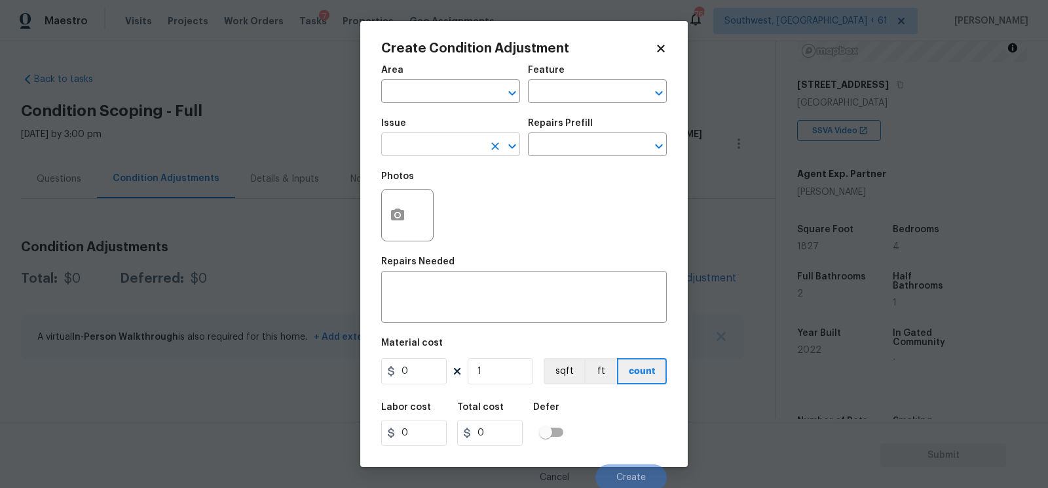
click at [433, 140] on input "text" at bounding box center [432, 146] width 102 height 20
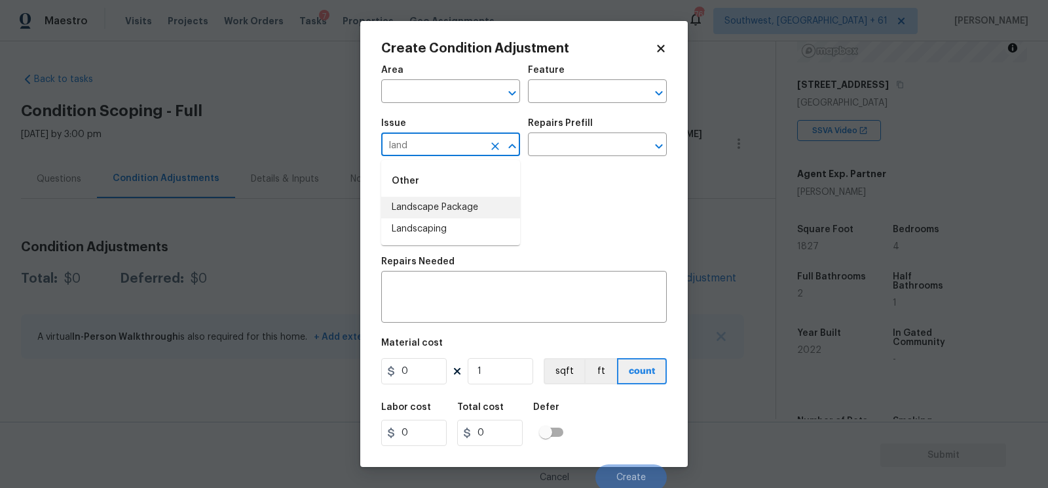
click at [476, 206] on li "Landscape Package" at bounding box center [450, 208] width 139 height 22
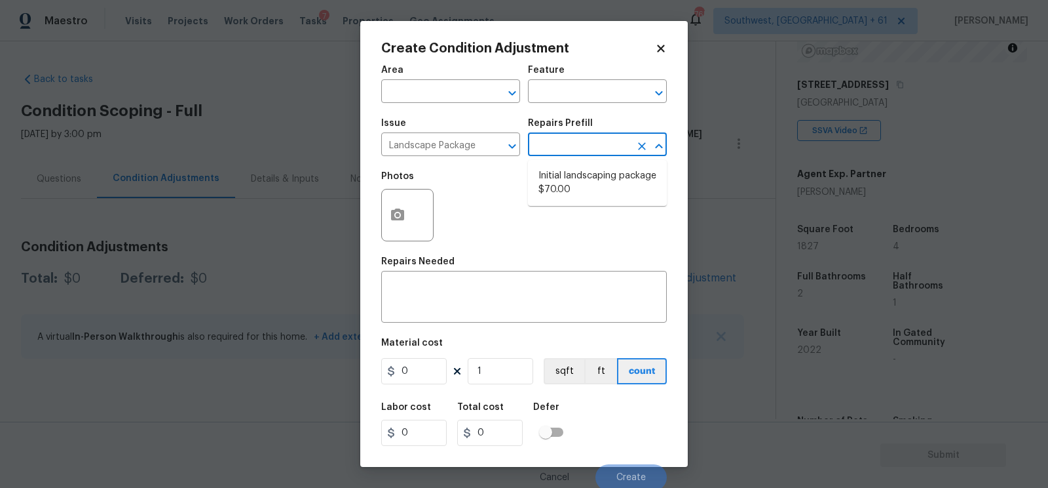
click at [579, 144] on input "text" at bounding box center [579, 146] width 102 height 20
click at [578, 170] on li "Initial landscaping package $70.00" at bounding box center [597, 182] width 139 height 35
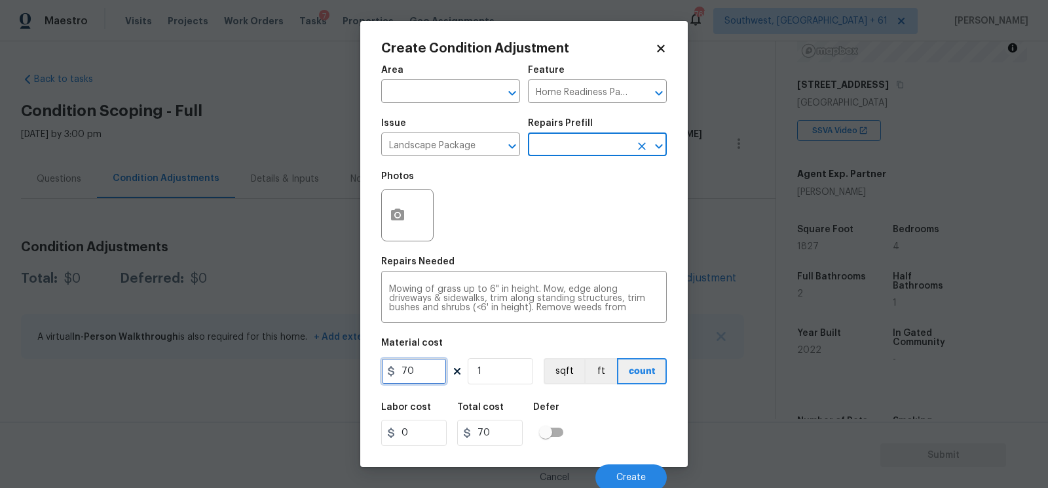
click at [438, 369] on input "70" at bounding box center [414, 371] width 66 height 26
click at [428, 372] on input "0" at bounding box center [414, 371] width 66 height 26
click at [556, 140] on input "text" at bounding box center [579, 146] width 102 height 20
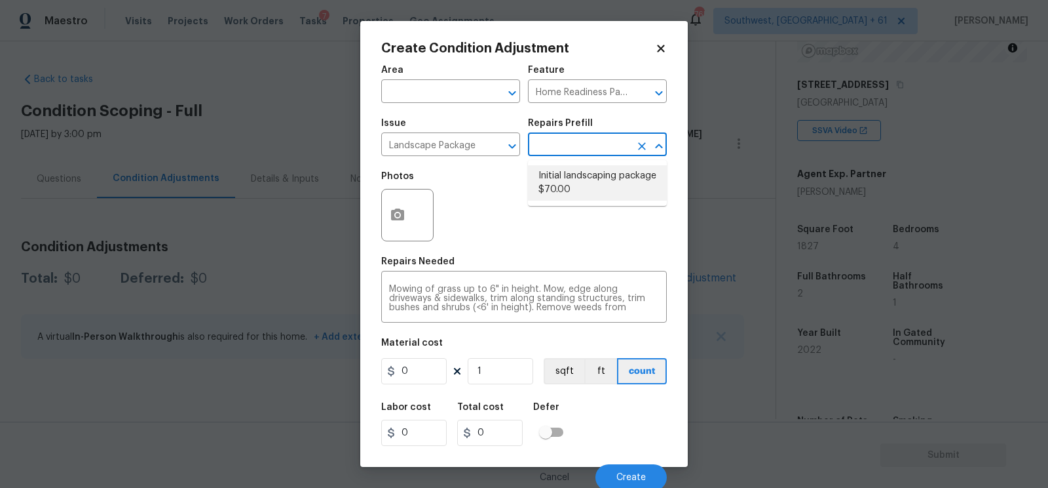
click at [565, 184] on li "Initial landscaping package $70.00" at bounding box center [597, 182] width 139 height 35
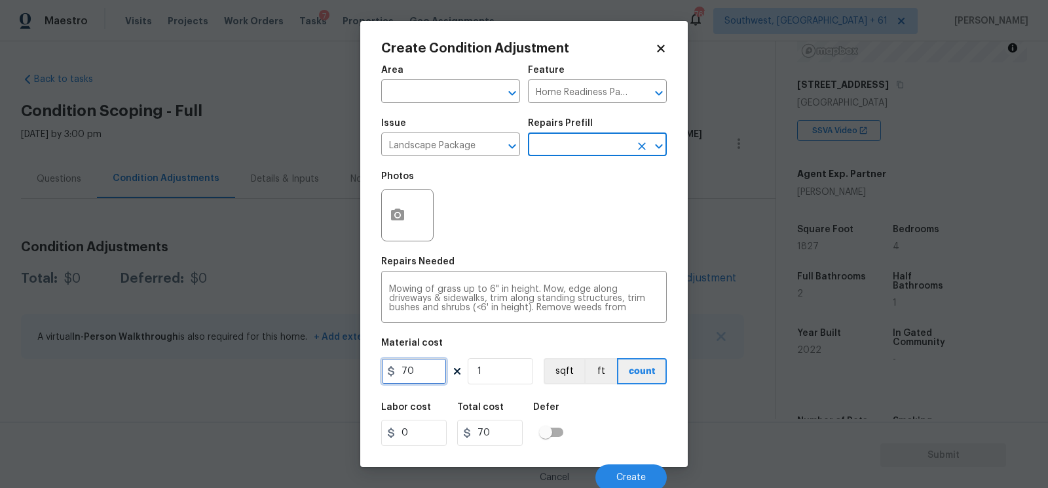
click at [424, 381] on input "70" at bounding box center [414, 371] width 66 height 26
click at [413, 227] on div at bounding box center [407, 215] width 52 height 52
click at [400, 220] on icon "button" at bounding box center [397, 214] width 13 height 12
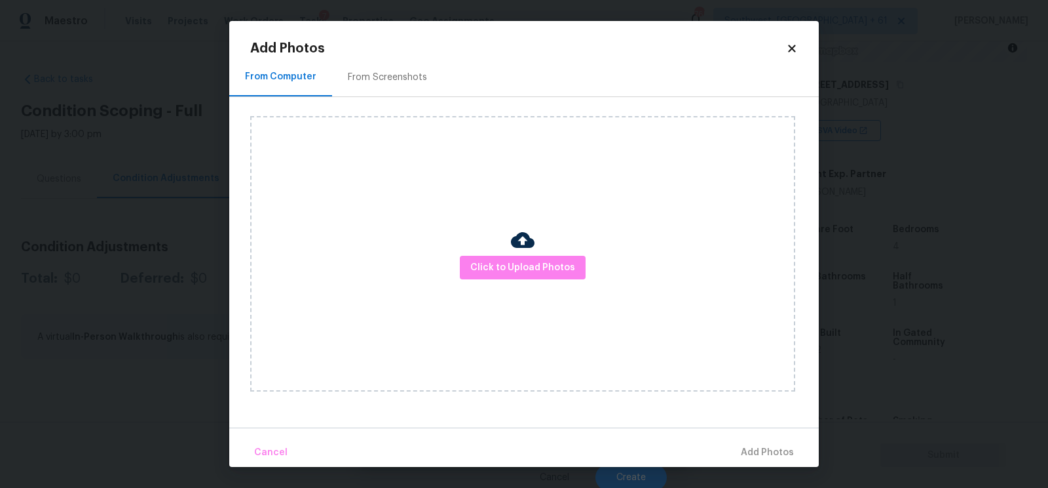
click at [403, 86] on div "From Screenshots" at bounding box center [387, 77] width 111 height 39
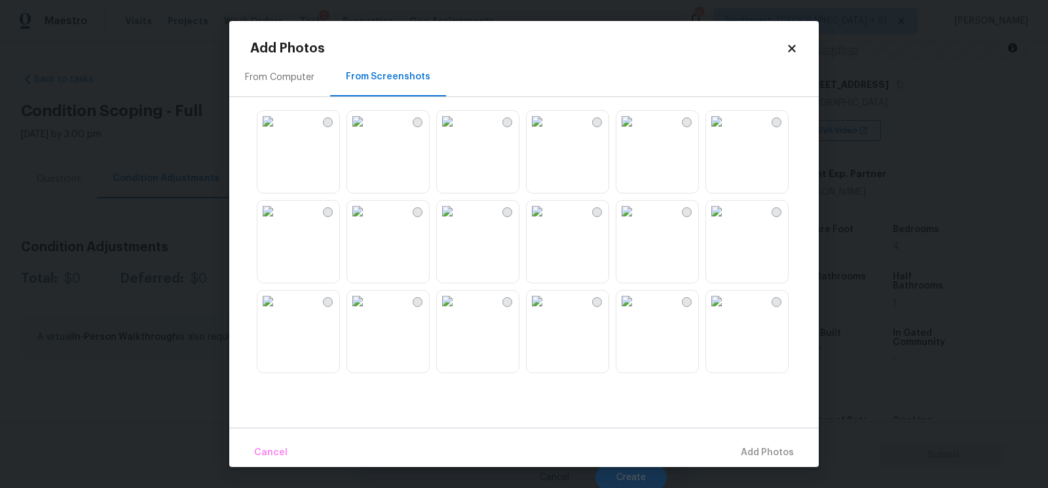
click at [548, 132] on img at bounding box center [537, 121] width 21 height 21
click at [763, 451] on span "Add 1 Photo(s)" at bounding box center [761, 452] width 65 height 16
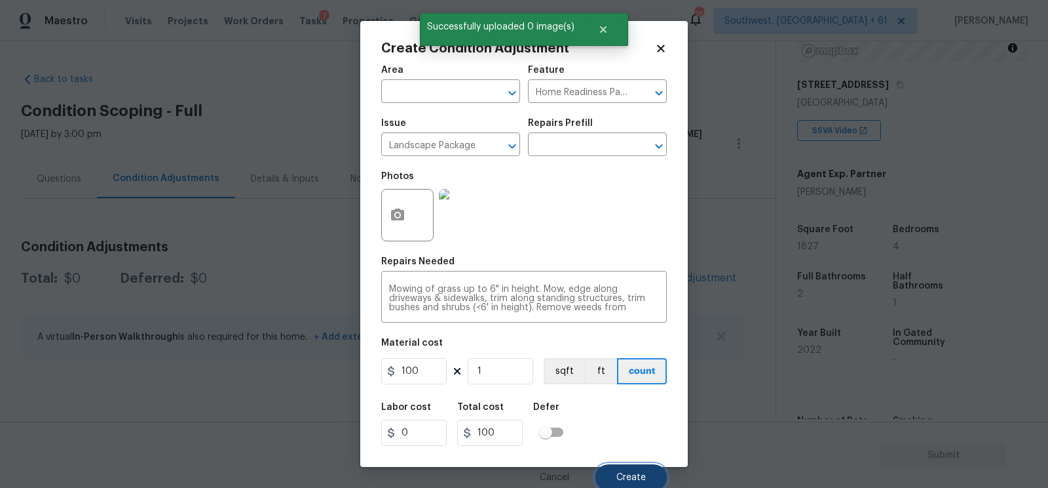
click at [625, 477] on span "Create" at bounding box center [631, 477] width 29 height 10
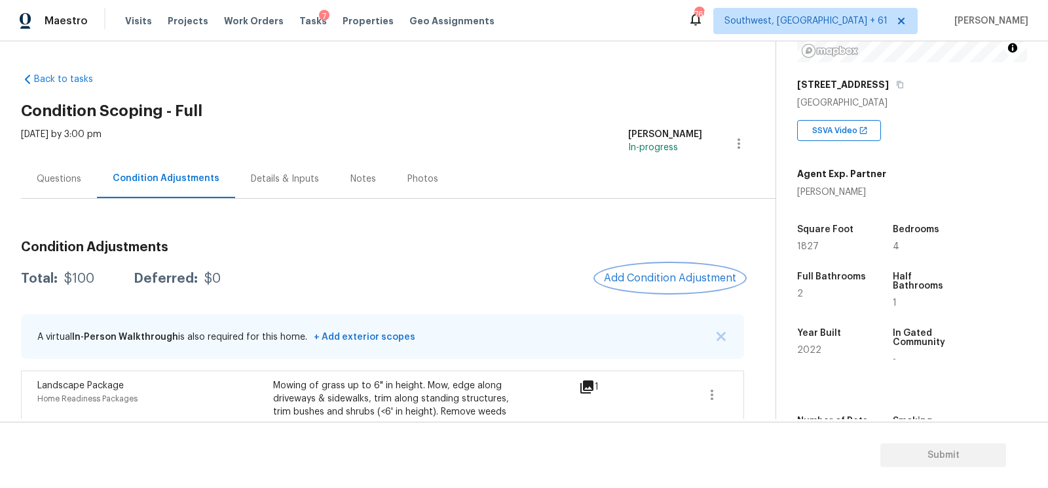
click at [672, 283] on span "Add Condition Adjustment" at bounding box center [670, 278] width 132 height 12
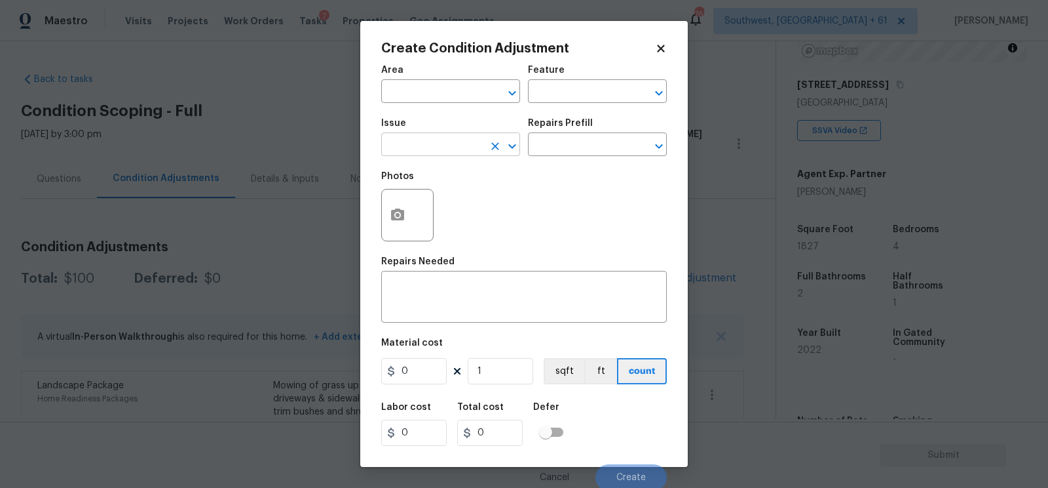
click at [400, 150] on input "text" at bounding box center [432, 146] width 102 height 20
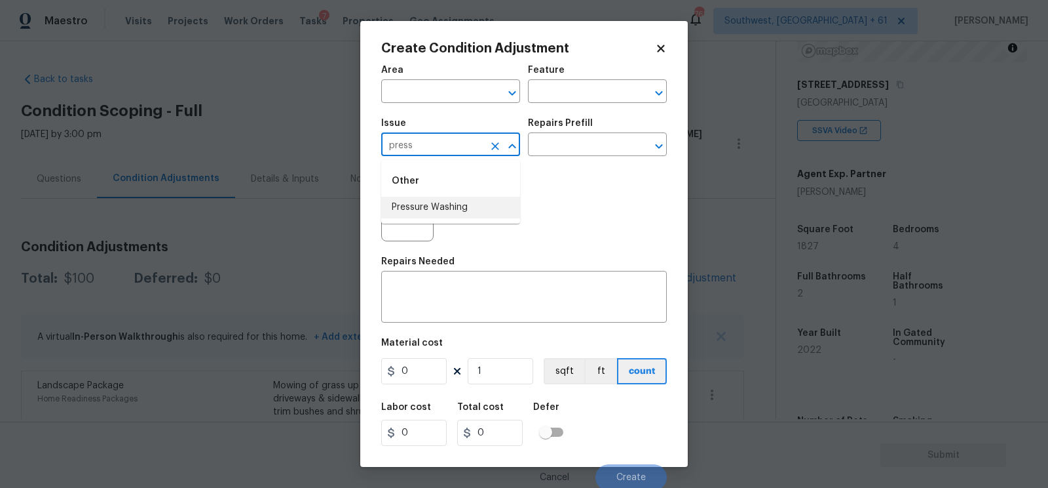
click at [409, 208] on li "Pressure Washing" at bounding box center [450, 208] width 139 height 22
click at [588, 142] on input "text" at bounding box center [579, 146] width 102 height 20
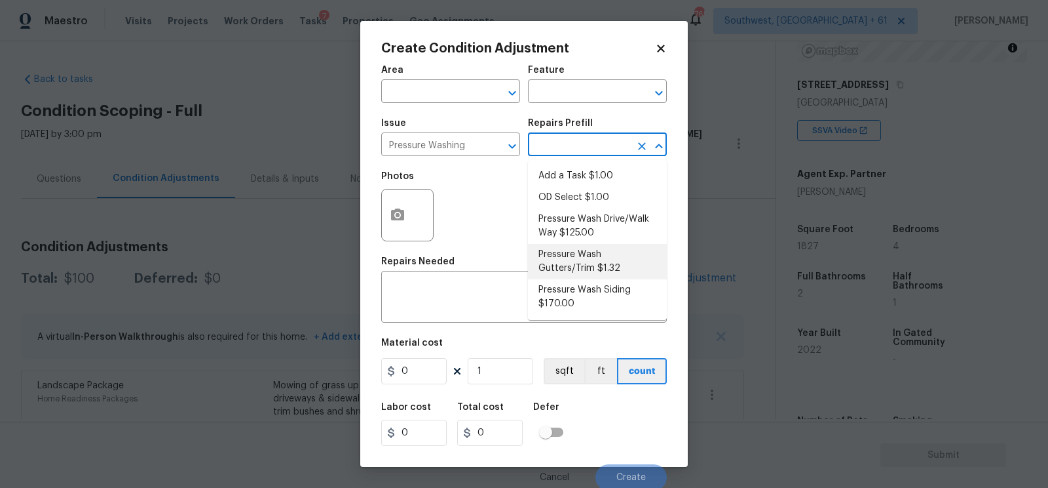
click at [578, 225] on li "Pressure Wash Drive/Walk Way $125.00" at bounding box center [597, 225] width 139 height 35
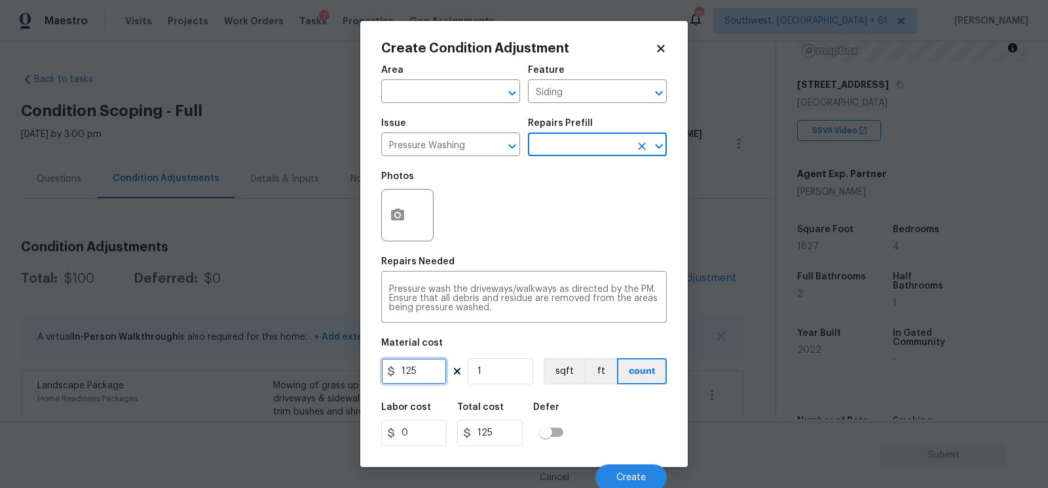
click at [435, 372] on input "125" at bounding box center [414, 371] width 66 height 26
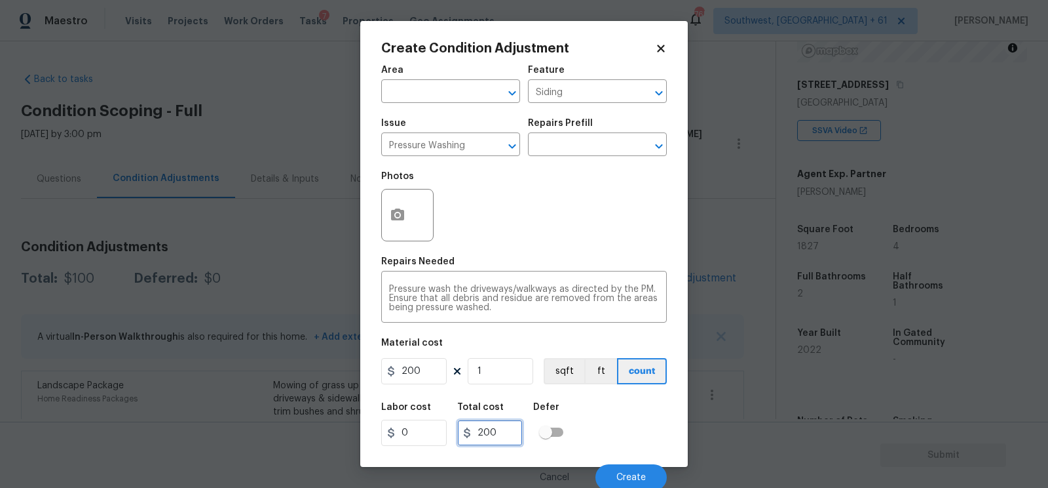
click at [508, 445] on input "200" at bounding box center [490, 432] width 66 height 26
click at [389, 200] on button "button" at bounding box center [397, 214] width 31 height 51
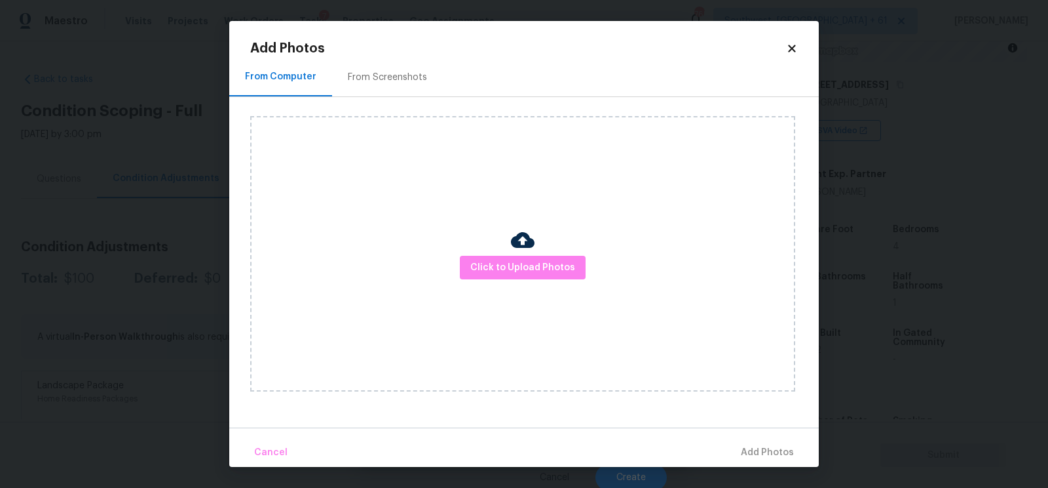
click at [393, 71] on div "From Screenshots" at bounding box center [387, 77] width 79 height 13
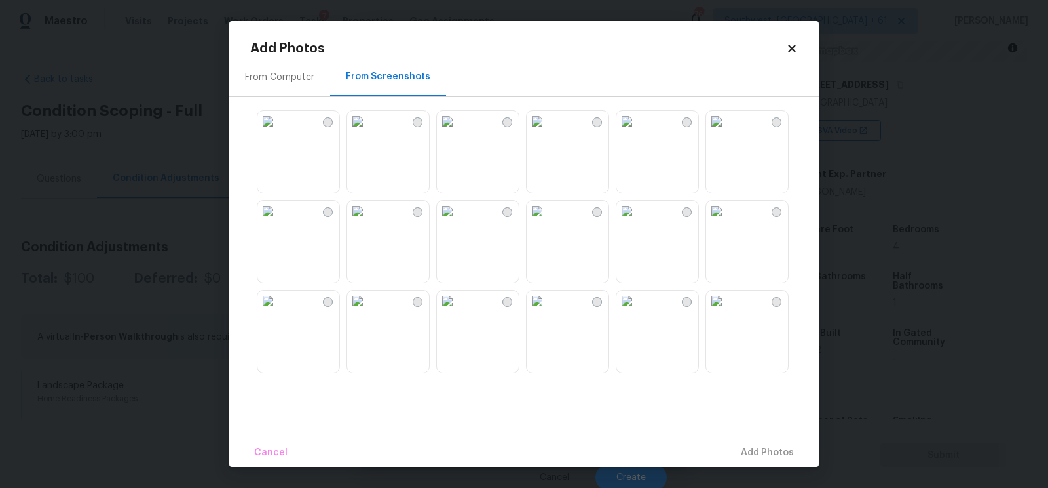
click at [278, 132] on img at bounding box center [268, 121] width 21 height 21
click at [740, 442] on button "Add 1 Photo(s)" at bounding box center [761, 452] width 75 height 28
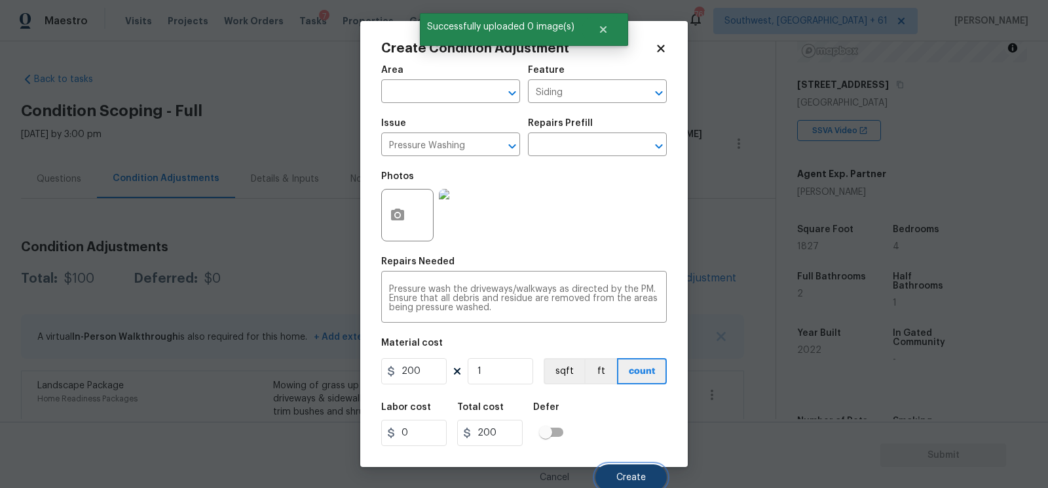
click at [620, 472] on button "Create" at bounding box center [631, 477] width 71 height 26
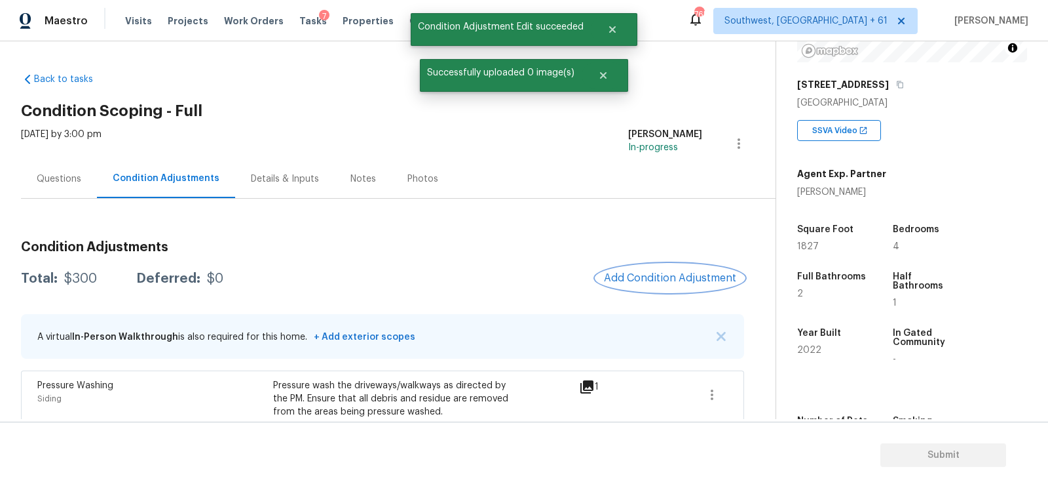
click at [661, 286] on button "Add Condition Adjustment" at bounding box center [670, 278] width 148 height 28
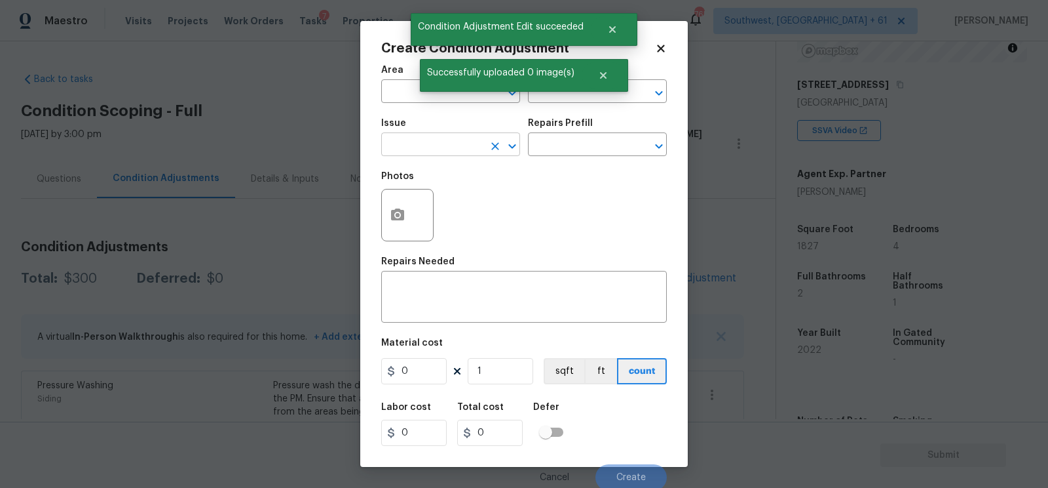
click at [413, 139] on input "text" at bounding box center [432, 146] width 102 height 20
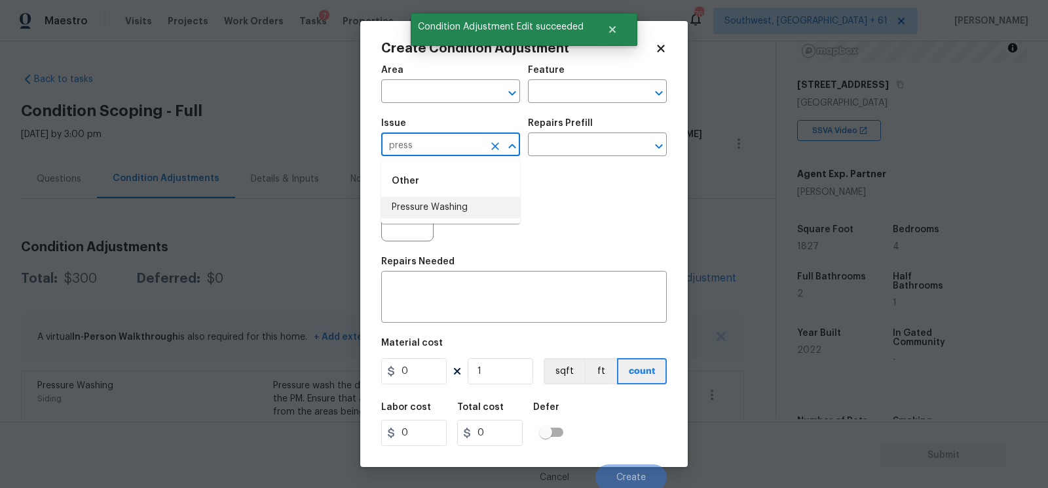
click at [431, 204] on li "Pressure Washing" at bounding box center [450, 208] width 139 height 22
click at [560, 147] on input "text" at bounding box center [579, 146] width 102 height 20
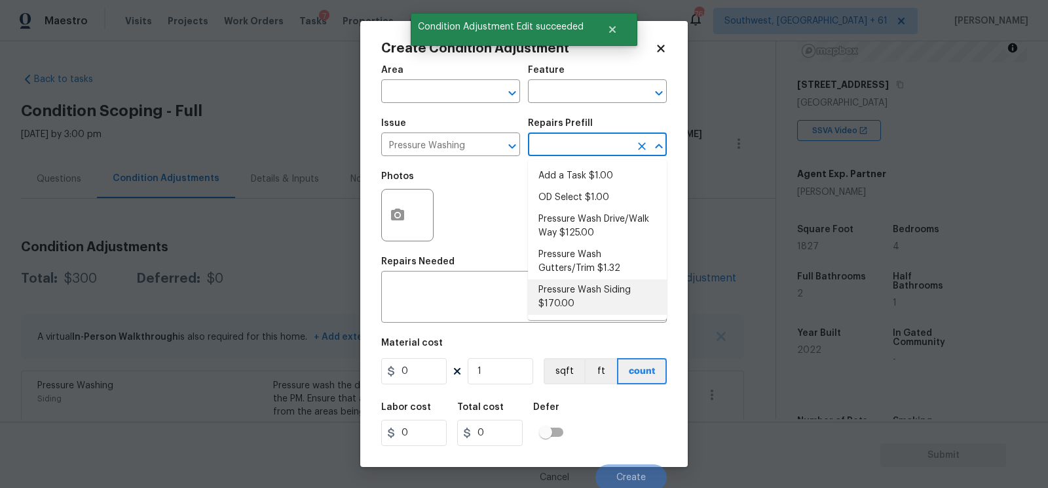
click at [581, 294] on li "Pressure Wash Siding $170.00" at bounding box center [597, 296] width 139 height 35
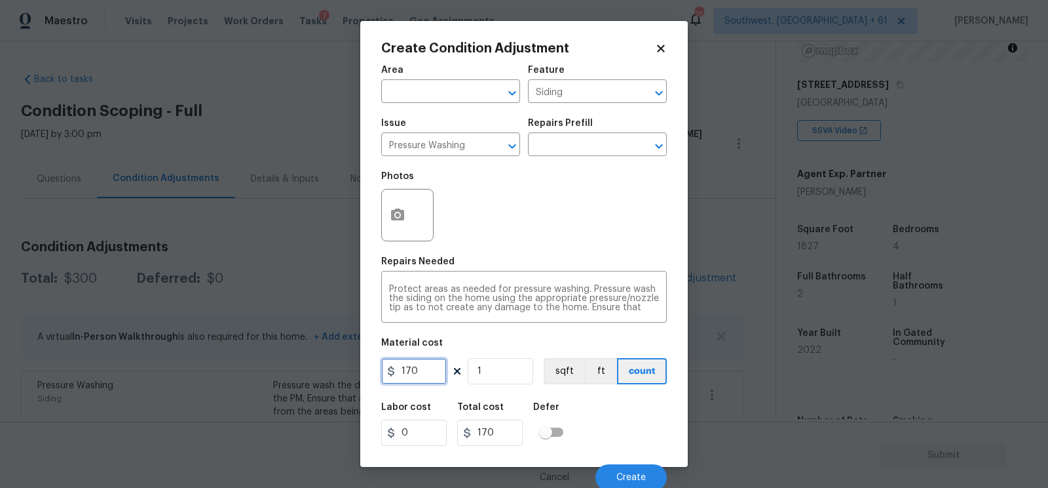
click at [434, 362] on input "170" at bounding box center [414, 371] width 66 height 26
click at [519, 437] on input "200" at bounding box center [490, 432] width 66 height 26
click at [399, 235] on button "button" at bounding box center [397, 214] width 31 height 51
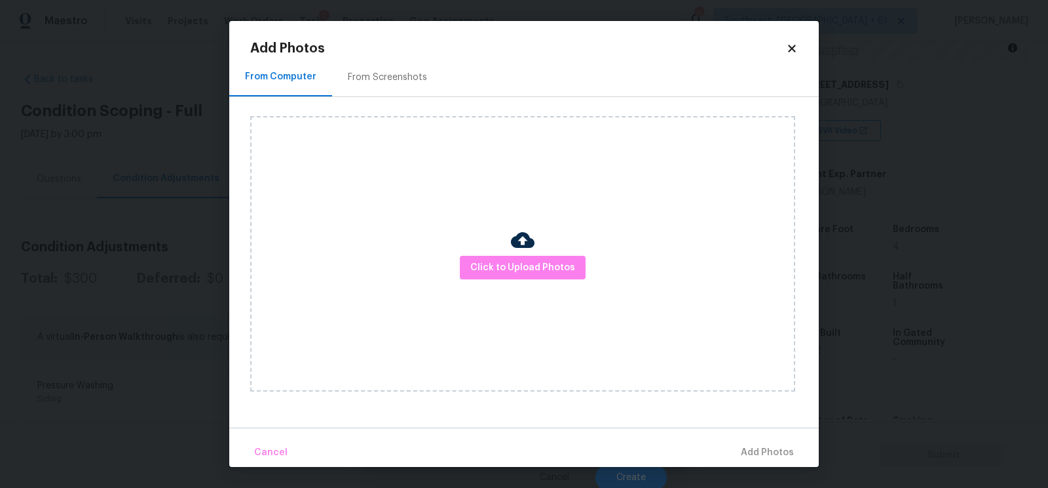
click at [398, 40] on div "Add Photos From Computer From Screenshots Click to Upload Photos Cancel Add Pho…" at bounding box center [524, 244] width 590 height 446
click at [392, 66] on div "From Screenshots" at bounding box center [387, 77] width 111 height 39
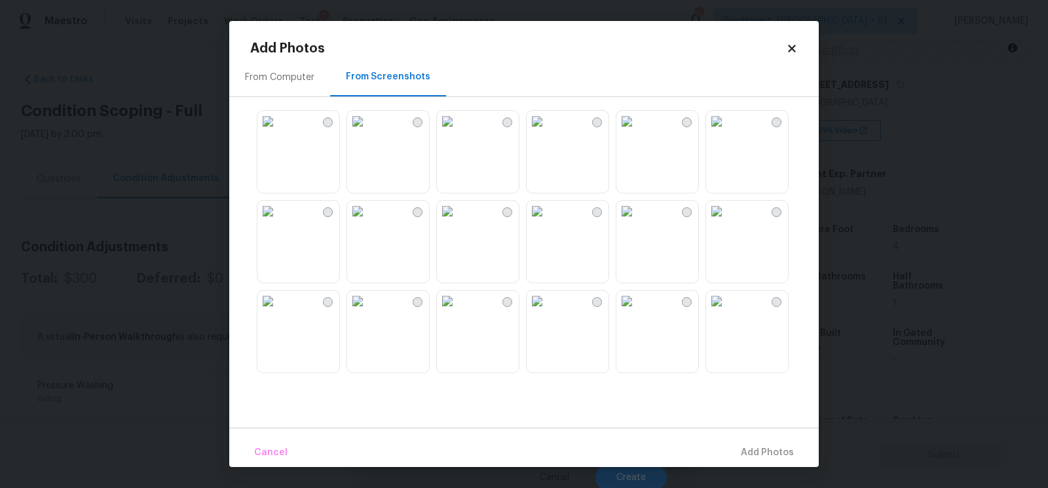
click at [278, 132] on img at bounding box center [268, 121] width 21 height 21
click at [746, 453] on span "Add 1 Photo(s)" at bounding box center [761, 452] width 65 height 16
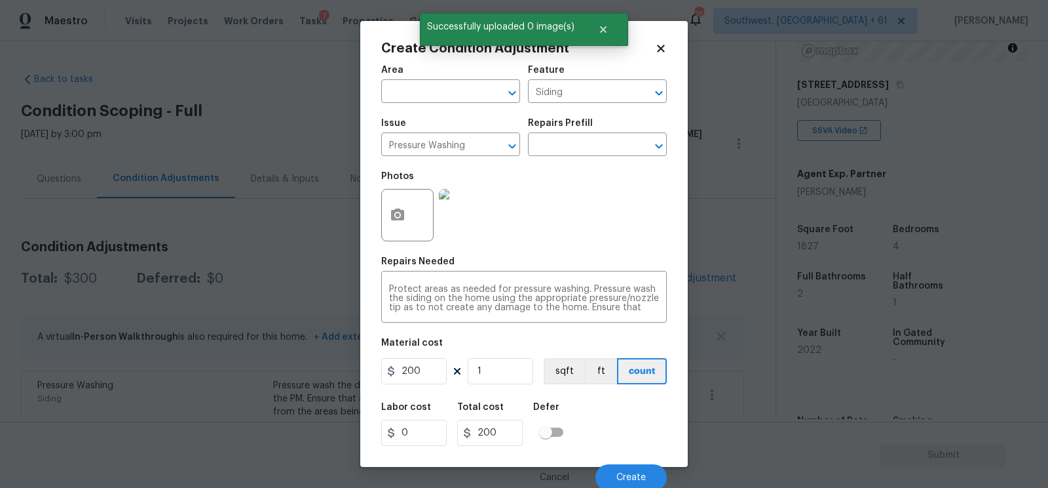
click at [618, 447] on div "Labor cost 0 Total cost 200 Defer" at bounding box center [524, 423] width 286 height 59
click at [624, 474] on span "Create" at bounding box center [631, 477] width 29 height 10
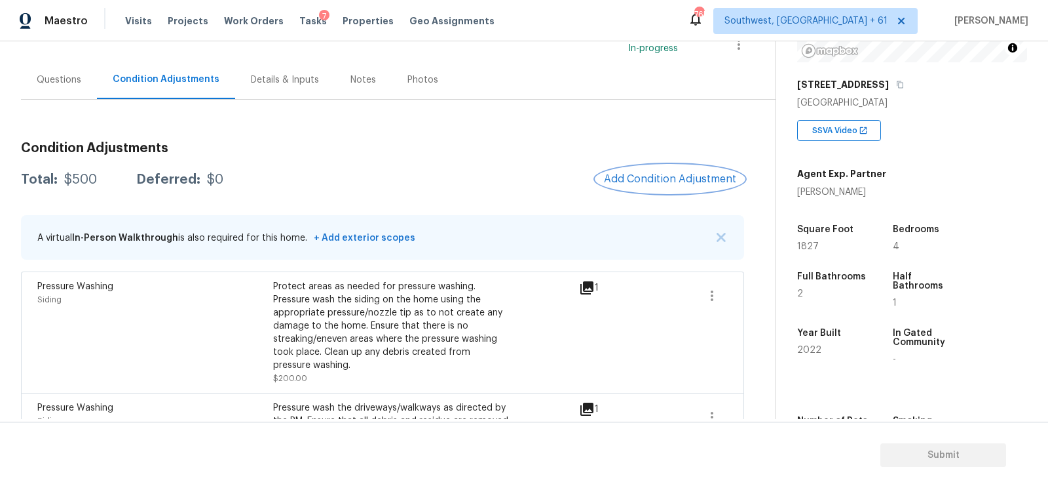
scroll to position [48, 0]
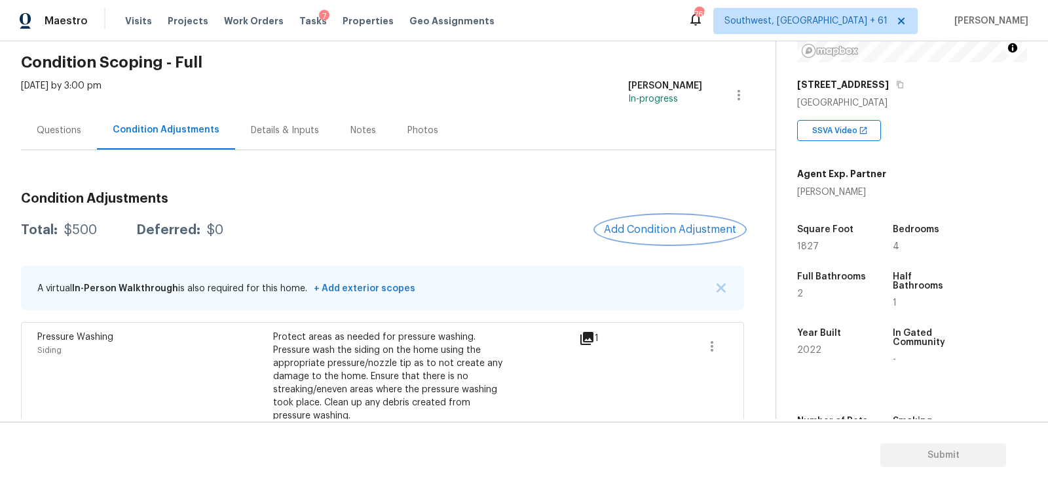
click at [662, 228] on span "Add Condition Adjustment" at bounding box center [670, 229] width 132 height 12
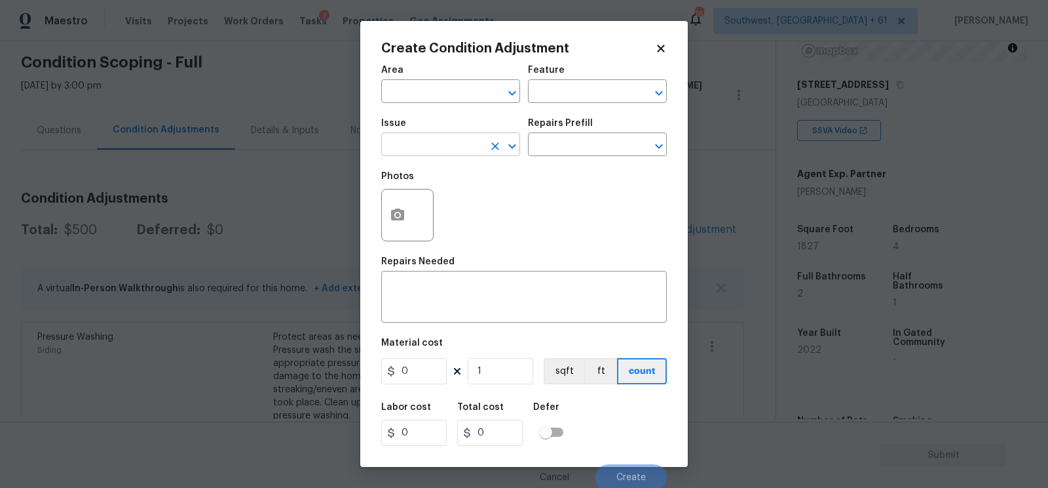
click at [437, 149] on input "text" at bounding box center [432, 146] width 102 height 20
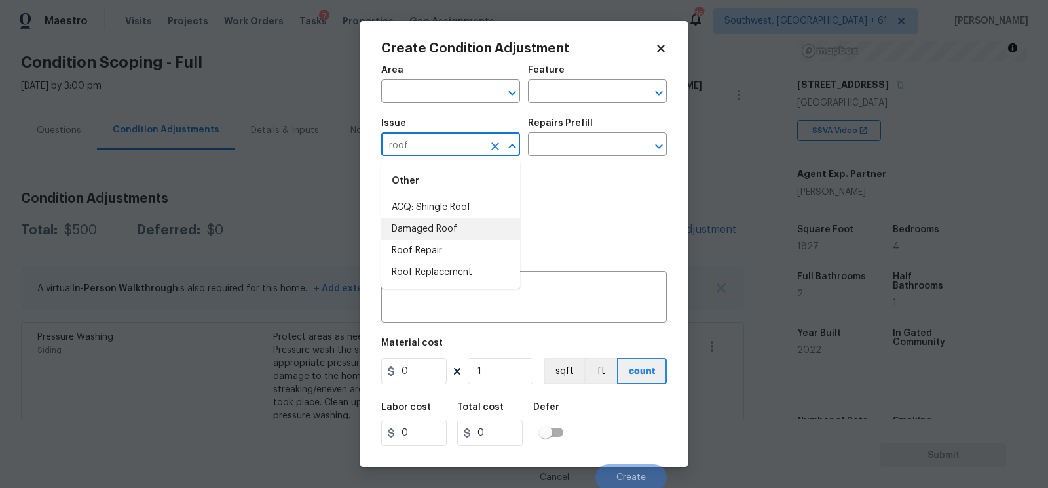
click at [434, 223] on li "Damaged Roof" at bounding box center [450, 229] width 139 height 22
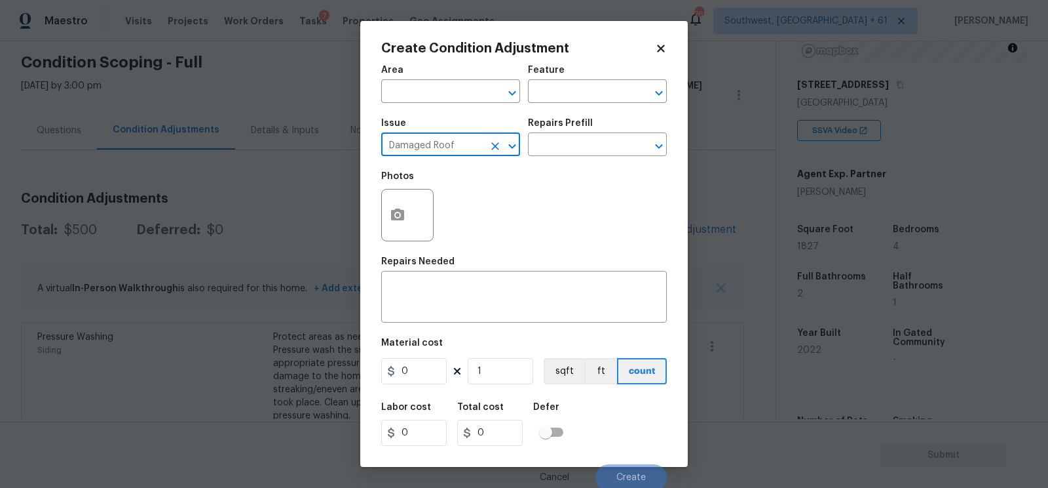
click at [450, 160] on span "Issue Damaged Roof ​" at bounding box center [450, 137] width 139 height 53
click at [457, 145] on input "Damaged Roof" at bounding box center [432, 146] width 102 height 20
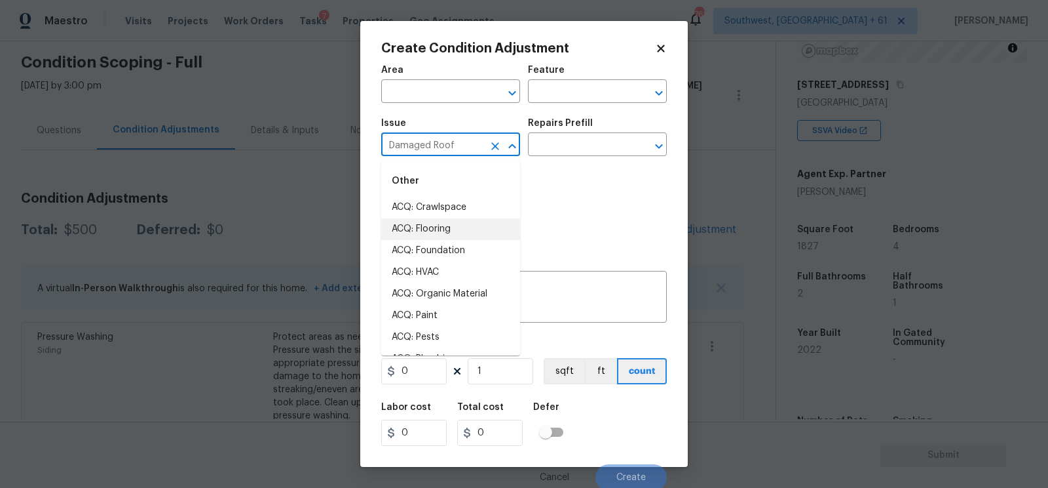
click at [457, 145] on input "Damaged Roof" at bounding box center [432, 146] width 102 height 20
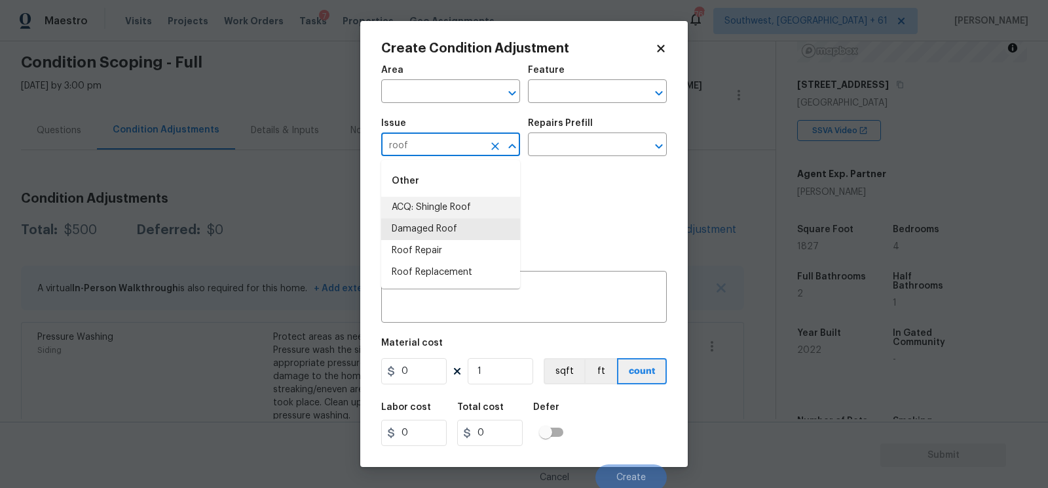
click at [445, 202] on li "ACQ: Shingle Roof" at bounding box center [450, 208] width 139 height 22
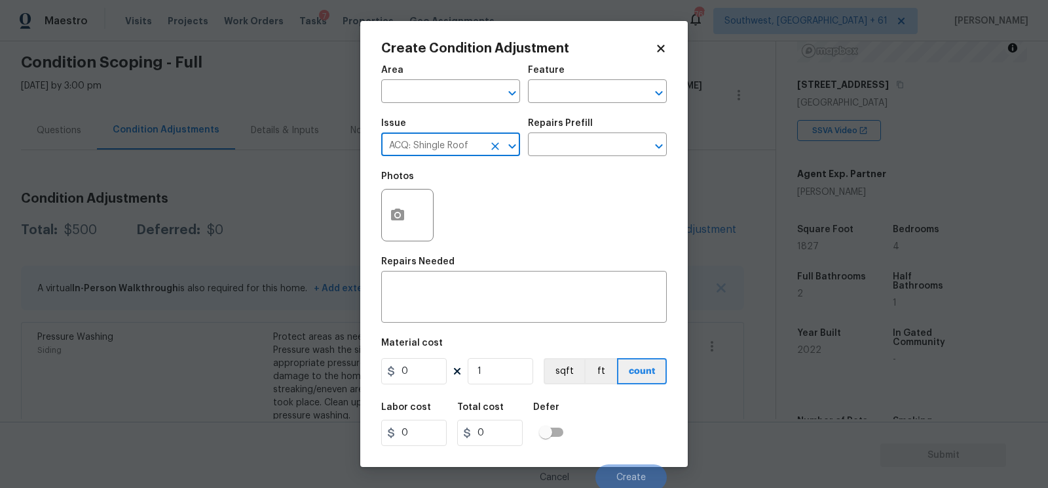
click at [567, 157] on div "Issue ACQ: Shingle Roof ​ Repairs Prefill ​" at bounding box center [524, 137] width 286 height 53
click at [571, 143] on input "text" at bounding box center [579, 146] width 102 height 20
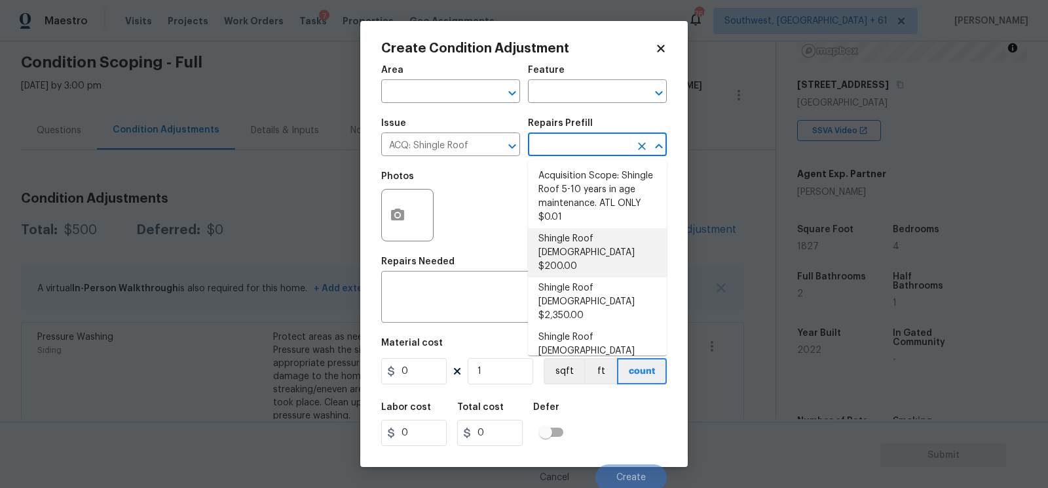
click at [579, 248] on li "Shingle Roof [DEMOGRAPHIC_DATA] $200.00" at bounding box center [597, 252] width 139 height 49
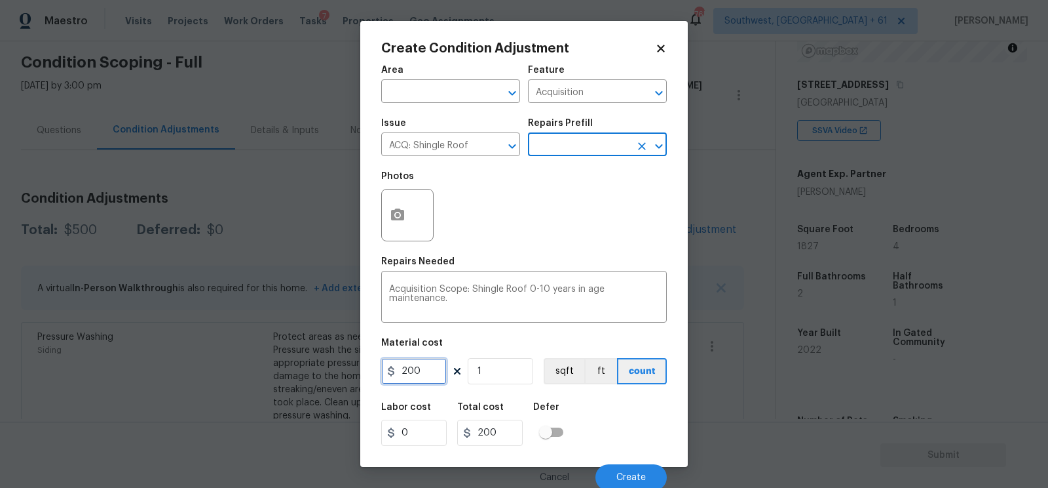
click at [428, 369] on input "200" at bounding box center [414, 371] width 66 height 26
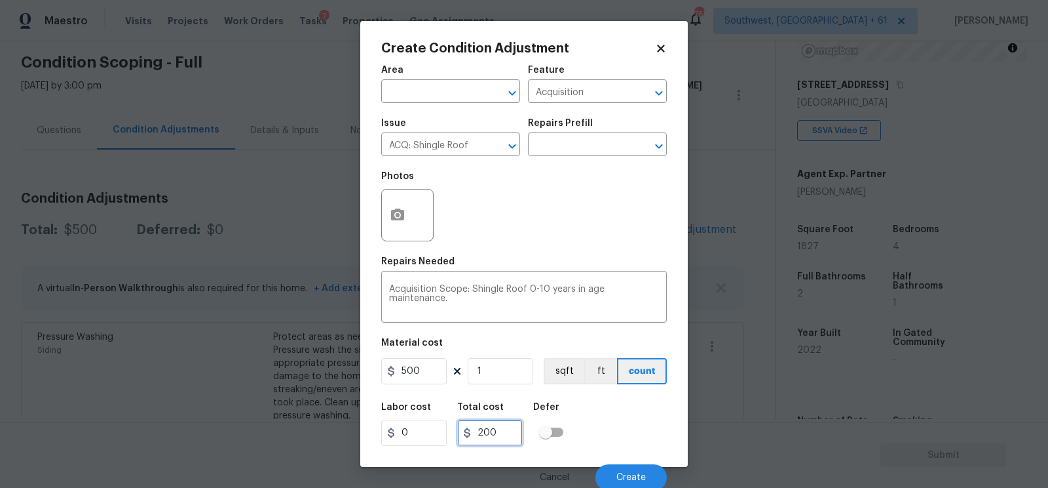
click at [502, 432] on input "200" at bounding box center [490, 432] width 66 height 26
click at [632, 472] on button "Create" at bounding box center [631, 477] width 71 height 26
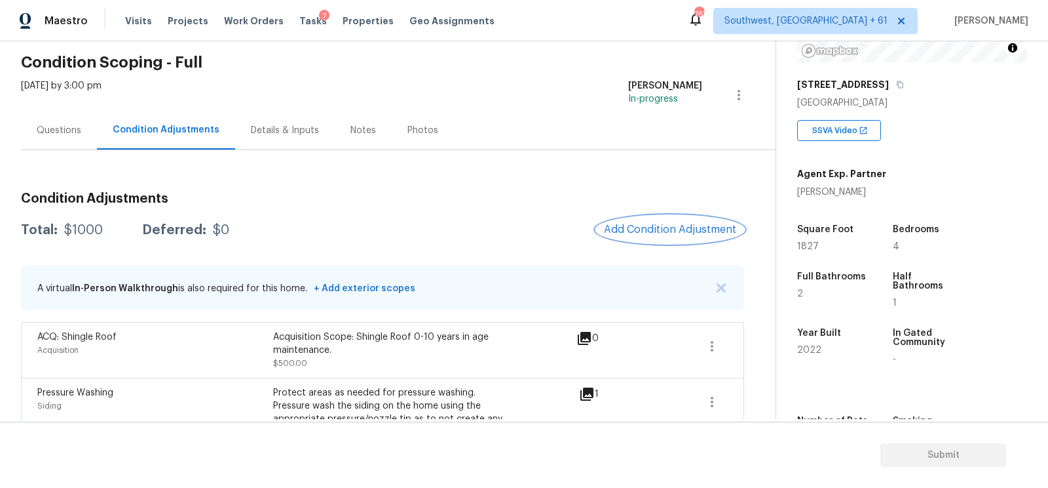
click at [672, 237] on button "Add Condition Adjustment" at bounding box center [670, 230] width 148 height 28
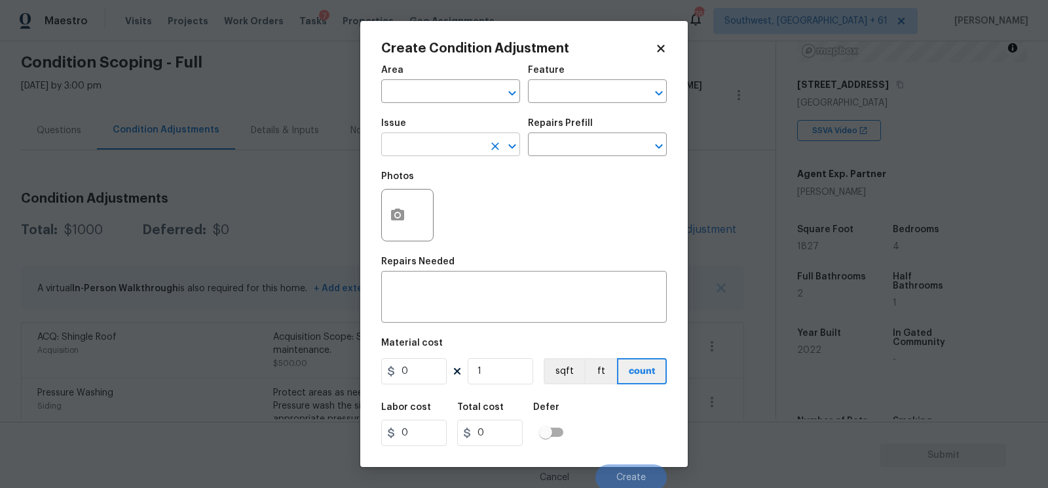
click at [424, 147] on input "text" at bounding box center [432, 146] width 102 height 20
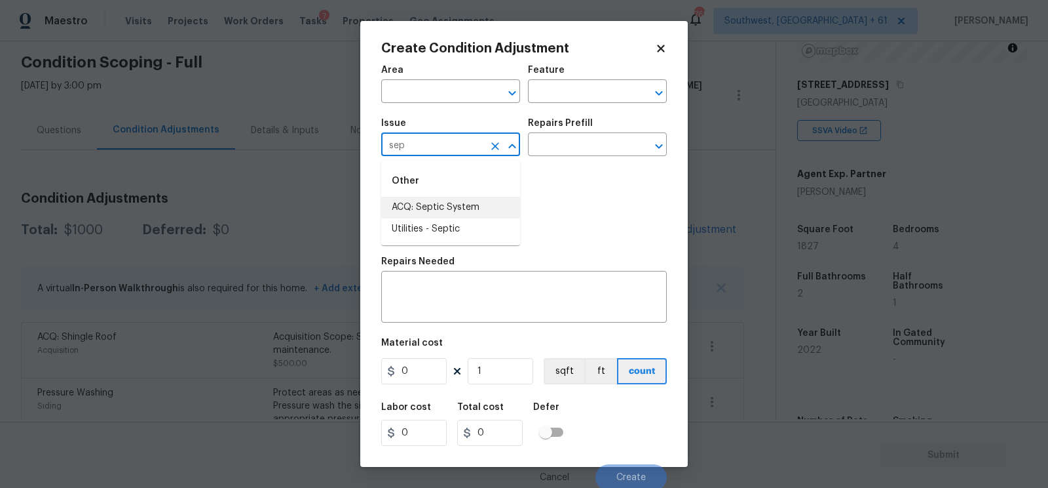
click at [453, 215] on li "ACQ: Septic System" at bounding box center [450, 208] width 139 height 22
click at [596, 143] on input "text" at bounding box center [579, 146] width 102 height 20
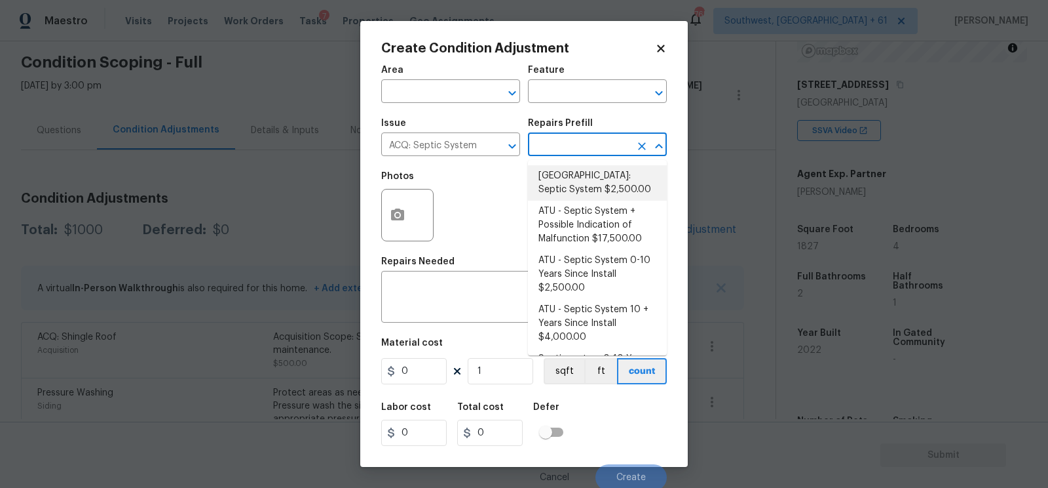
click at [586, 178] on li "[GEOGRAPHIC_DATA]: Septic System $2,500.00" at bounding box center [597, 182] width 139 height 35
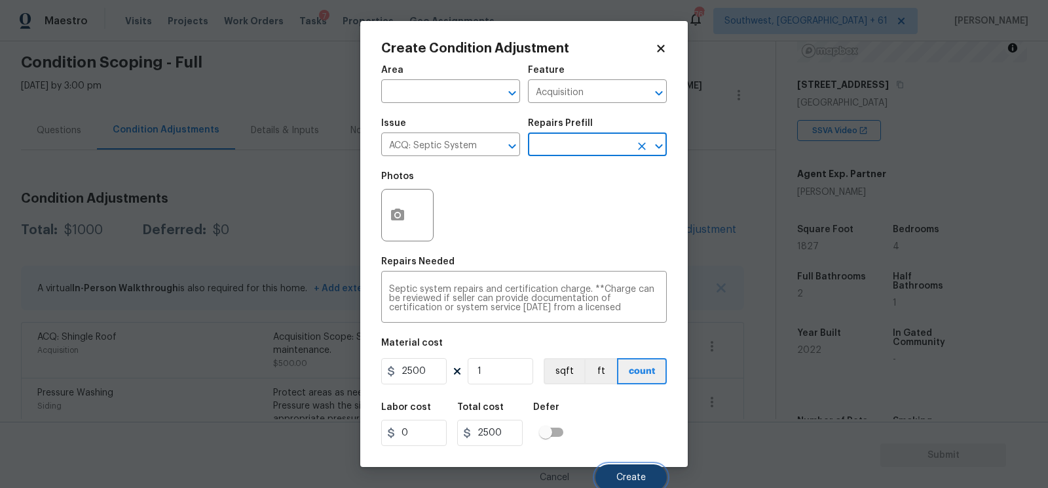
click at [635, 471] on button "Create" at bounding box center [631, 477] width 71 height 26
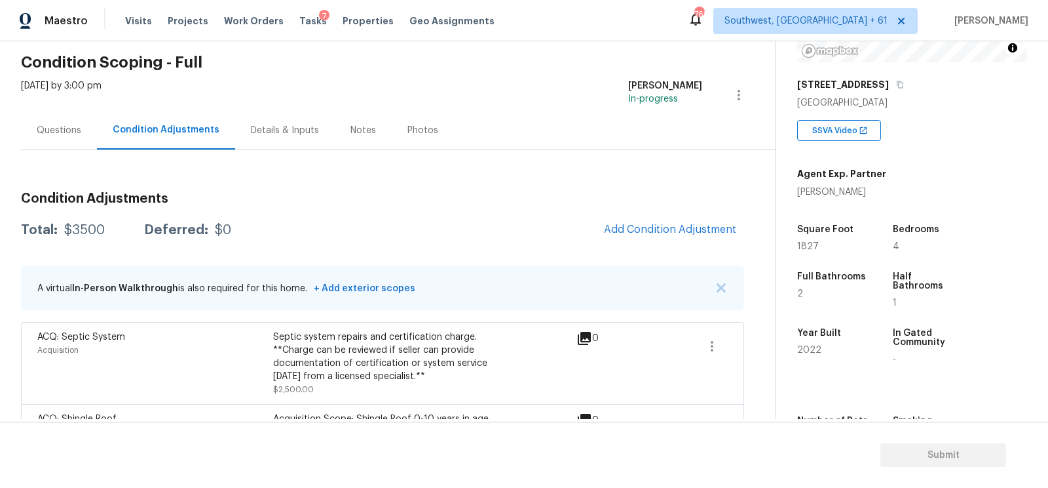
click at [63, 131] on div "Questions" at bounding box center [59, 130] width 45 height 13
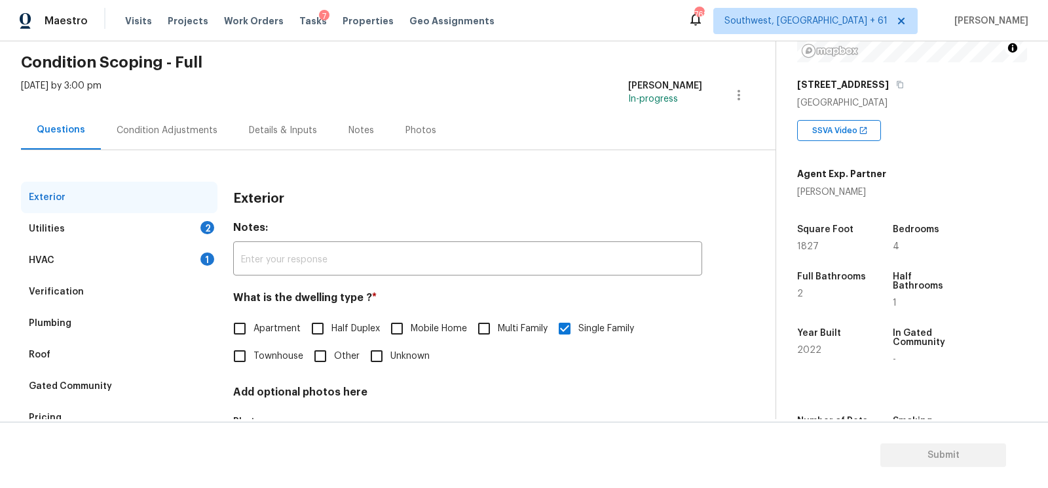
click at [96, 280] on div "Verification" at bounding box center [119, 291] width 197 height 31
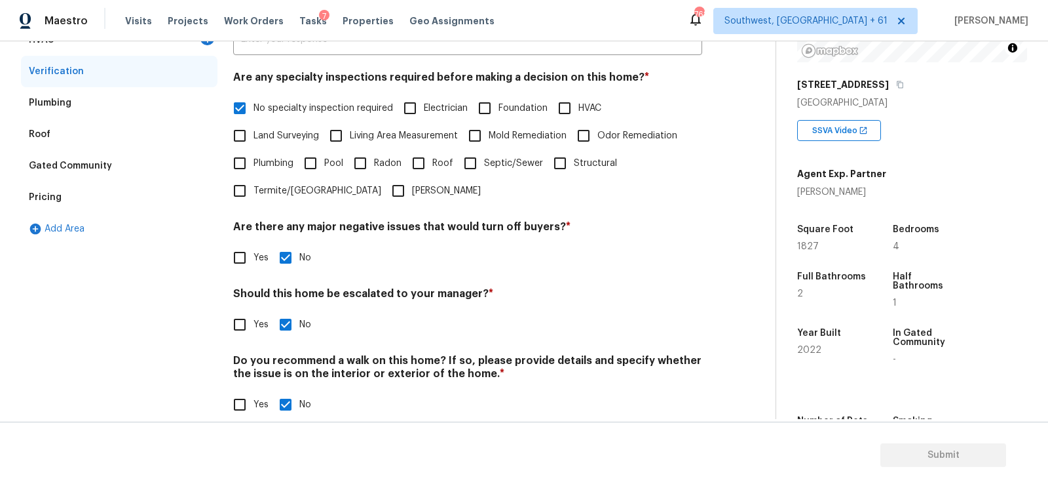
scroll to position [287, 0]
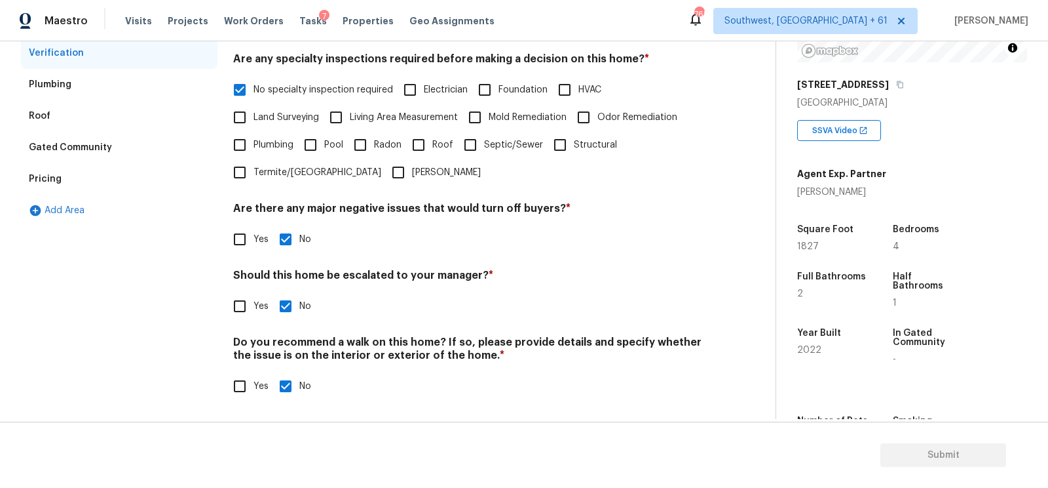
click at [242, 305] on input "Yes" at bounding box center [240, 306] width 28 height 28
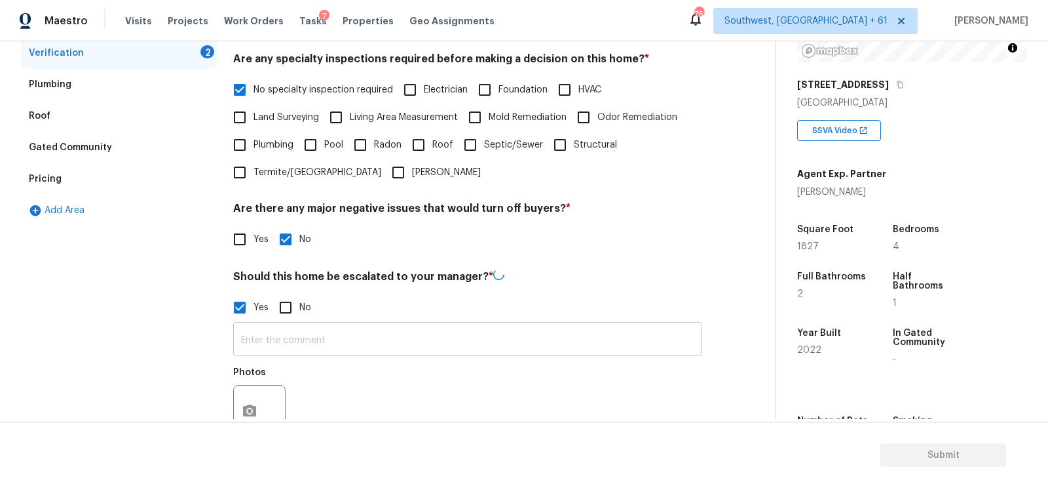
click at [273, 340] on input "text" at bounding box center [467, 340] width 469 height 31
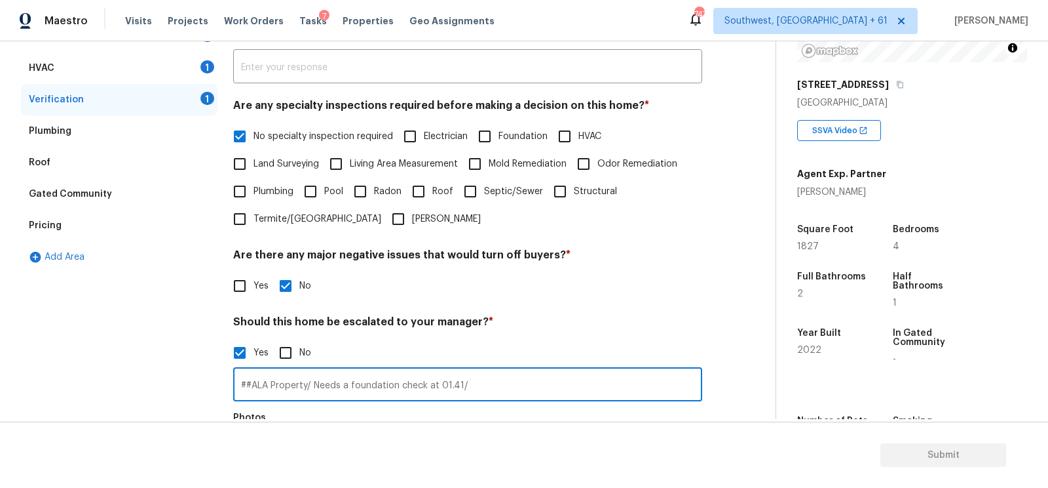
scroll to position [120, 0]
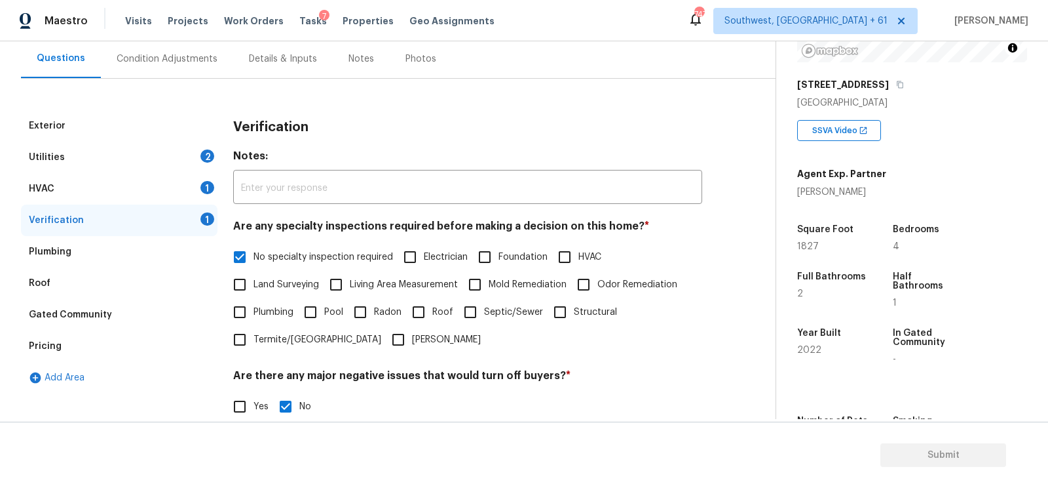
click at [191, 191] on div "HVAC 1" at bounding box center [119, 188] width 197 height 31
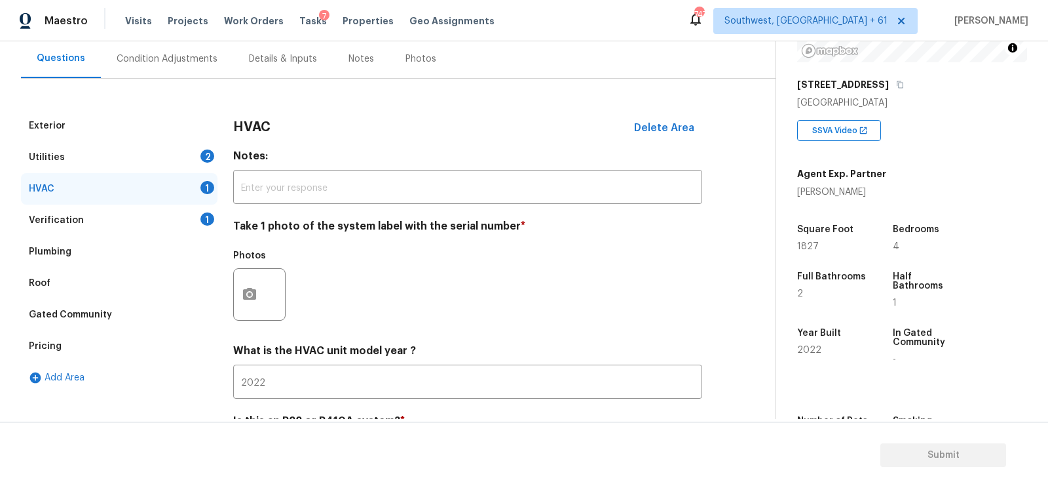
scroll to position [187, 0]
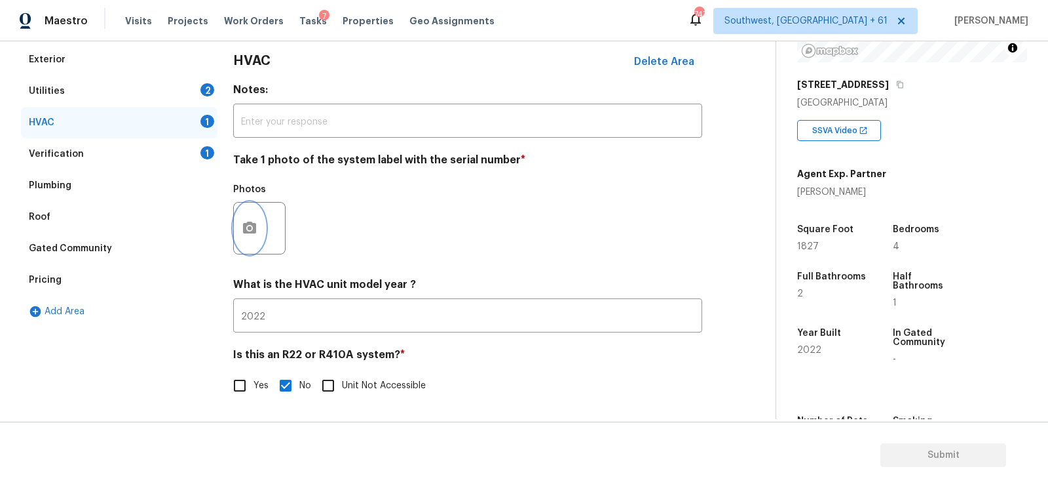
click at [261, 210] on button "button" at bounding box center [249, 227] width 31 height 51
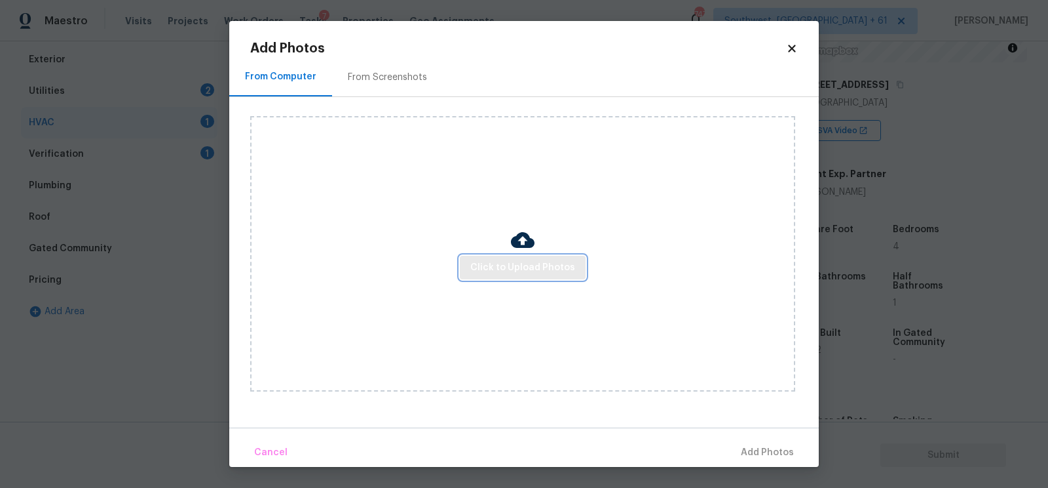
click at [516, 261] on span "Click to Upload Photos" at bounding box center [522, 267] width 105 height 16
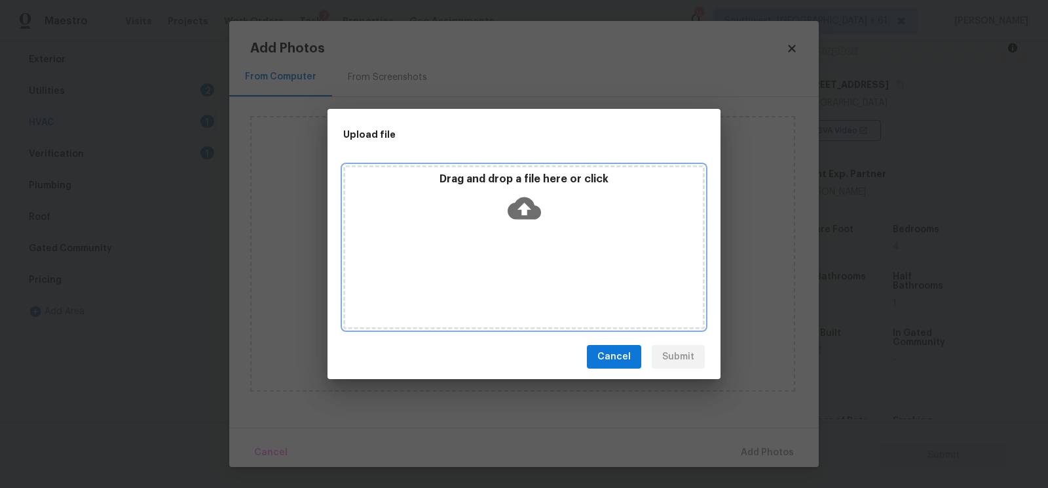
click at [520, 212] on icon at bounding box center [524, 208] width 33 height 22
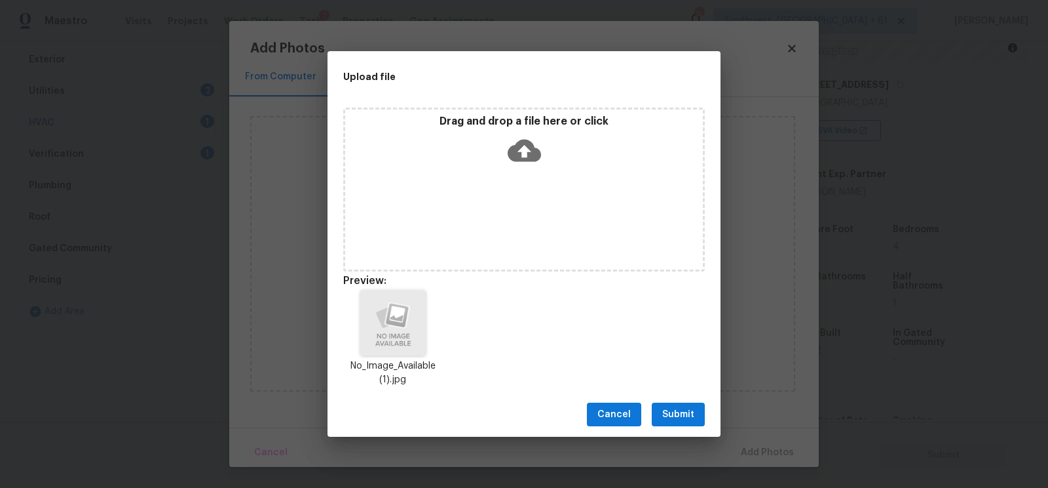
click at [683, 415] on span "Submit" at bounding box center [678, 414] width 32 height 16
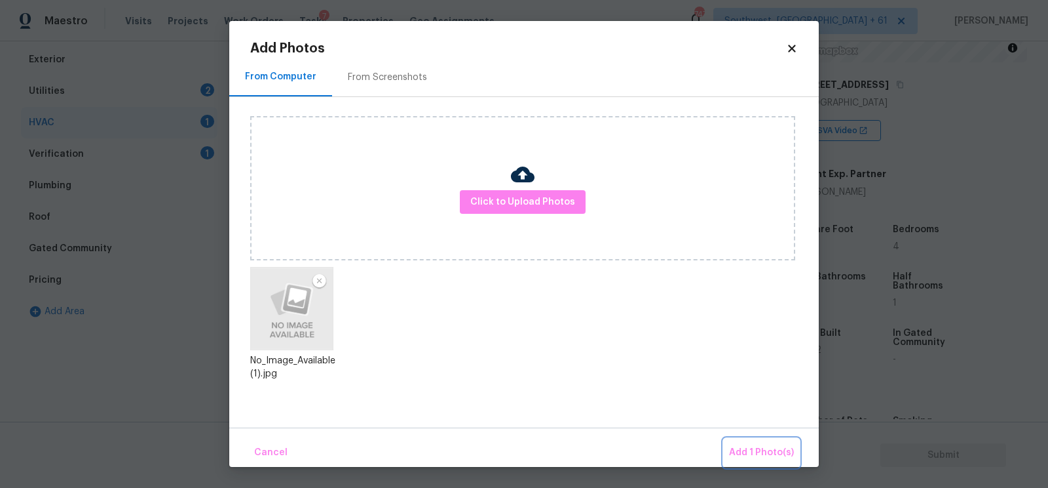
click at [767, 459] on span "Add 1 Photo(s)" at bounding box center [761, 452] width 65 height 16
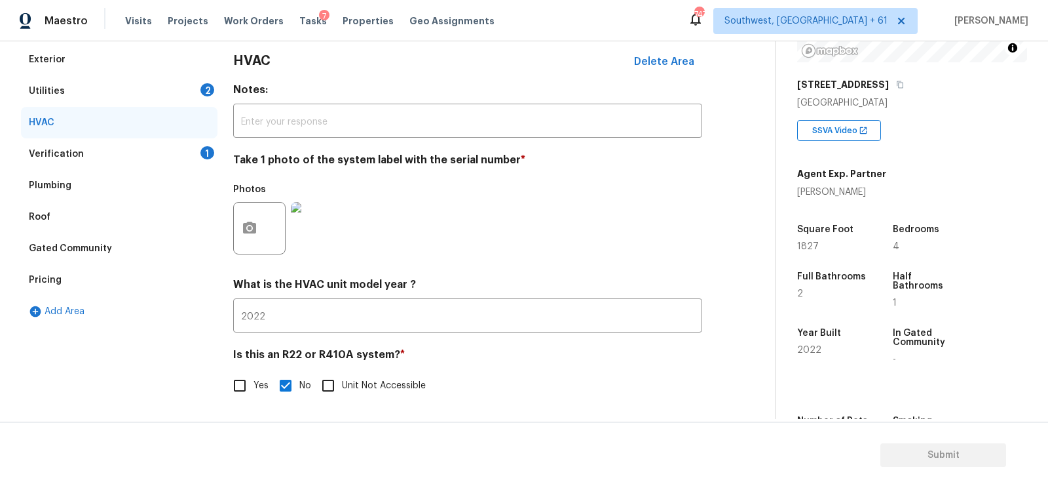
click at [193, 85] on div "Utilities 2" at bounding box center [119, 90] width 197 height 31
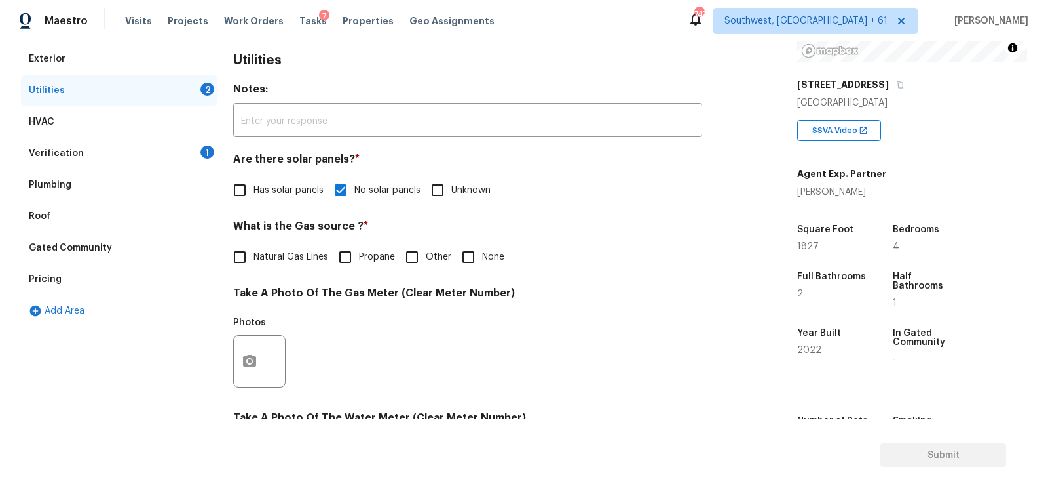
click at [482, 263] on span "None" at bounding box center [493, 257] width 22 height 14
click at [482, 263] on input "None" at bounding box center [469, 257] width 28 height 28
click at [259, 364] on button "button" at bounding box center [249, 360] width 31 height 51
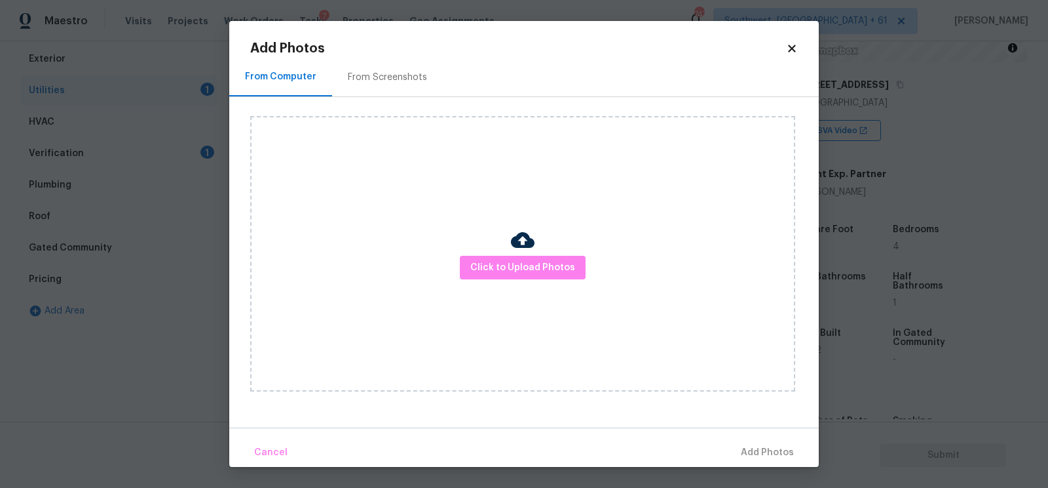
click at [560, 245] on div "Click to Upload Photos" at bounding box center [522, 253] width 545 height 275
click at [511, 274] on span "Click to Upload Photos" at bounding box center [522, 267] width 105 height 16
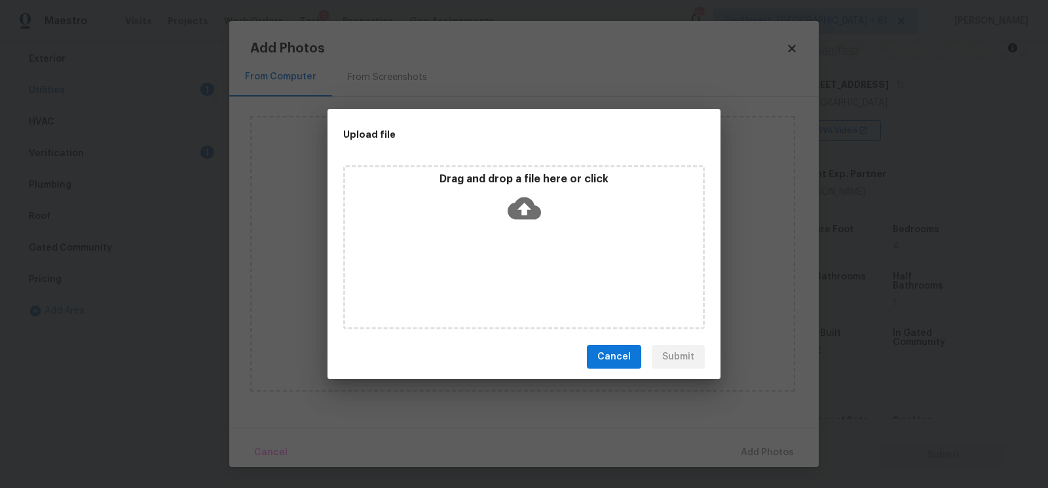
click at [529, 194] on icon at bounding box center [524, 207] width 33 height 33
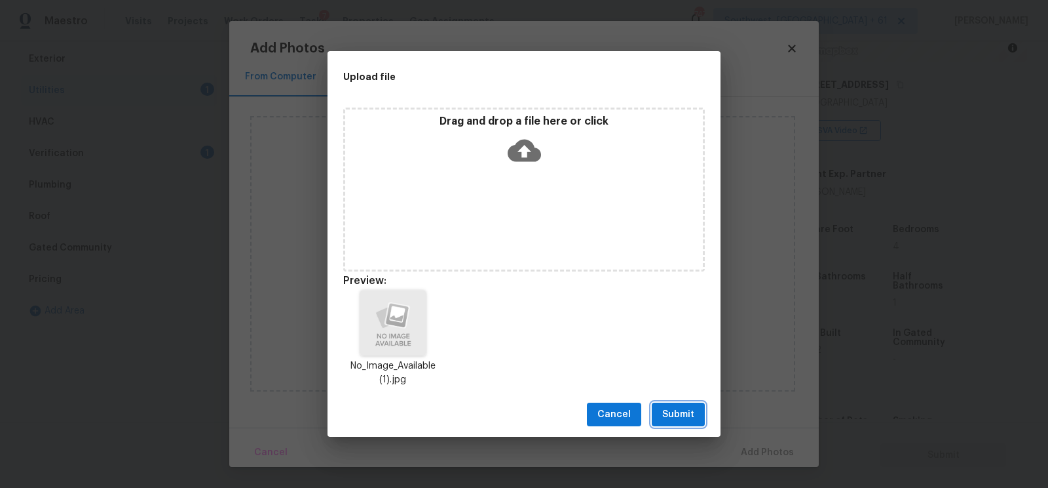
click at [680, 412] on span "Submit" at bounding box center [678, 414] width 32 height 16
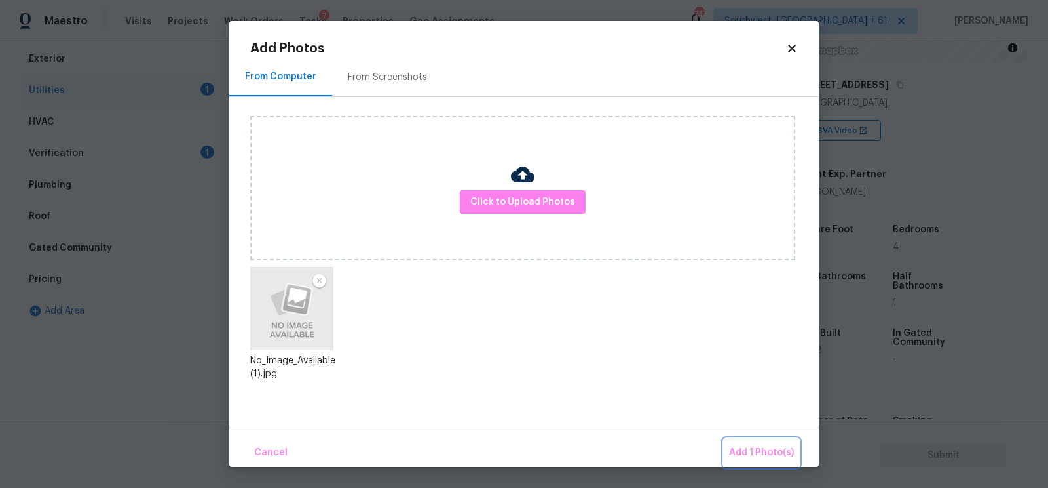
click at [751, 439] on button "Add 1 Photo(s)" at bounding box center [761, 452] width 75 height 28
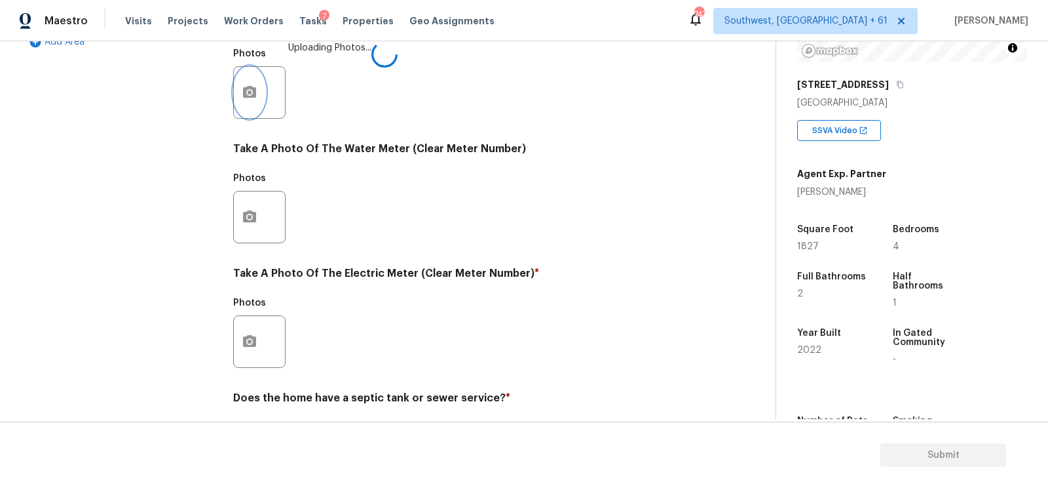
scroll to position [499, 0]
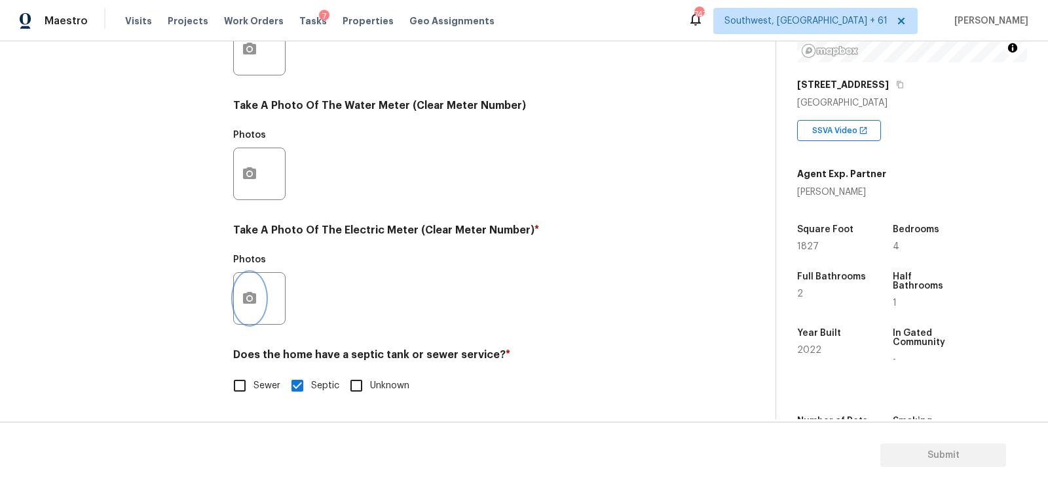
click at [250, 297] on circle "button" at bounding box center [250, 298] width 4 height 4
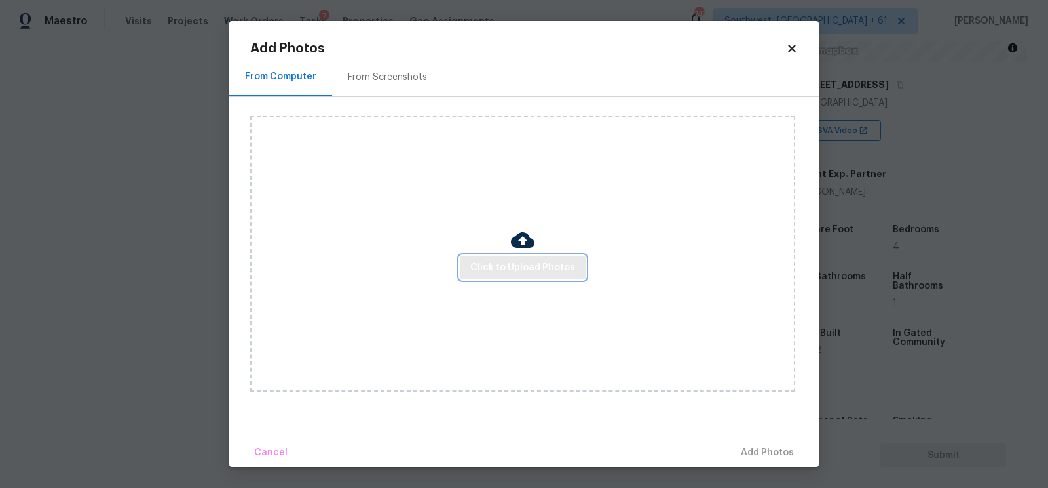
click at [550, 256] on button "Click to Upload Photos" at bounding box center [523, 268] width 126 height 24
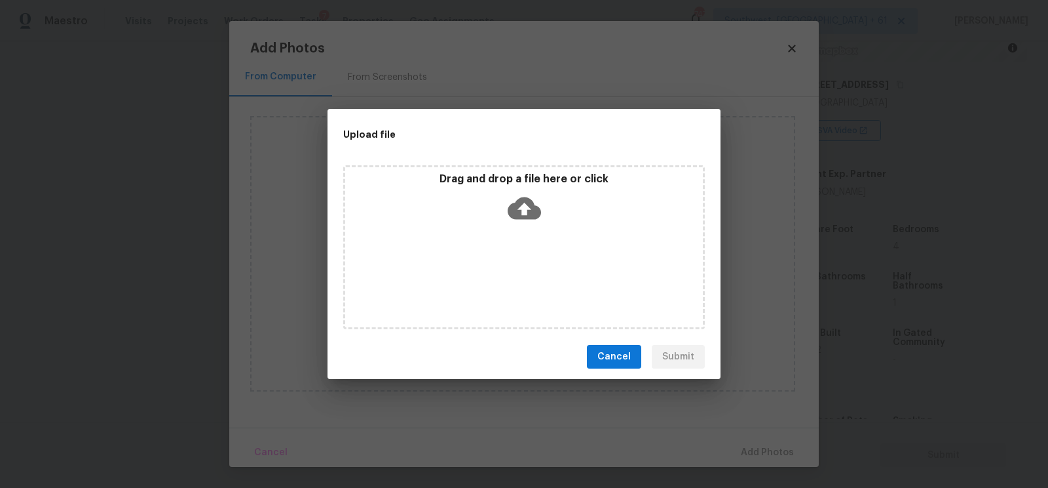
click at [529, 213] on icon at bounding box center [524, 208] width 33 height 22
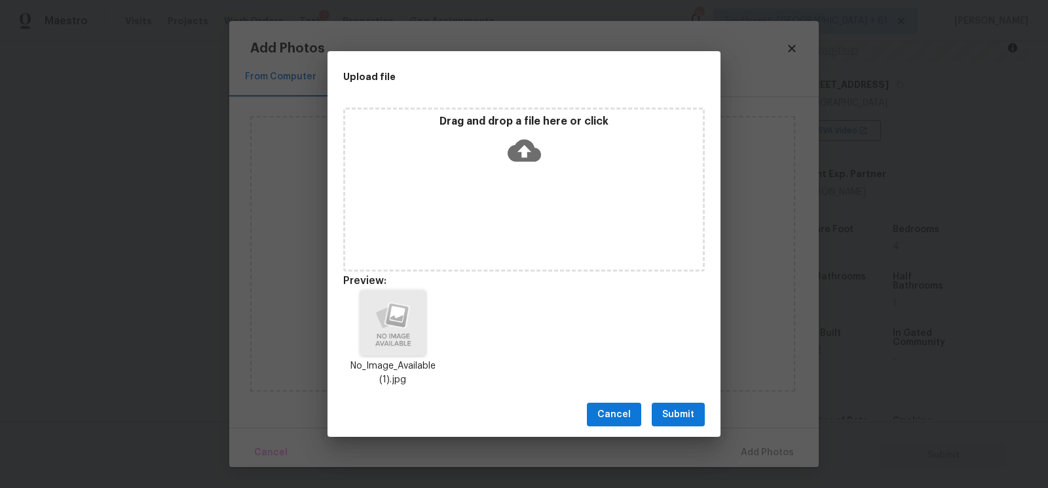
click at [668, 413] on span "Submit" at bounding box center [678, 414] width 32 height 16
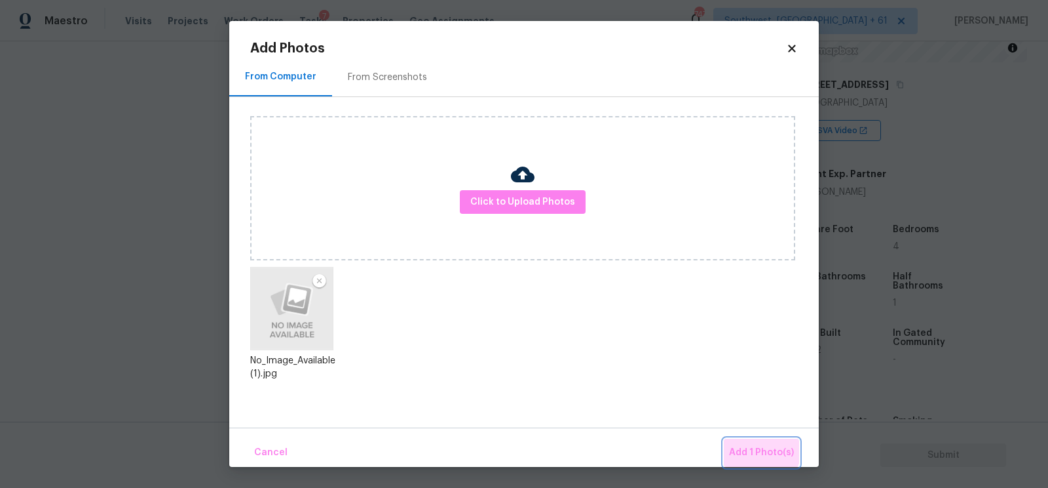
click at [756, 447] on span "Add 1 Photo(s)" at bounding box center [761, 452] width 65 height 16
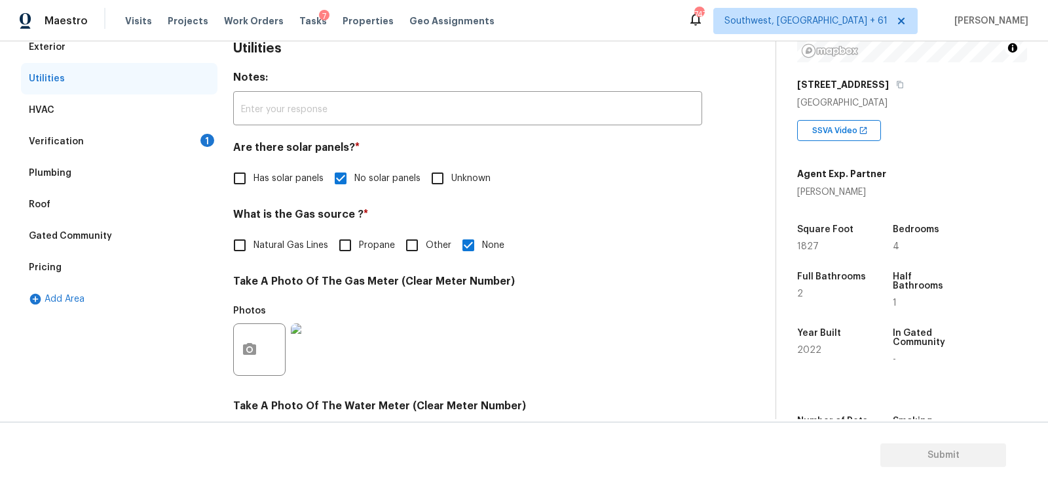
click at [184, 123] on div "HVAC" at bounding box center [119, 109] width 197 height 31
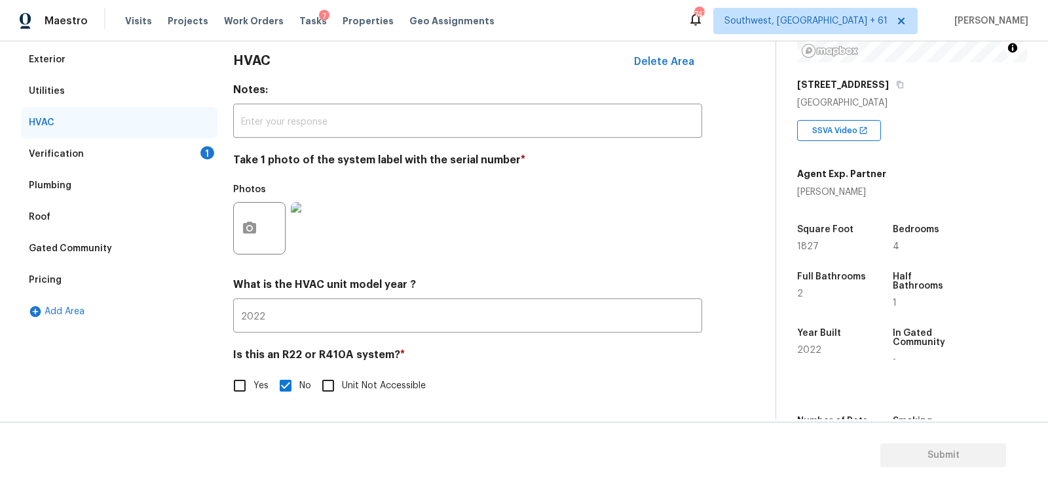
click at [187, 145] on div "Verification 1" at bounding box center [119, 153] width 197 height 31
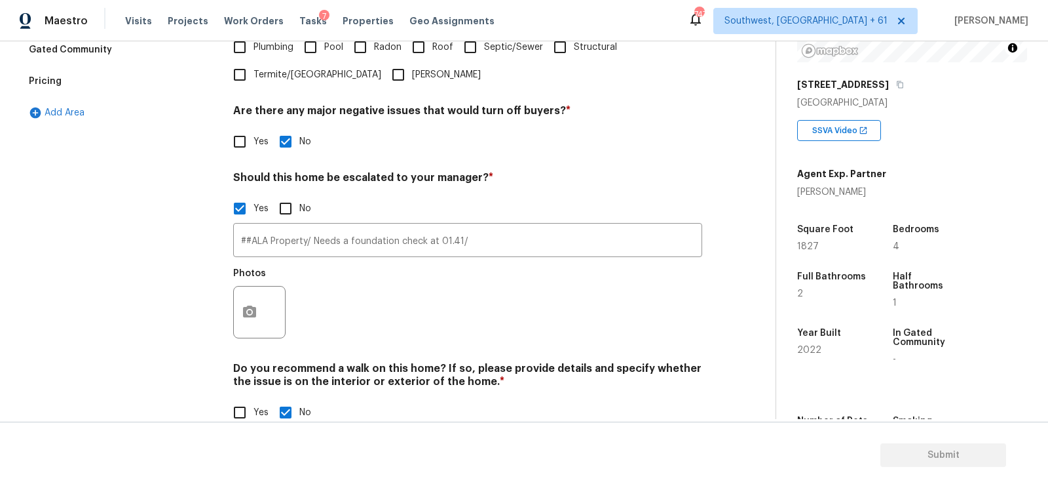
scroll to position [390, 0]
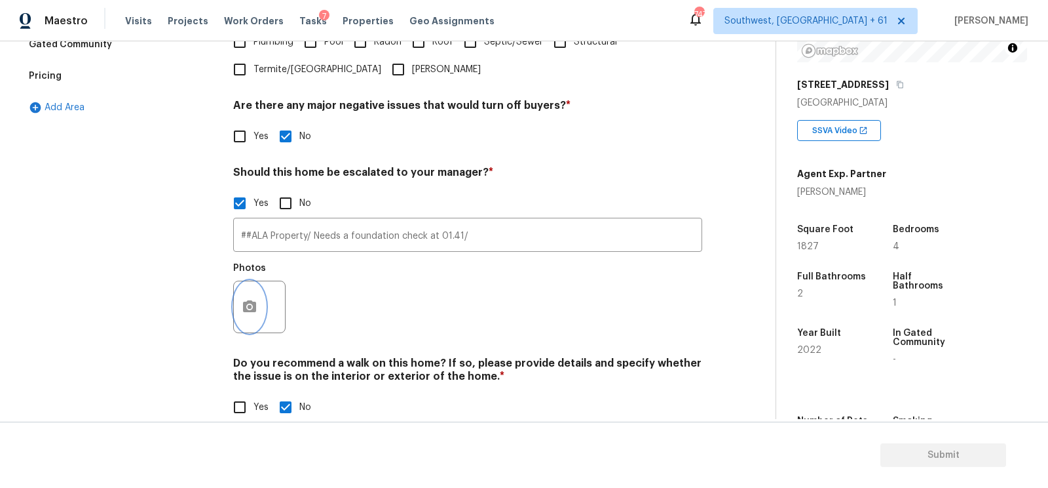
click at [255, 301] on icon "button" at bounding box center [250, 307] width 16 height 16
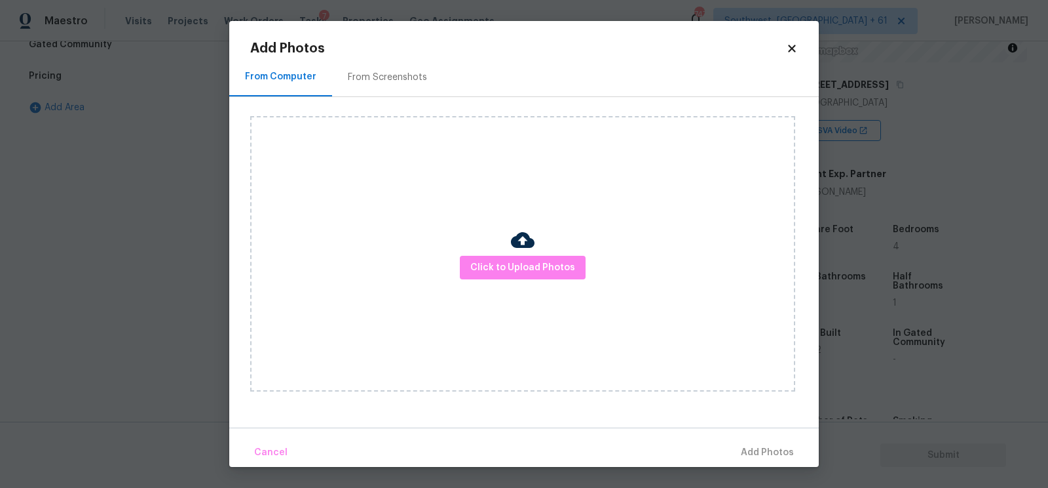
click at [527, 284] on div "Click to Upload Photos" at bounding box center [522, 253] width 545 height 275
click at [528, 272] on span "Click to Upload Photos" at bounding box center [522, 267] width 105 height 16
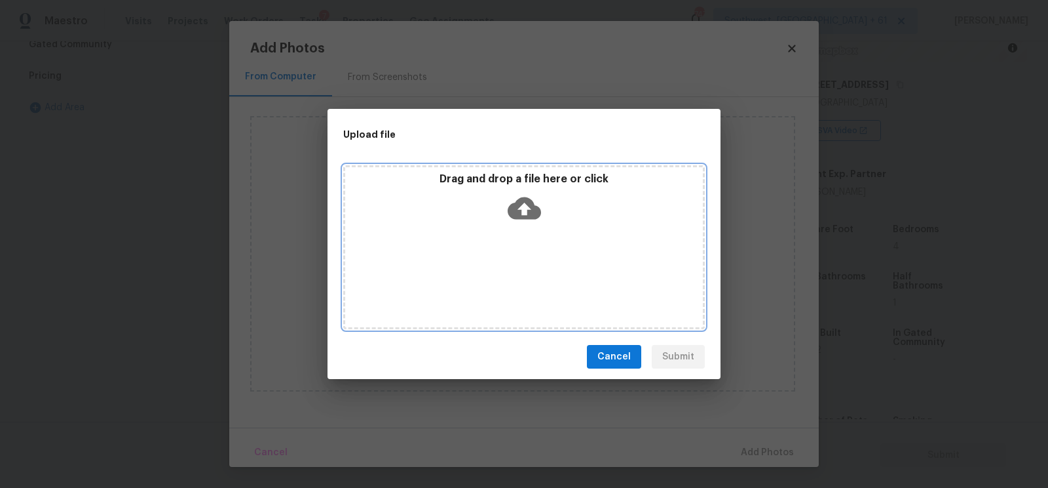
click at [531, 200] on icon at bounding box center [524, 208] width 33 height 22
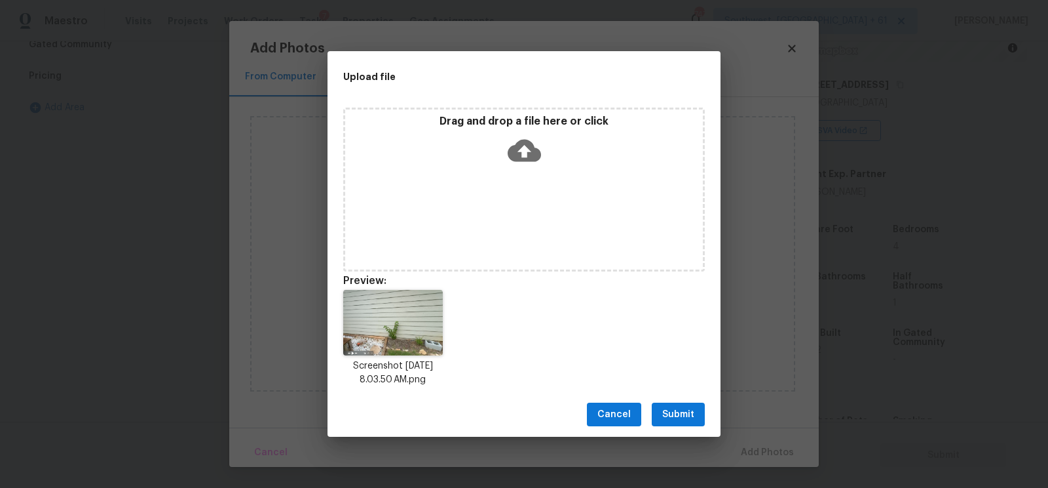
click at [674, 412] on span "Submit" at bounding box center [678, 414] width 32 height 16
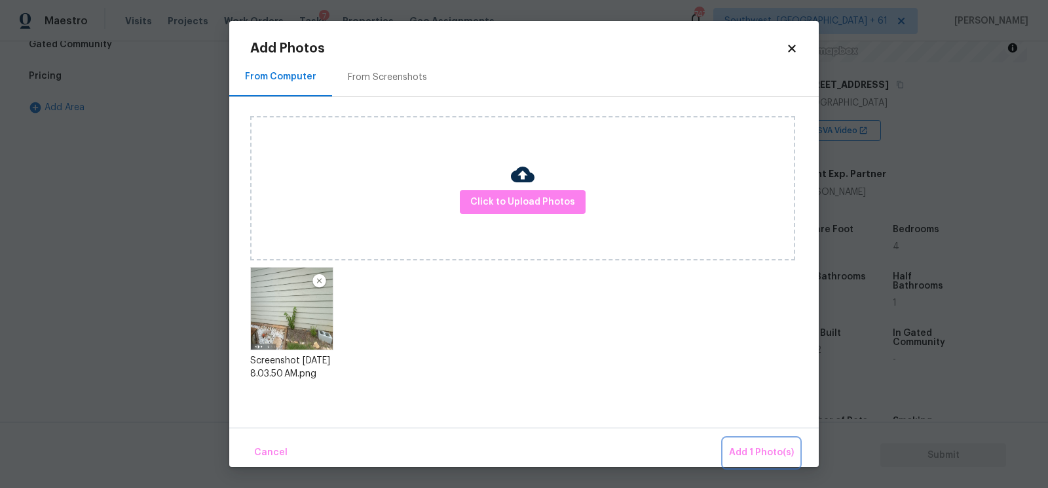
click at [735, 446] on span "Add 1 Photo(s)" at bounding box center [761, 452] width 65 height 16
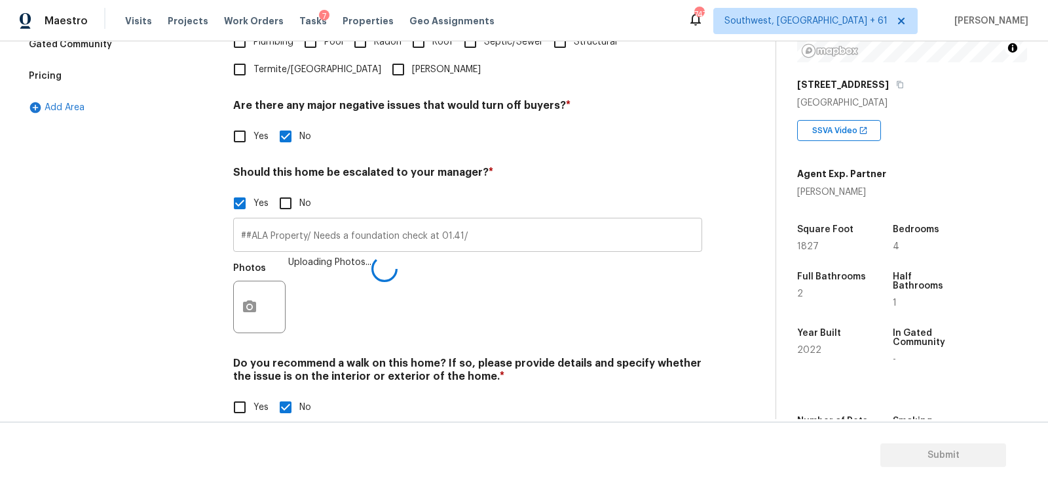
click at [489, 239] on input "##ALA Property/ Needs a foundation check at 01.41/" at bounding box center [467, 236] width 469 height 31
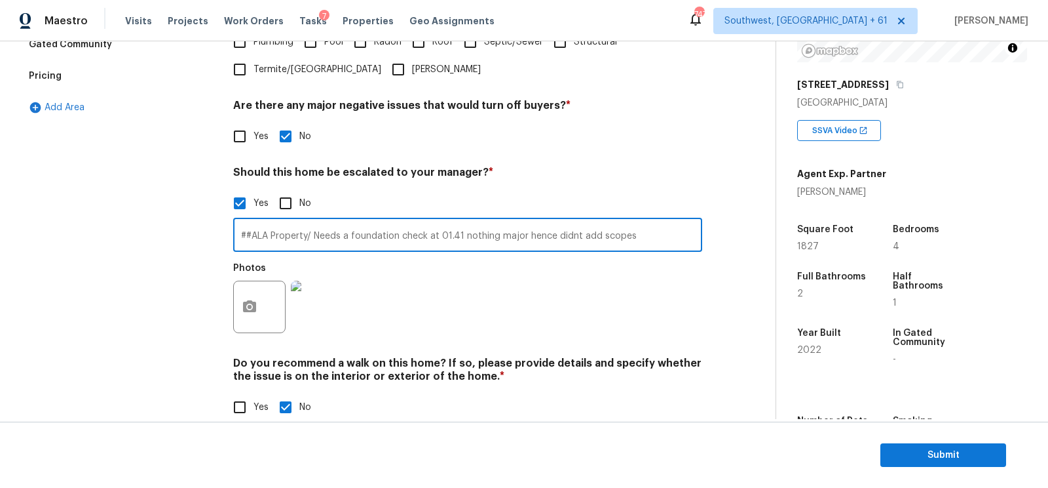
click at [605, 296] on div "Photos" at bounding box center [467, 298] width 469 height 85
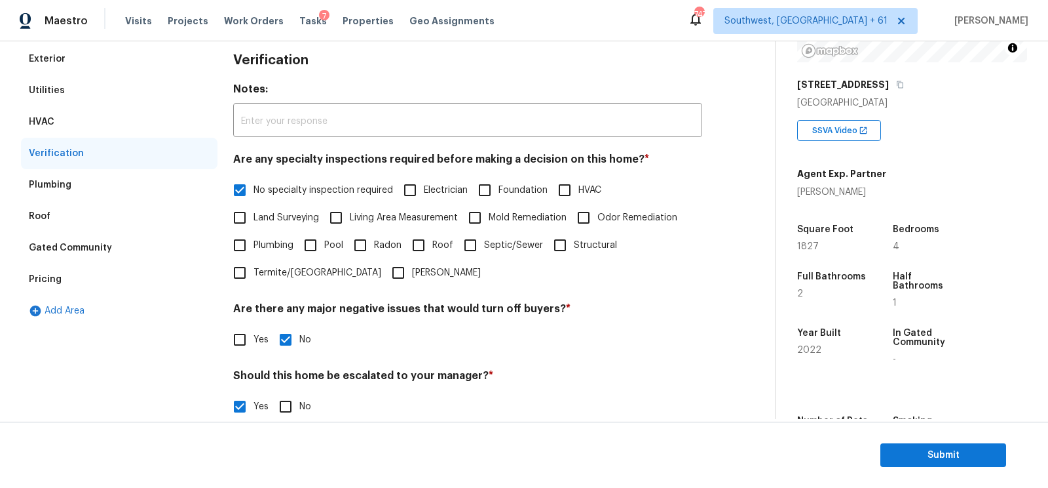
scroll to position [166, 0]
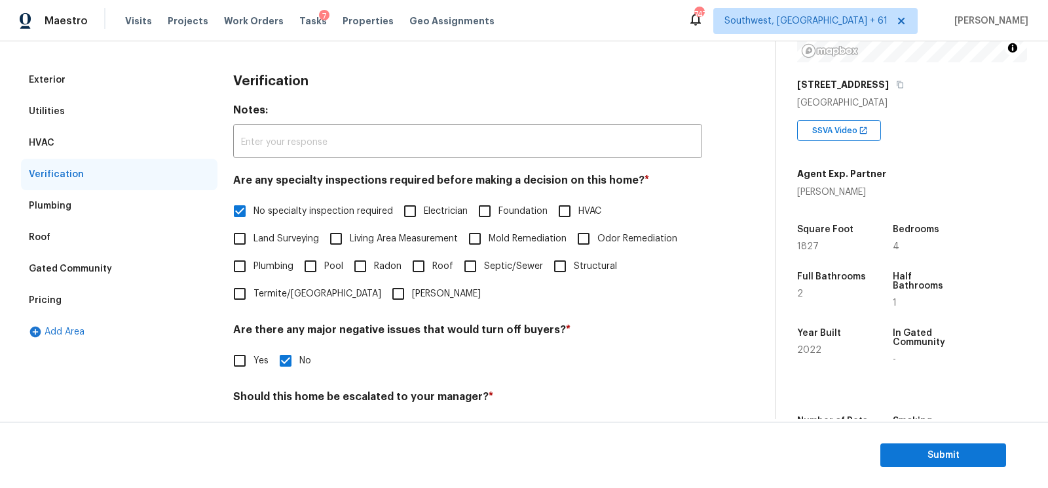
click at [130, 96] on div "Utilities" at bounding box center [119, 111] width 197 height 31
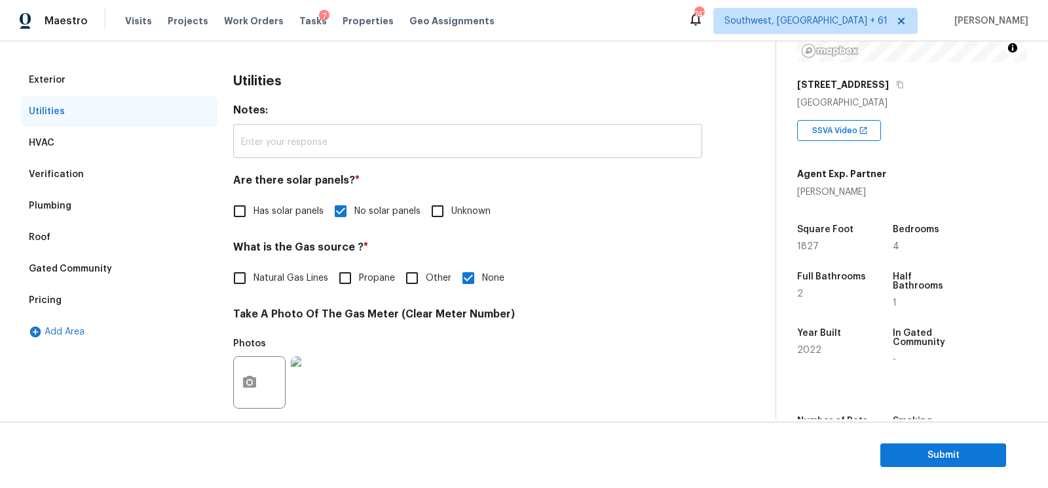
scroll to position [132, 0]
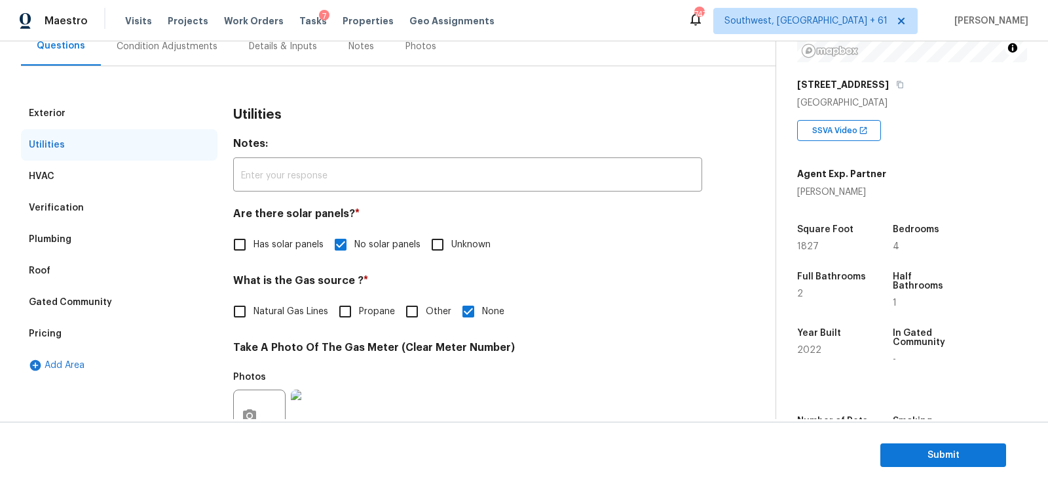
click at [96, 134] on div "Utilities" at bounding box center [119, 144] width 197 height 31
click at [130, 114] on div "Exterior" at bounding box center [119, 113] width 197 height 31
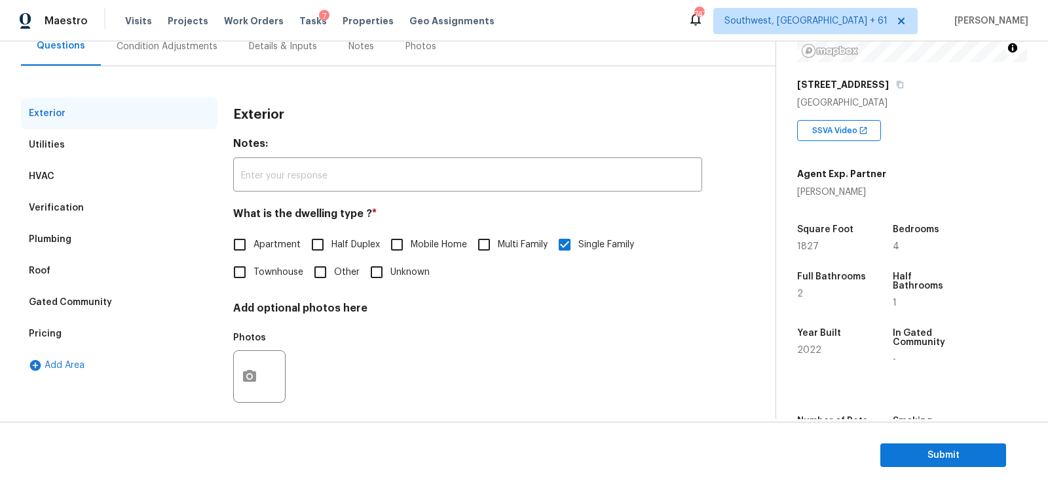
scroll to position [81, 0]
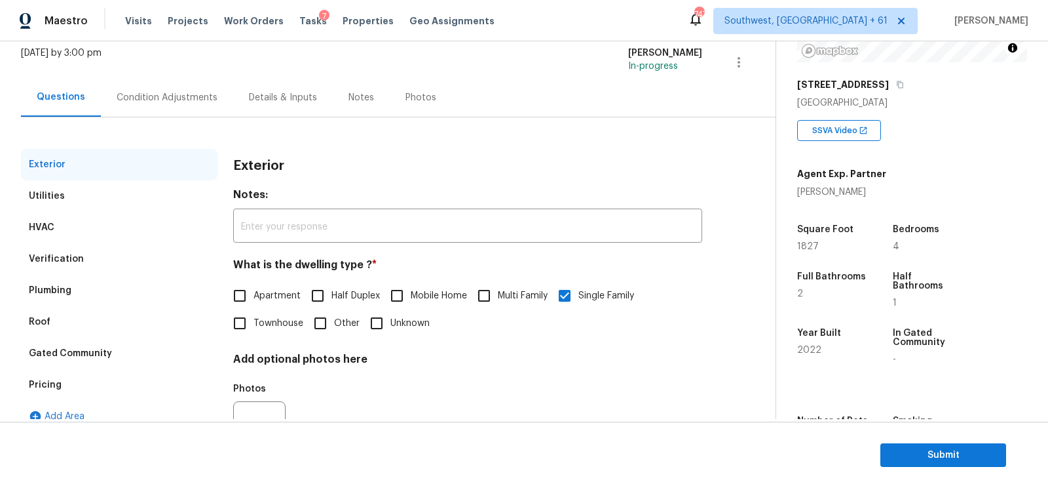
click at [203, 98] on div "Condition Adjustments" at bounding box center [167, 97] width 101 height 13
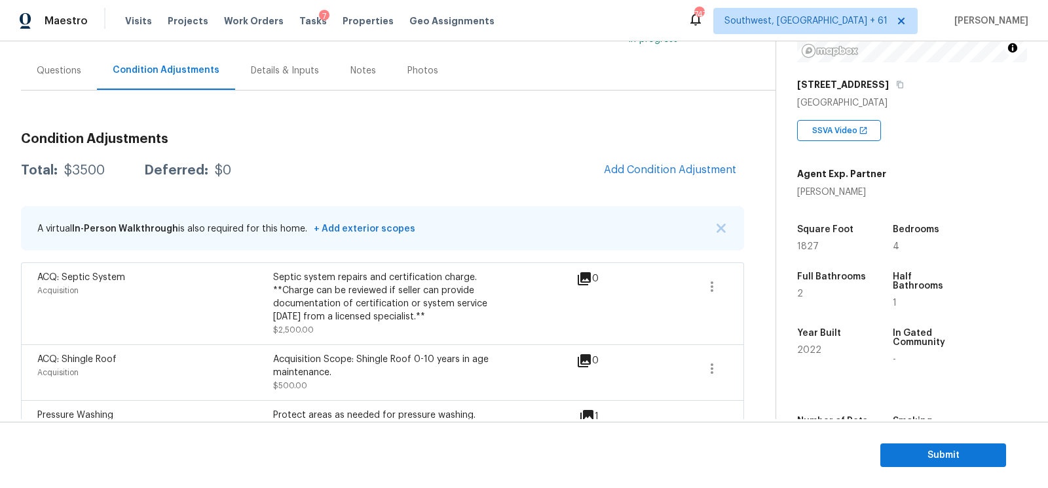
scroll to position [113, 0]
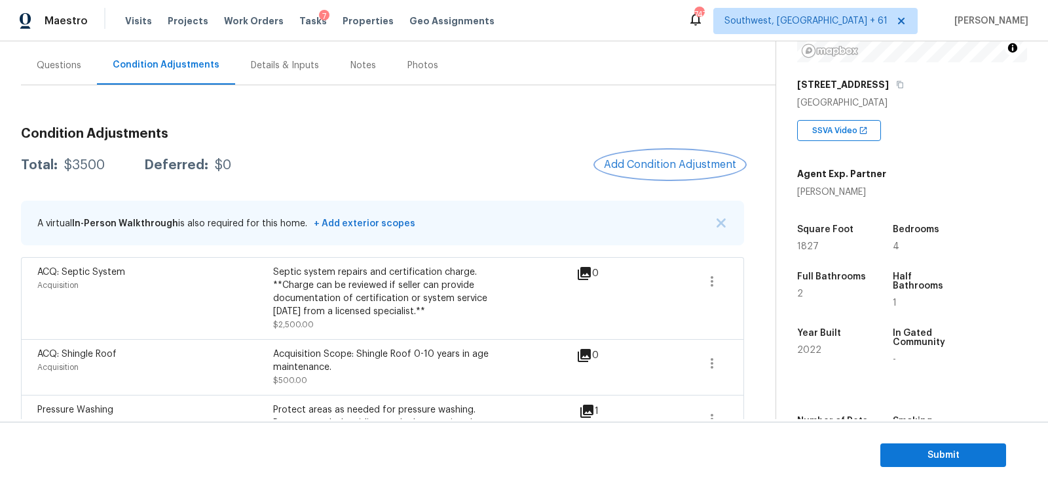
click at [682, 151] on button "Add Condition Adjustment" at bounding box center [670, 165] width 148 height 28
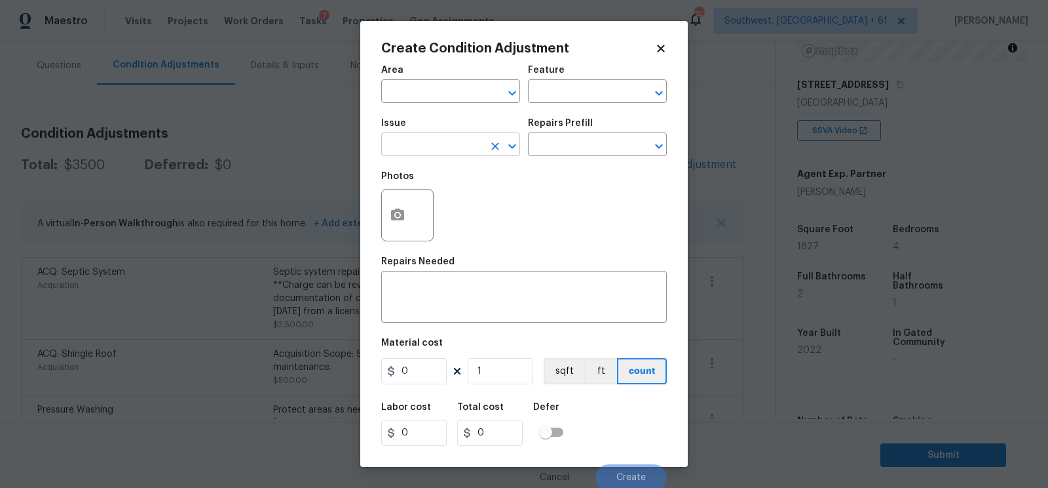
click at [405, 137] on input "text" at bounding box center [432, 146] width 102 height 20
click at [419, 210] on li "Debris/garbage on site" at bounding box center [450, 208] width 139 height 22
click at [596, 145] on input "text" at bounding box center [579, 146] width 102 height 20
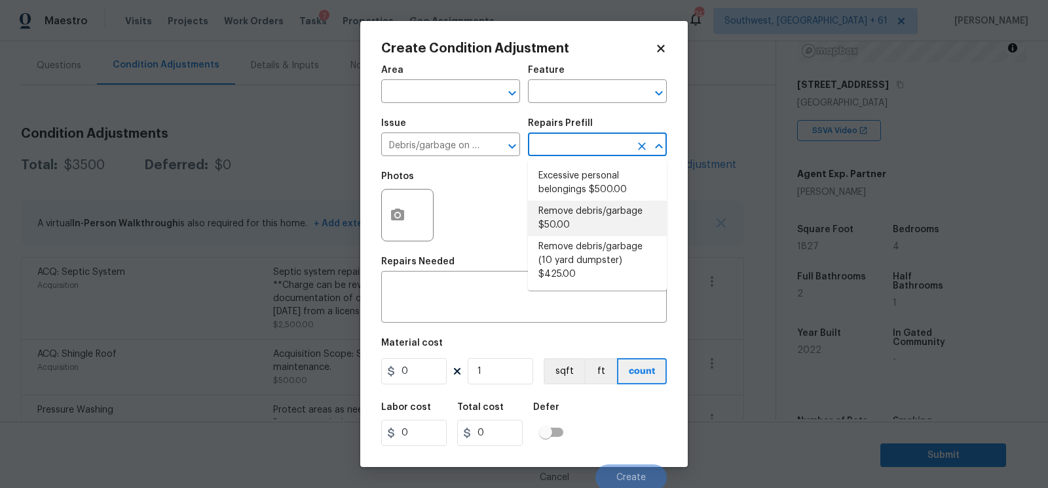
click at [585, 227] on li "Remove debris/garbage $50.00" at bounding box center [597, 218] width 139 height 35
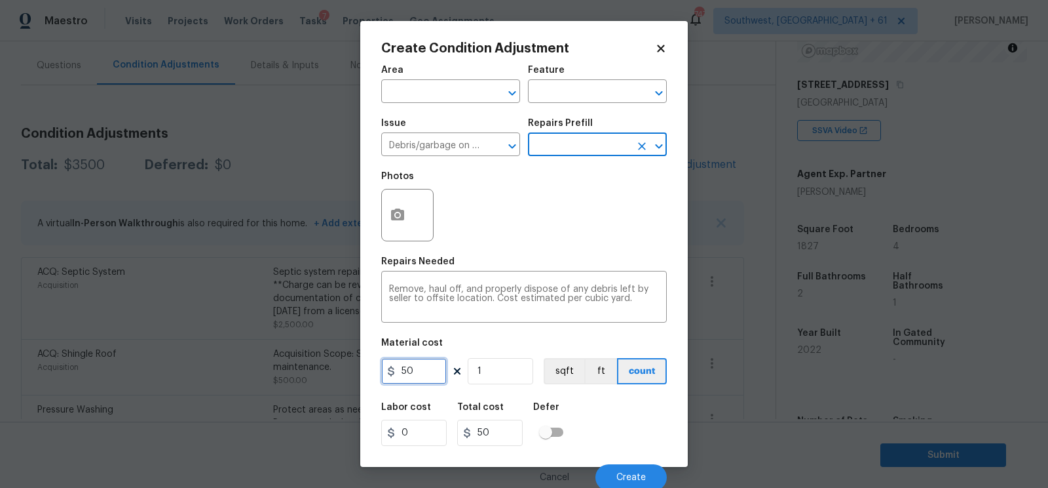
click at [425, 376] on input "50" at bounding box center [414, 371] width 66 height 26
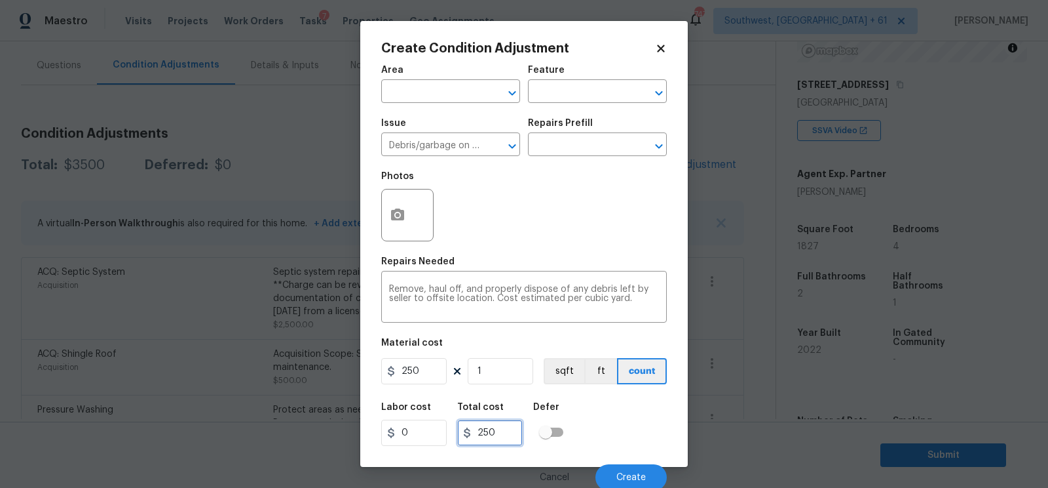
click at [497, 429] on input "250" at bounding box center [490, 432] width 66 height 26
click at [411, 199] on div at bounding box center [407, 215] width 52 height 52
click at [398, 211] on icon "button" at bounding box center [397, 214] width 13 height 12
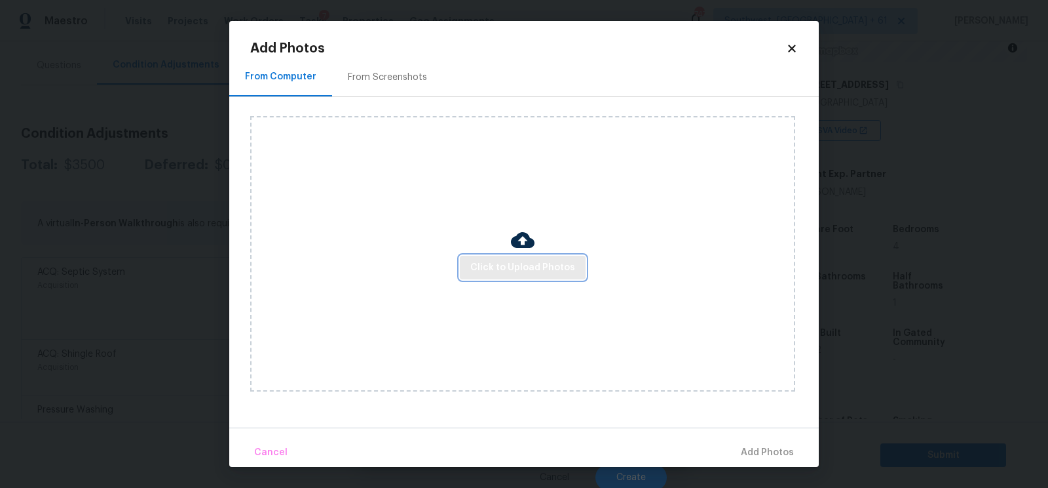
click at [506, 263] on span "Click to Upload Photos" at bounding box center [522, 267] width 105 height 16
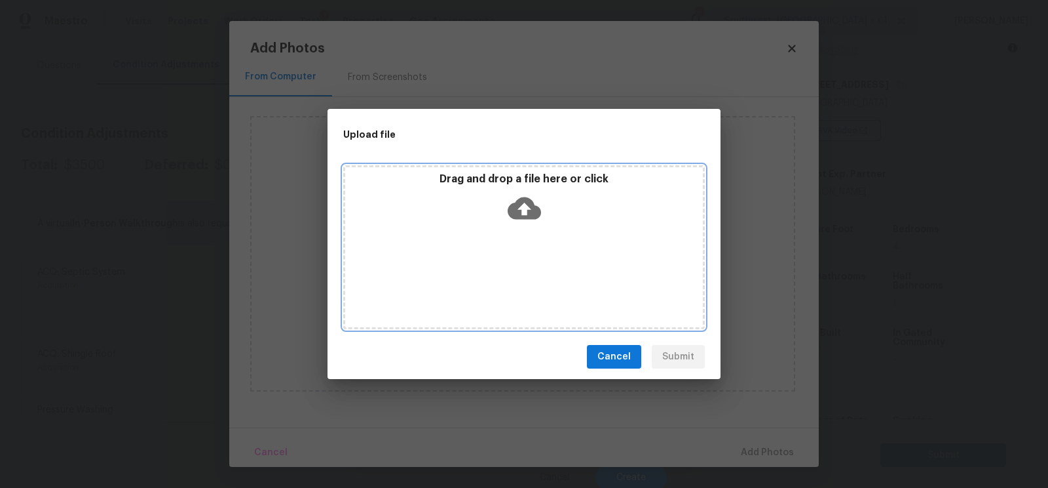
click at [515, 228] on div "Drag and drop a file here or click" at bounding box center [524, 247] width 362 height 164
